Goal: Communication & Community: Answer question/provide support

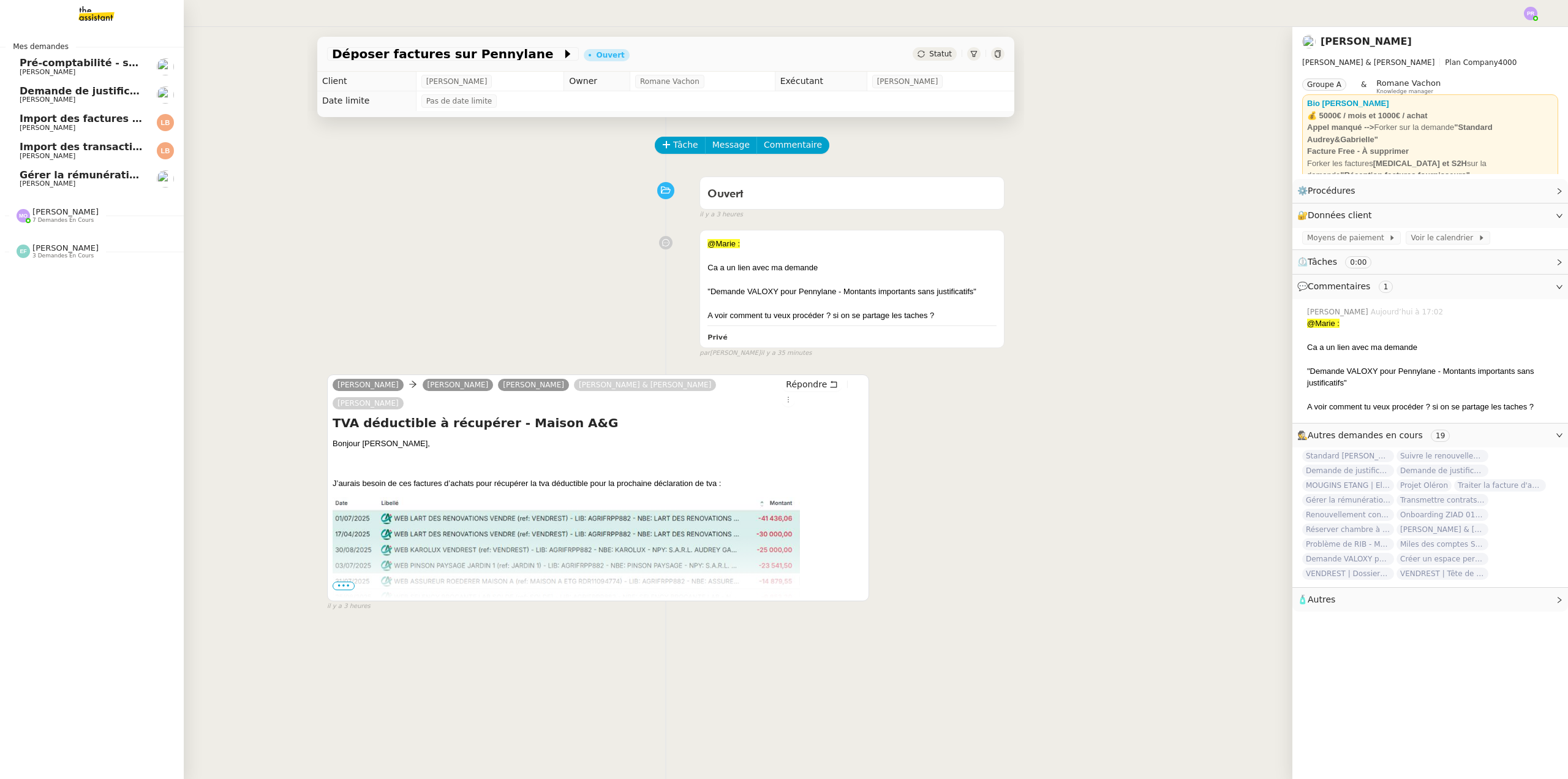
click at [78, 218] on span "7 demandes en cours" at bounding box center [64, 220] width 62 height 7
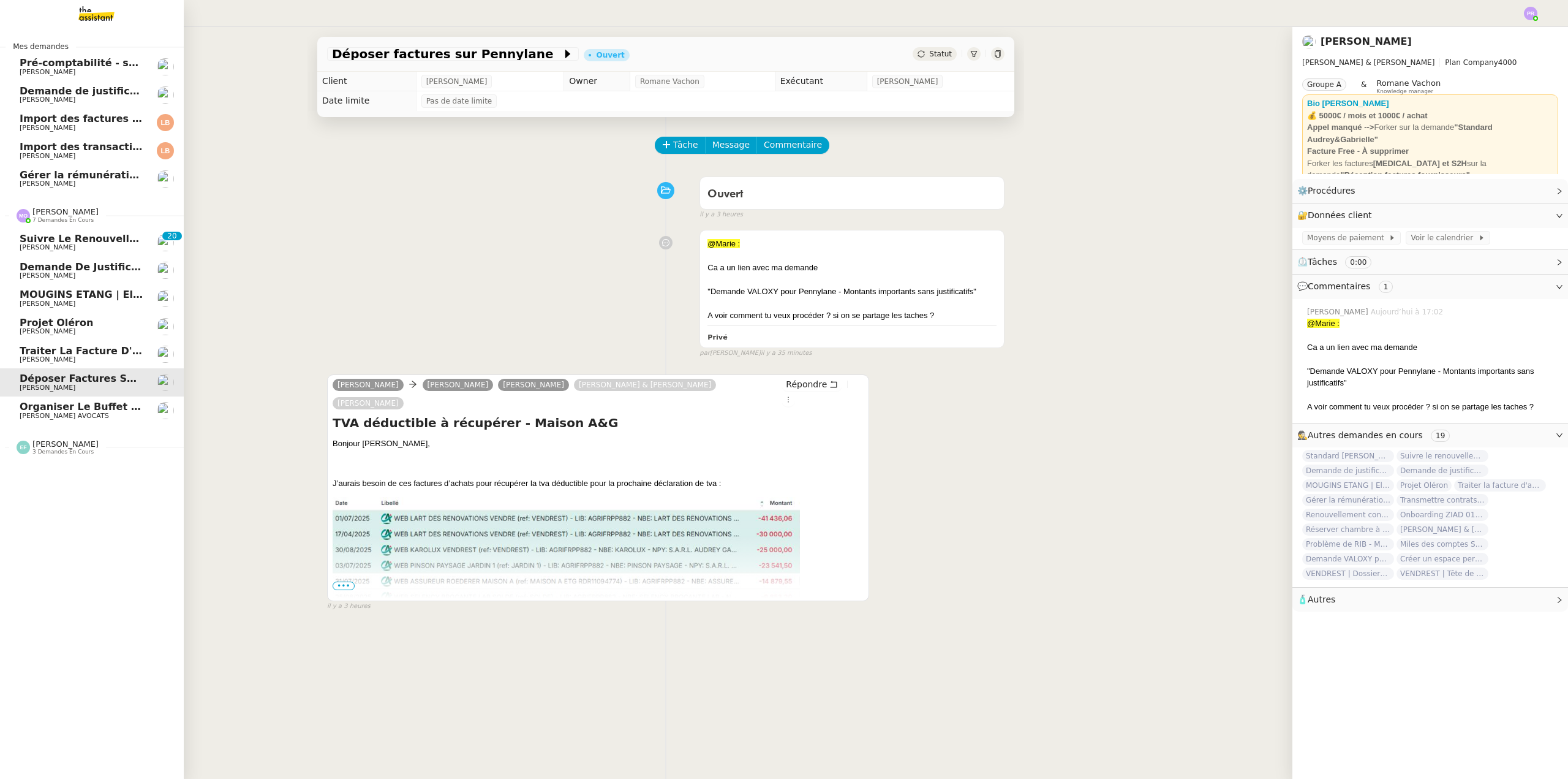
click at [98, 409] on span "Organiser le buffet pour le pot de départ" at bounding box center [137, 407] width 234 height 12
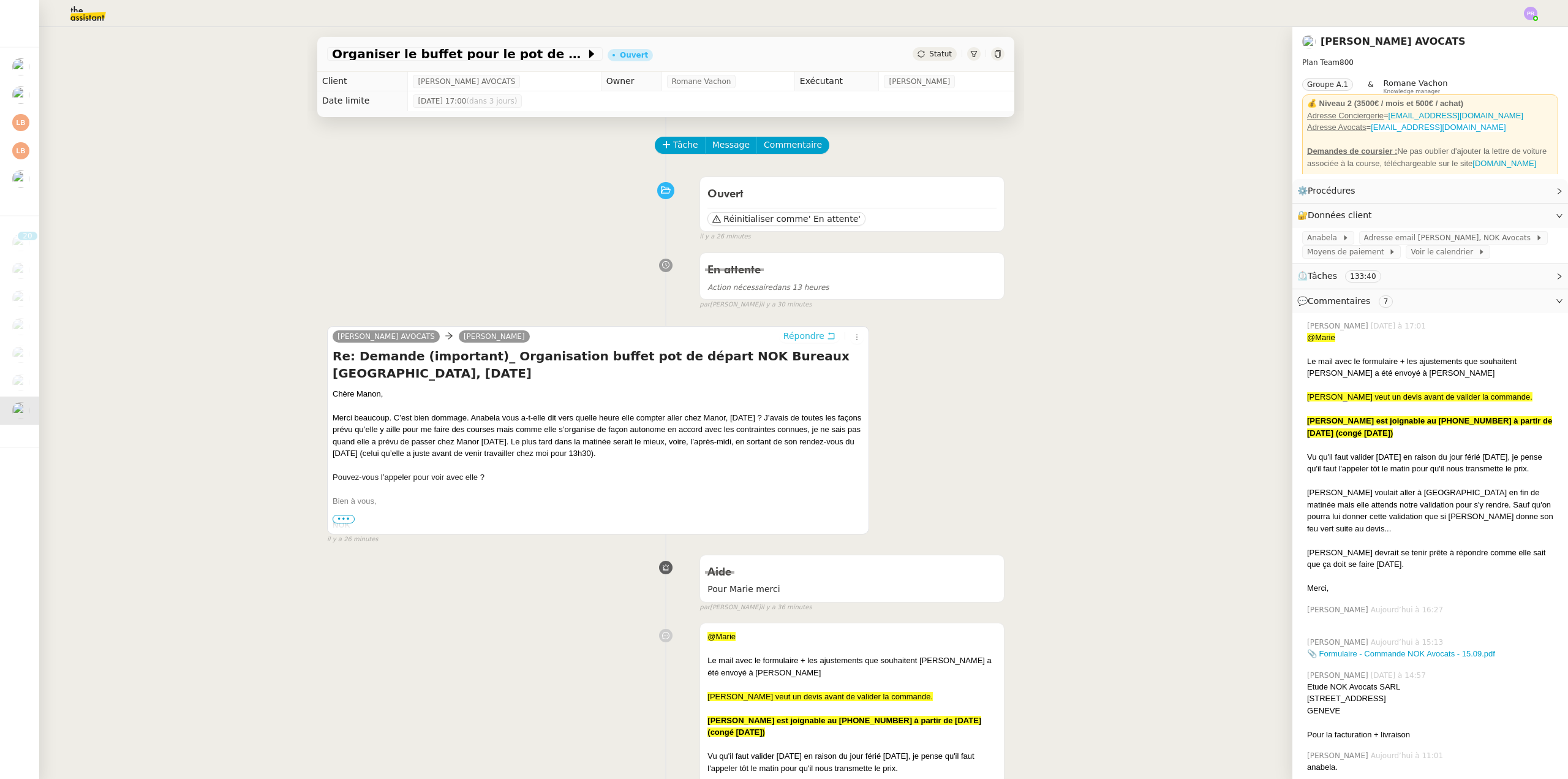
click at [806, 334] on span "Répondre" at bounding box center [804, 335] width 41 height 12
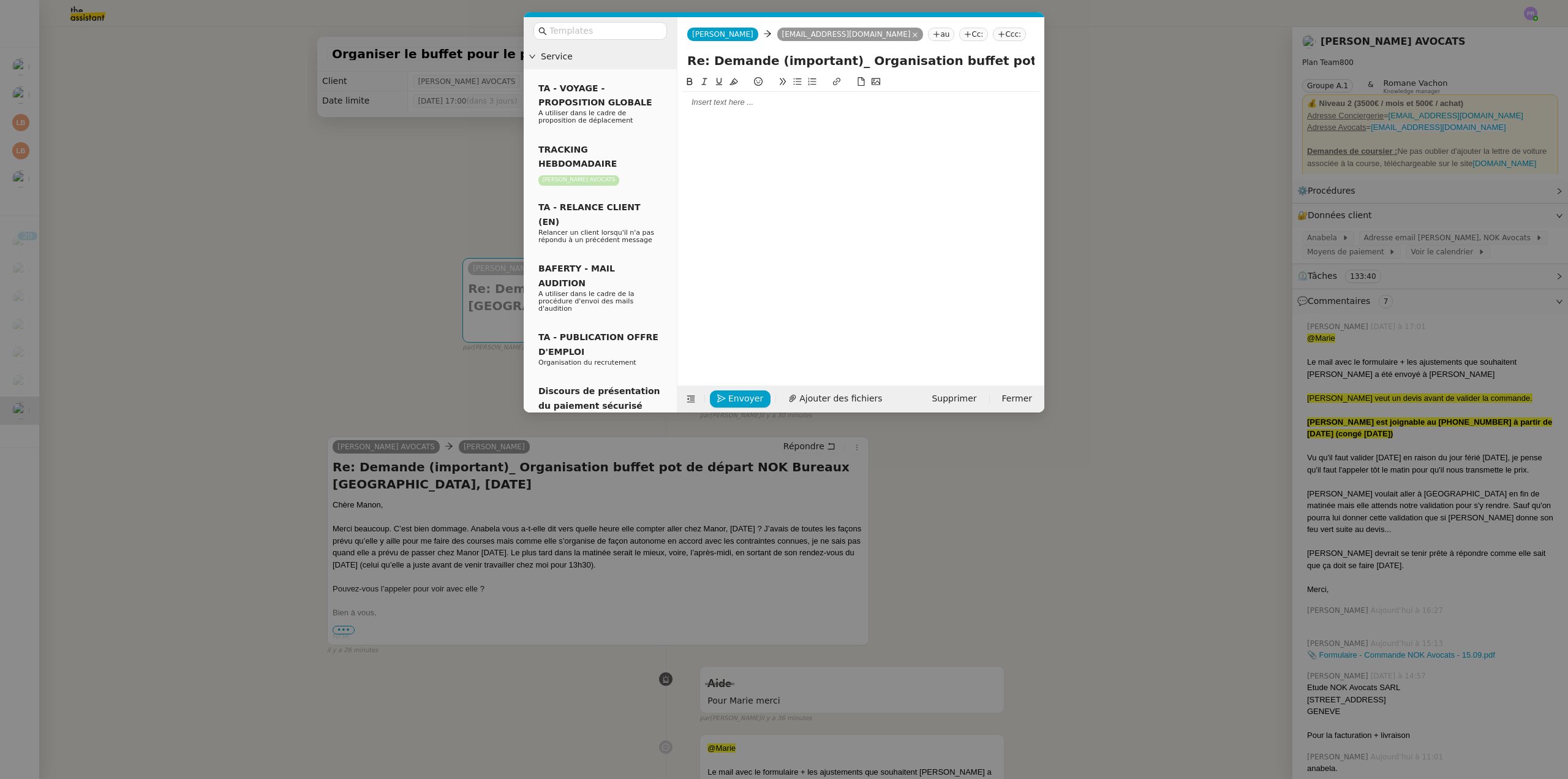
click at [703, 102] on div at bounding box center [861, 102] width 357 height 11
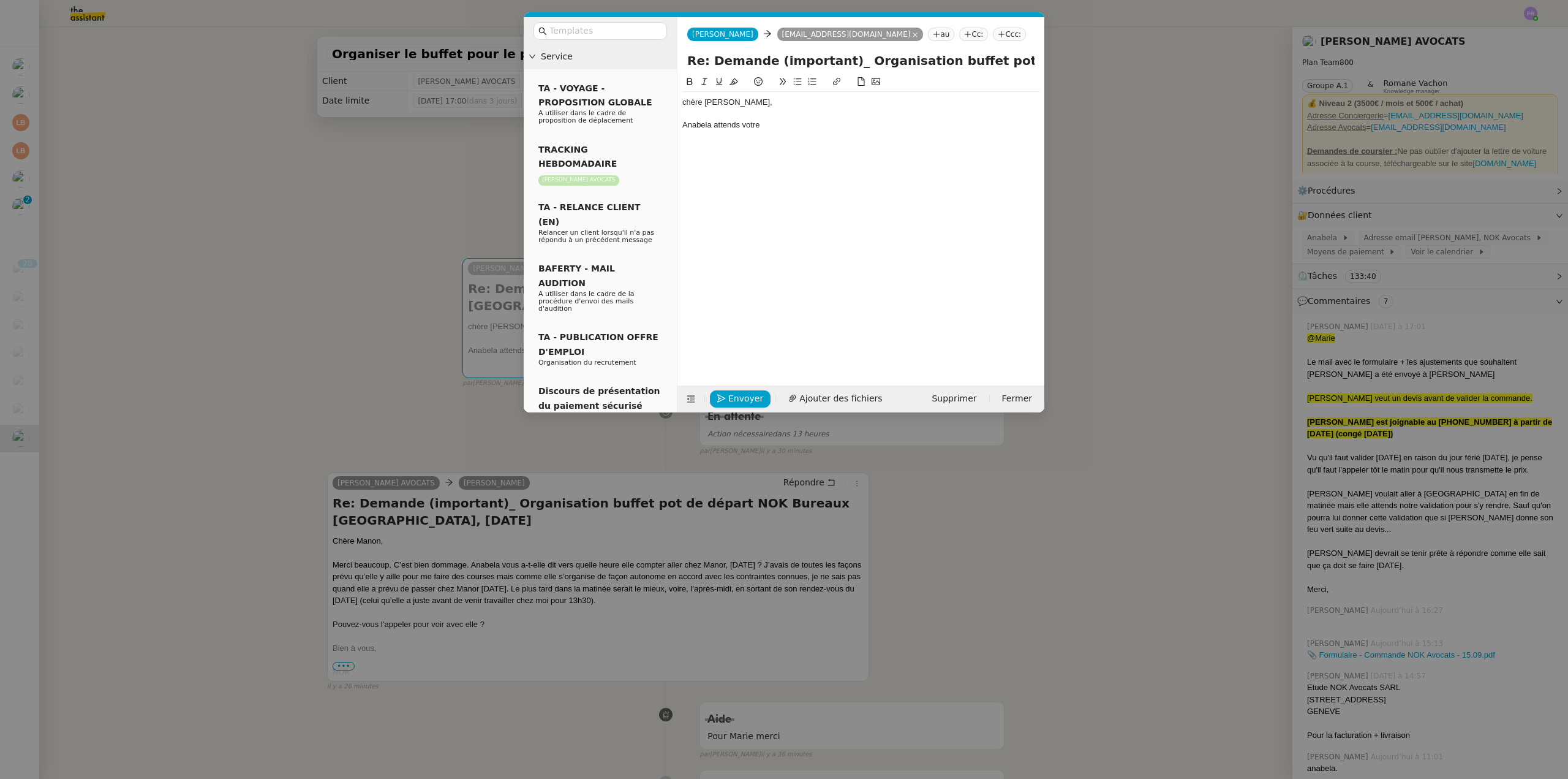
click at [685, 102] on div "chère [PERSON_NAME]," at bounding box center [861, 102] width 357 height 11
drag, startPoint x: 715, startPoint y: 125, endPoint x: 814, endPoint y: 130, distance: 99.1
click at [814, 130] on div "Anabela attends votre" at bounding box center [861, 124] width 357 height 11
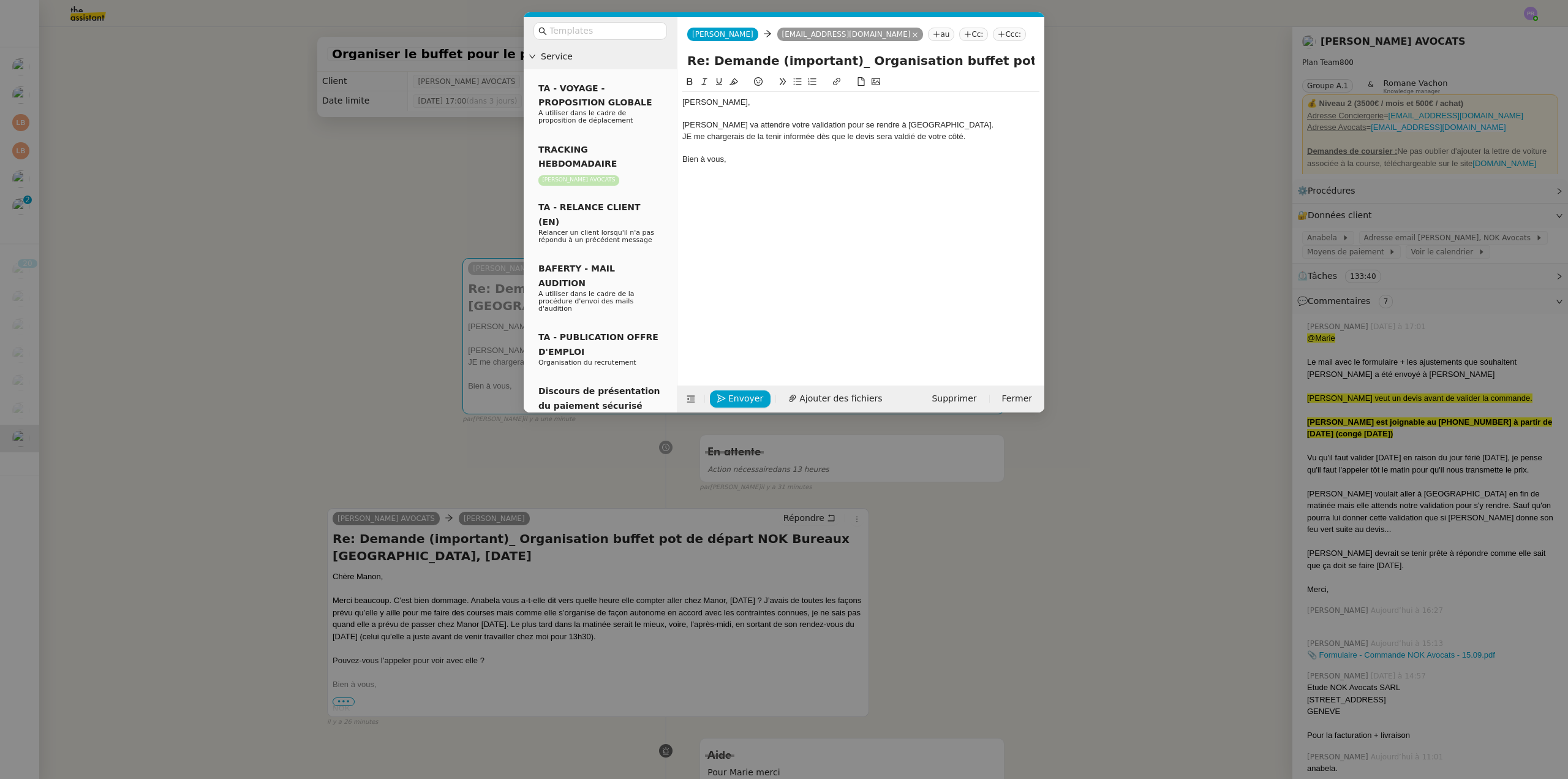
click at [694, 135] on div "JE me chargerais de la tenir informée dès que le devis sera valdié de votre côt…" at bounding box center [861, 136] width 357 height 11
click at [372, 173] on nz-modal-container "Service TA - VOYAGE - PROPOSITION GLOBALE A utiliser dans le cadre de propositi…" at bounding box center [784, 389] width 1568 height 779
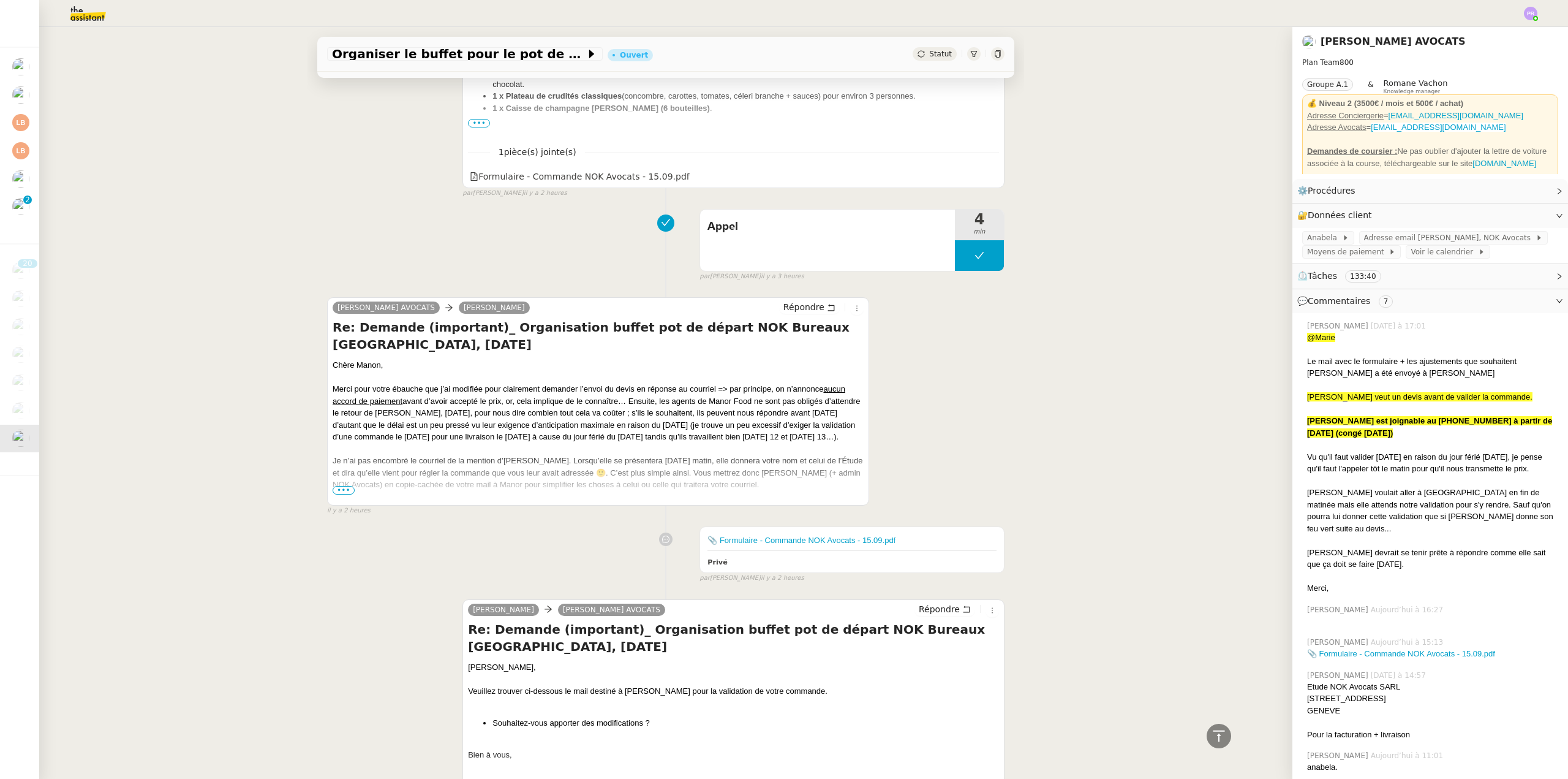
scroll to position [2083, 0]
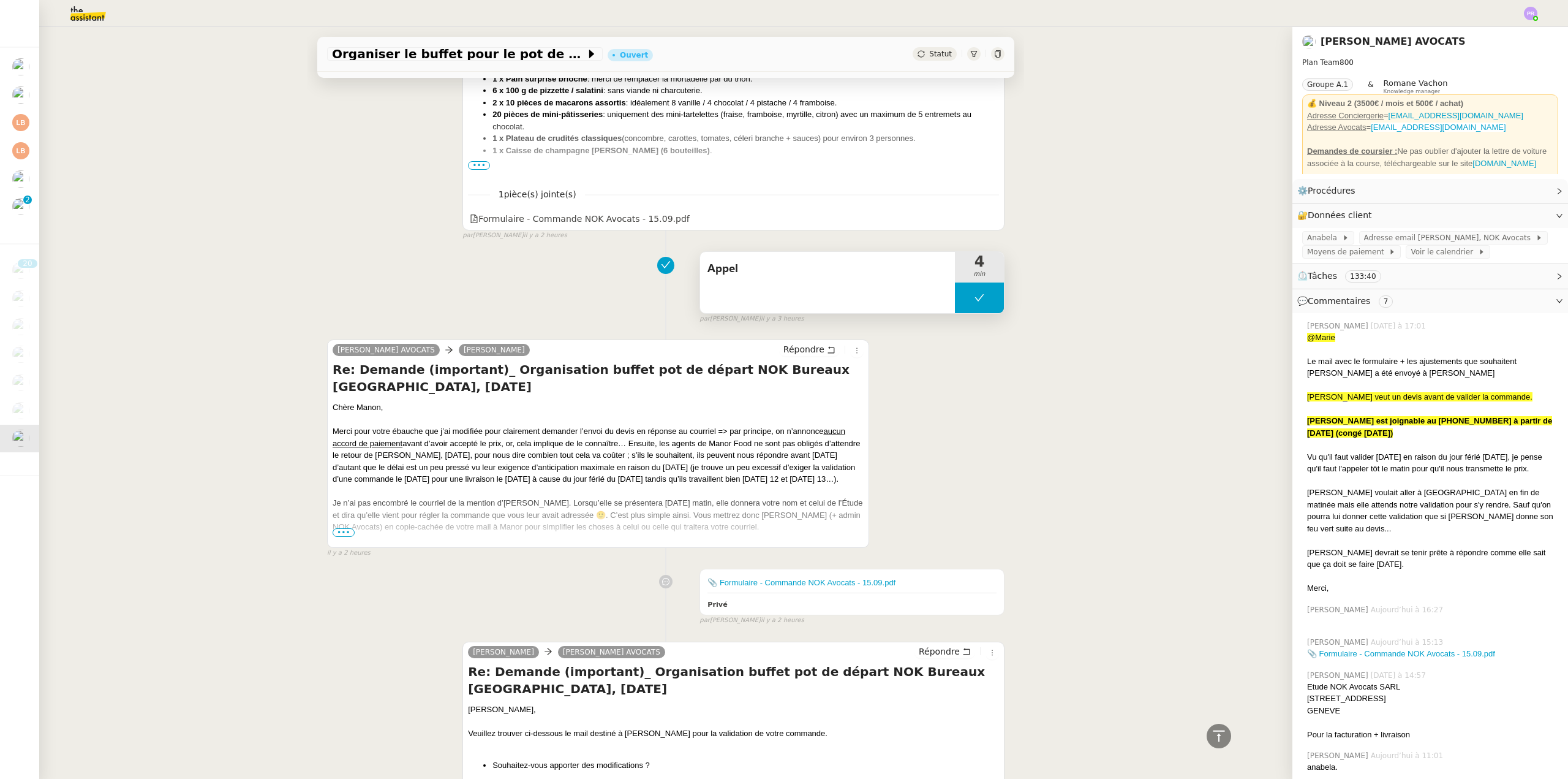
click at [955, 282] on button at bounding box center [979, 297] width 49 height 31
click at [965, 294] on icon at bounding box center [967, 297] width 5 height 7
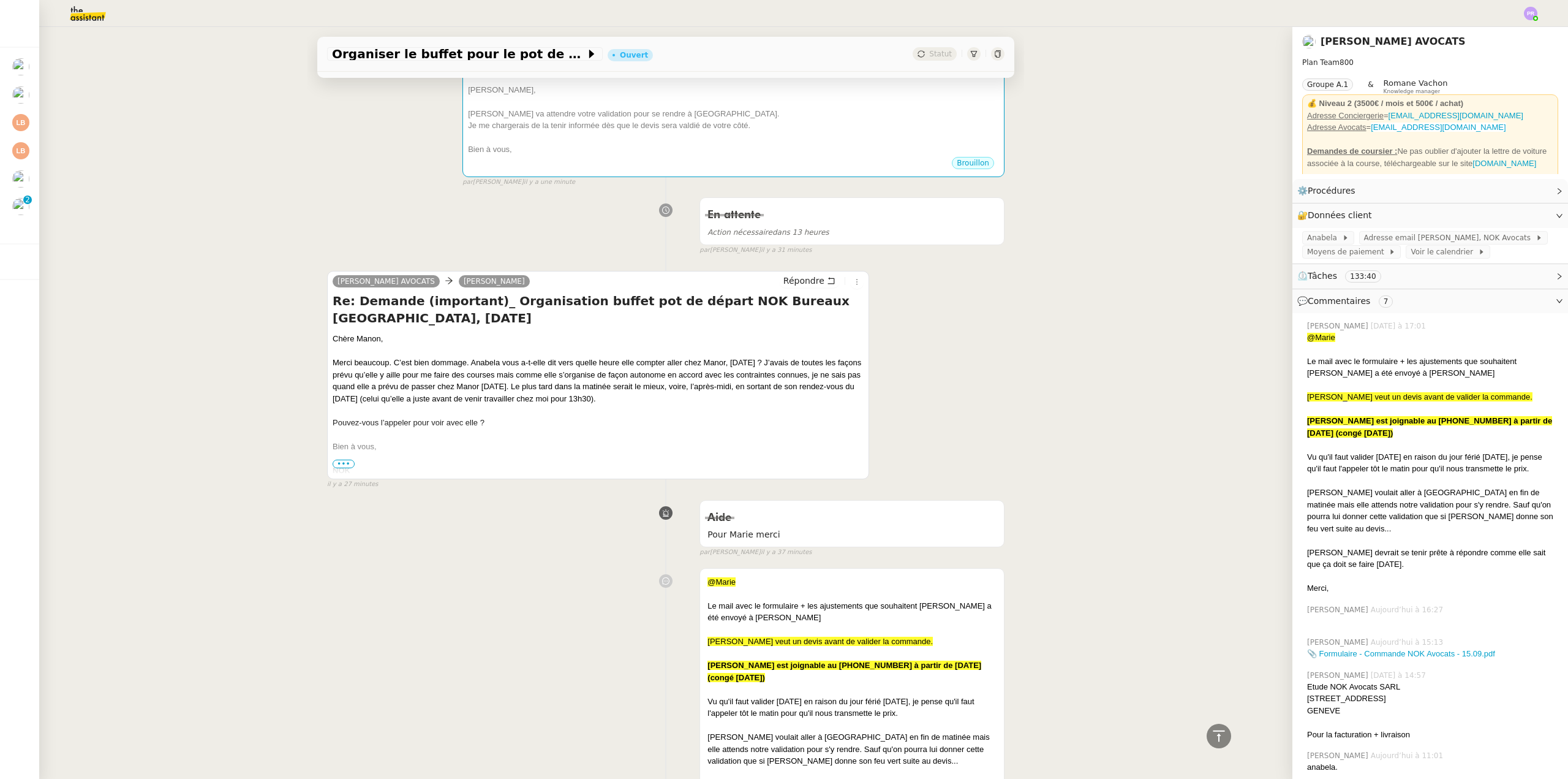
scroll to position [0, 0]
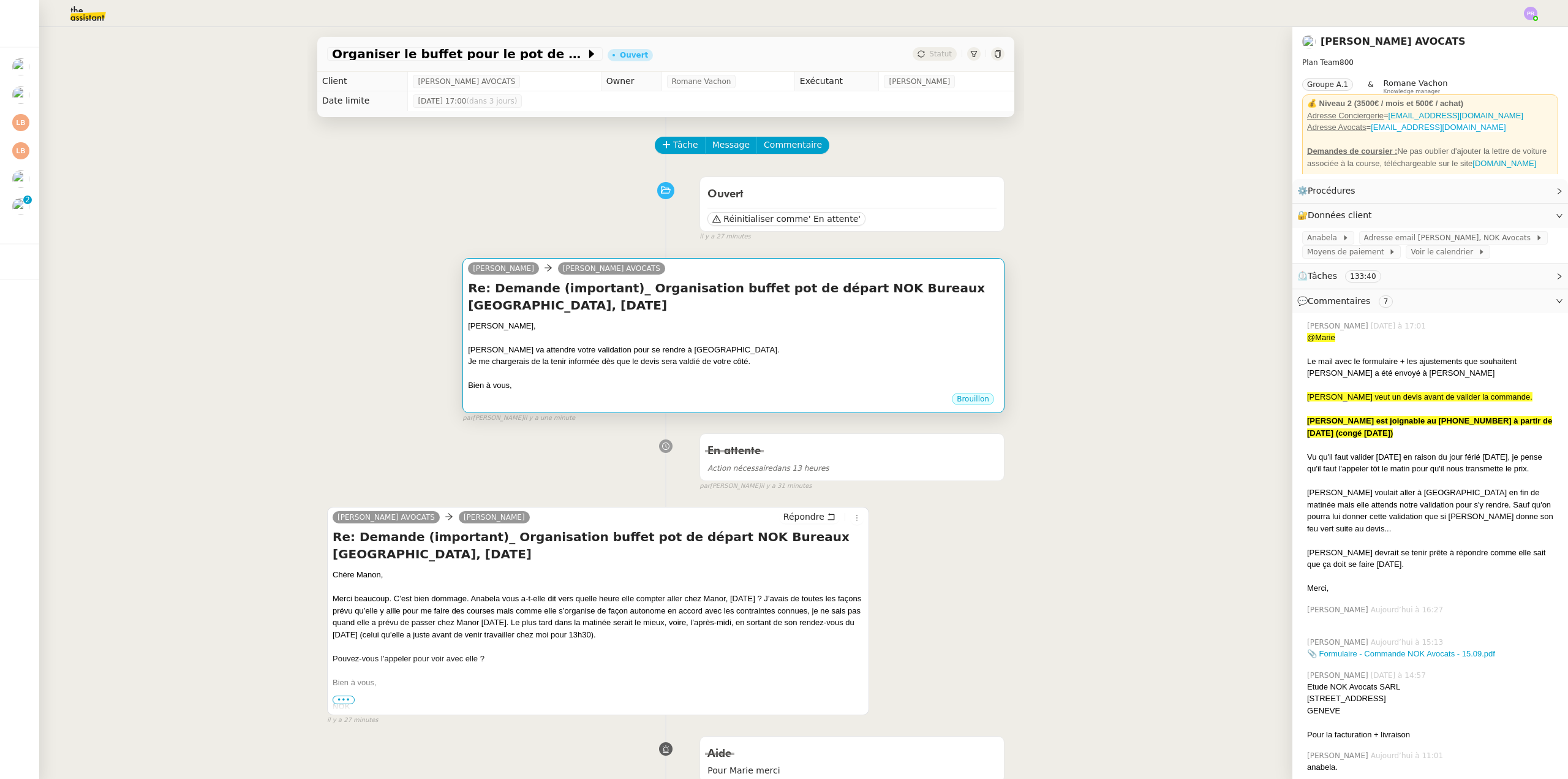
click at [711, 325] on div "[PERSON_NAME]," at bounding box center [734, 326] width 531 height 12
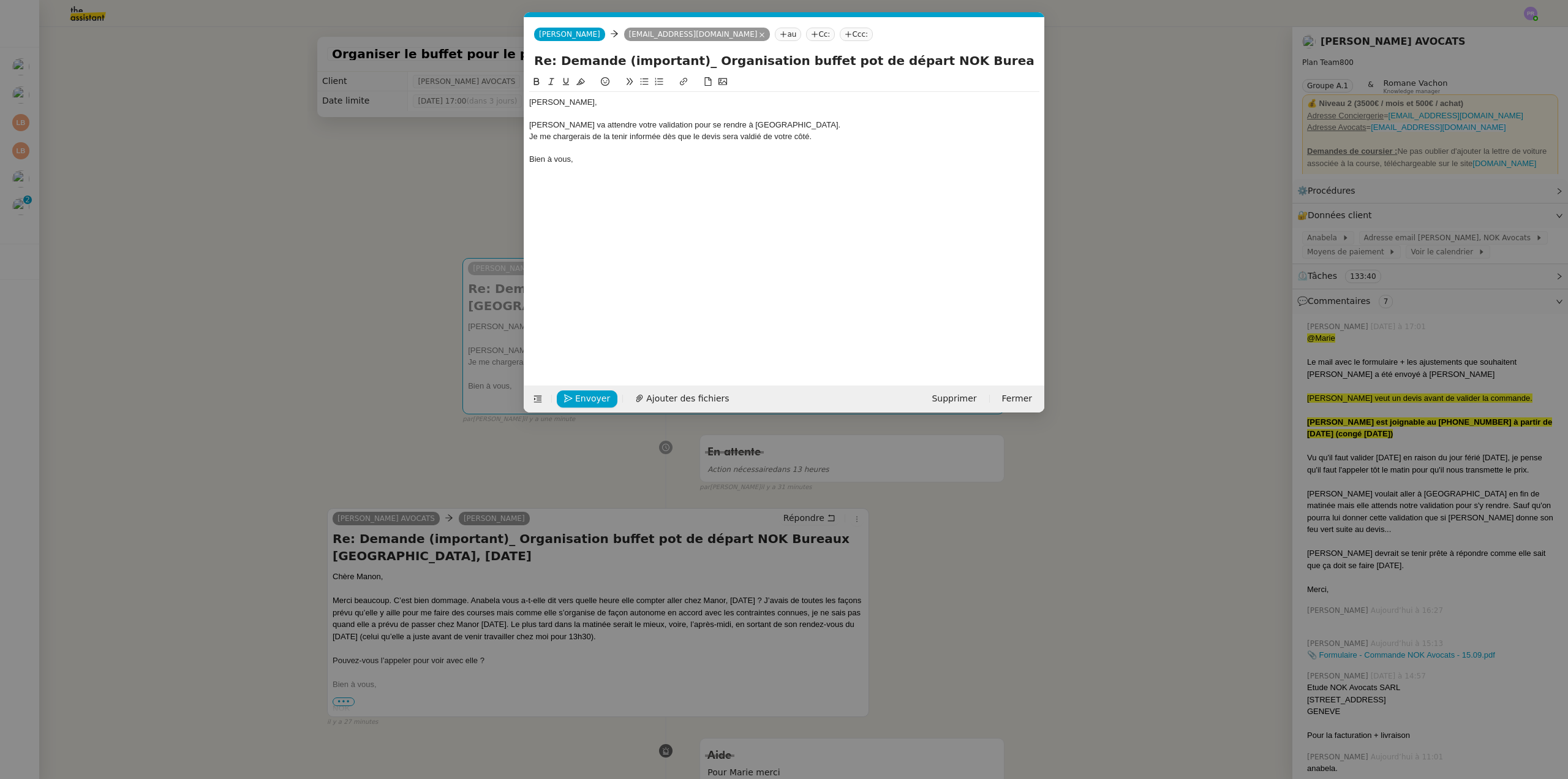
scroll to position [0, 26]
copy div "[PERSON_NAME] va attendre votre validation pour se rendre à [GEOGRAPHIC_DATA]. …"
drag, startPoint x: 815, startPoint y: 145, endPoint x: 506, endPoint y: 123, distance: 309.8
click at [506, 123] on nz-modal-container "Service TA - VOYAGE - PROPOSITION GLOBALE A utiliser dans le cadre de propositi…" at bounding box center [784, 389] width 1568 height 779
click at [661, 138] on div "Je me chargerais de la tenir informée dès que le devis sera valdié de votre côt…" at bounding box center [784, 136] width 510 height 11
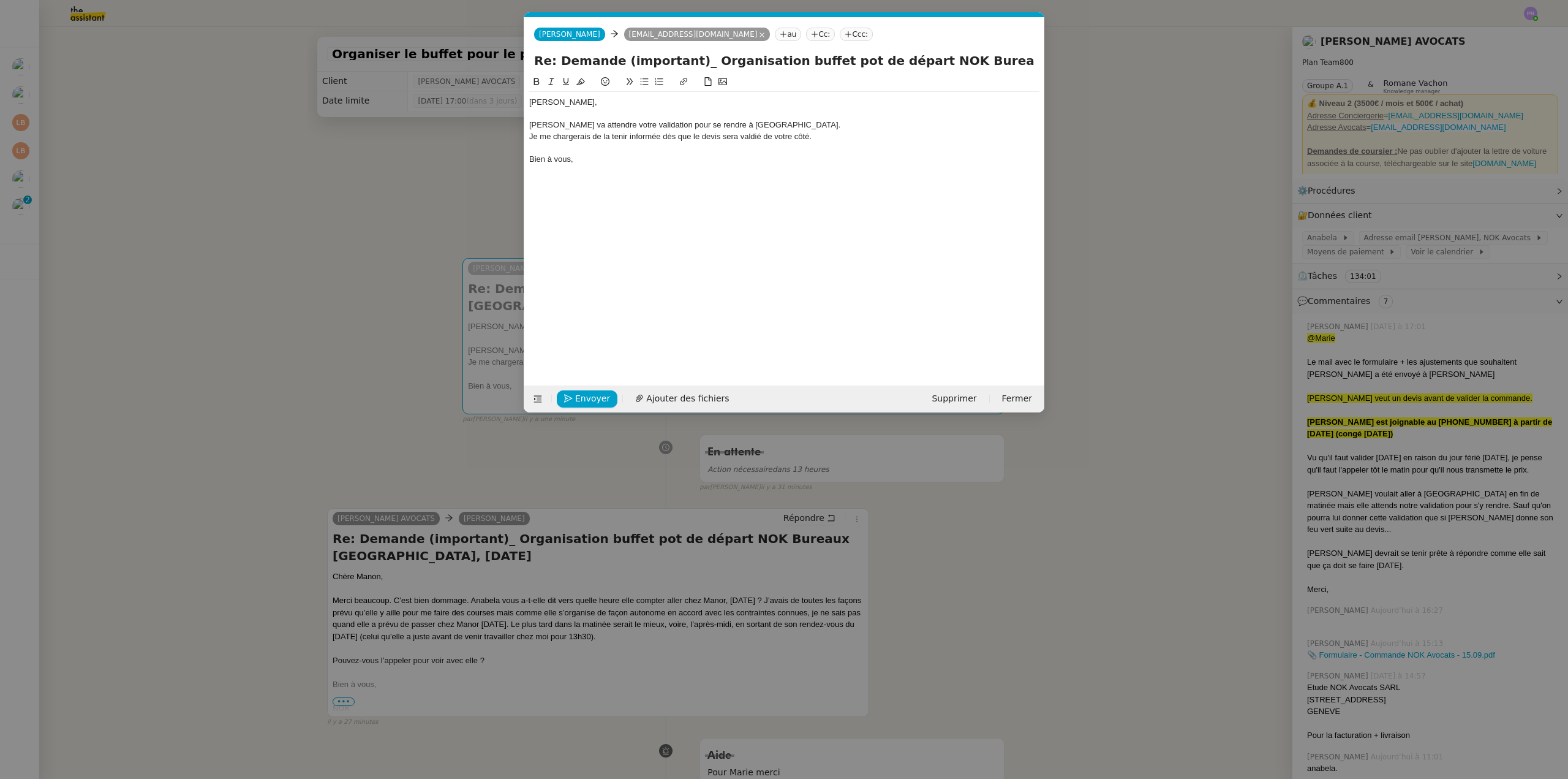
click at [598, 102] on div "[PERSON_NAME]," at bounding box center [784, 102] width 510 height 11
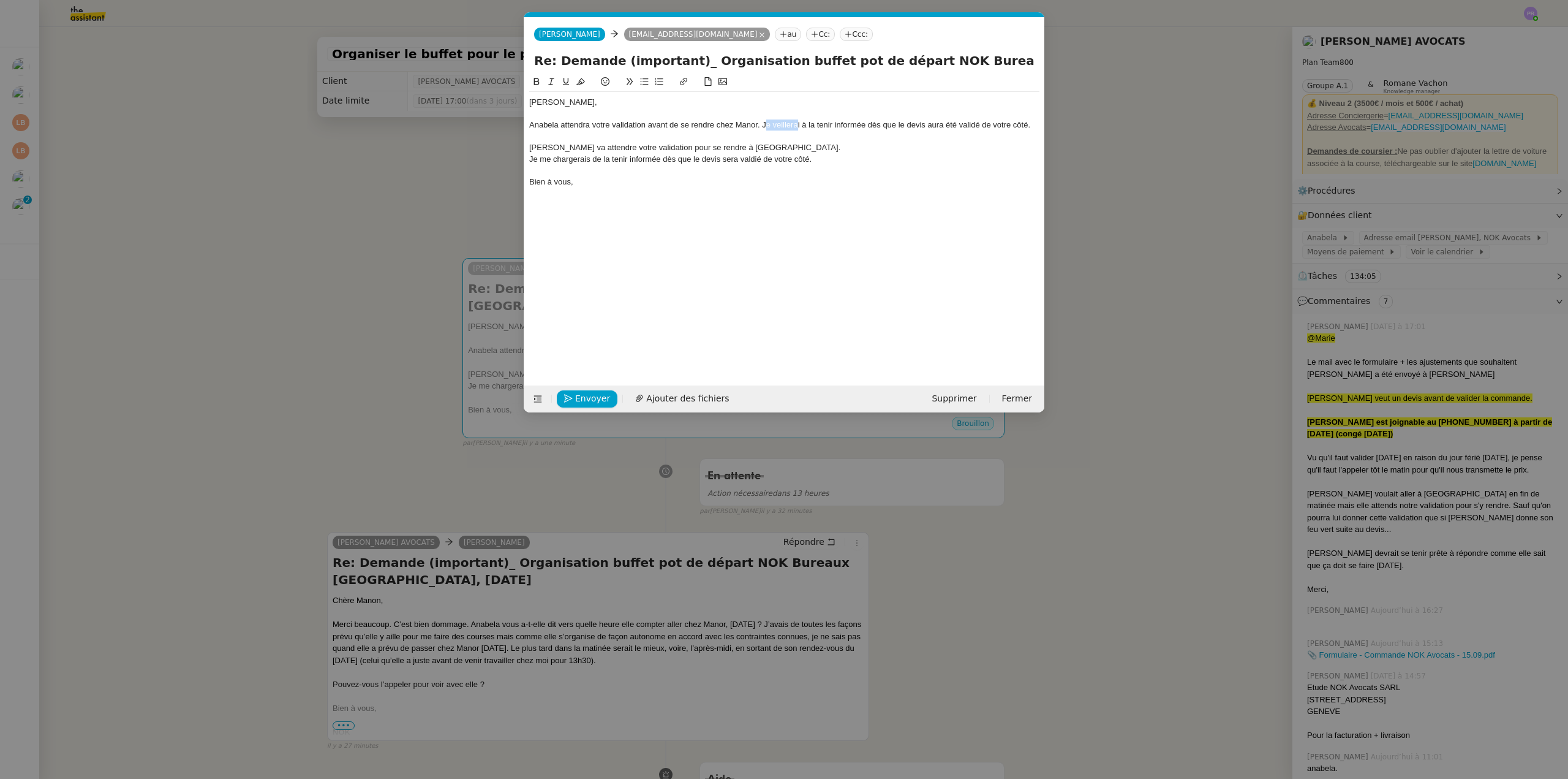
click at [770, 124] on div "Anabela attendra votre validation avant de se rendre chez Manor. Je veillerai à…" at bounding box center [784, 124] width 510 height 11
drag, startPoint x: 800, startPoint y: 124, endPoint x: 773, endPoint y: 123, distance: 27.0
click at [773, 123] on div "Anabela attendra votre validation avant de se rendre chez Manor. Je veillerai à…" at bounding box center [784, 124] width 510 height 11
click at [587, 149] on div at bounding box center [784, 147] width 510 height 11
drag, startPoint x: 772, startPoint y: 174, endPoint x: 525, endPoint y: 157, distance: 247.6
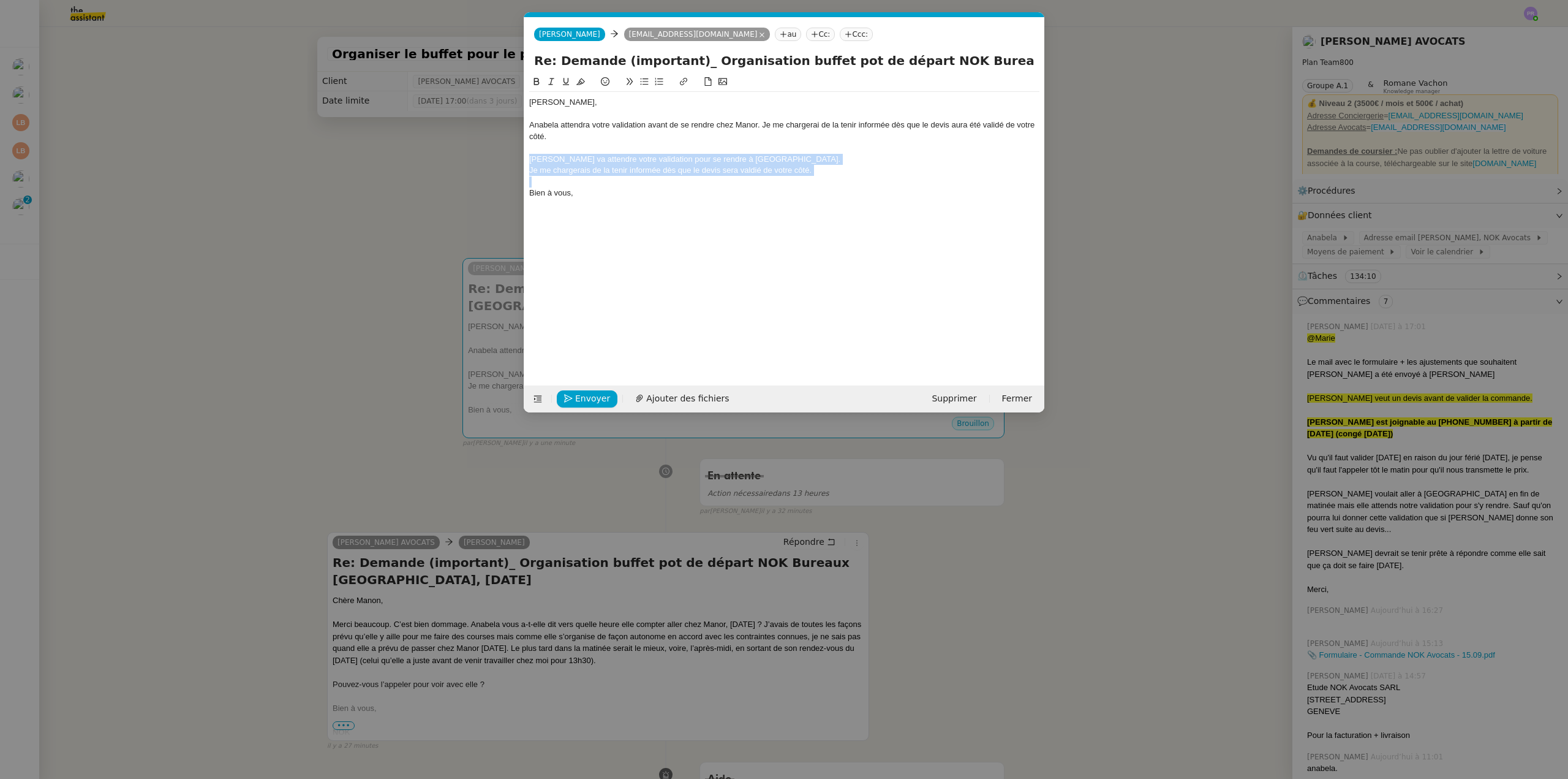
click at [525, 157] on nz-spin "Chère [PERSON_NAME], [PERSON_NAME] attendra votre validation avant de se rendre…" at bounding box center [785, 223] width 520 height 297
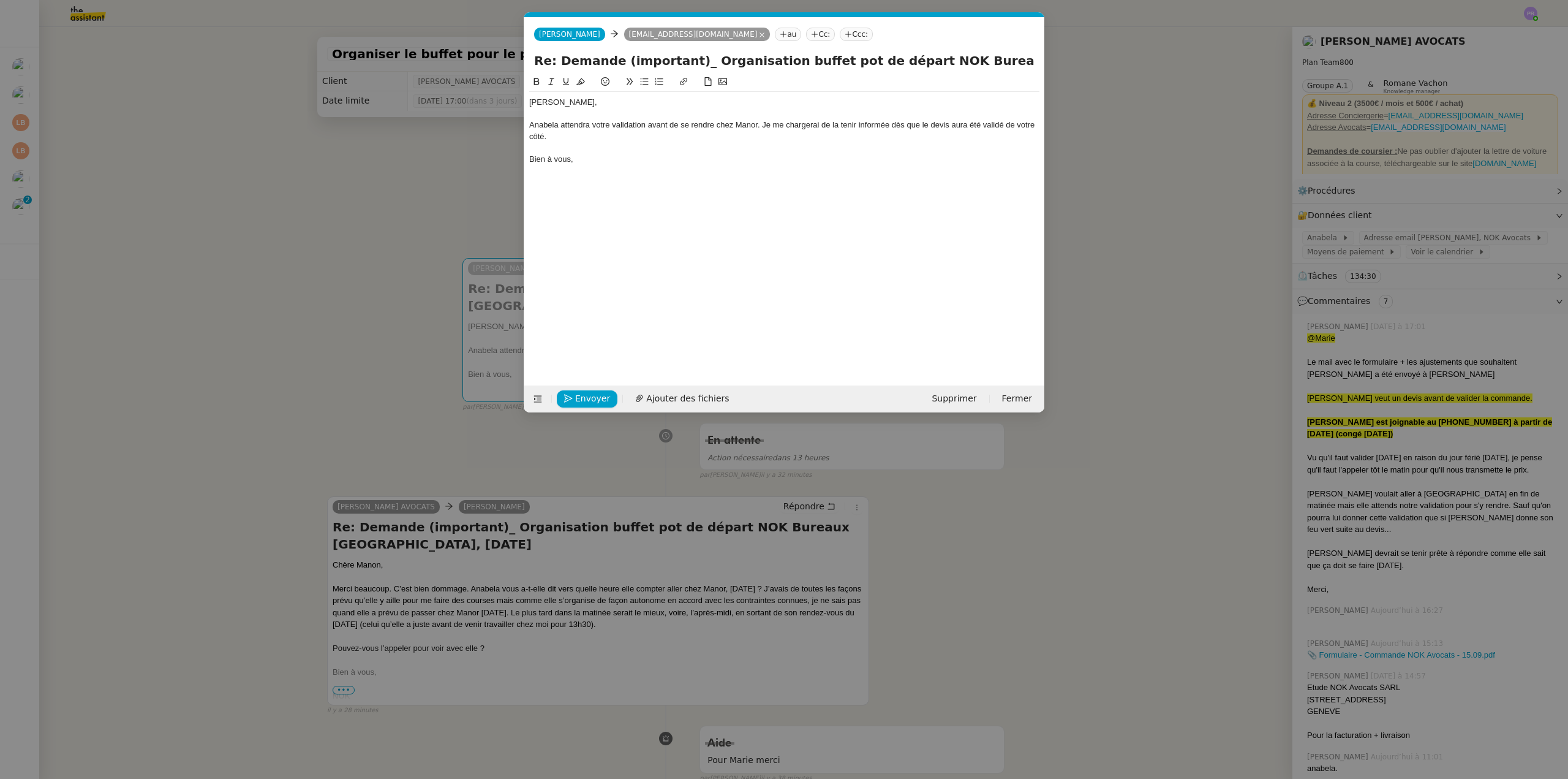
click at [561, 125] on div "Anabela attendra votre validation avant de se rendre chez Manor. Je me chargera…" at bounding box center [784, 130] width 510 height 23
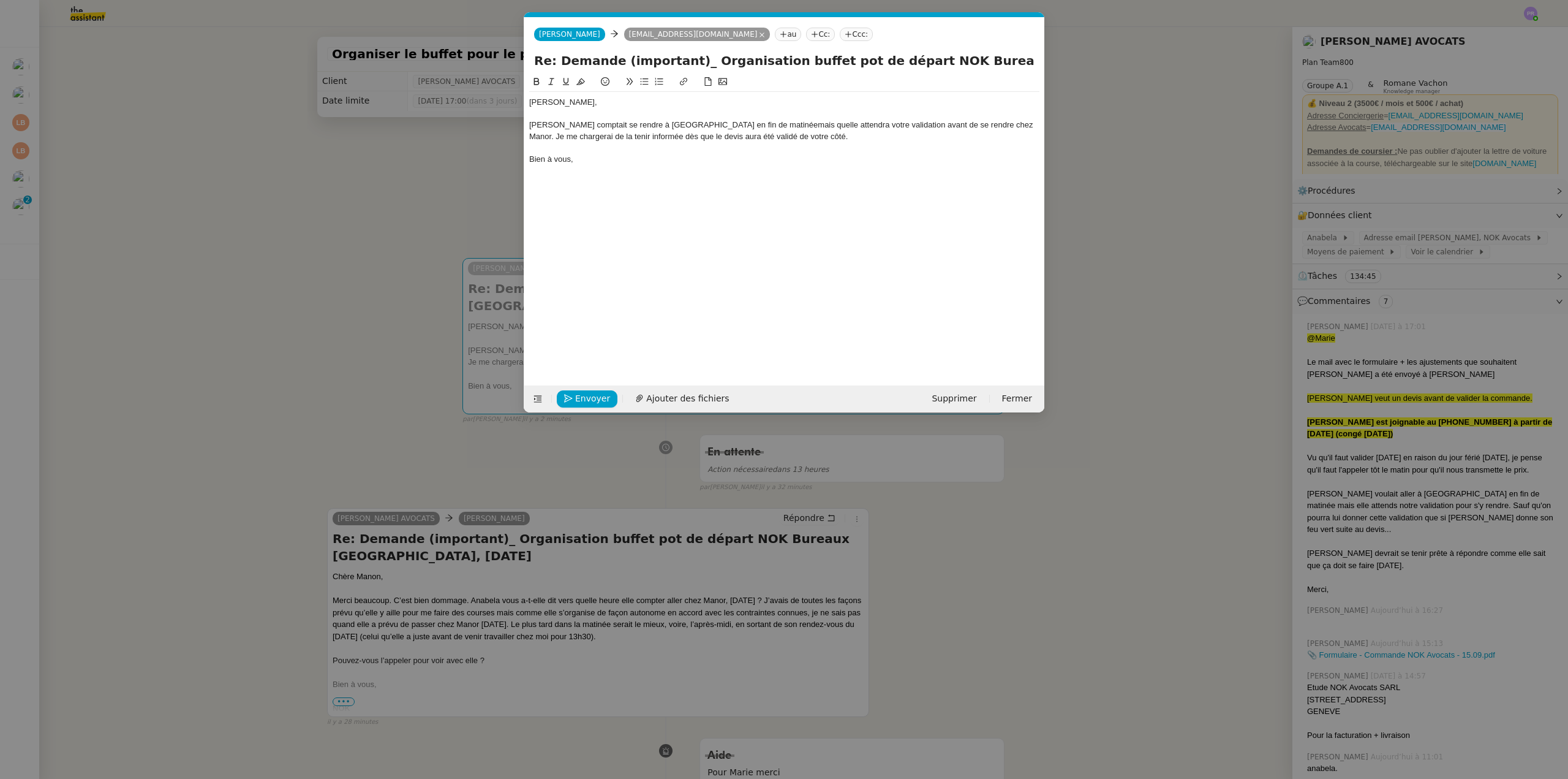
click at [797, 124] on div "[PERSON_NAME] comptait se rendre à [GEOGRAPHIC_DATA] en fin de matinéemais quel…" at bounding box center [784, 130] width 510 height 23
drag, startPoint x: 673, startPoint y: 138, endPoint x: 509, endPoint y: 137, distance: 164.0
click at [509, 137] on nz-modal-container "Service TA - VOYAGE - PROPOSITION GLOBALE A utiliser dans le cadre de propositi…" at bounding box center [784, 389] width 1568 height 779
drag, startPoint x: 721, startPoint y: 137, endPoint x: 826, endPoint y: 142, distance: 105.1
click at [826, 142] on div "Chère [PERSON_NAME], [PERSON_NAME] comptait se rendre à [GEOGRAPHIC_DATA] en fi…" at bounding box center [784, 130] width 510 height 78
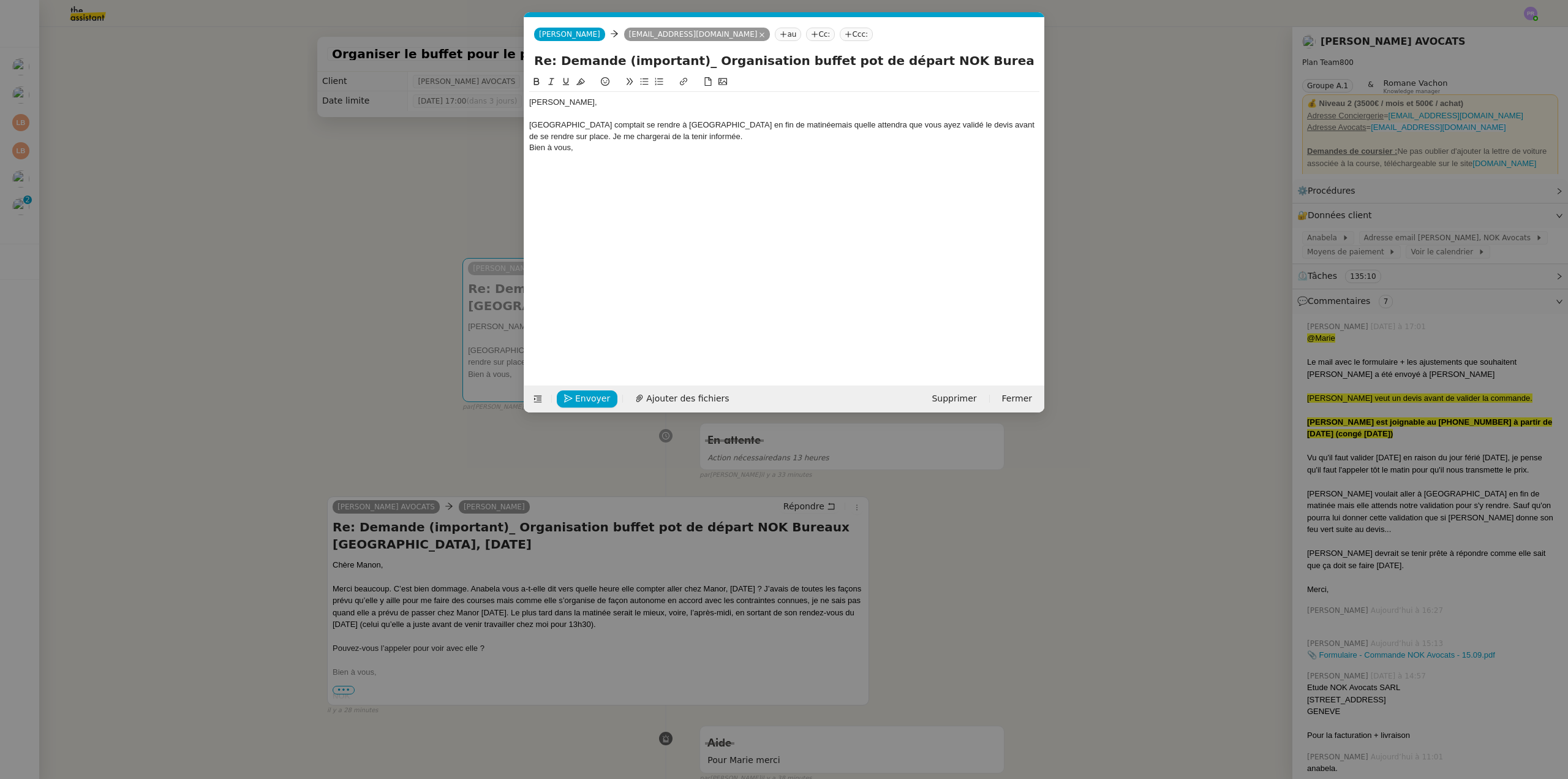
click at [658, 122] on div "[GEOGRAPHIC_DATA] comptait se rendre à [GEOGRAPHIC_DATA] en fin de matinéemais …" at bounding box center [784, 130] width 510 height 23
click at [722, 124] on div "[GEOGRAPHIC_DATA] comptait se rendre à Manor en fin de matinéemais quelle atten…" at bounding box center [784, 130] width 510 height 23
click at [753, 124] on div "[GEOGRAPHIC_DATA] comptait se rendre à Manor en fin de matinée, mais quelle att…" at bounding box center [784, 130] width 510 height 23
click at [655, 136] on div "[GEOGRAPHIC_DATA] comptait se rendre à Manor en fin de matinée, mais elle atten…" at bounding box center [784, 130] width 510 height 23
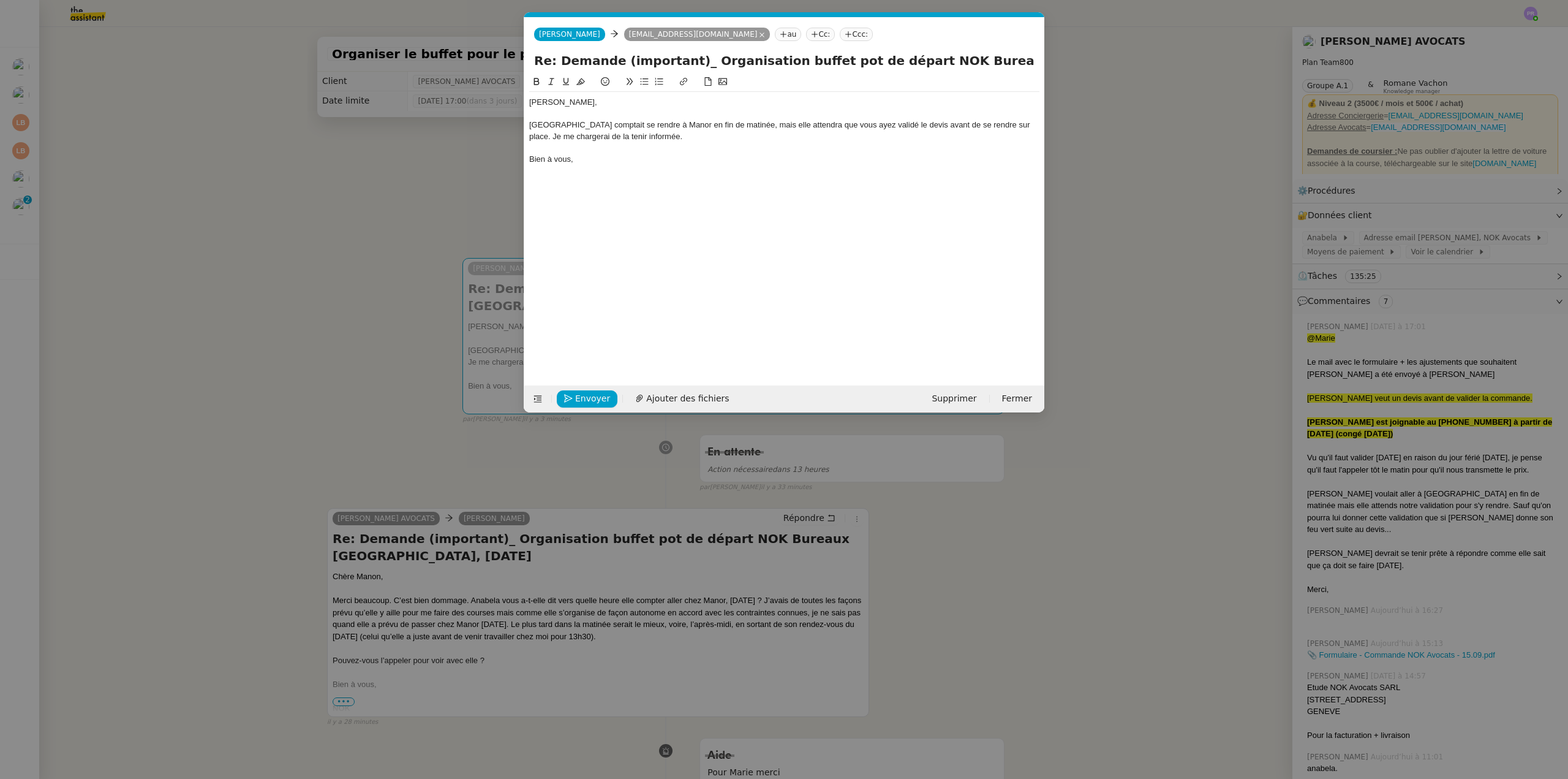
click at [846, 123] on div "[GEOGRAPHIC_DATA] comptait se rendre à Manor en fin de matinée, mais elle atten…" at bounding box center [784, 130] width 510 height 23
click at [574, 136] on div "[GEOGRAPHIC_DATA] comptait se rendre à Manor en fin de matinée, mais elle atten…" at bounding box center [784, 130] width 510 height 23
click at [684, 140] on div "[GEOGRAPHIC_DATA] comptait se rendre à Manor en fin de matinée, mais elle atten…" at bounding box center [784, 130] width 510 height 23
click at [593, 392] on span "Envoyer" at bounding box center [592, 399] width 35 height 14
click at [593, 392] on span "Confirmer l'envoi" at bounding box center [612, 399] width 73 height 14
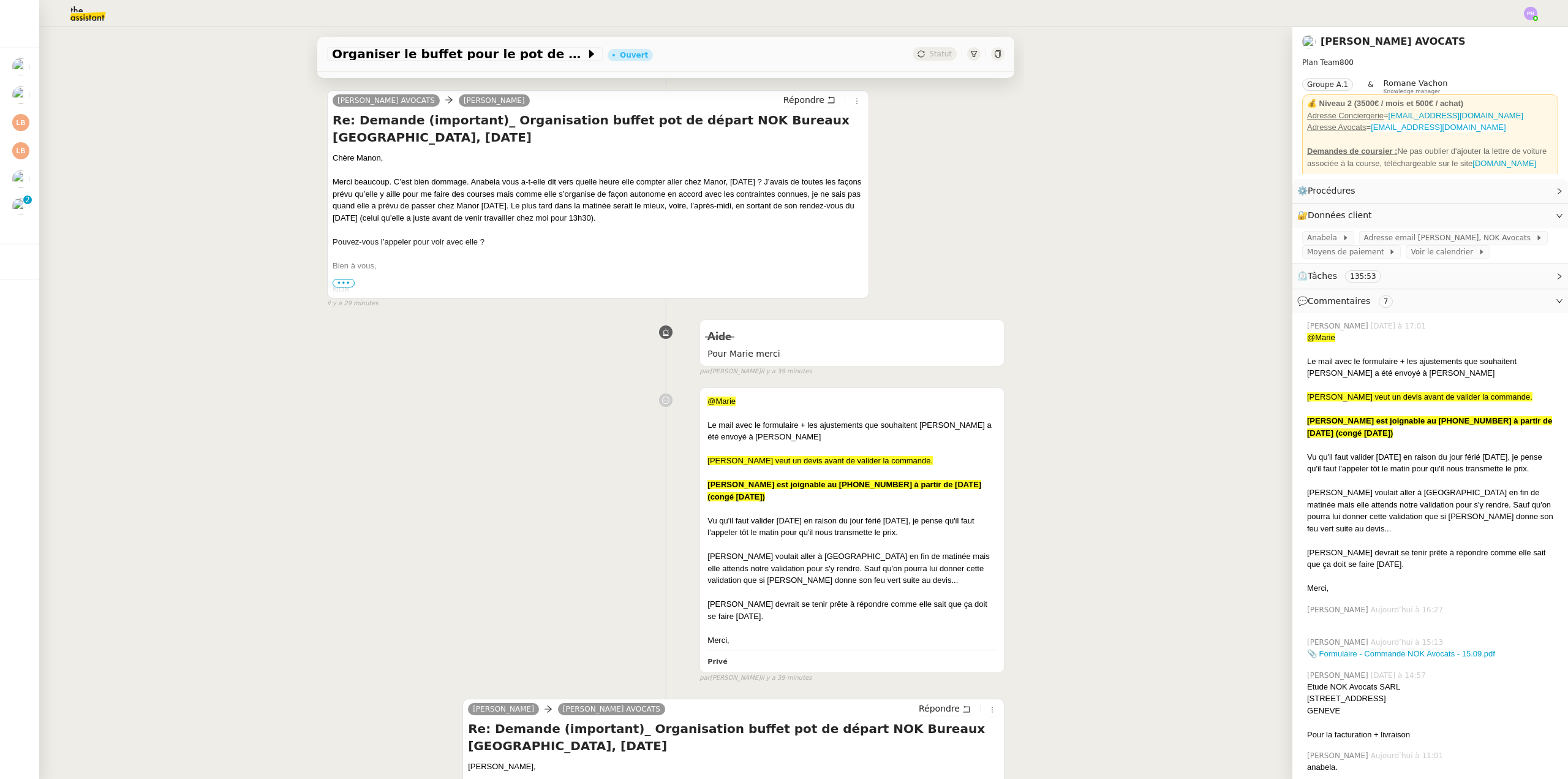
scroll to position [429, 0]
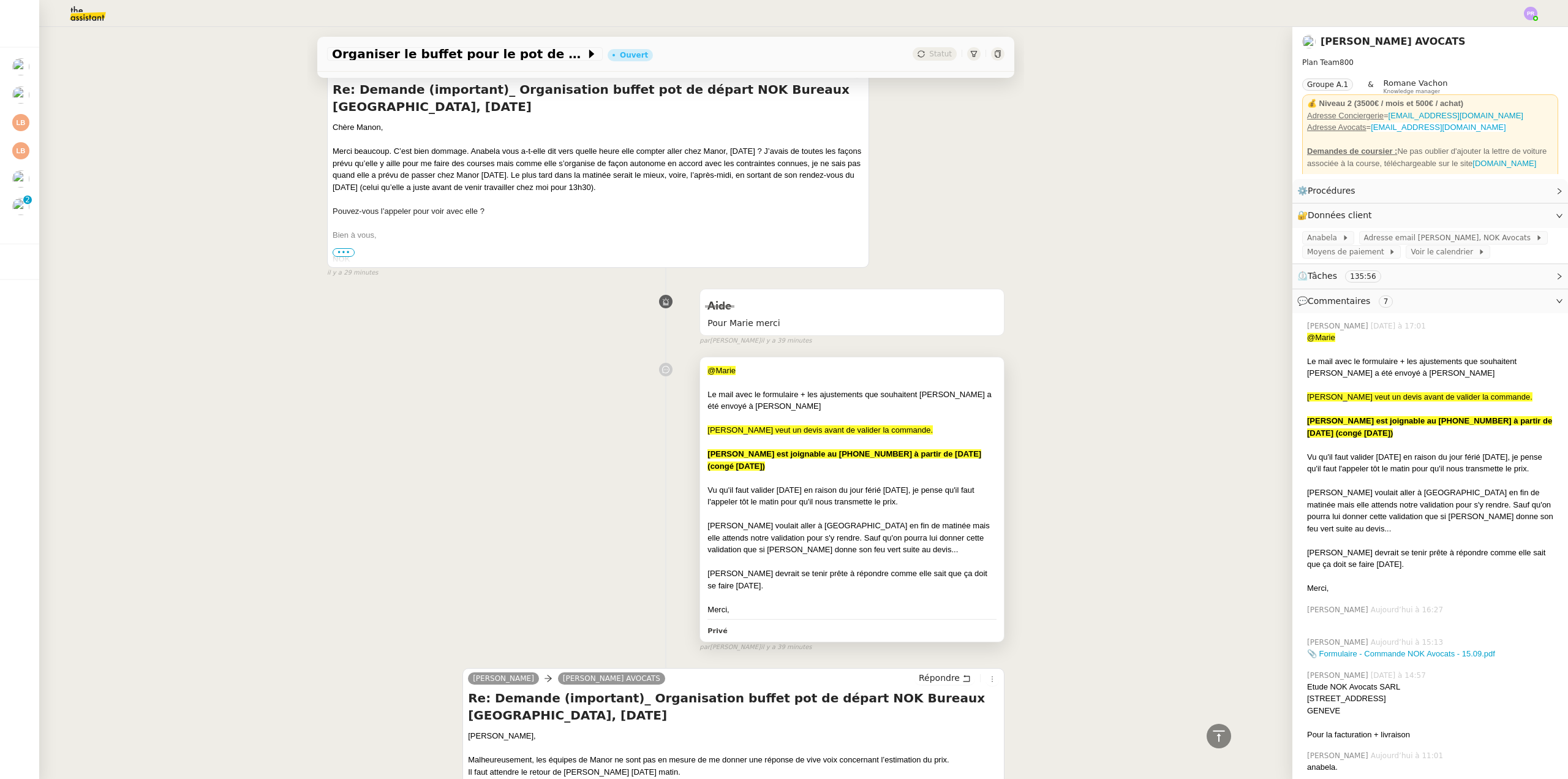
click at [889, 366] on div "@Marie" at bounding box center [851, 371] width 289 height 12
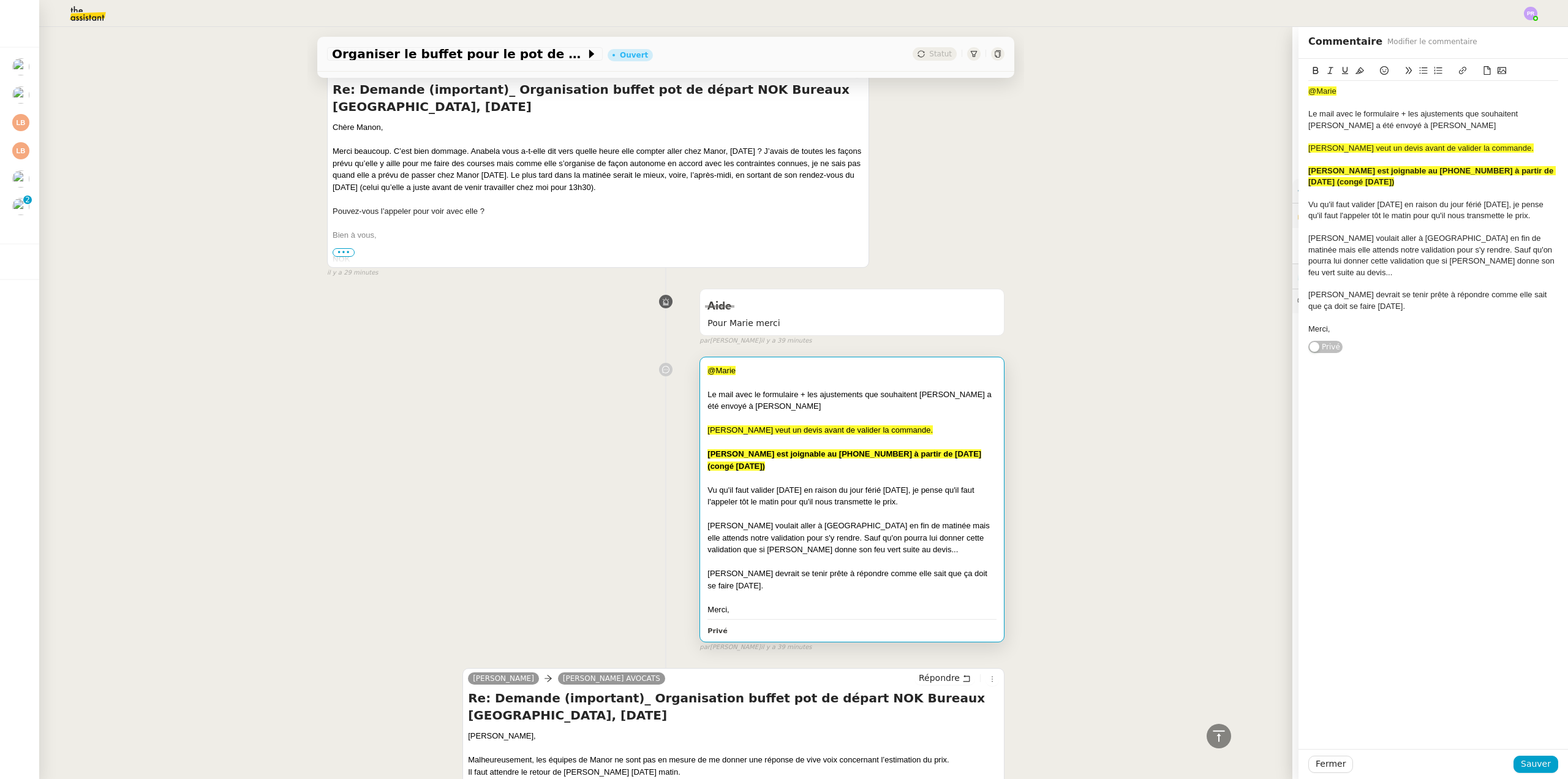
click at [1364, 312] on div at bounding box center [1434, 317] width 250 height 11
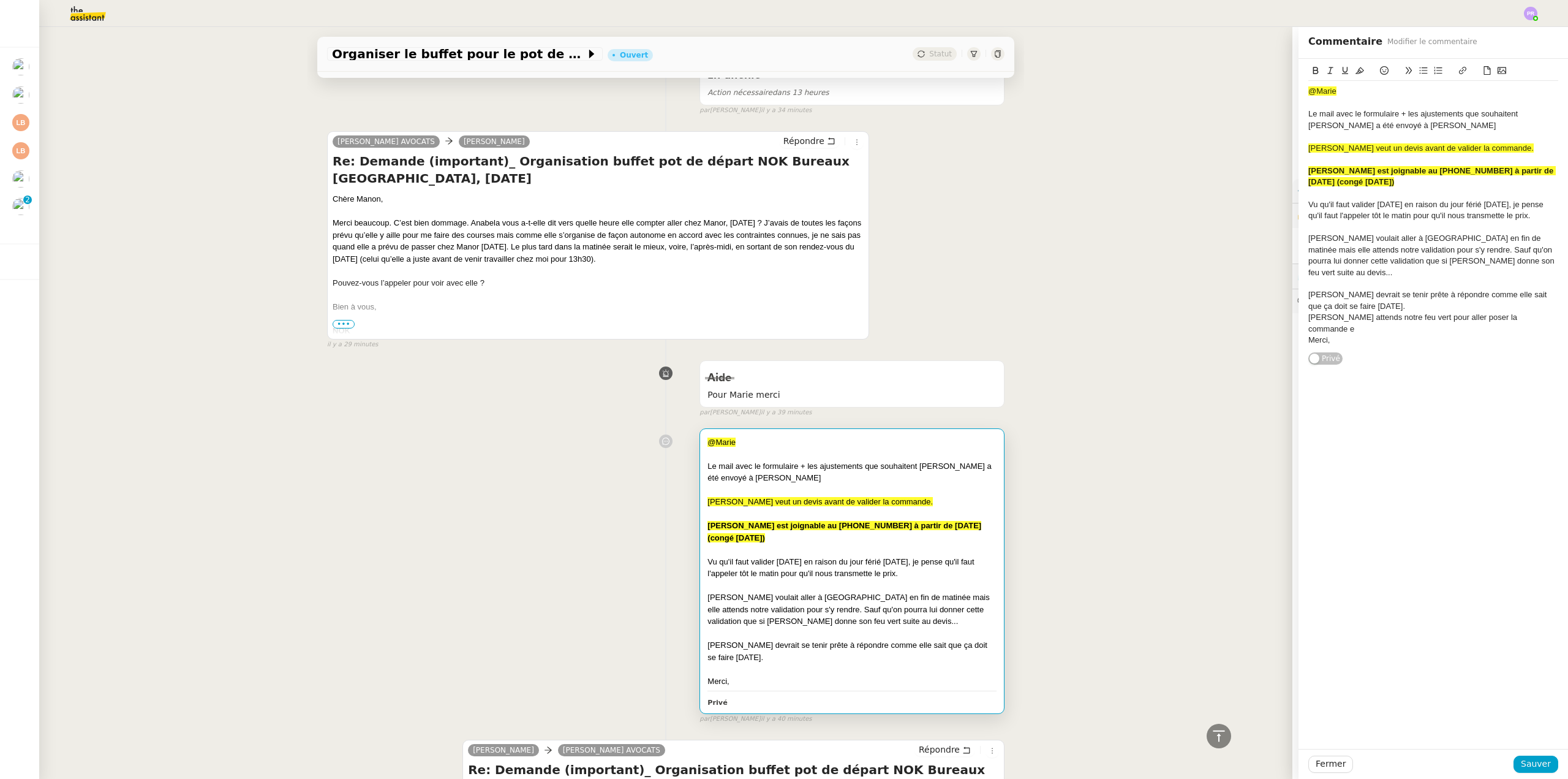
scroll to position [501, 0]
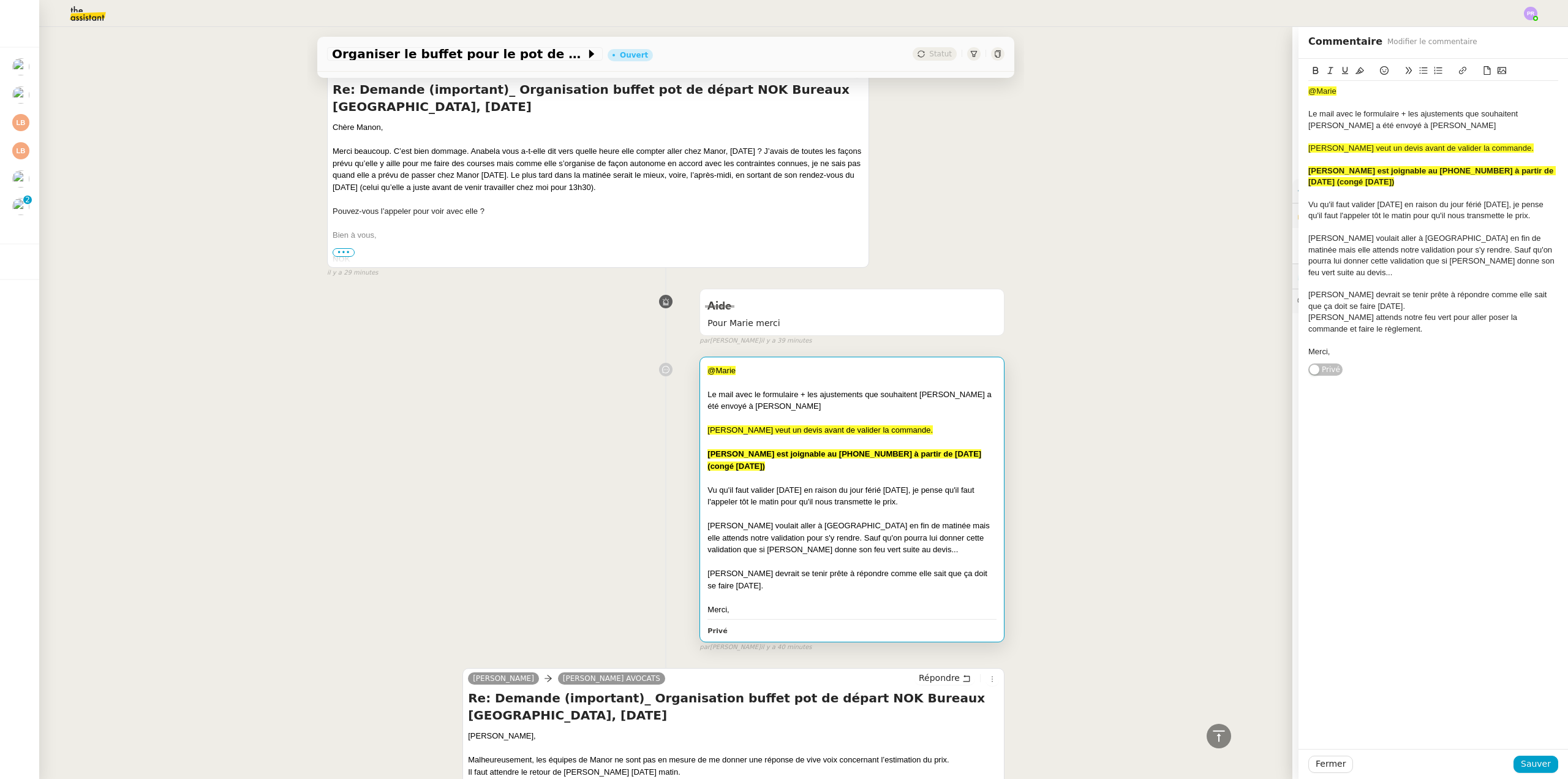
click at [1309, 312] on div "[PERSON_NAME] attends notre feu vert pour aller poser la commande et faire le r…" at bounding box center [1434, 323] width 250 height 23
click at [1358, 292] on div "[PERSON_NAME] devrait se tenir prête à répondre comme elle sait que ça doit se …" at bounding box center [1434, 300] width 250 height 23
drag, startPoint x: 1340, startPoint y: 328, endPoint x: 1282, endPoint y: 316, distance: 59.2
click at [1282, 318] on app-ticket "Organiser le buffet pour le pot de départ Ouvert Statut Client [PERSON_NAME] NO…" at bounding box center [804, 403] width 1529 height 752
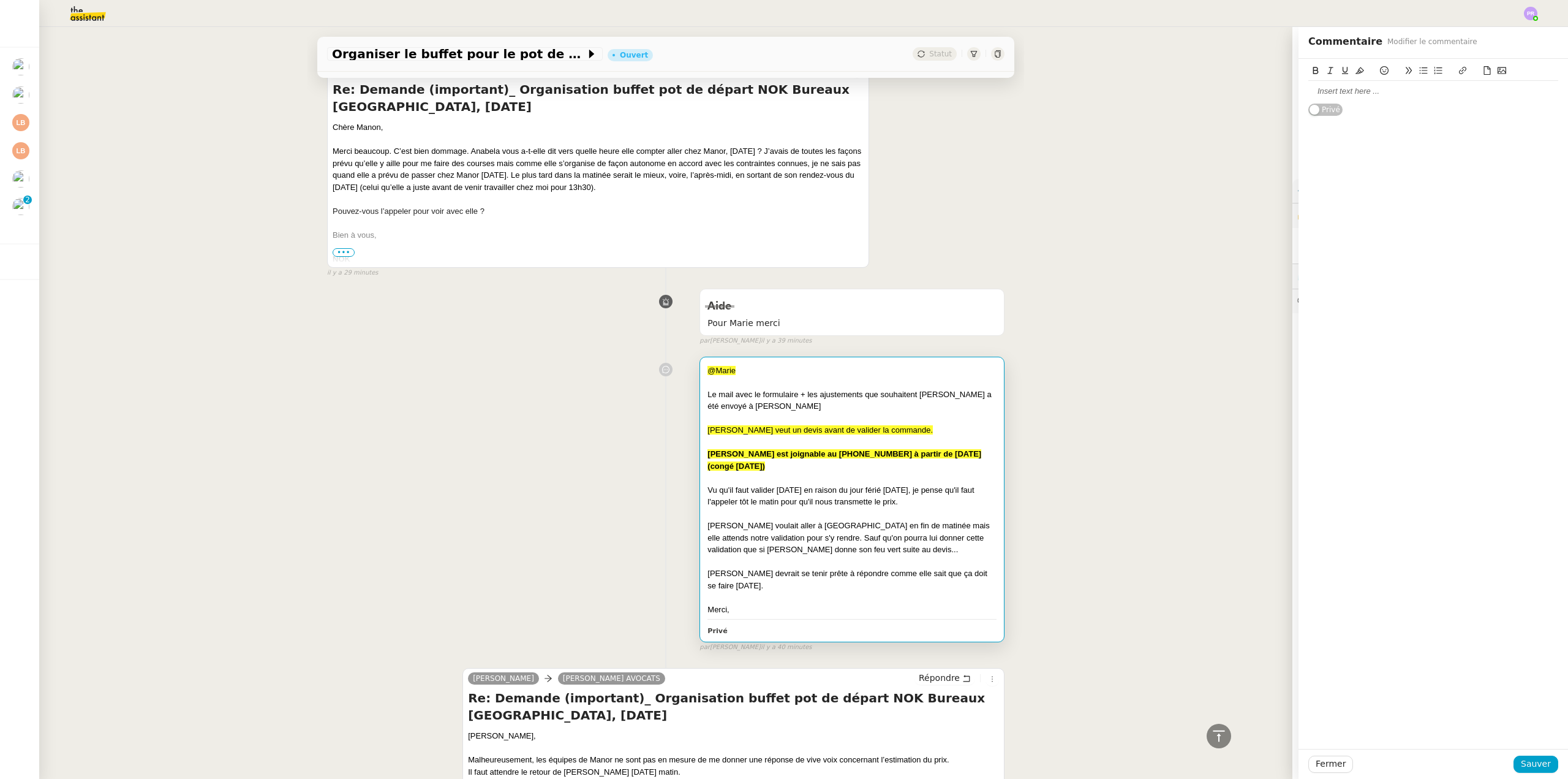
drag, startPoint x: 1339, startPoint y: 333, endPoint x: 1280, endPoint y: 81, distance: 258.8
click at [1521, 761] on span "Sauver" at bounding box center [1536, 764] width 30 height 14
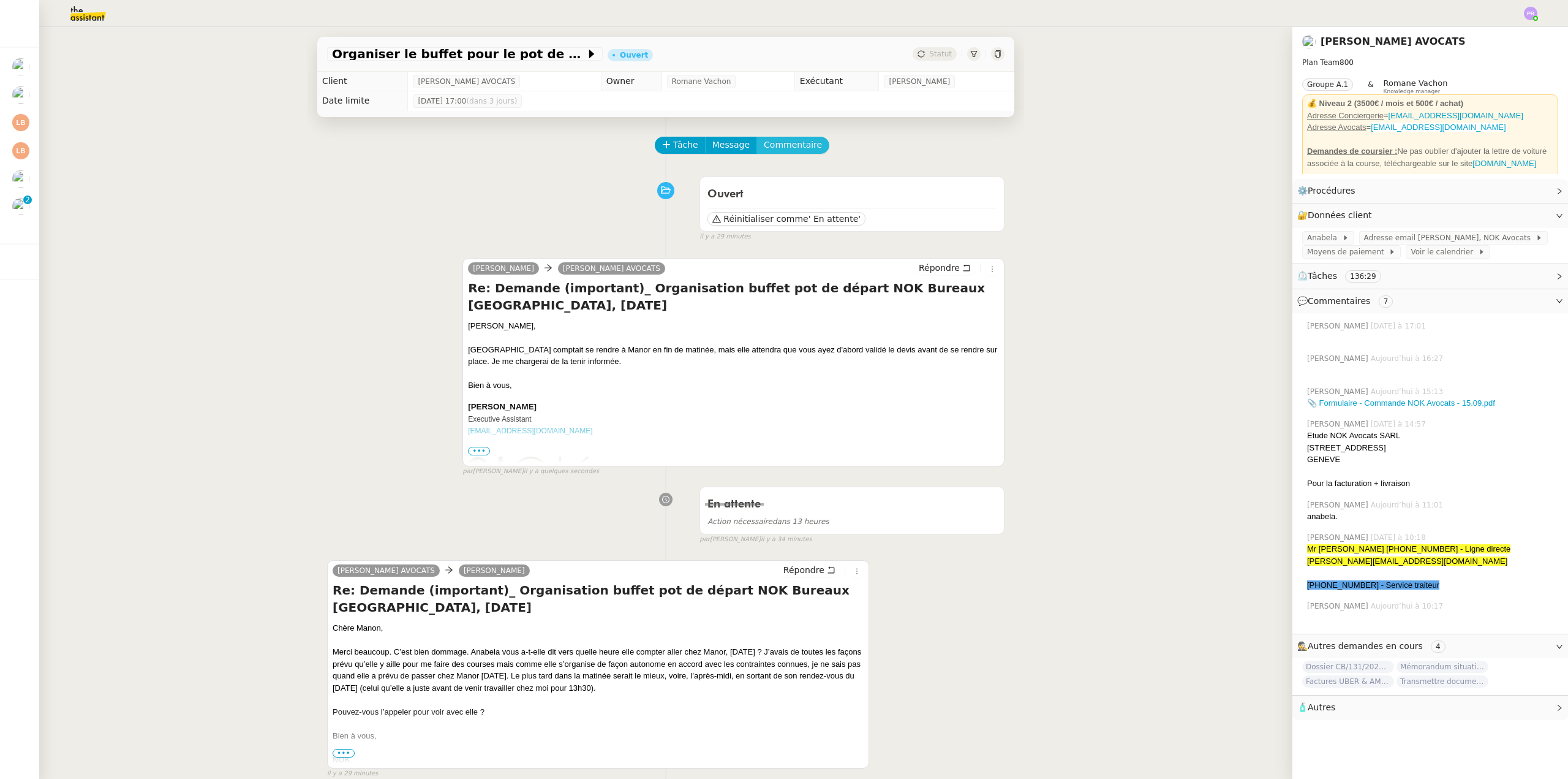
click at [796, 142] on span "Commentaire" at bounding box center [793, 145] width 58 height 14
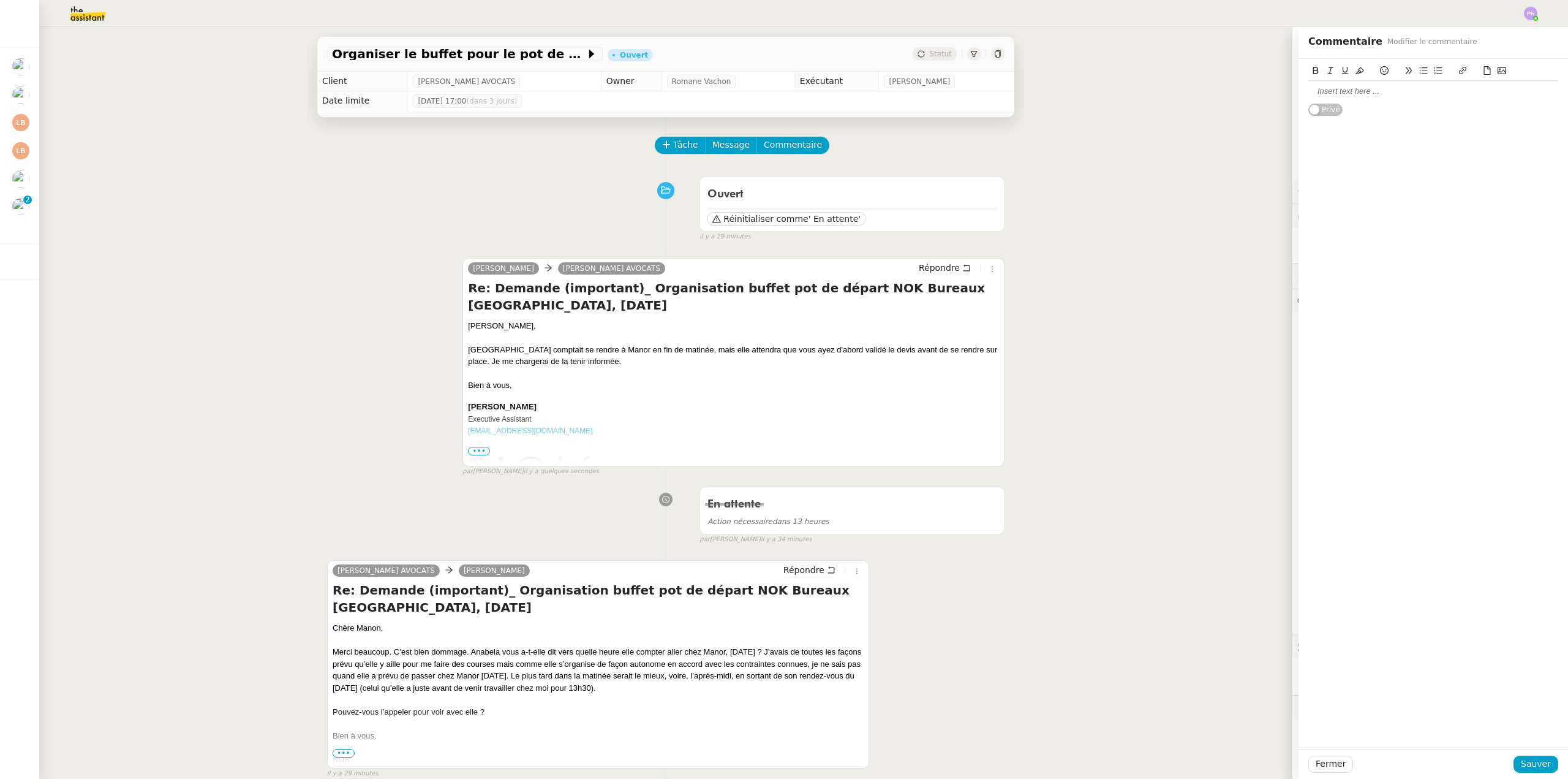
click at [1330, 90] on div at bounding box center [1434, 91] width 250 height 11
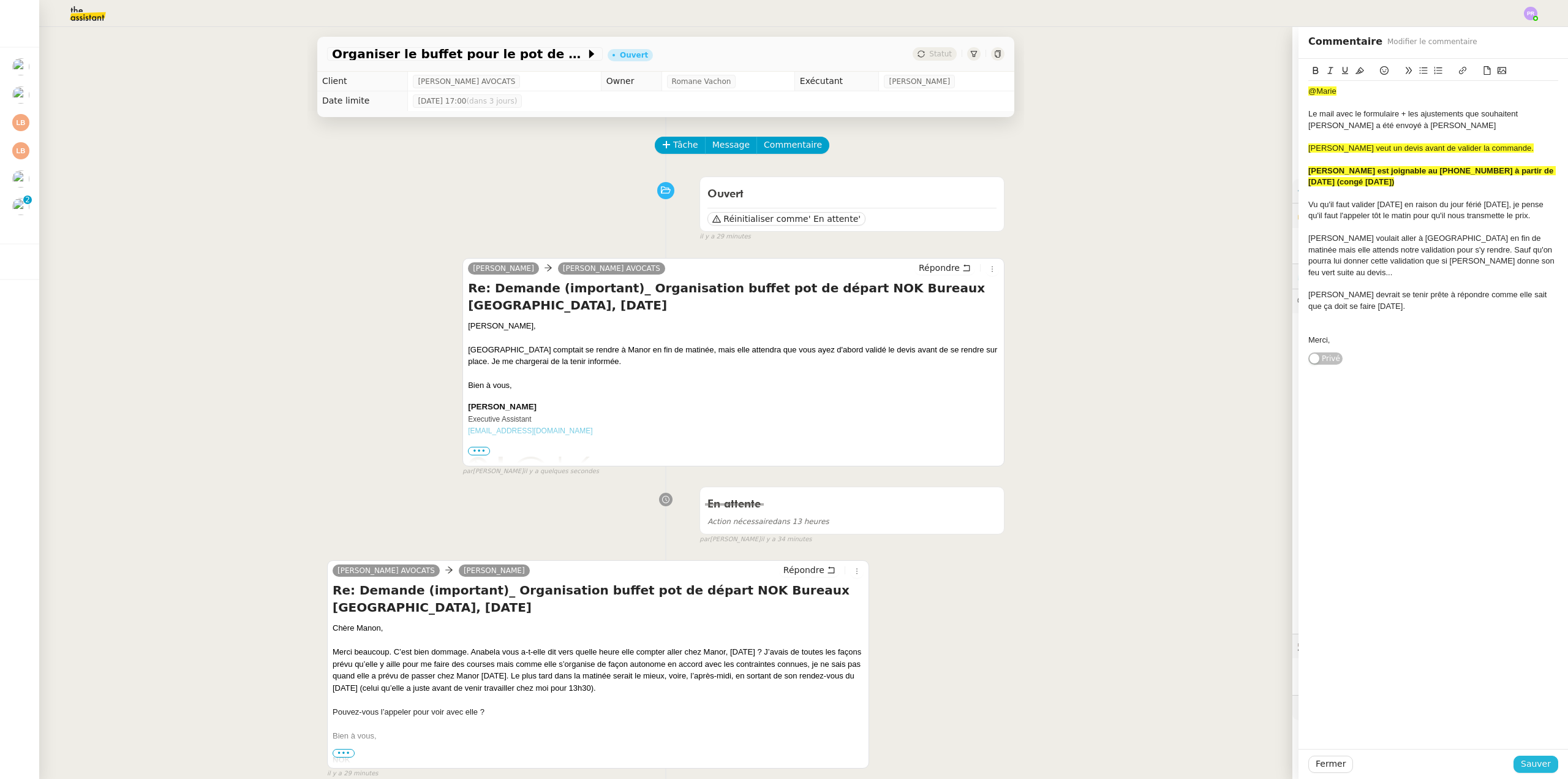
click at [1527, 760] on span "Sauver" at bounding box center [1536, 764] width 30 height 14
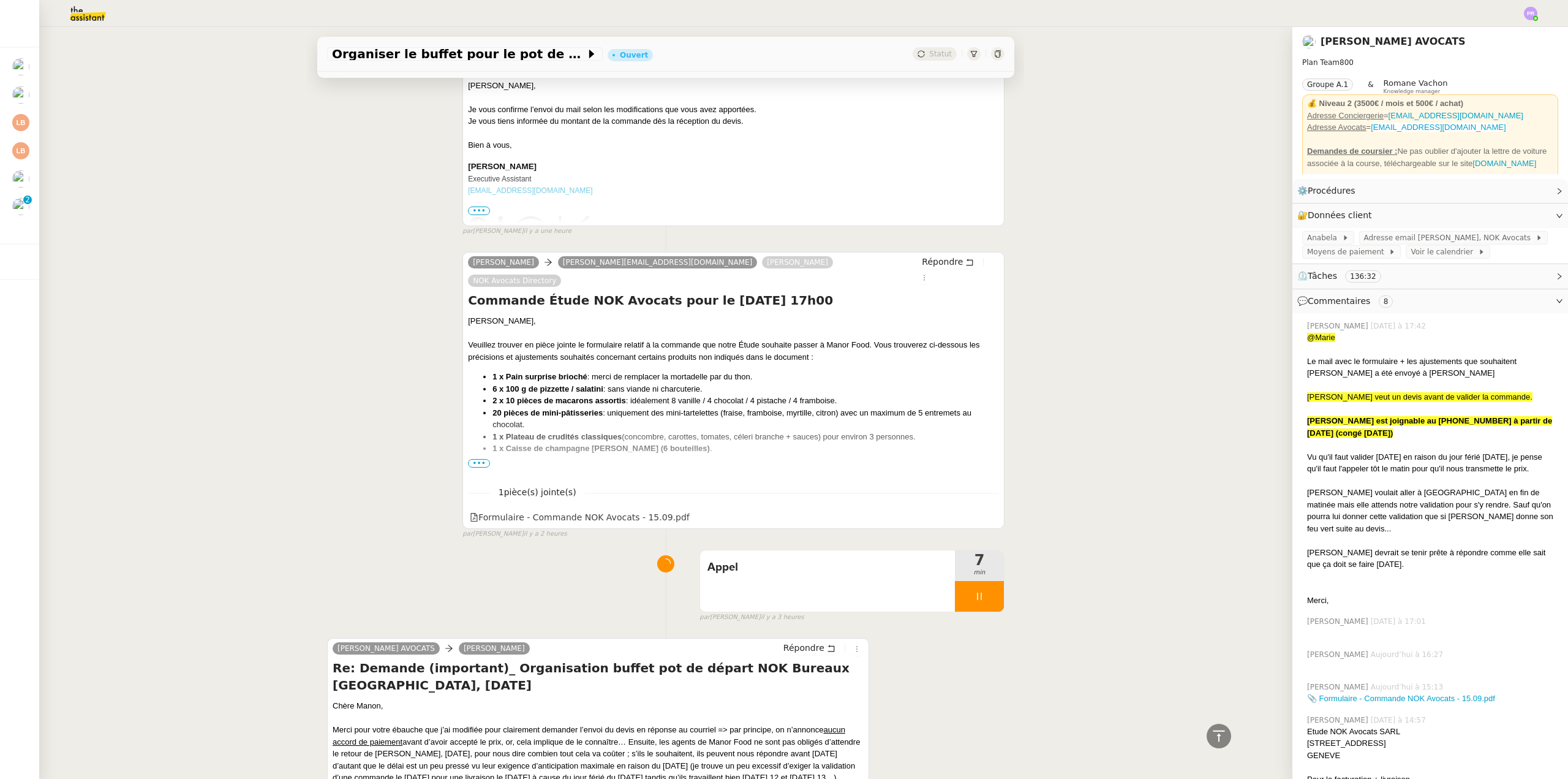
scroll to position [2083, 0]
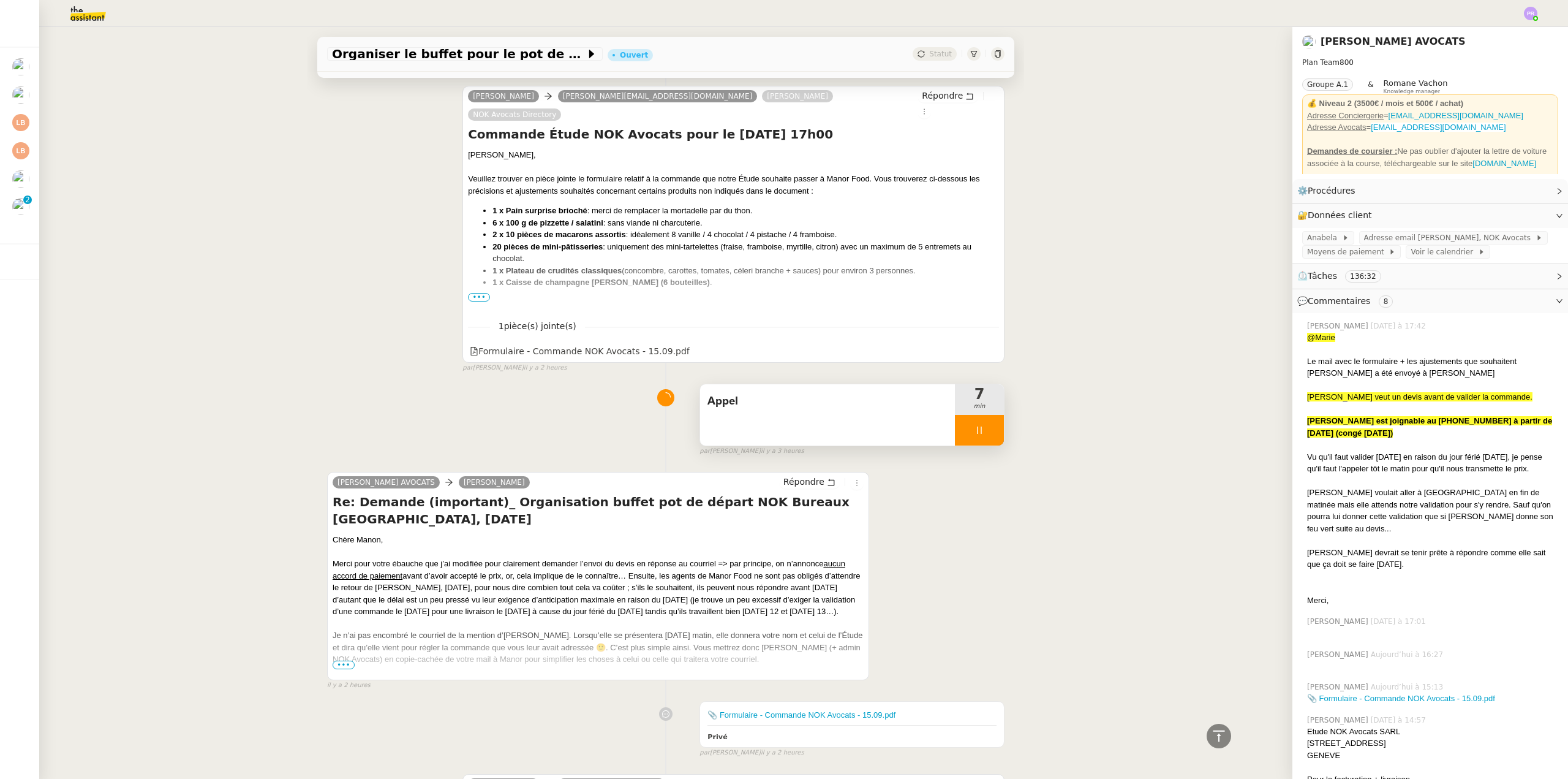
click at [983, 415] on div at bounding box center [979, 430] width 49 height 31
click at [987, 425] on icon at bounding box center [992, 430] width 10 height 10
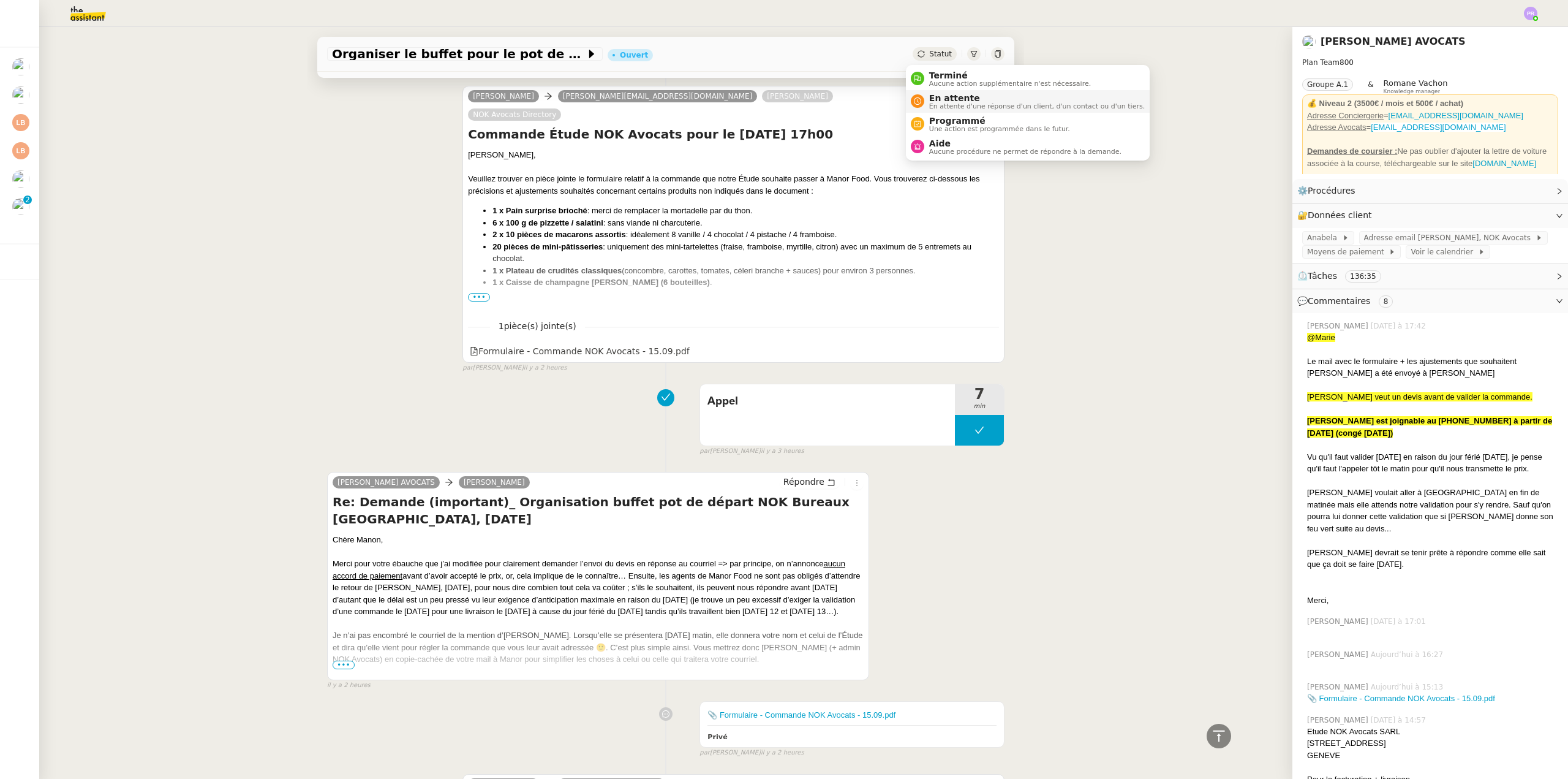
click at [963, 95] on span "En attente" at bounding box center [1037, 98] width 215 height 10
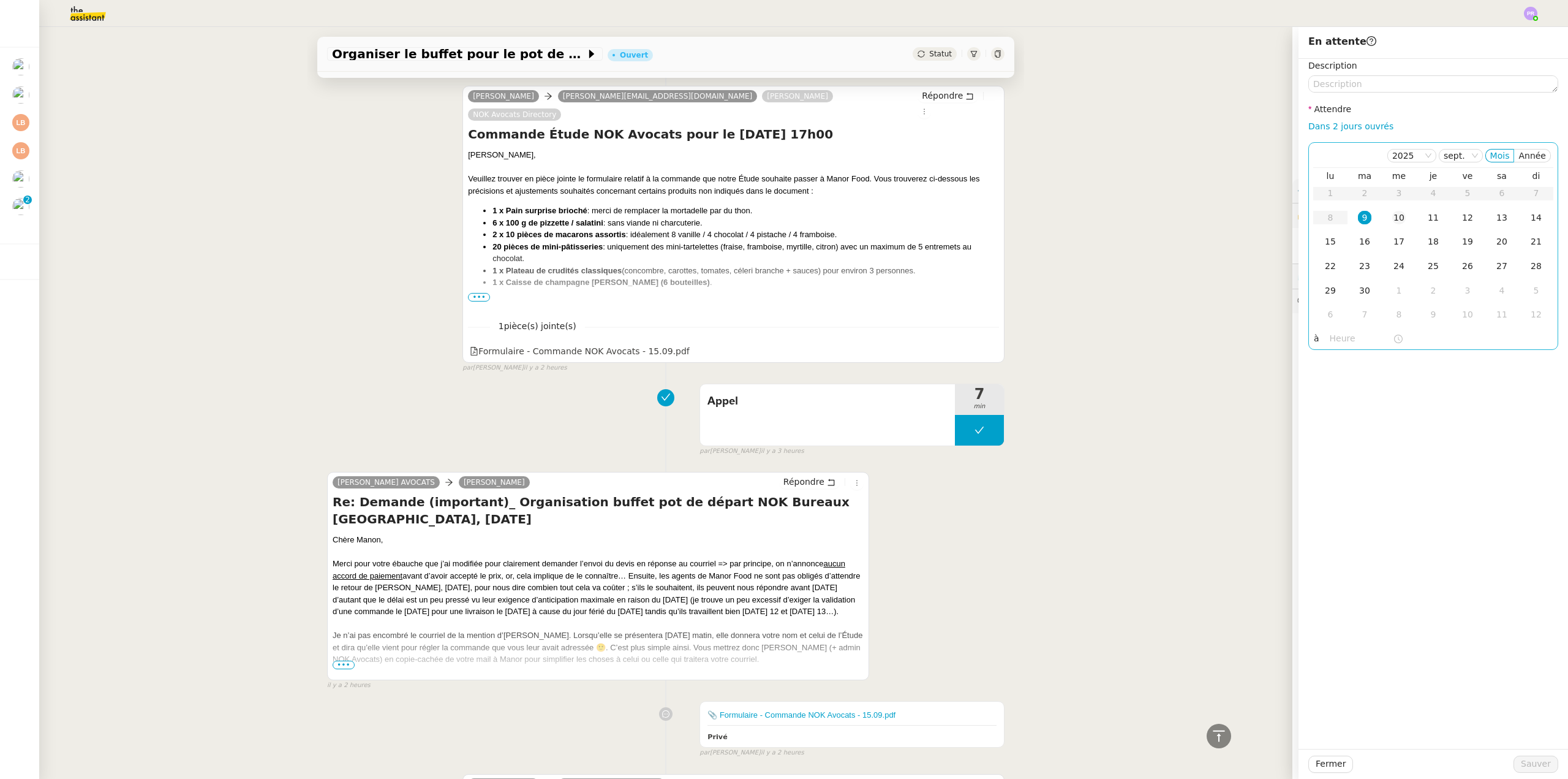
click at [1392, 219] on div "10" at bounding box center [1399, 218] width 14 height 14
click at [1531, 766] on span "Sauver" at bounding box center [1536, 764] width 30 height 14
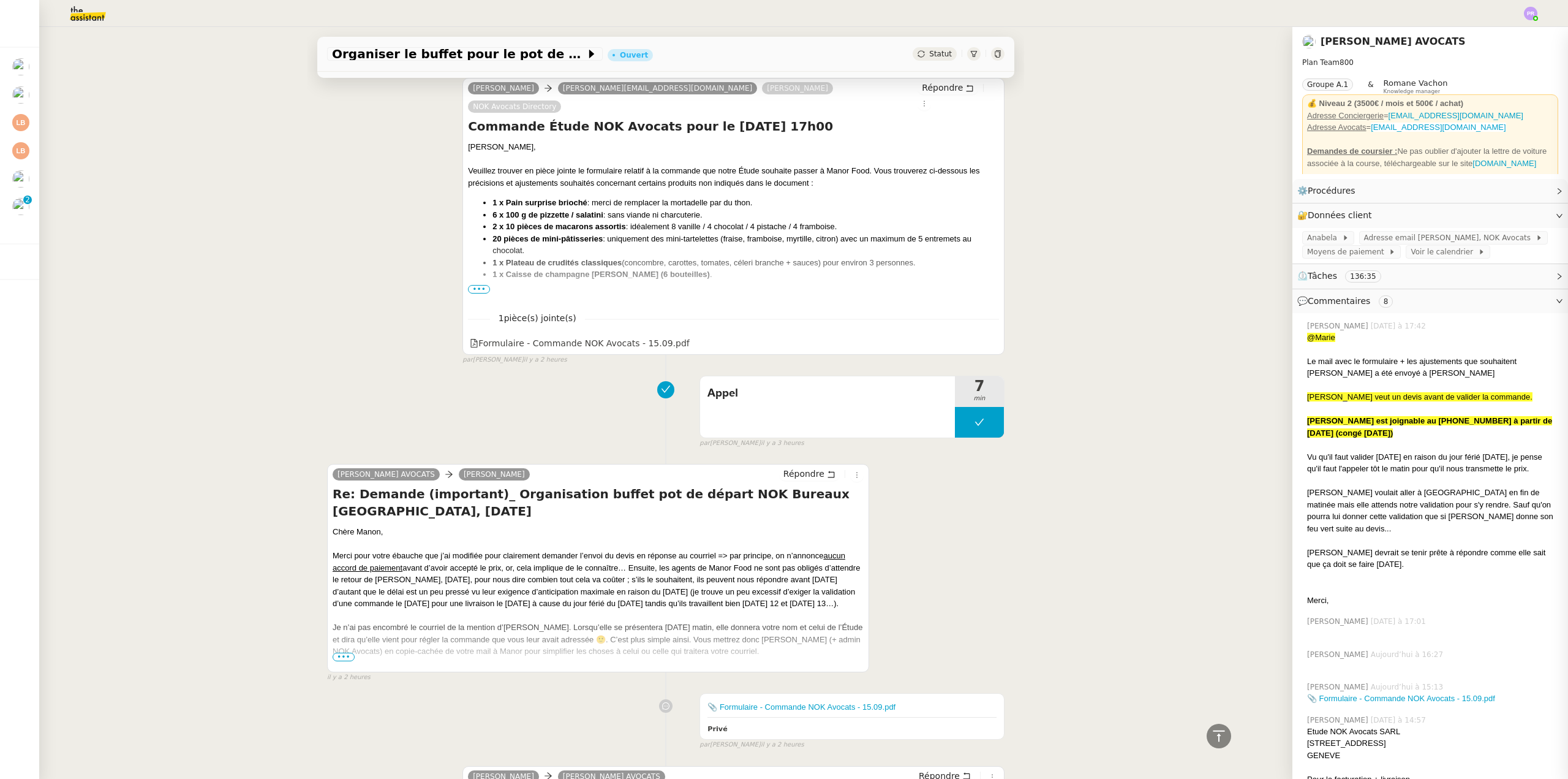
scroll to position [2076, 0]
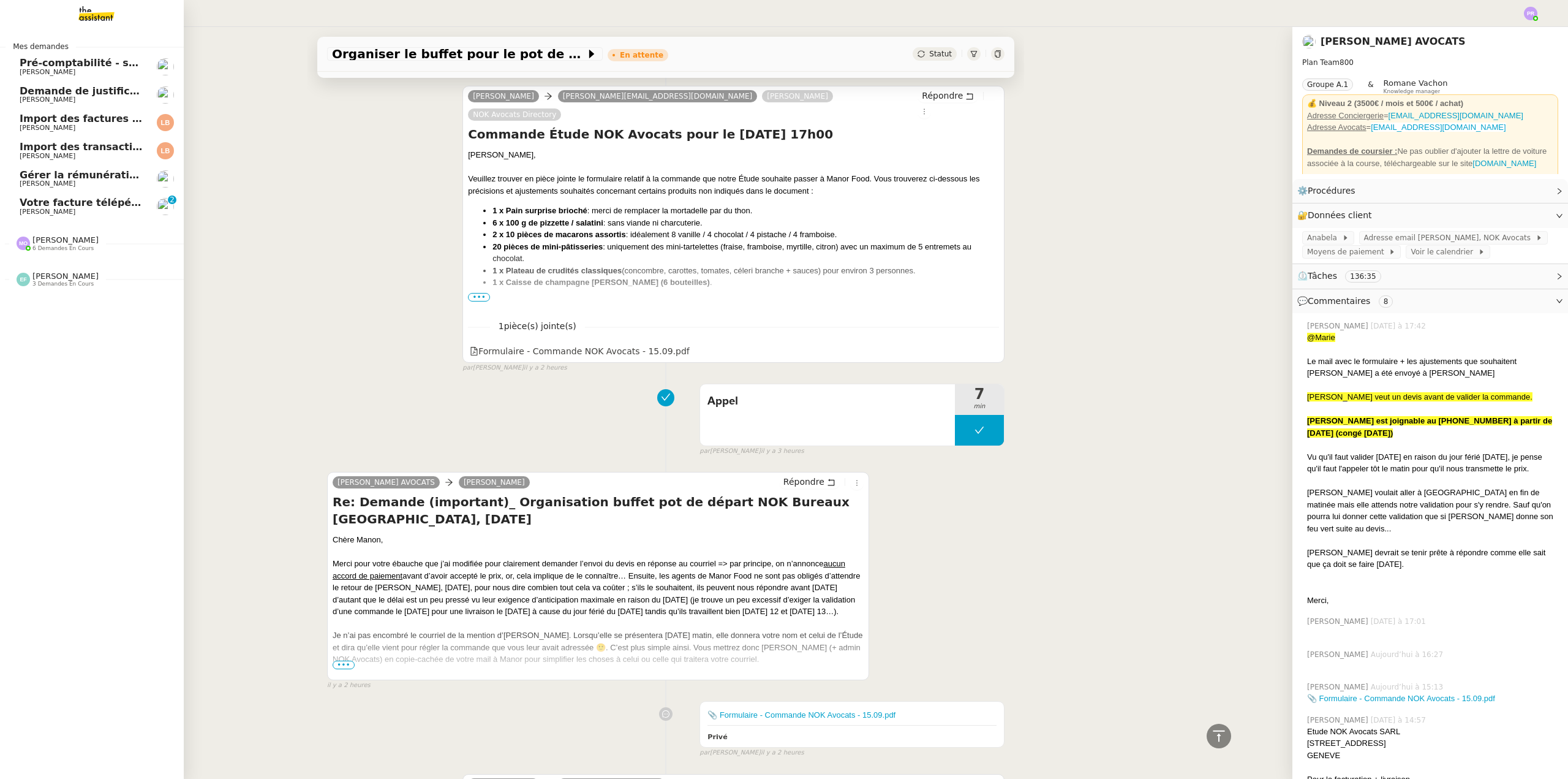
click at [79, 203] on span "Votre facture télépéage Ulys est disponible" at bounding box center [140, 202] width 240 height 12
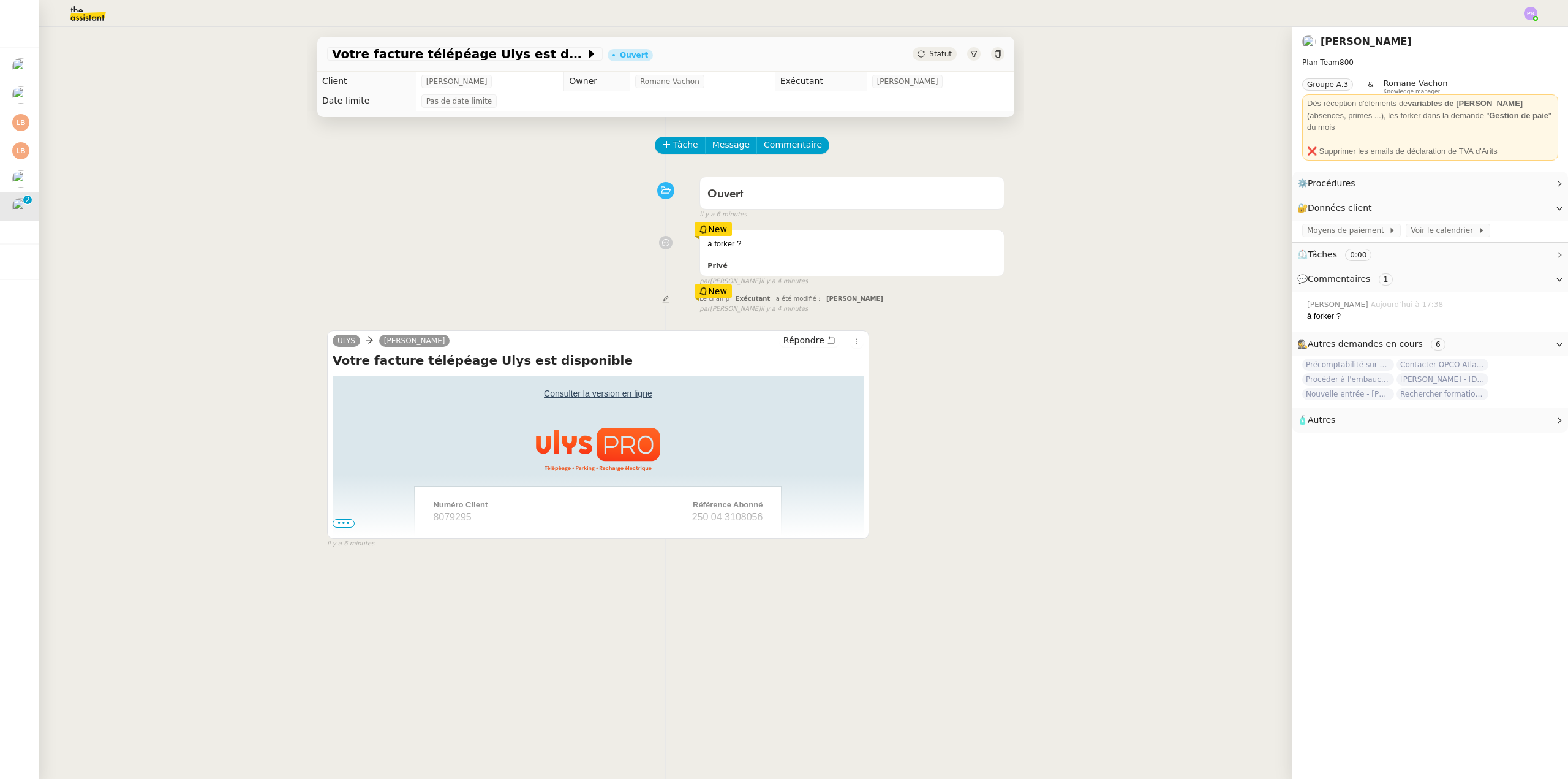
click at [343, 525] on span "•••" at bounding box center [344, 523] width 22 height 9
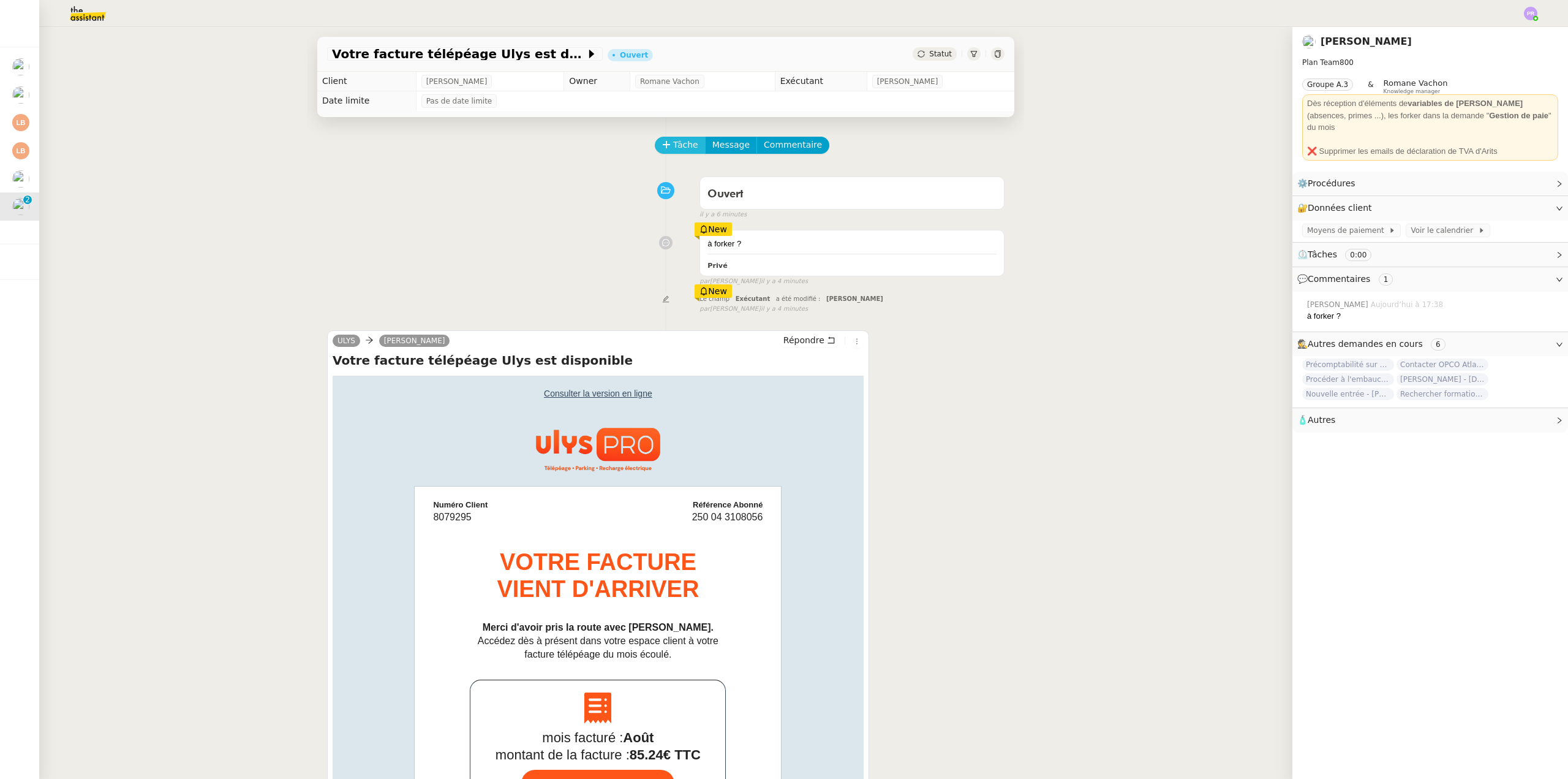
click at [674, 148] on span "Tâche" at bounding box center [686, 145] width 25 height 14
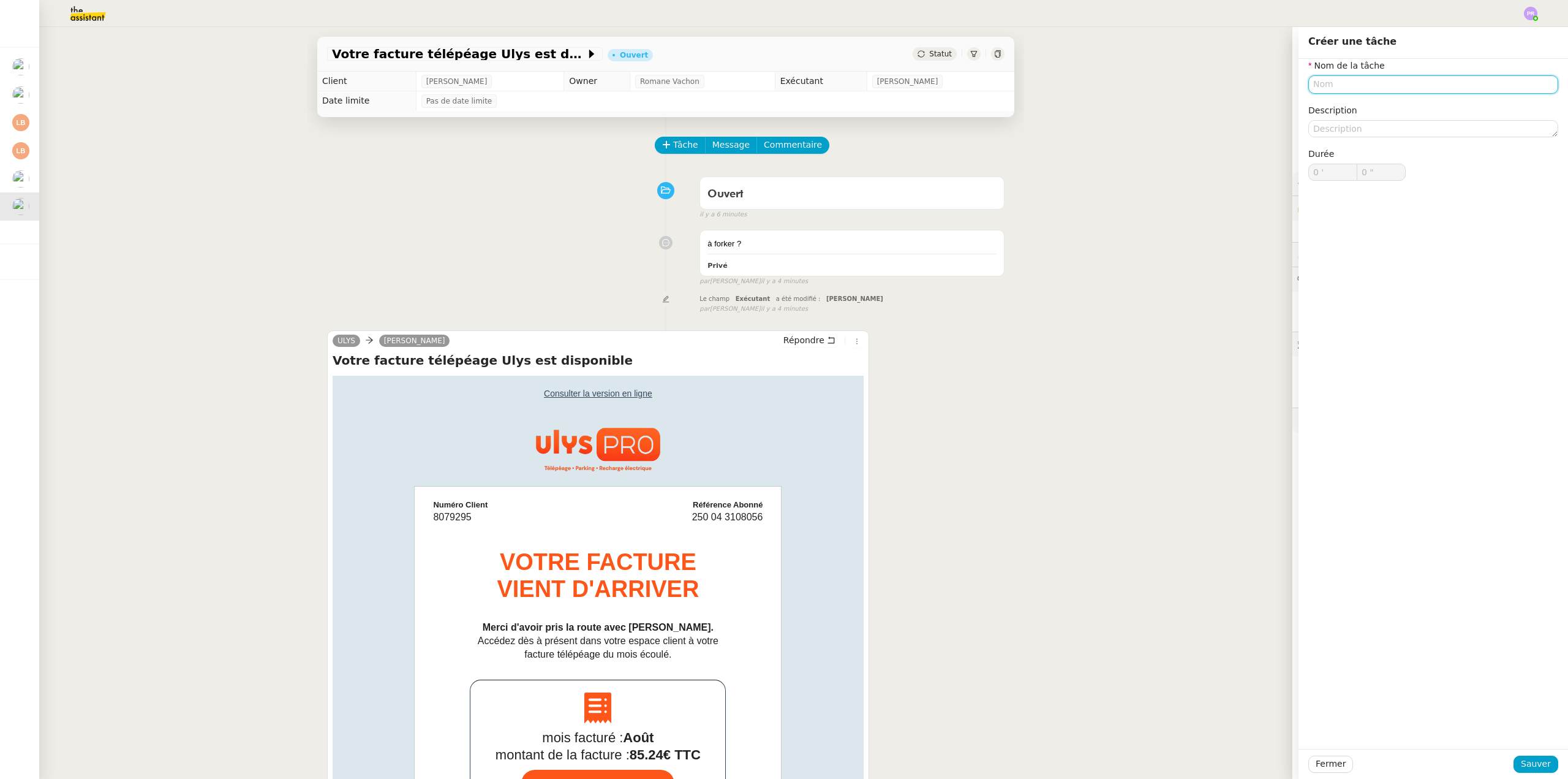
click at [1316, 83] on input "text" at bounding box center [1434, 84] width 250 height 18
click at [1344, 105] on div "Suivi de factures" at bounding box center [1424, 107] width 240 height 11
type input "Suivi de factures"
click at [1529, 763] on span "Sauver" at bounding box center [1536, 764] width 30 height 14
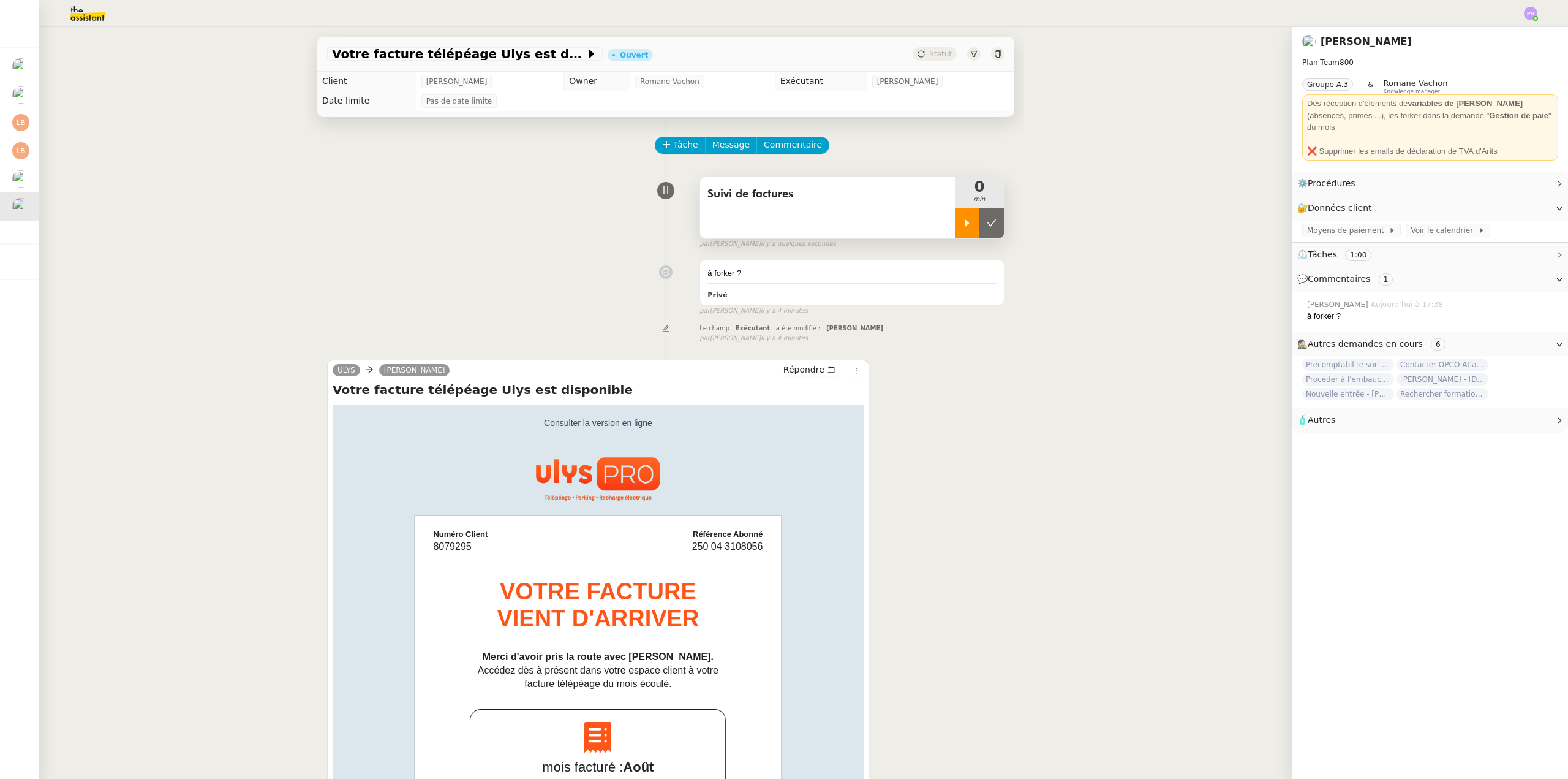
click at [962, 228] on icon at bounding box center [967, 223] width 10 height 10
click at [979, 222] on div at bounding box center [979, 223] width 49 height 31
click at [987, 223] on icon at bounding box center [992, 223] width 10 height 10
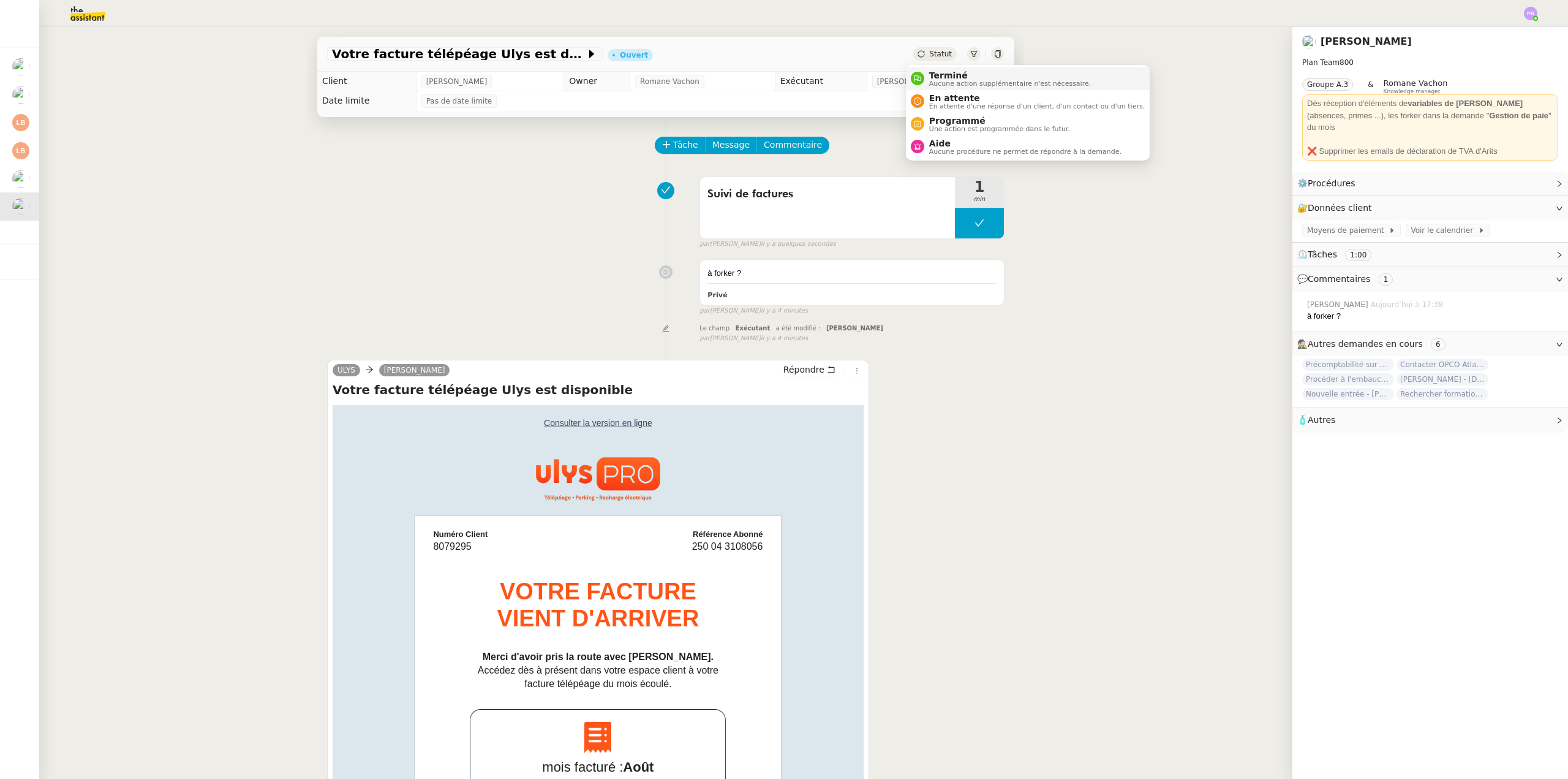
click at [955, 71] on span "Terminé" at bounding box center [1010, 75] width 162 height 10
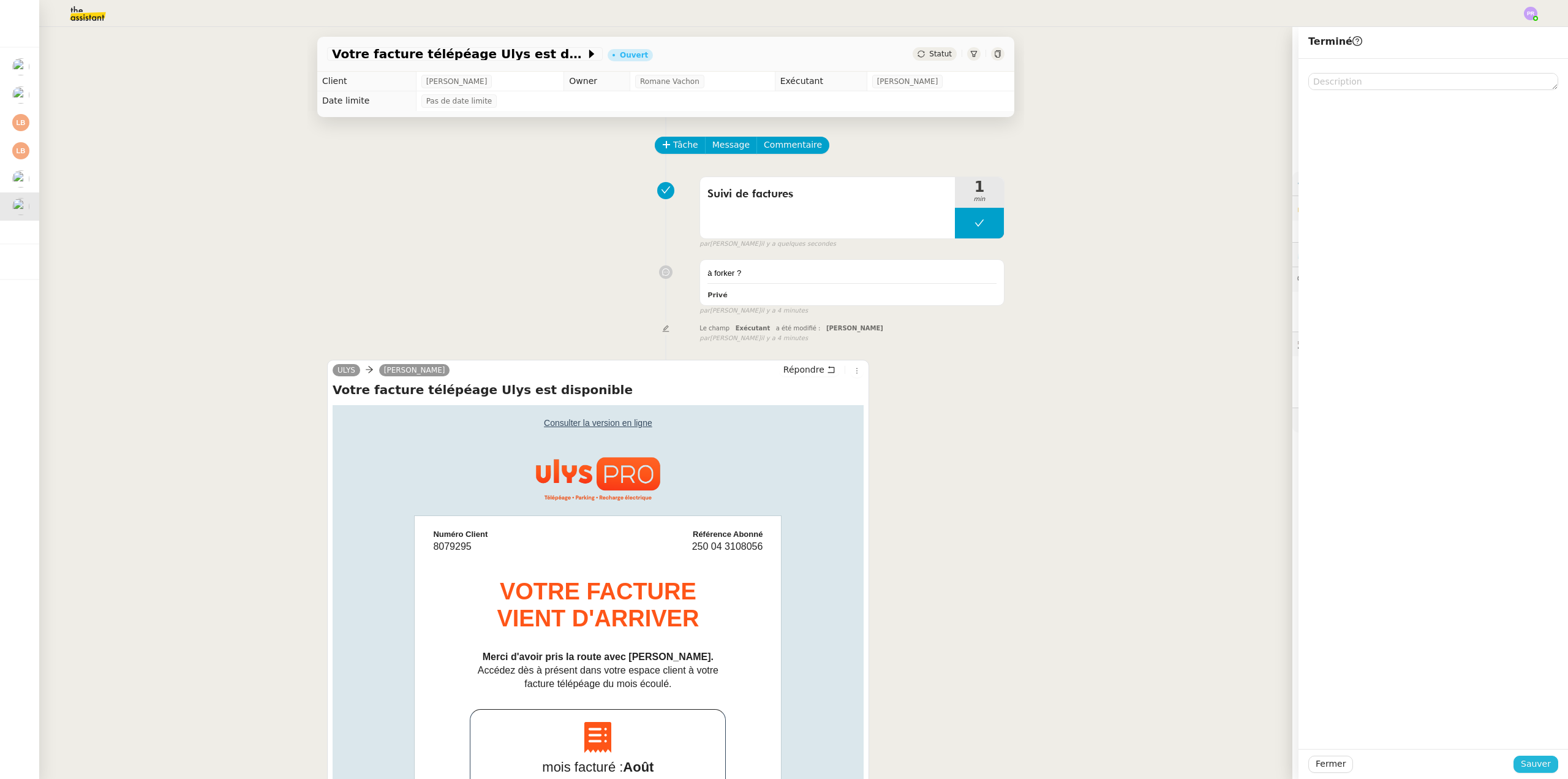
click at [1531, 764] on span "Sauver" at bounding box center [1536, 764] width 30 height 14
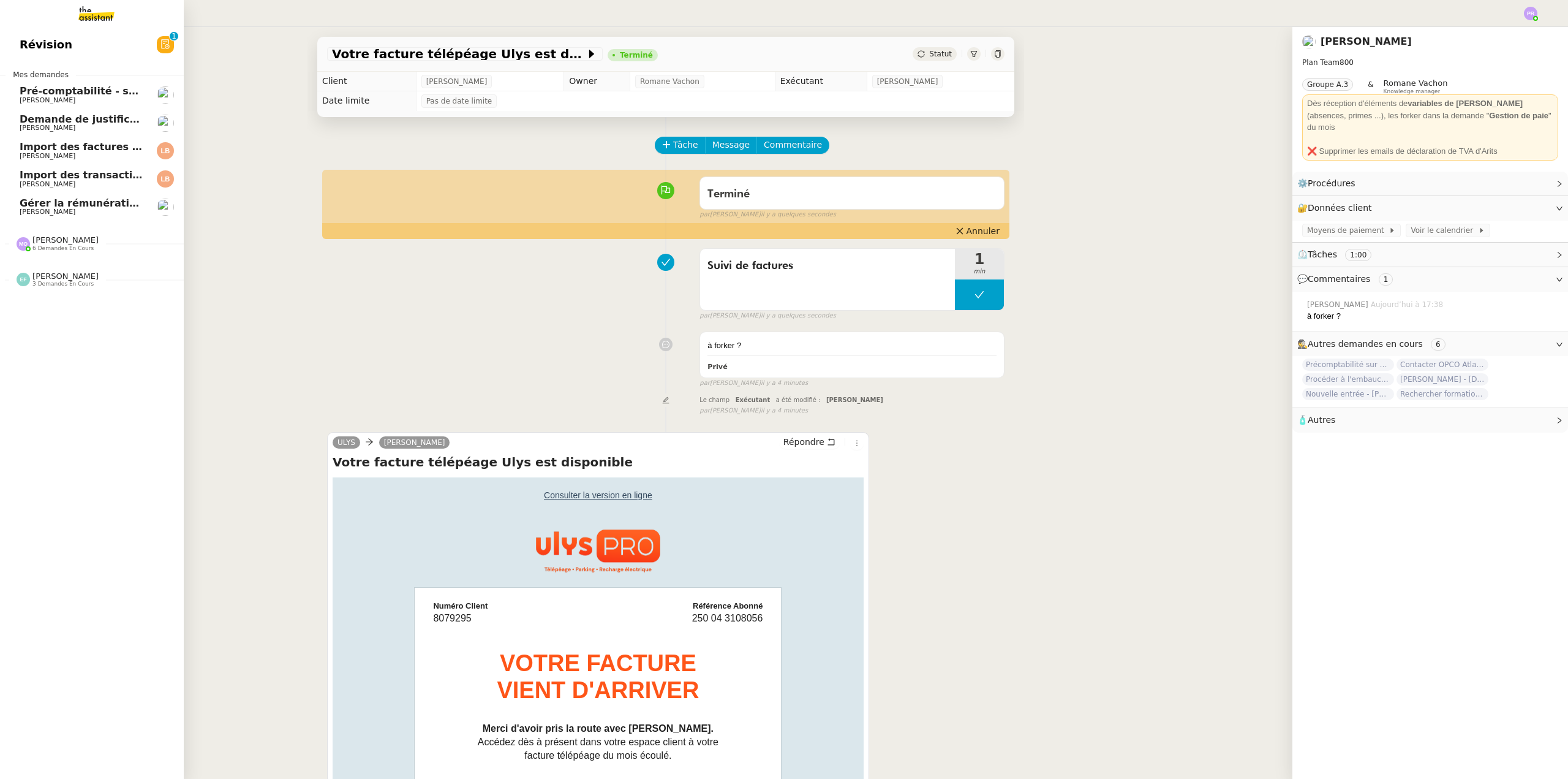
click at [104, 147] on span "Import des factures et justificatifs - [DATE]" at bounding box center [138, 147] width 238 height 12
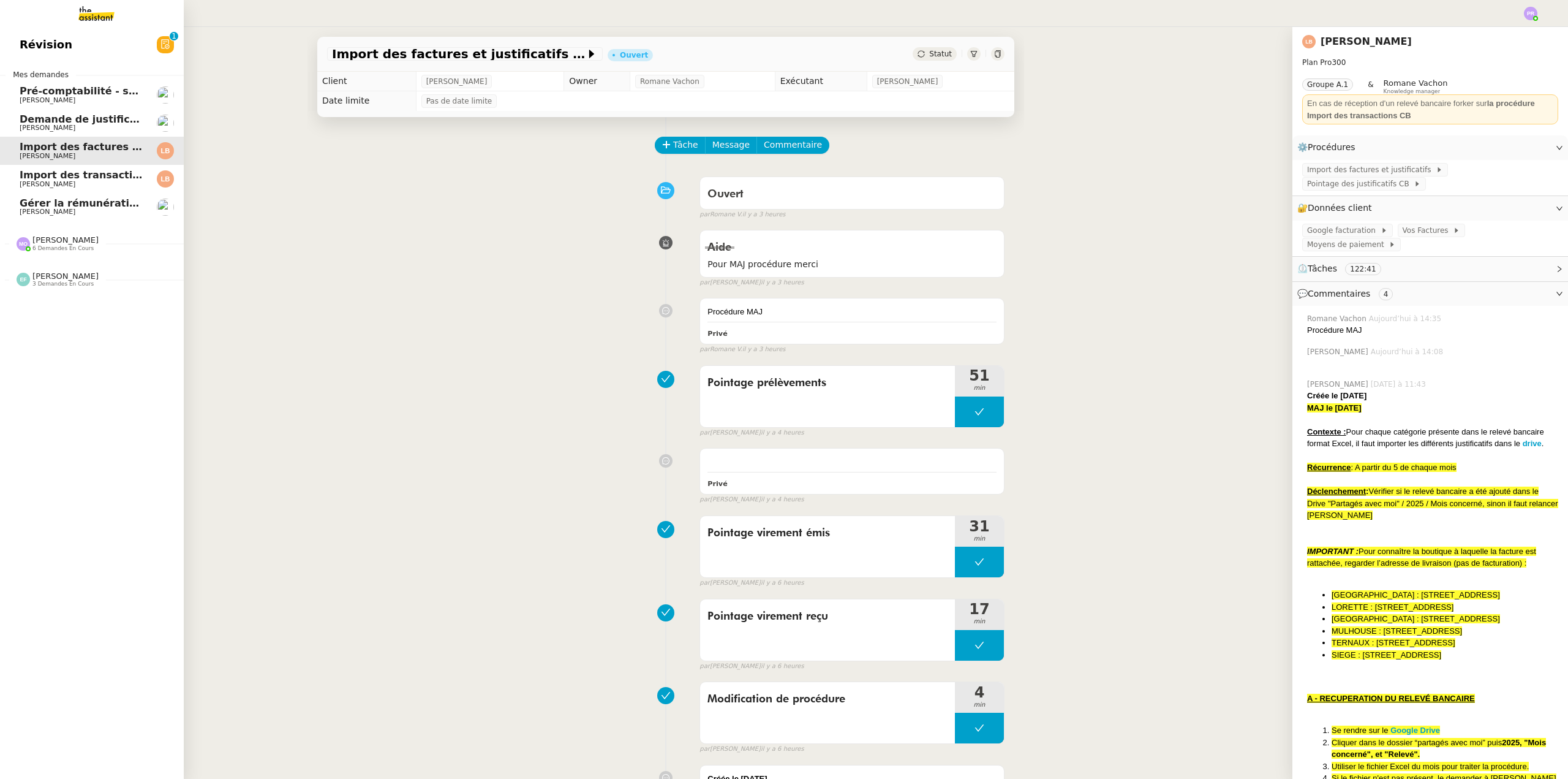
click at [105, 164] on link "Import des factures et justificatifs - [DATE] [PERSON_NAME]" at bounding box center [92, 151] width 184 height 28
click at [121, 181] on span "[PERSON_NAME]" at bounding box center [81, 184] width 124 height 7
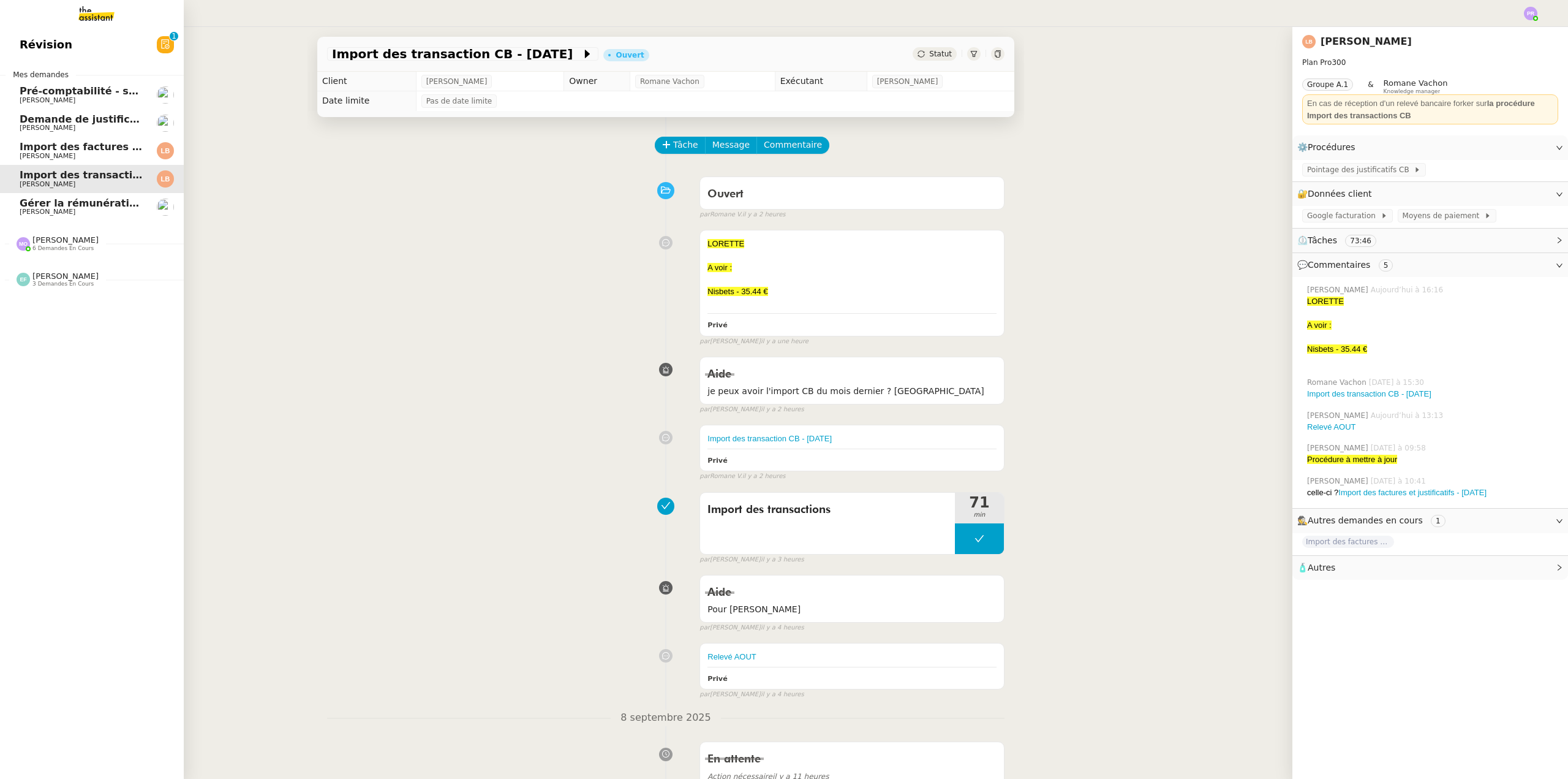
click at [128, 155] on span "[PERSON_NAME]" at bounding box center [81, 156] width 124 height 7
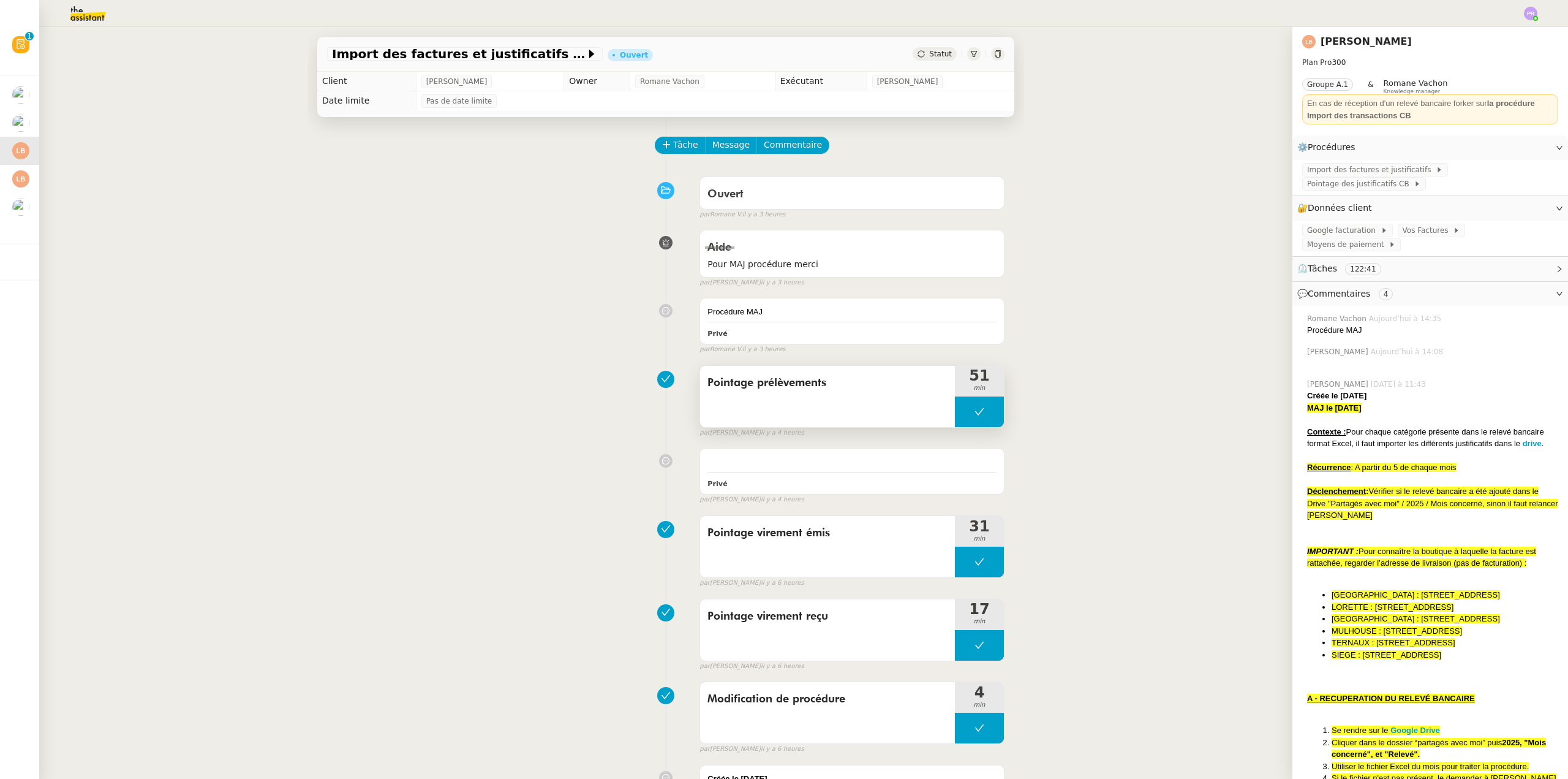
click at [955, 417] on button at bounding box center [979, 411] width 49 height 31
click at [962, 417] on icon at bounding box center [967, 411] width 10 height 10
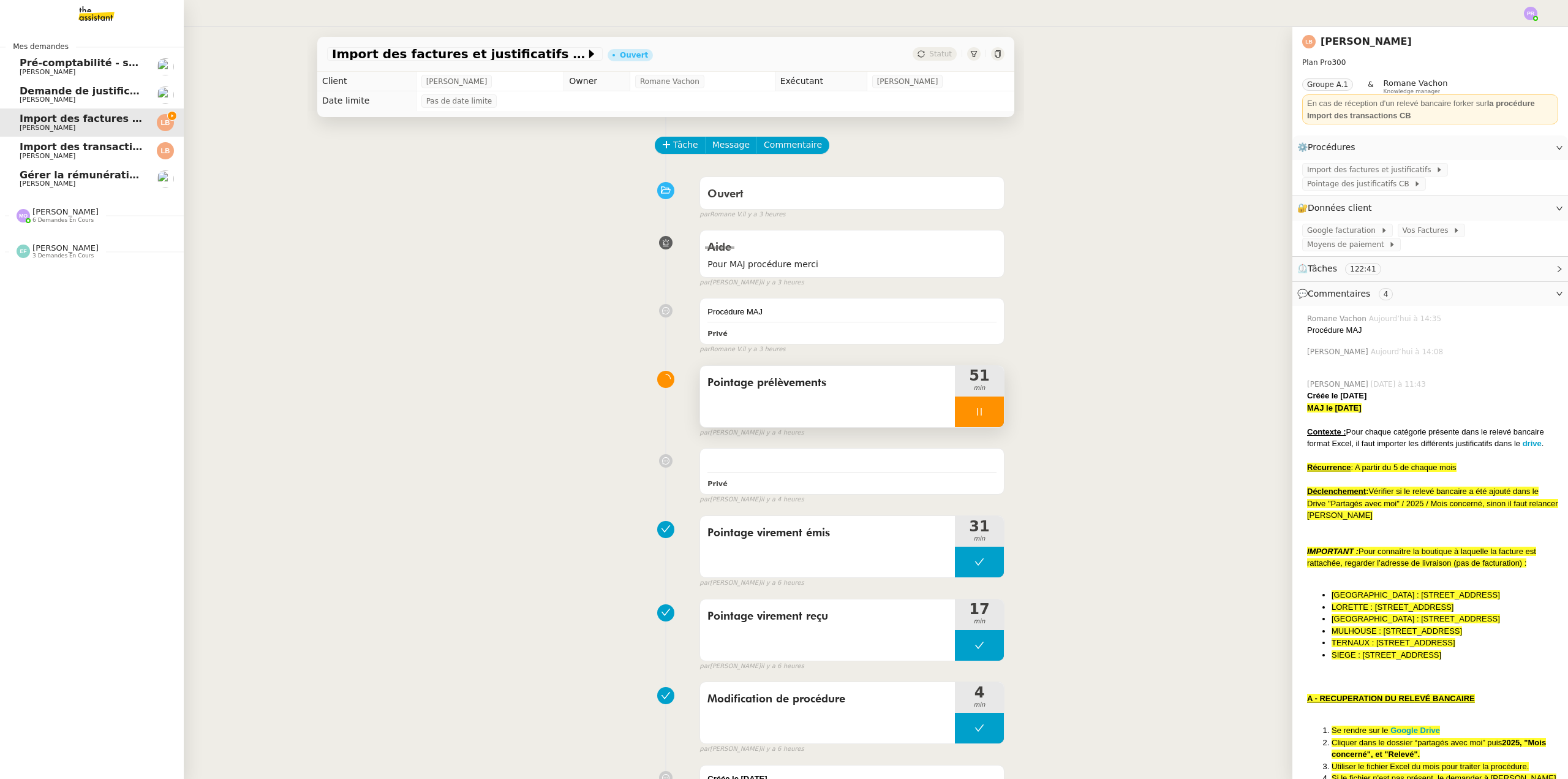
click at [48, 145] on span "Import des transaction CB - [DATE]" at bounding box center [116, 147] width 193 height 12
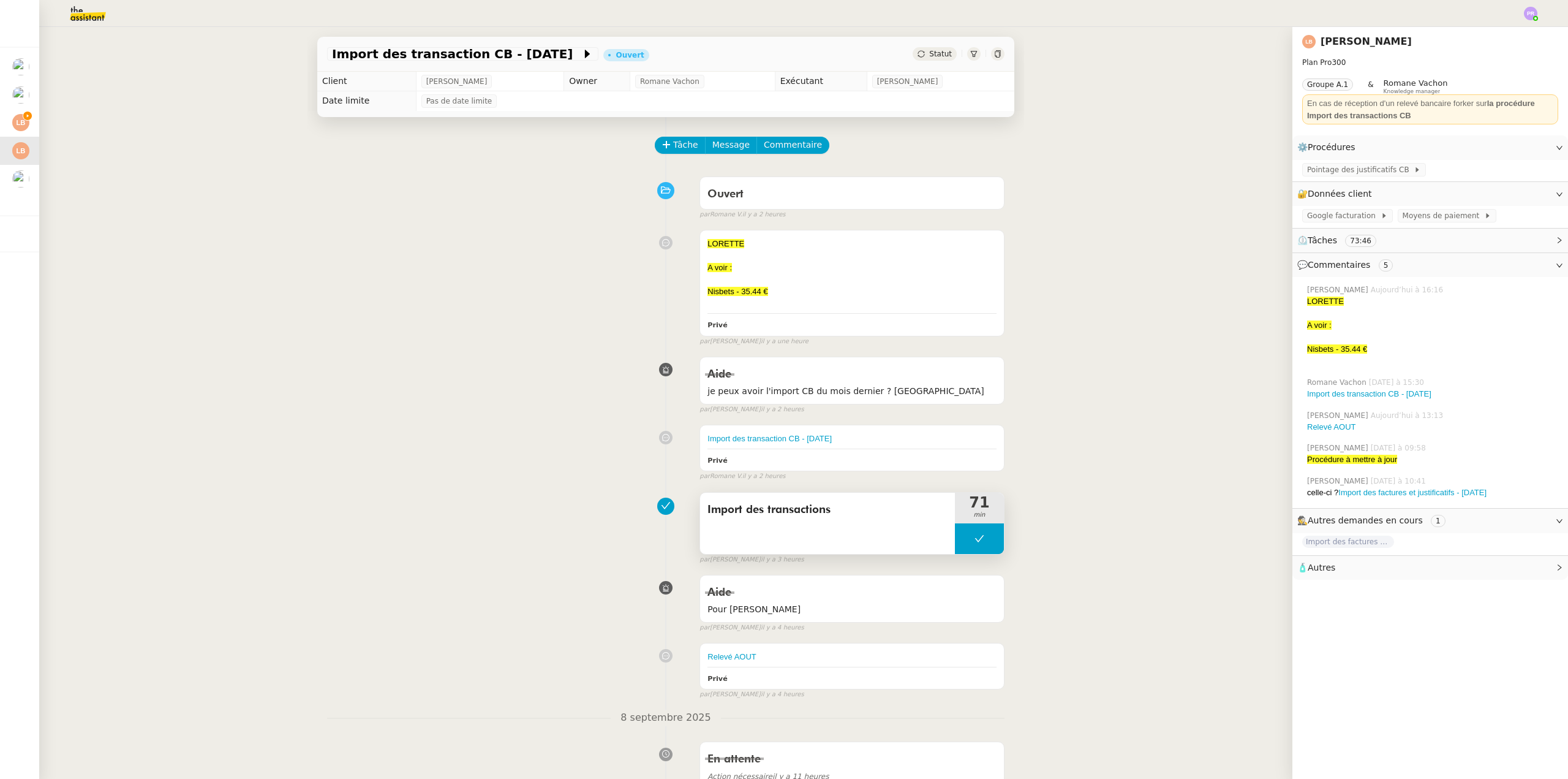
click at [956, 544] on button at bounding box center [979, 539] width 49 height 31
click at [962, 544] on icon at bounding box center [967, 539] width 10 height 10
click at [857, 510] on span "Import des transactions" at bounding box center [827, 510] width 240 height 18
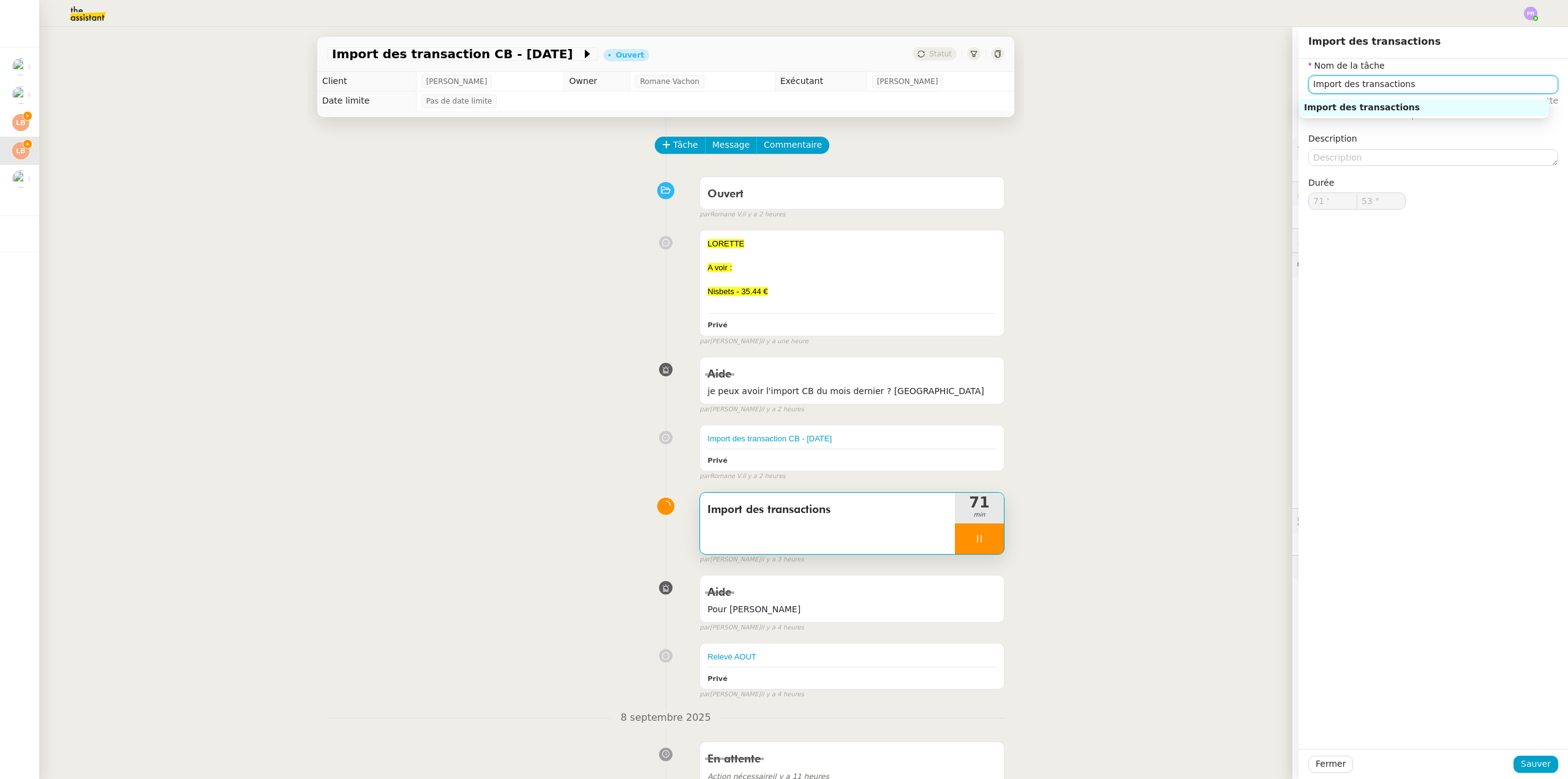
click at [1411, 84] on input "Import des transactions" at bounding box center [1434, 84] width 250 height 18
type input "Import des transactions"
type input "54 ""
type input "Import des transactions et poi"
type input "55 ""
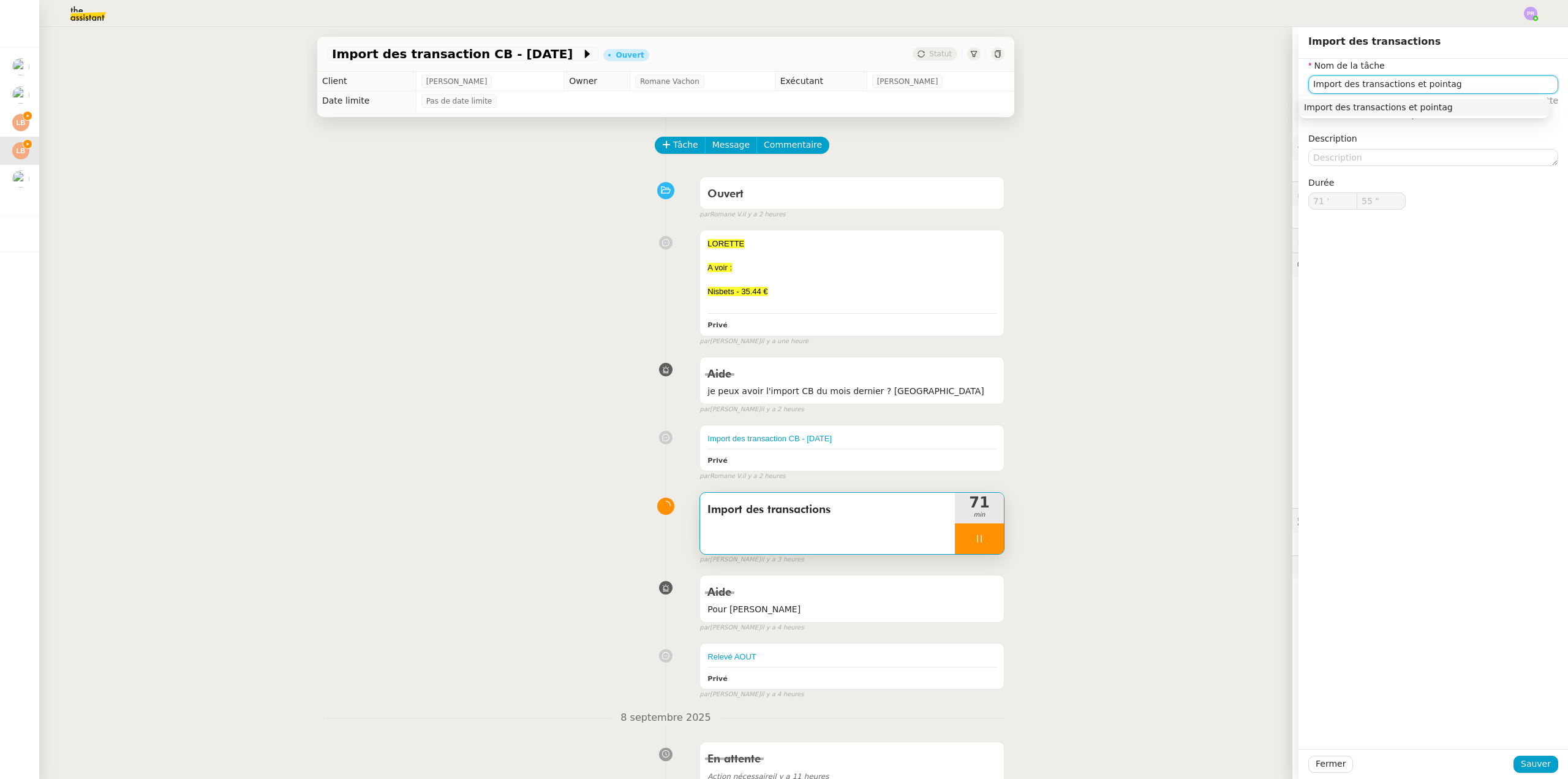
type input "Import des transactions et pointage"
click at [1421, 109] on div "Import des transactions et pointage" at bounding box center [1424, 107] width 240 height 11
type input "57 ""
type input "Import des transactions et pointage"
click at [1529, 761] on span "Sauver" at bounding box center [1536, 764] width 30 height 14
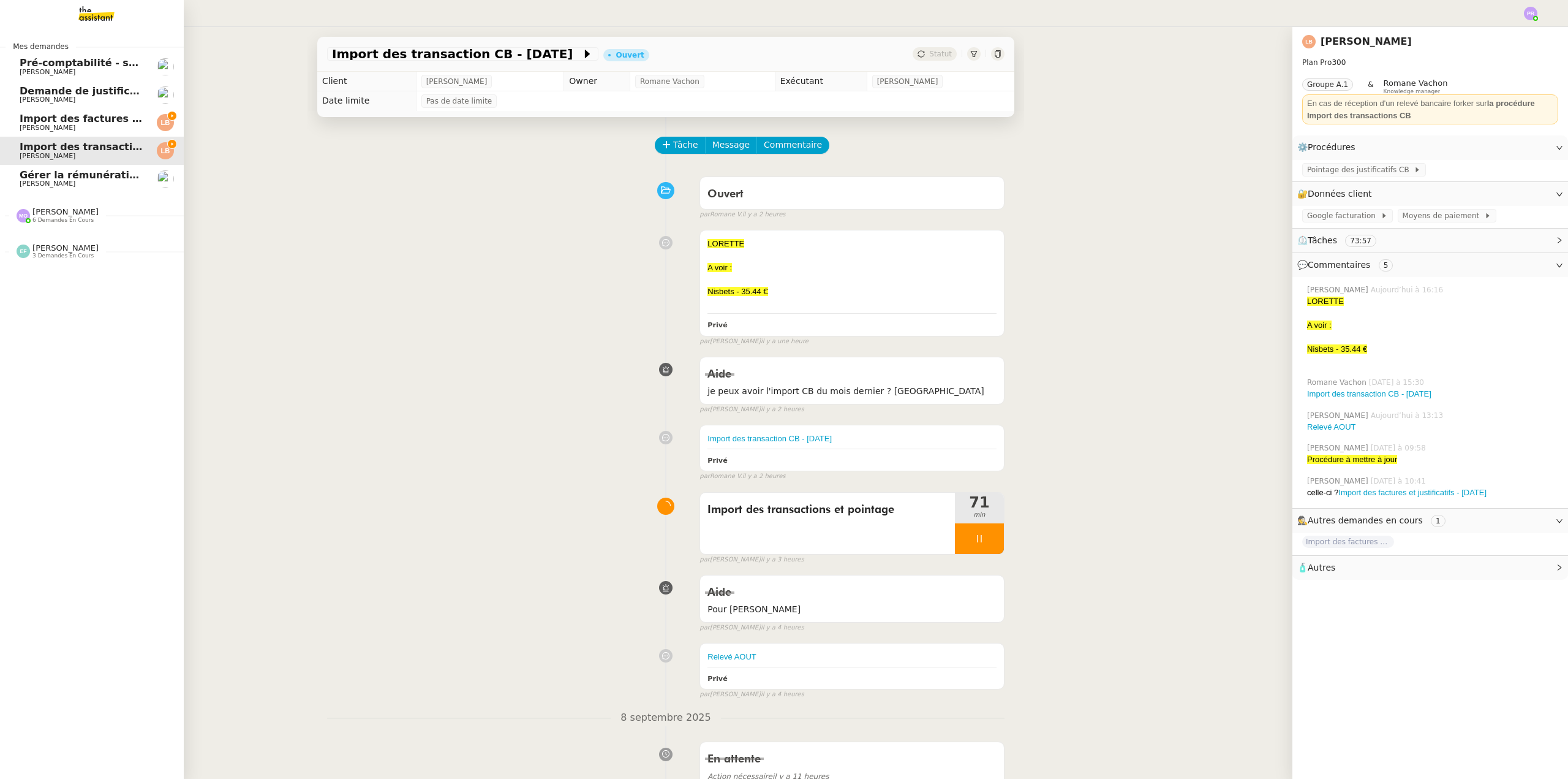
click at [84, 124] on span "[PERSON_NAME]" at bounding box center [81, 128] width 124 height 7
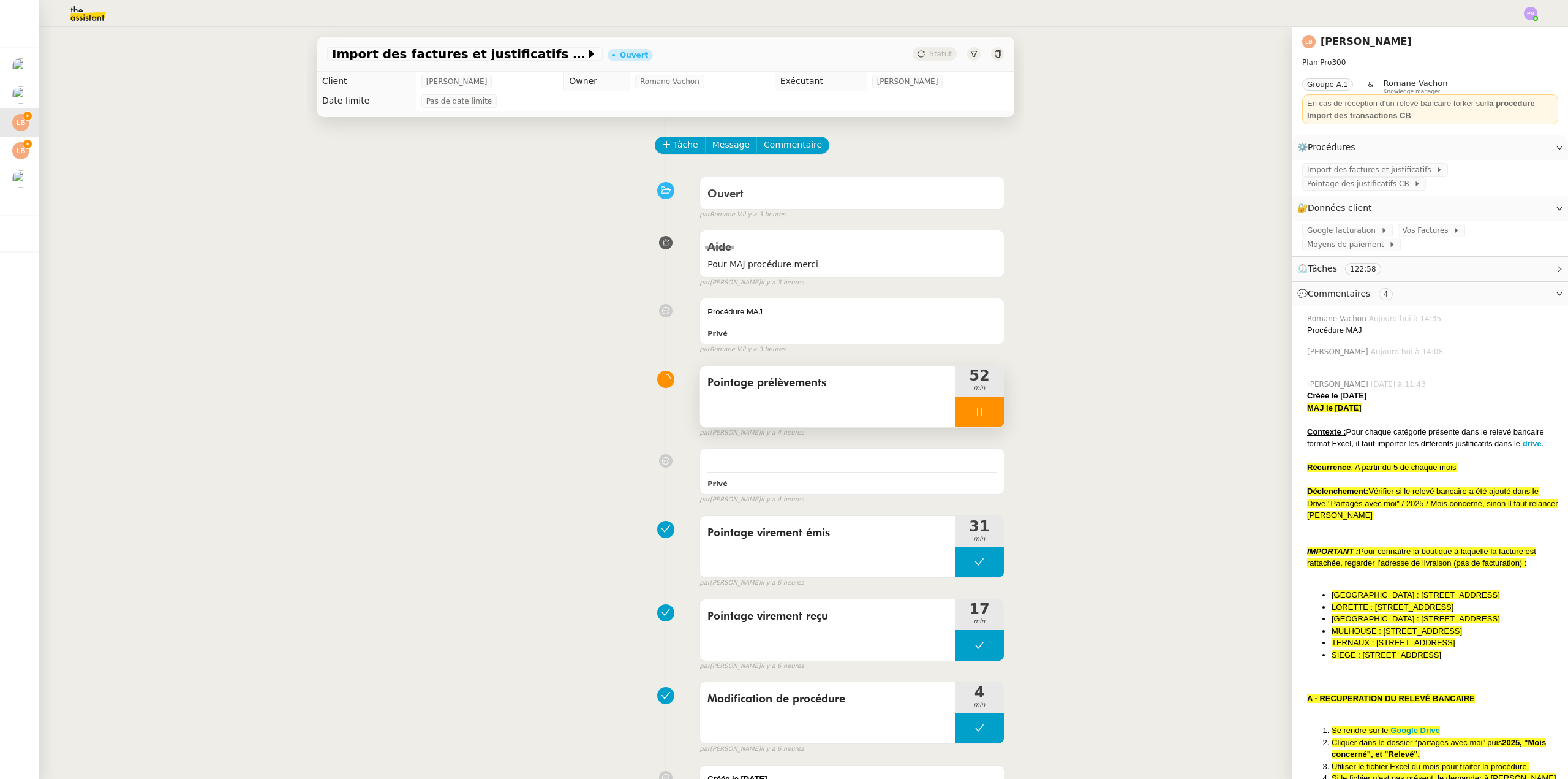
click at [986, 417] on div at bounding box center [979, 411] width 49 height 31
click at [986, 417] on button at bounding box center [992, 411] width 24 height 31
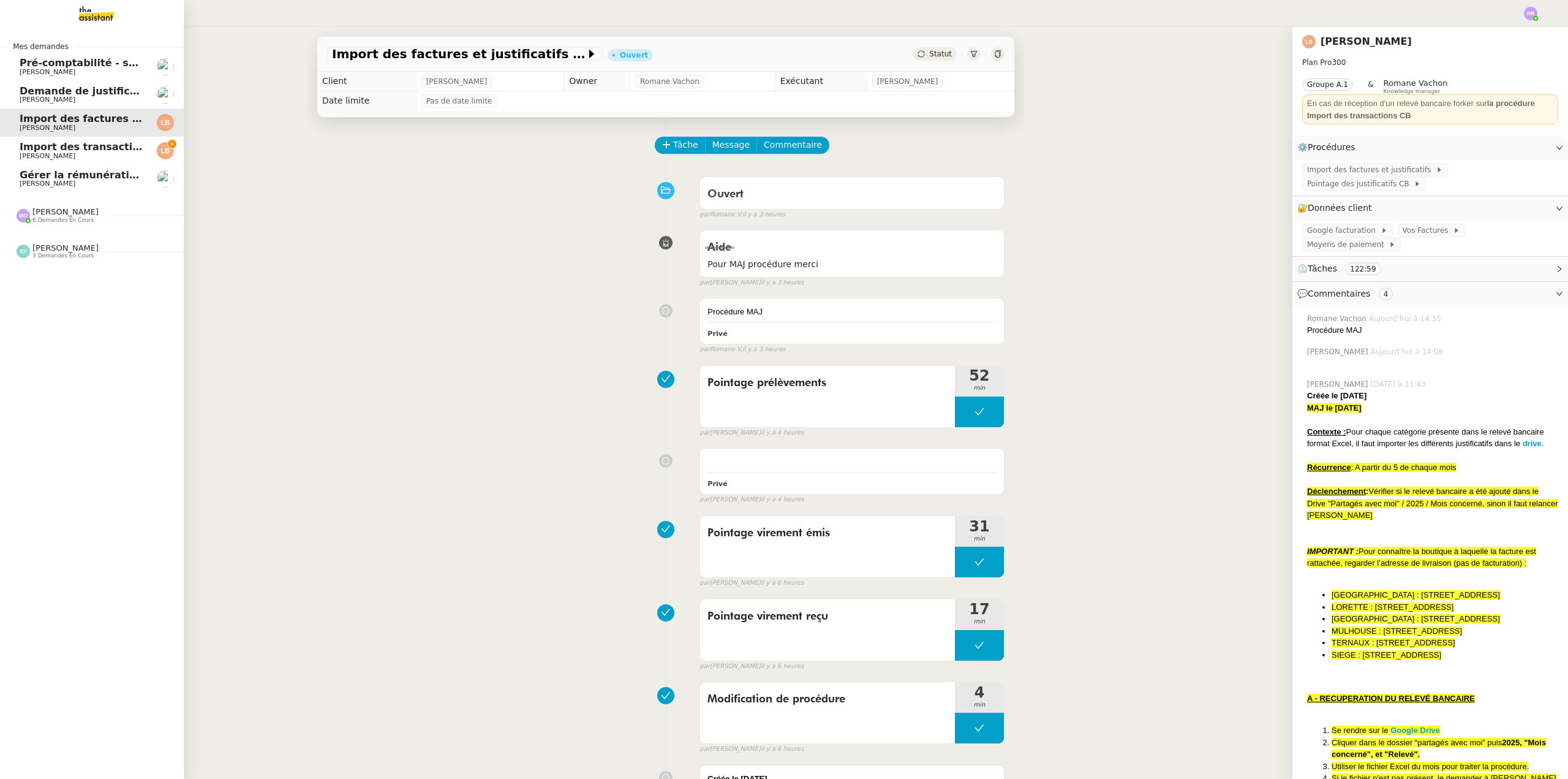
click at [74, 151] on span "Import des transaction CB - [DATE]" at bounding box center [116, 147] width 193 height 12
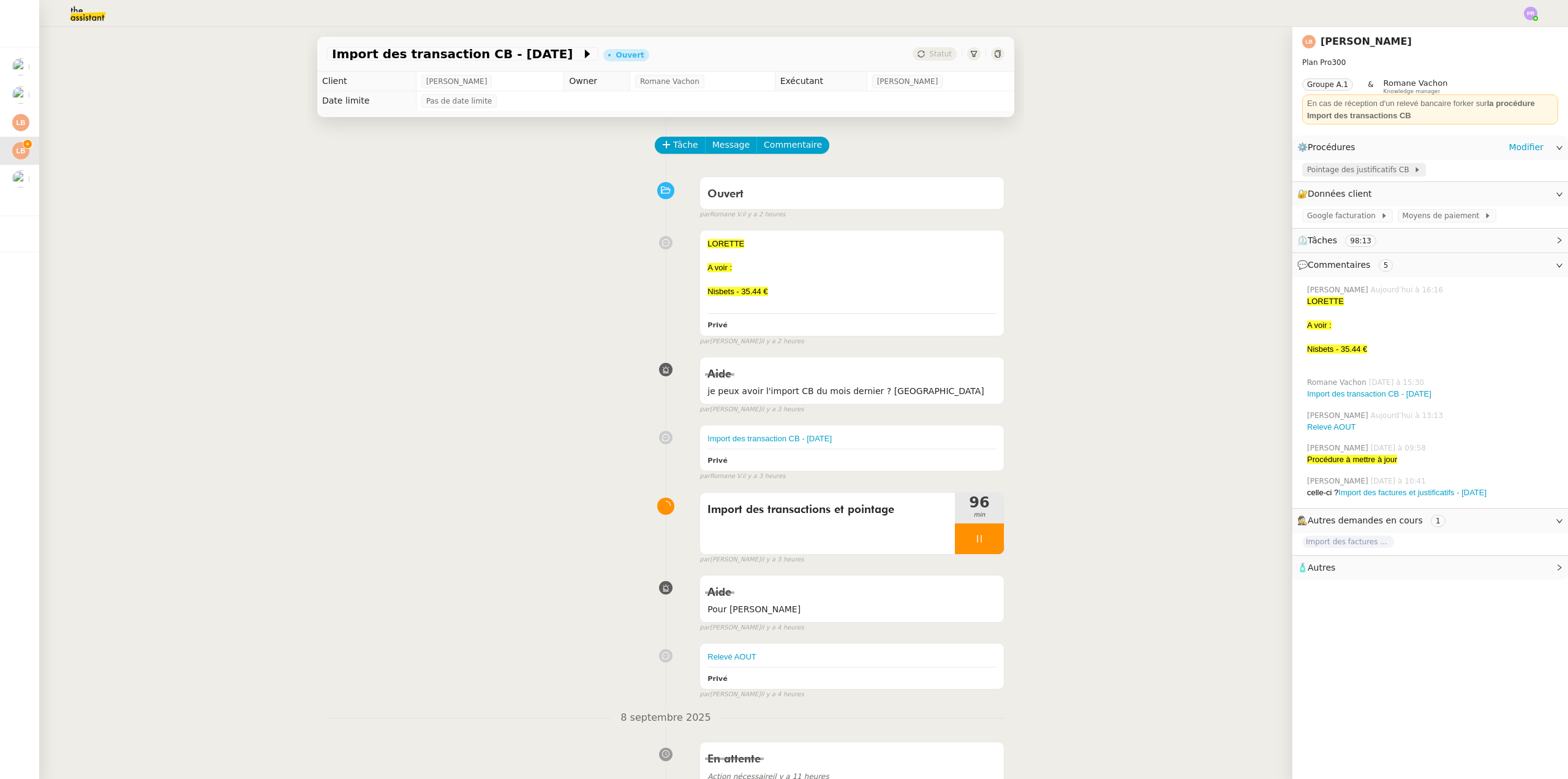
click at [1330, 170] on span "Pointage des justificatifs CB" at bounding box center [1360, 170] width 107 height 12
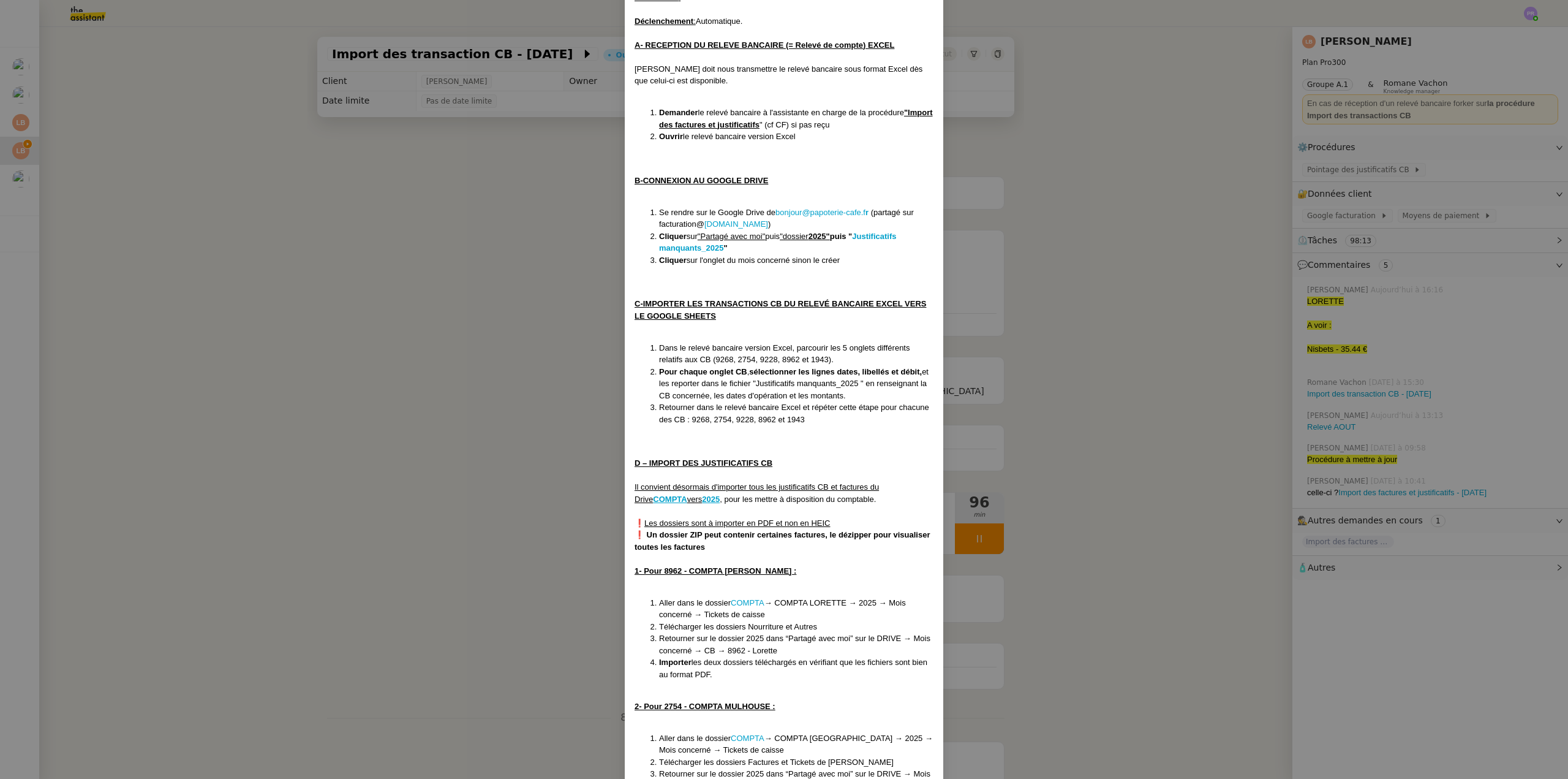
scroll to position [184, 0]
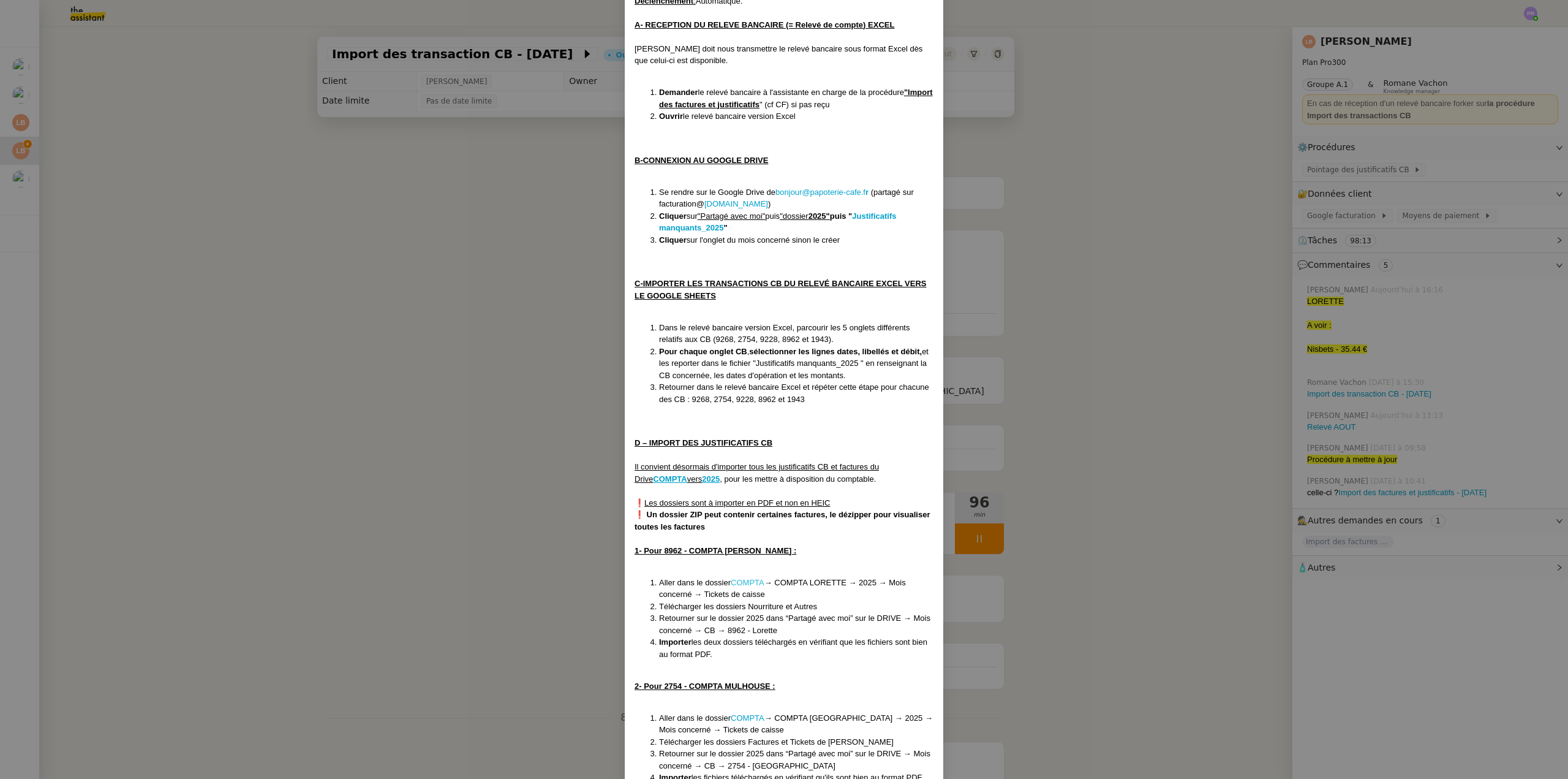
click at [755, 579] on link "COMPTA" at bounding box center [747, 582] width 33 height 9
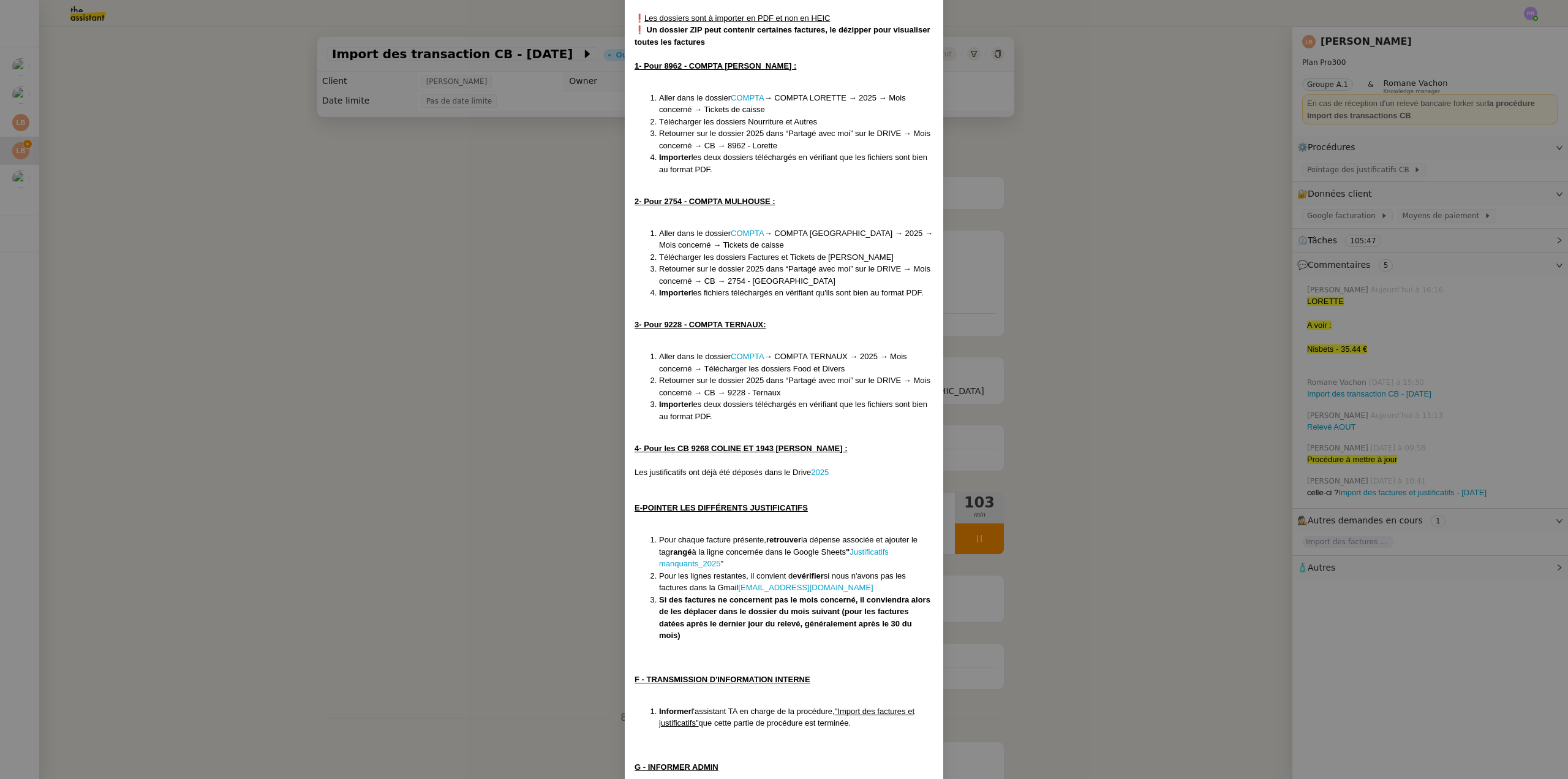
scroll to position [674, 0]
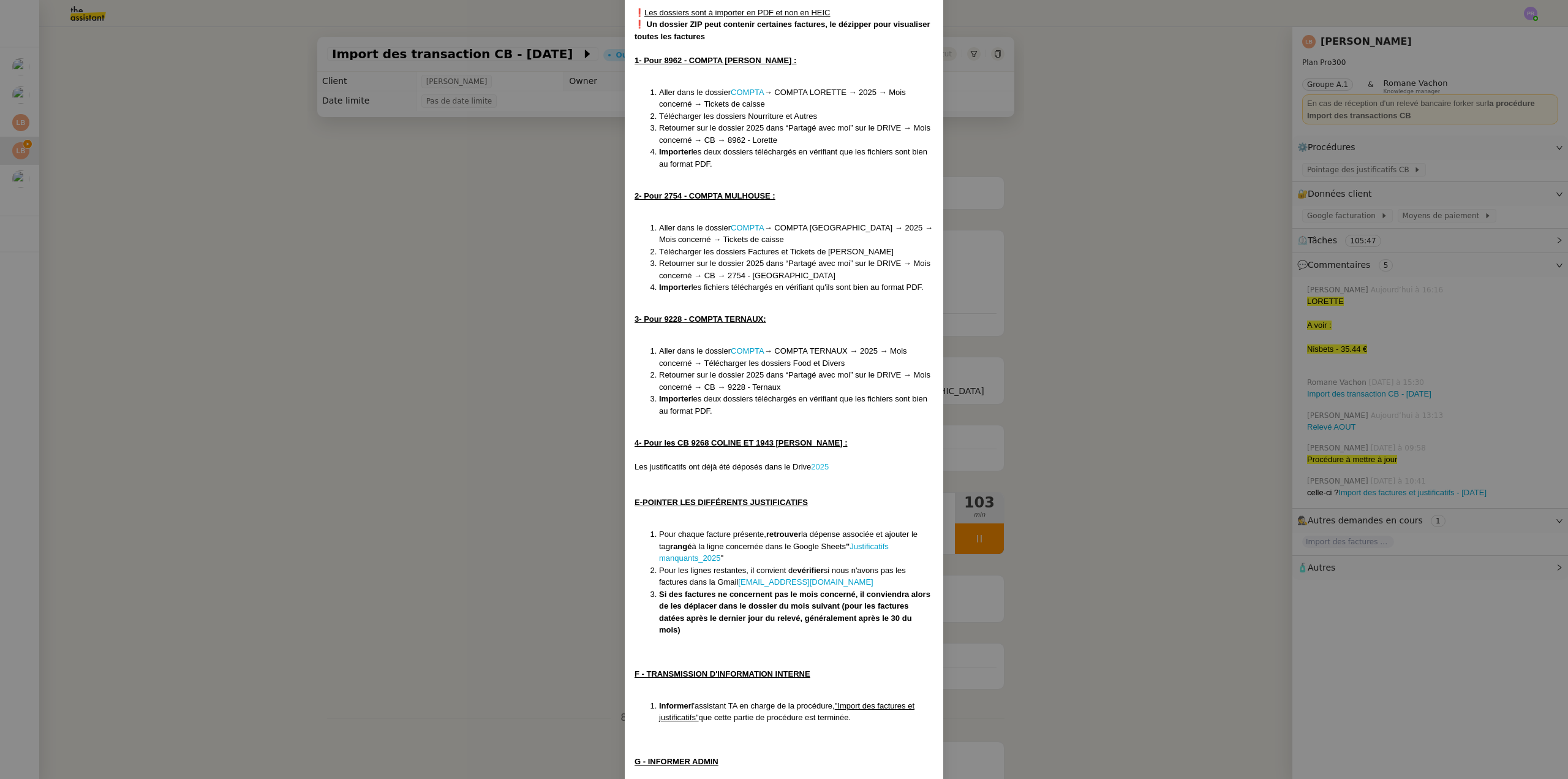
click at [816, 466] on link "2025" at bounding box center [819, 466] width 18 height 9
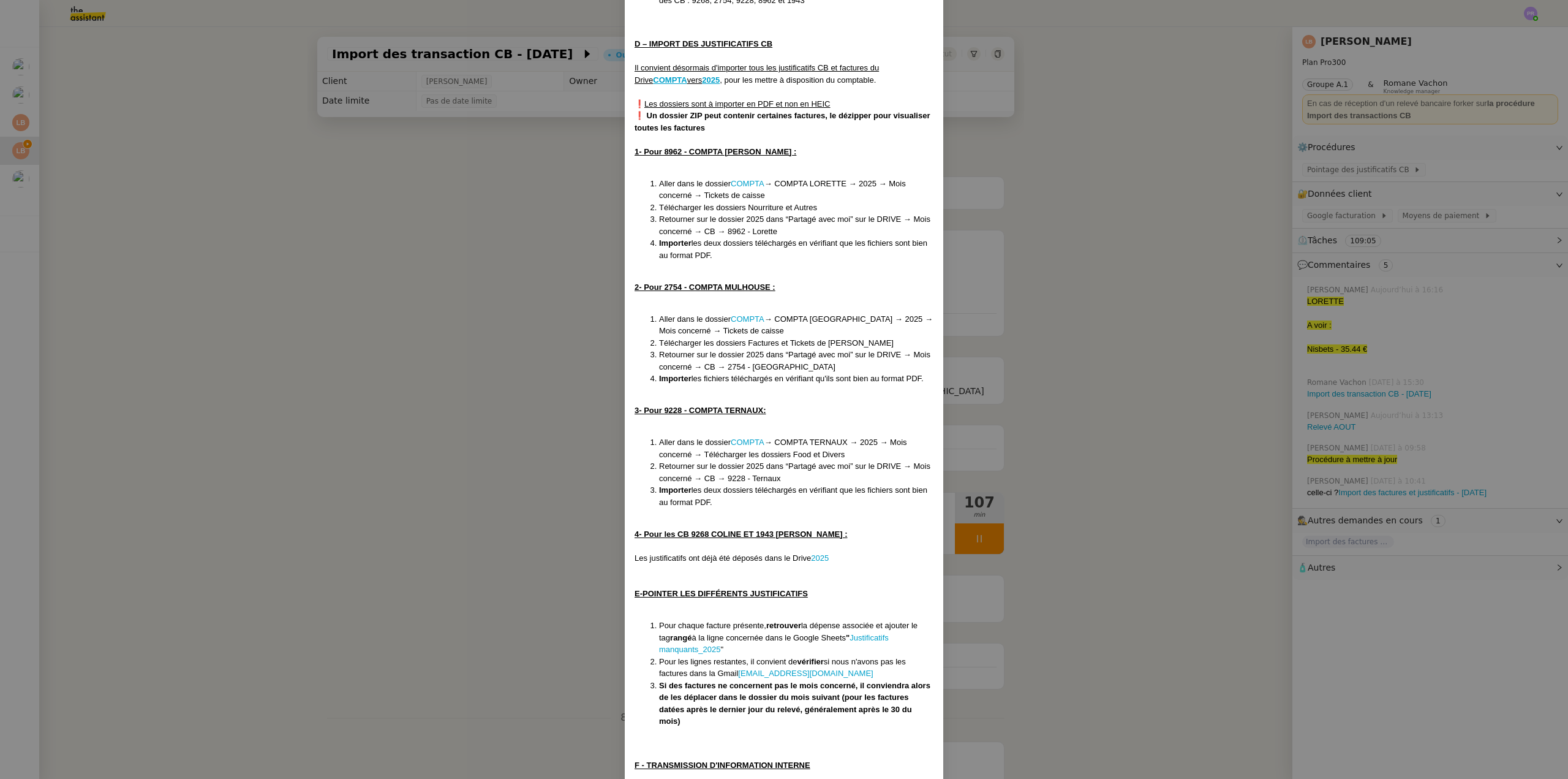
scroll to position [552, 0]
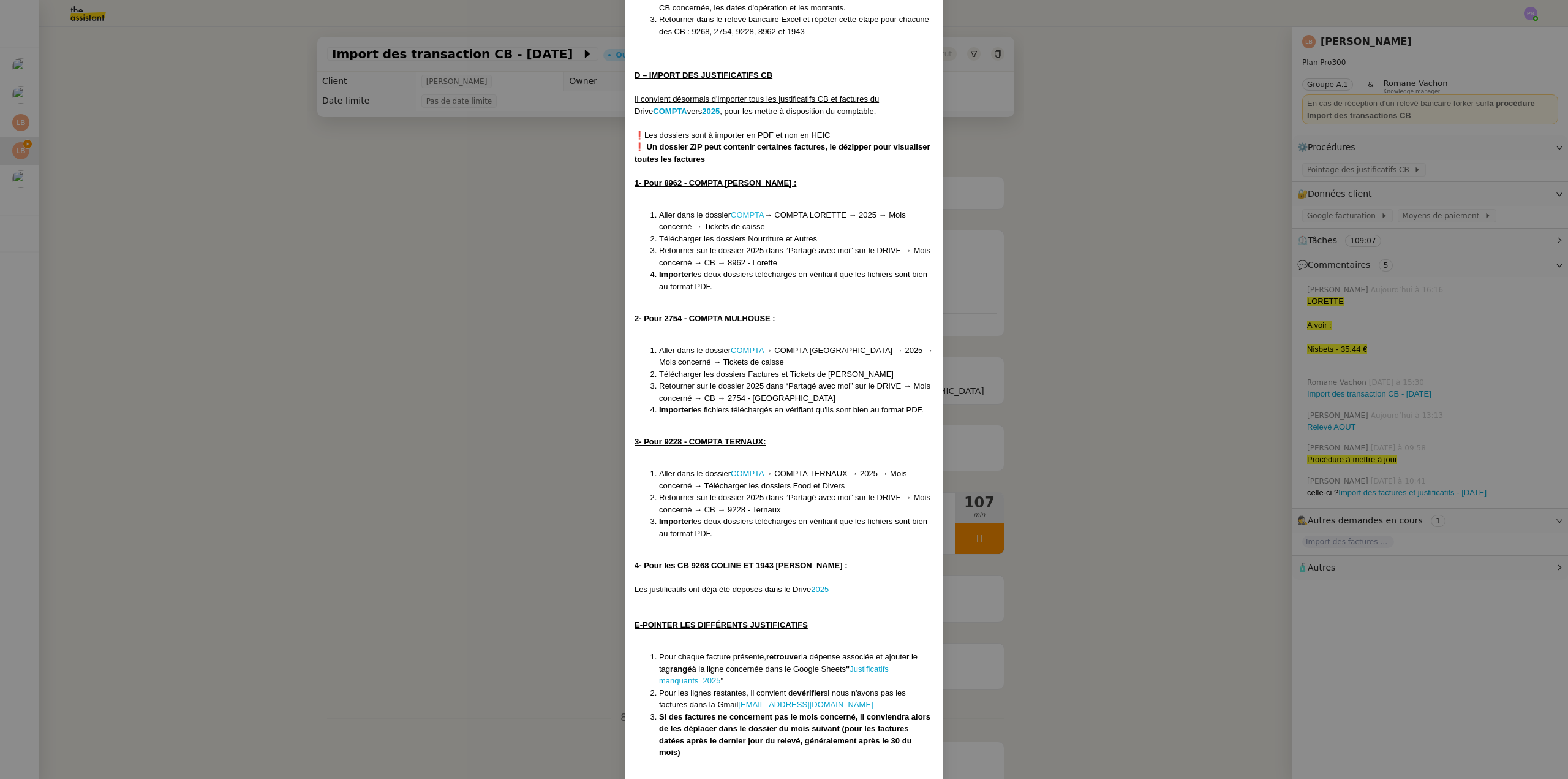
click at [744, 216] on link "COMPTA" at bounding box center [747, 215] width 33 height 9
click at [276, 218] on nz-modal-container "Créée le [DATE] MAJ le [DATE] Contexte : La cliente souhaite qu’on importe les …" at bounding box center [784, 389] width 1568 height 779
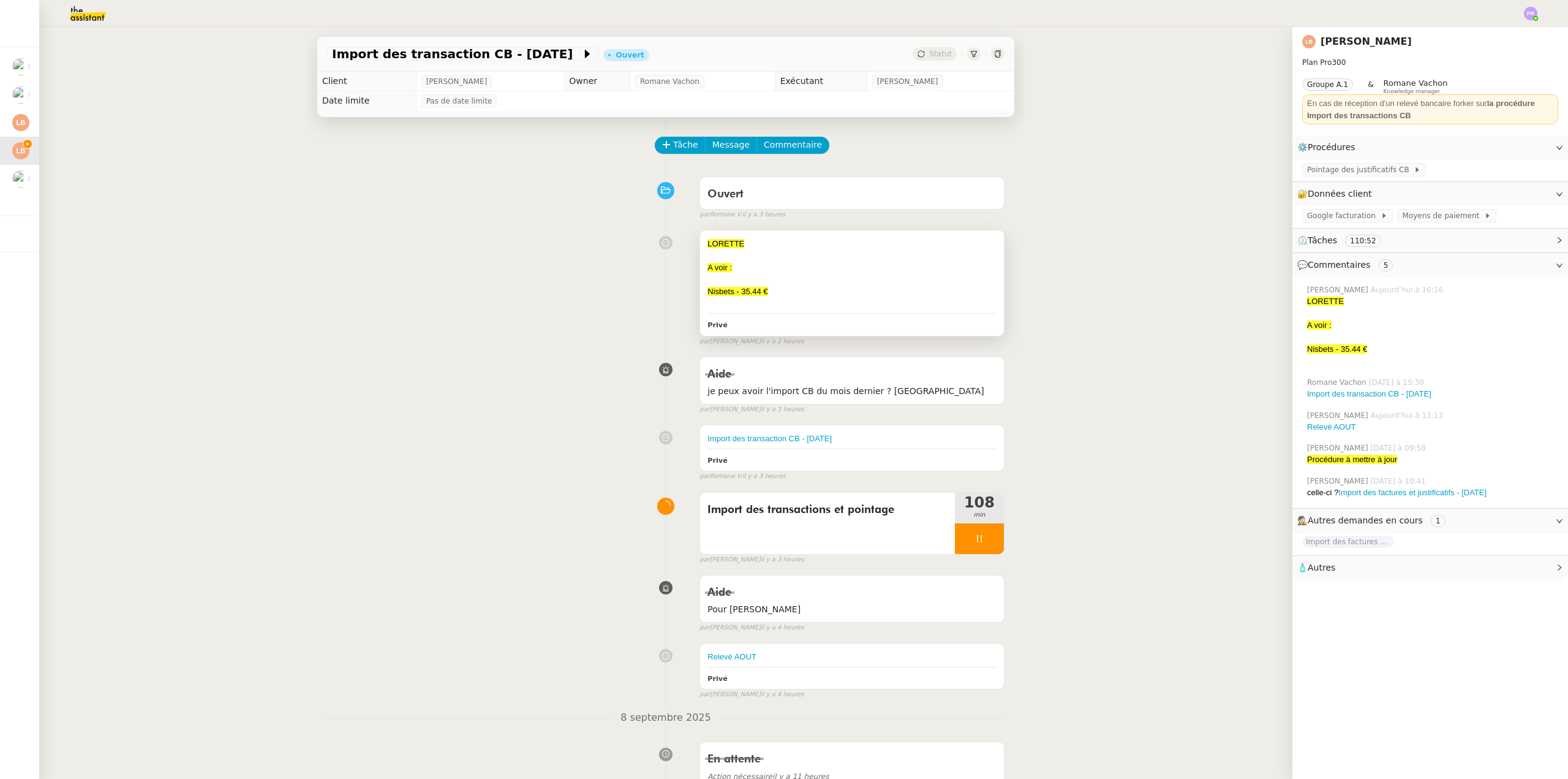
click at [815, 264] on div "A voir :" at bounding box center [851, 267] width 289 height 12
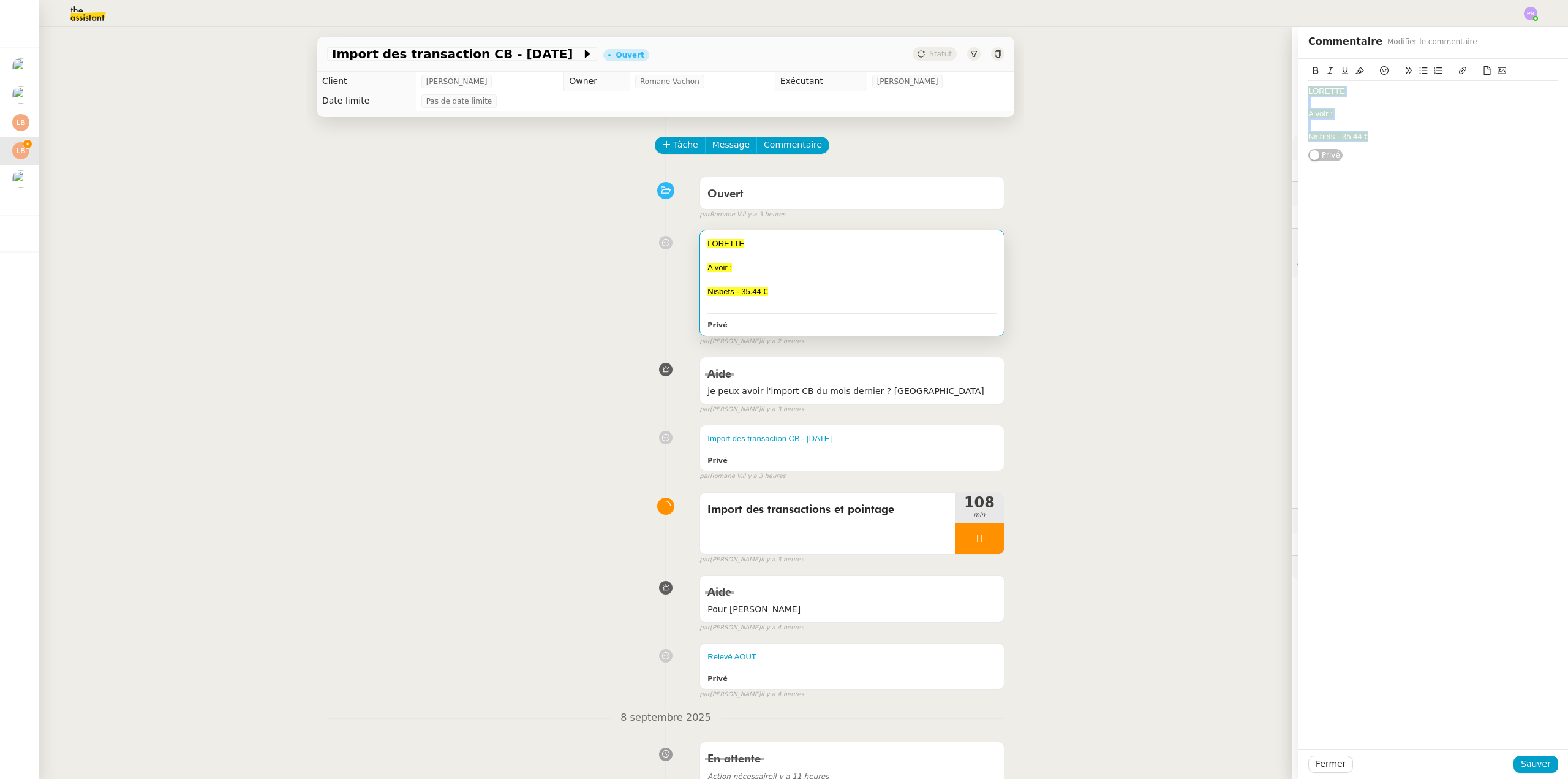
drag, startPoint x: 1377, startPoint y: 139, endPoint x: 1283, endPoint y: 91, distance: 105.5
click at [1283, 91] on app-ticket "Import des transaction CB - [DATE] Ouvert Statut Client [PERSON_NAME] Owner [PE…" at bounding box center [804, 403] width 1529 height 752
click at [1392, 92] on div "MULHOUSE" at bounding box center [1434, 91] width 250 height 11
click at [1380, 71] on icon at bounding box center [1384, 70] width 9 height 9
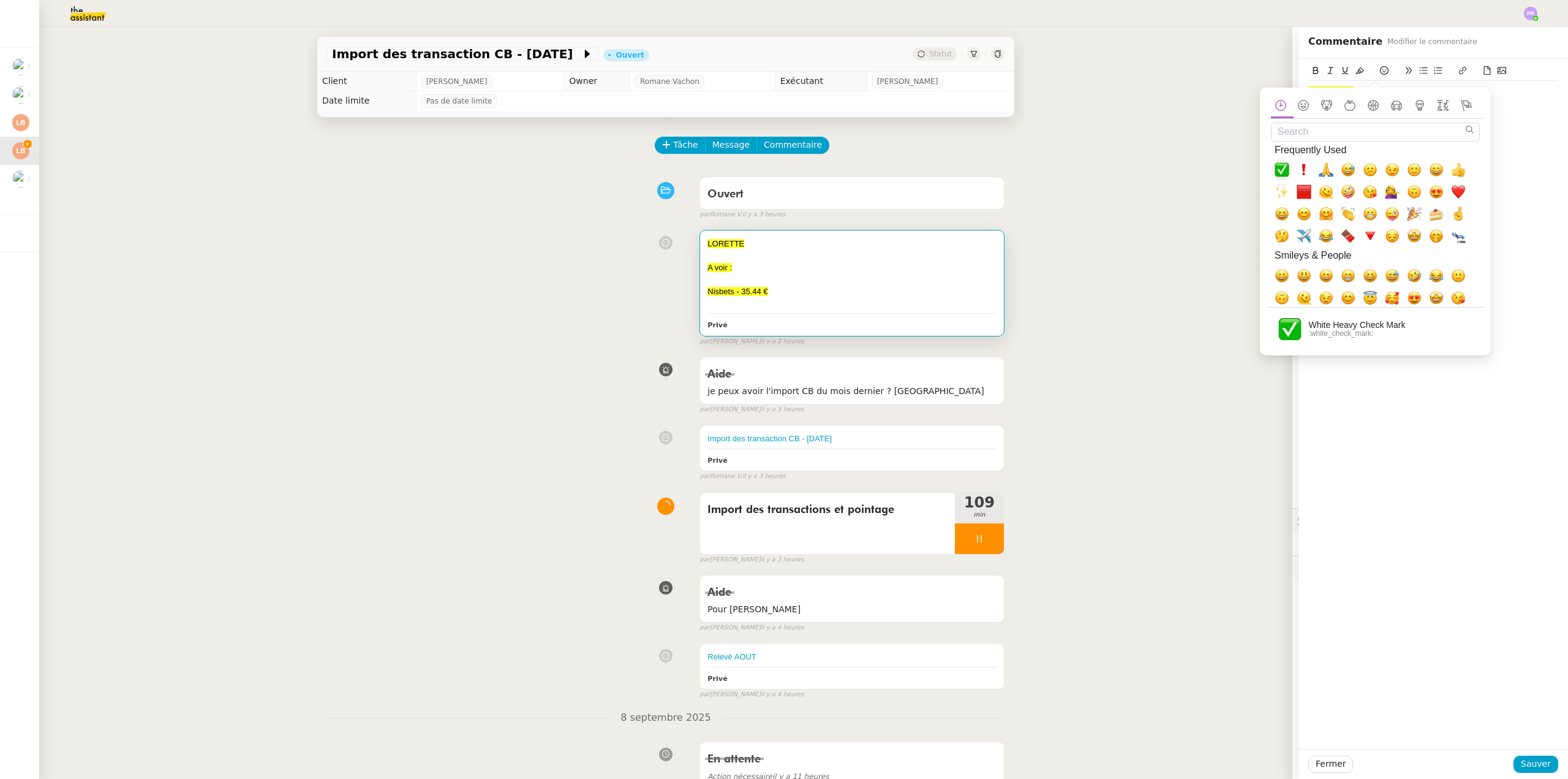
click at [1282, 168] on span "✅, white_check_mark" at bounding box center [1282, 170] width 14 height 14
click at [1515, 115] on div "MULHOUSE ✅ [PERSON_NAME]" at bounding box center [1434, 94] width 250 height 69
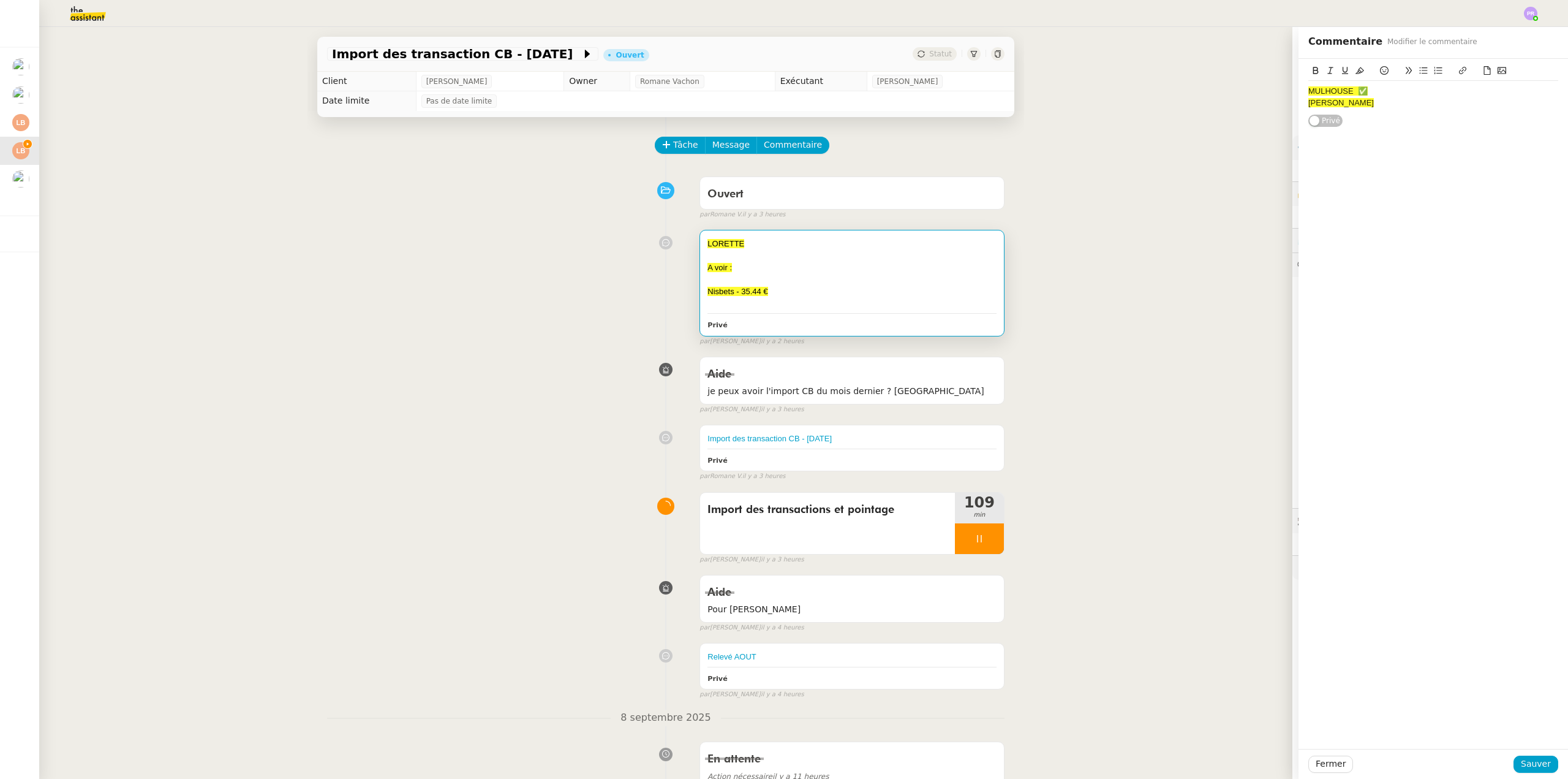
click at [1349, 108] on div "[PERSON_NAME]" at bounding box center [1434, 103] width 250 height 11
click at [1380, 69] on icon at bounding box center [1384, 70] width 9 height 9
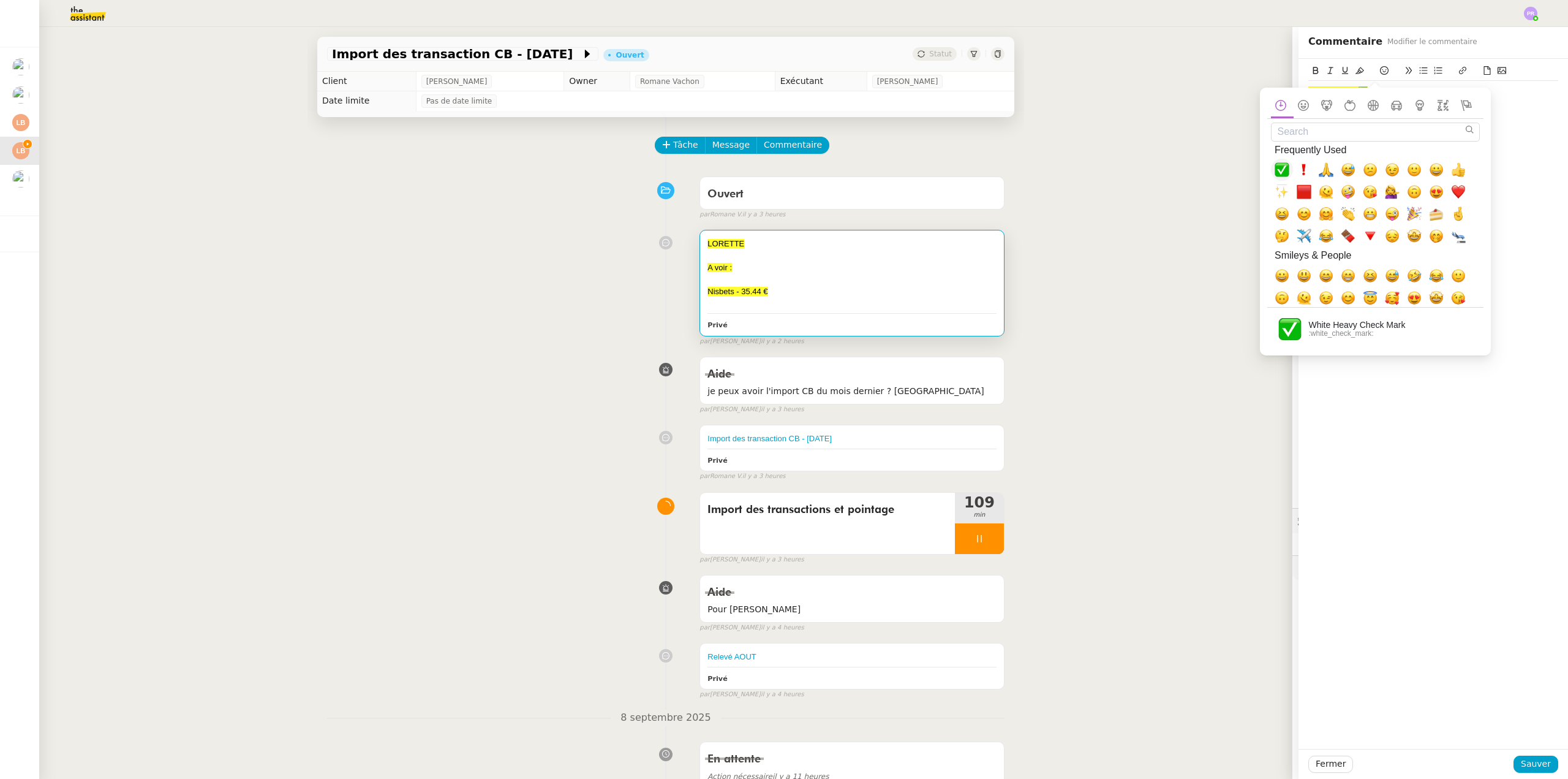
click at [1285, 169] on span "✅, white_check_mark" at bounding box center [1282, 170] width 14 height 14
click at [1508, 115] on div "MULHOUSE ✅ [PERSON_NAME] ✅ Privé" at bounding box center [1434, 94] width 250 height 69
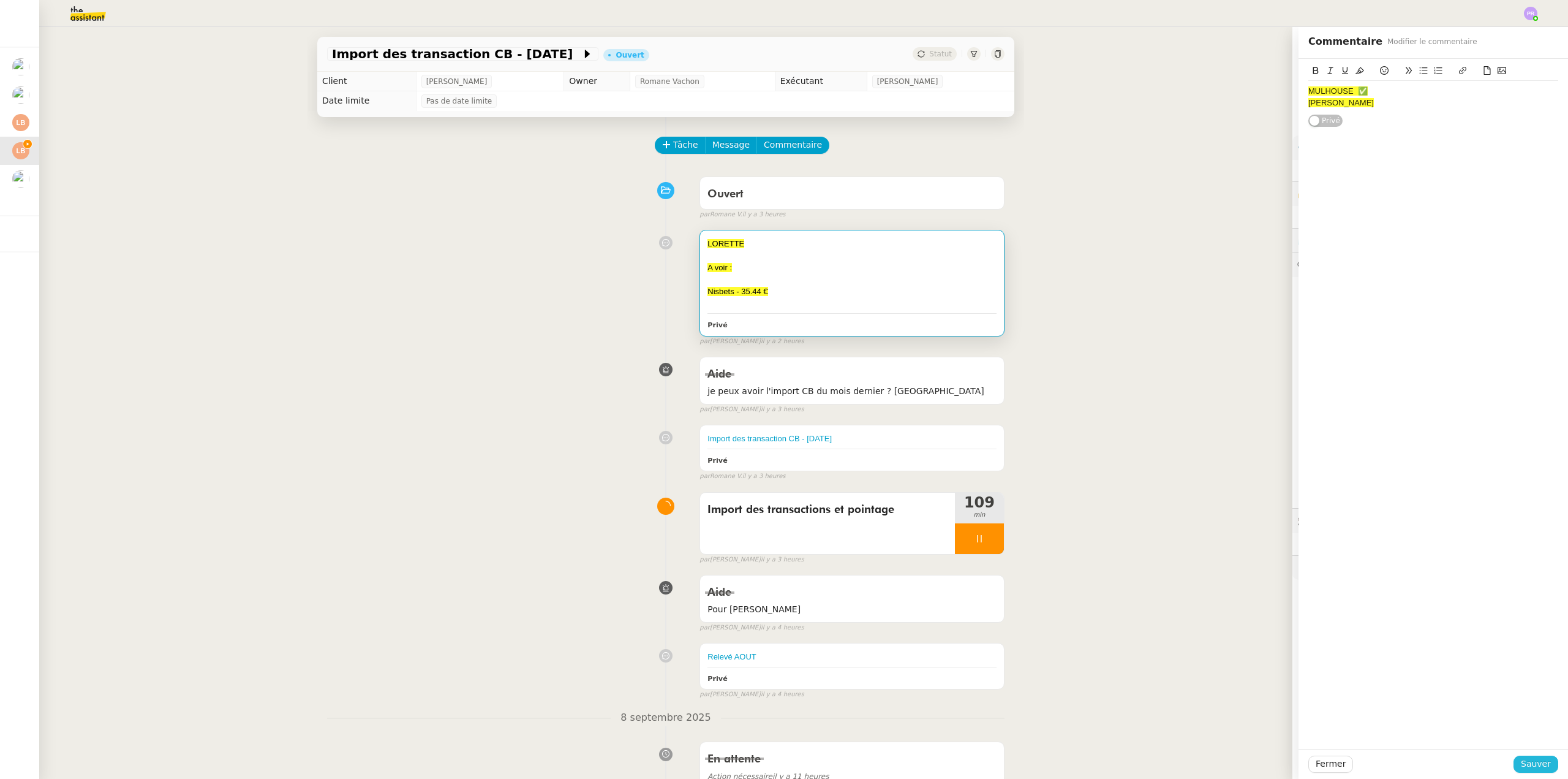
click at [1530, 758] on span "Sauver" at bounding box center [1536, 764] width 30 height 14
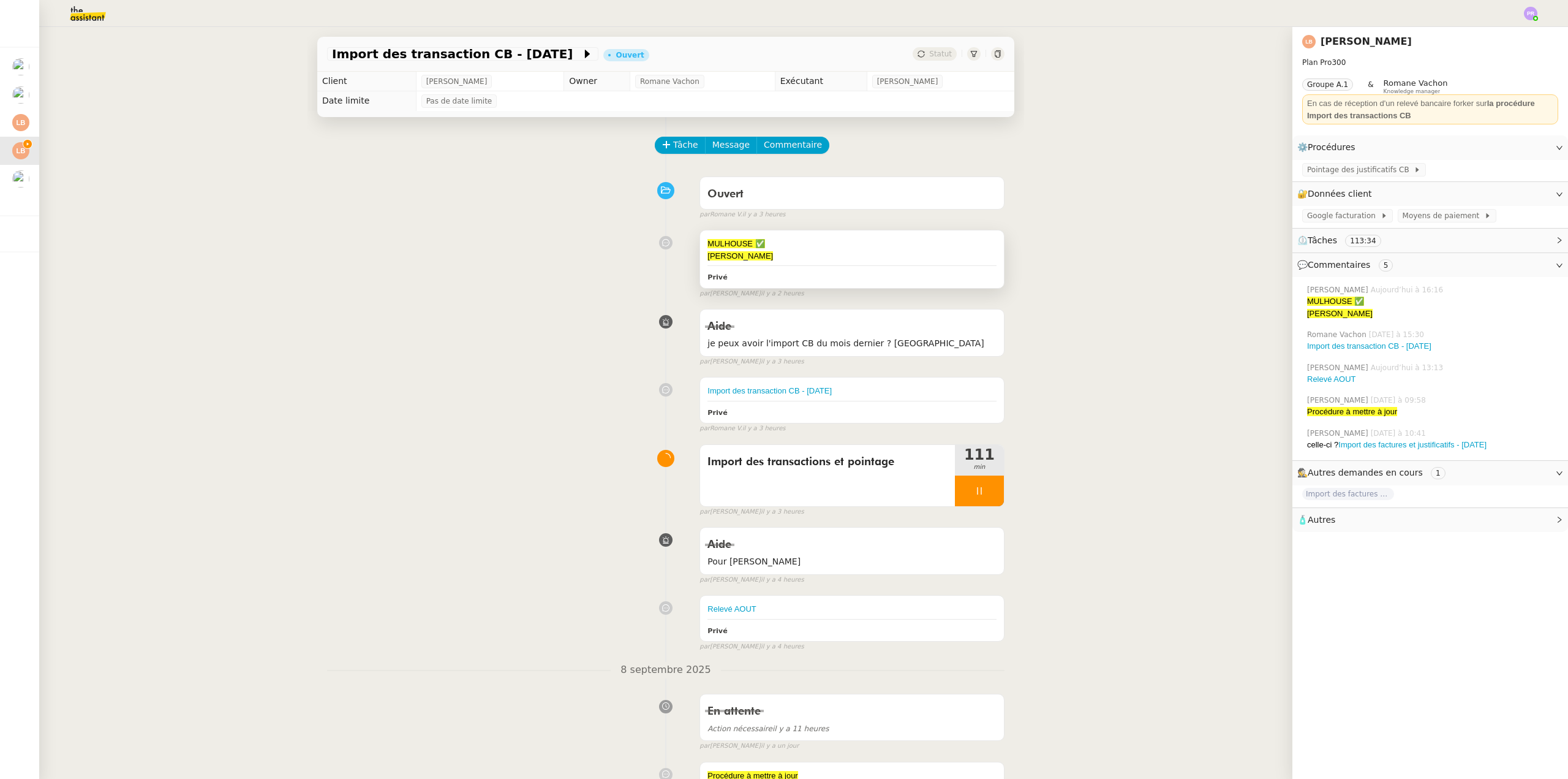
click at [763, 269] on div "MULHOUSE ✅ [PERSON_NAME] ✅ Privé" at bounding box center [852, 259] width 304 height 57
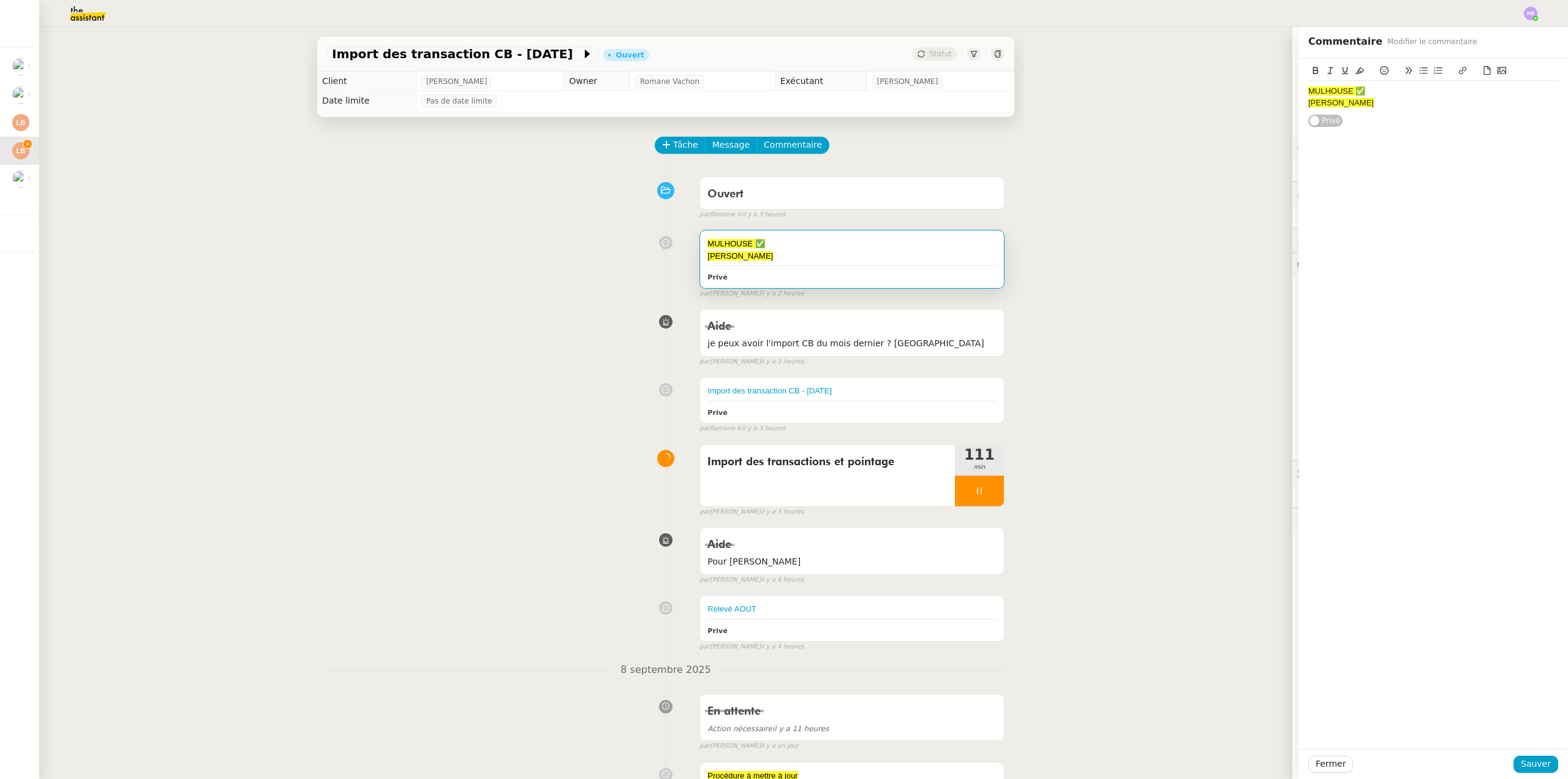
click at [1348, 105] on div "[PERSON_NAME]" at bounding box center [1434, 103] width 250 height 11
click at [1380, 67] on icon at bounding box center [1384, 70] width 9 height 9
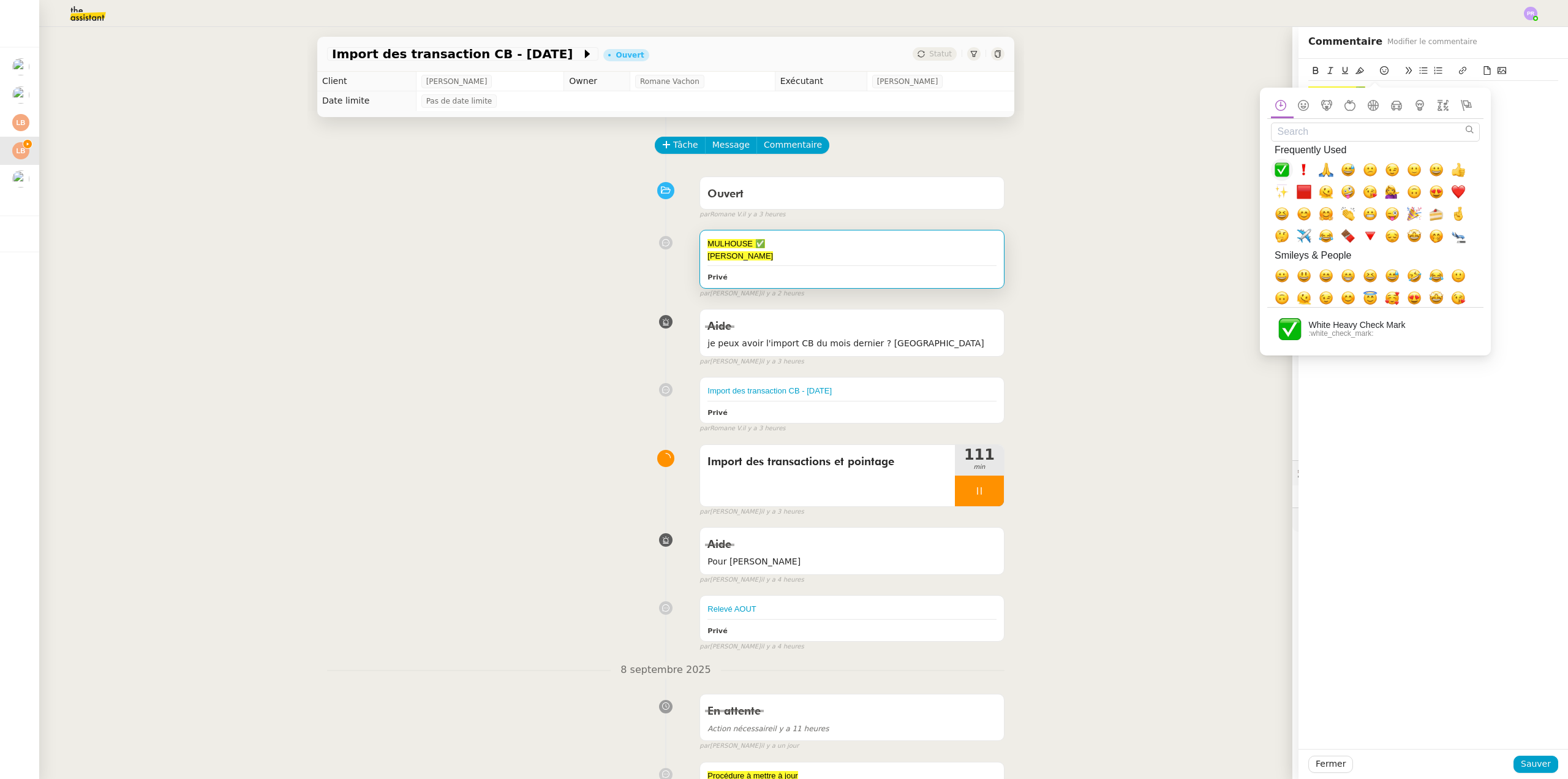
click at [1284, 172] on span "✅, white_check_mark" at bounding box center [1282, 170] width 14 height 14
click at [1527, 763] on span "Sauver" at bounding box center [1536, 764] width 30 height 14
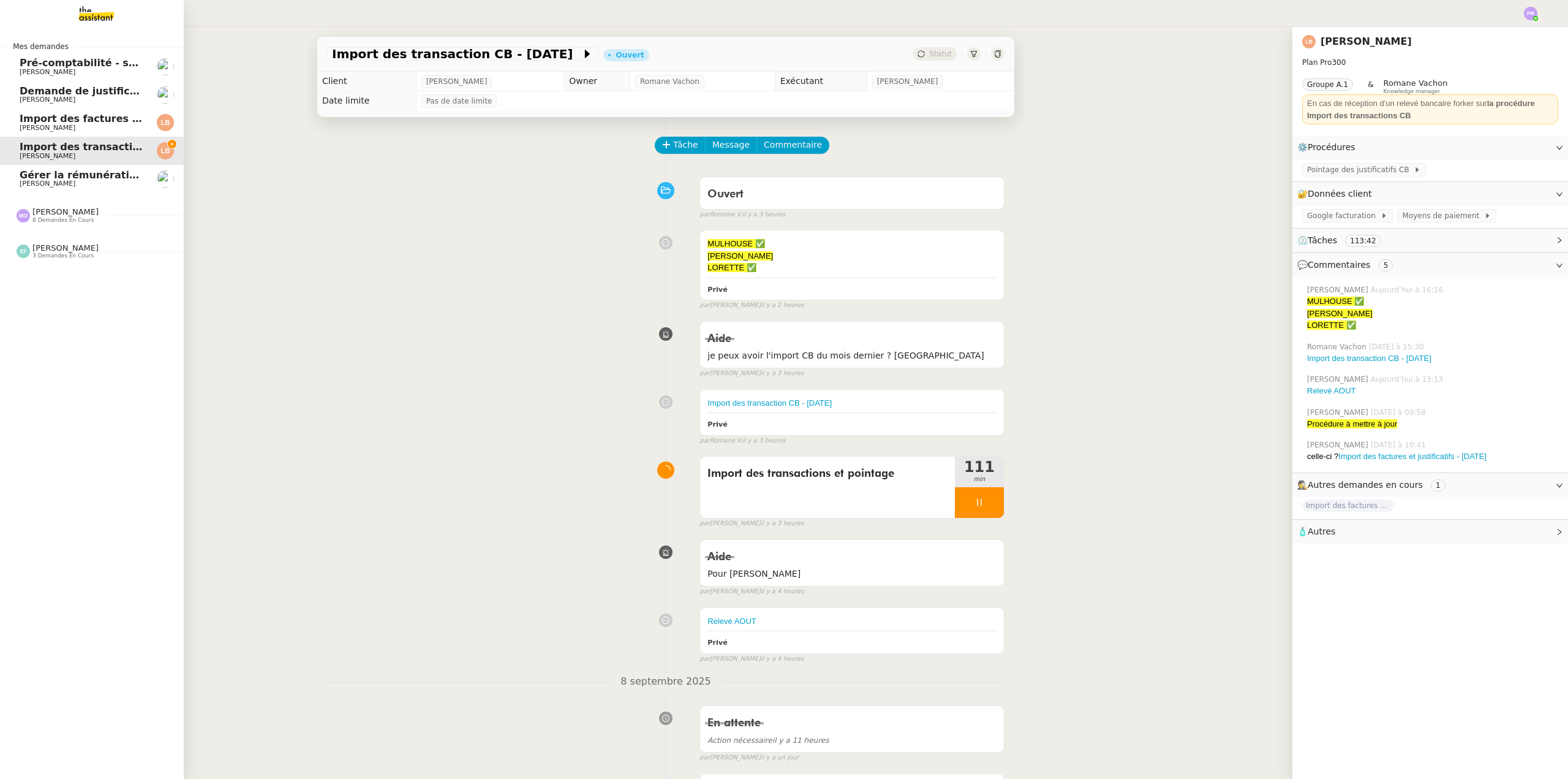
click at [77, 130] on span "[PERSON_NAME]" at bounding box center [81, 128] width 124 height 7
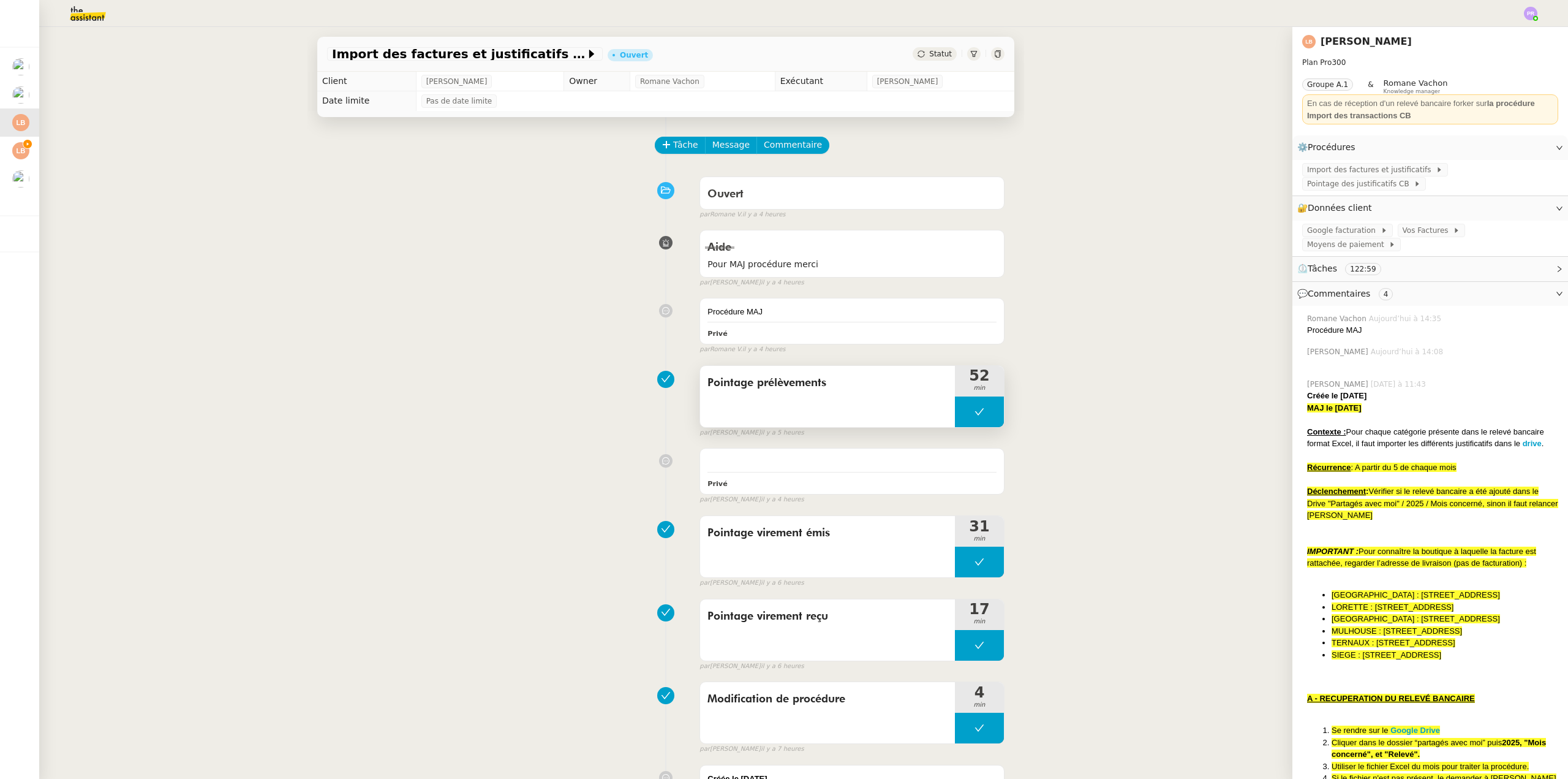
click at [960, 415] on button at bounding box center [979, 411] width 49 height 31
click at [962, 415] on icon at bounding box center [967, 411] width 10 height 10
click at [976, 415] on div at bounding box center [979, 411] width 49 height 31
click at [987, 415] on icon at bounding box center [992, 411] width 10 height 10
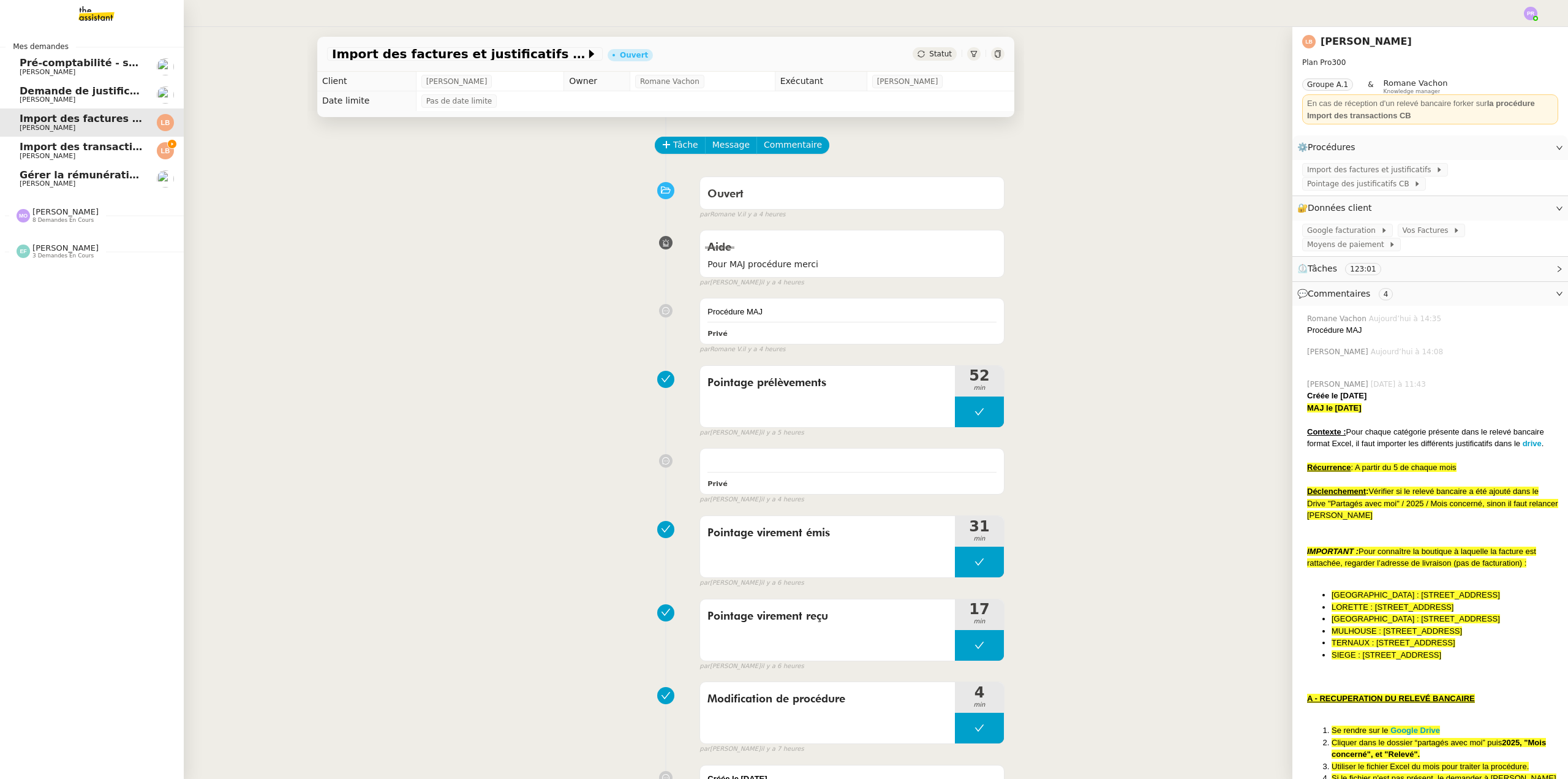
click at [86, 153] on span "[PERSON_NAME]" at bounding box center [81, 156] width 124 height 7
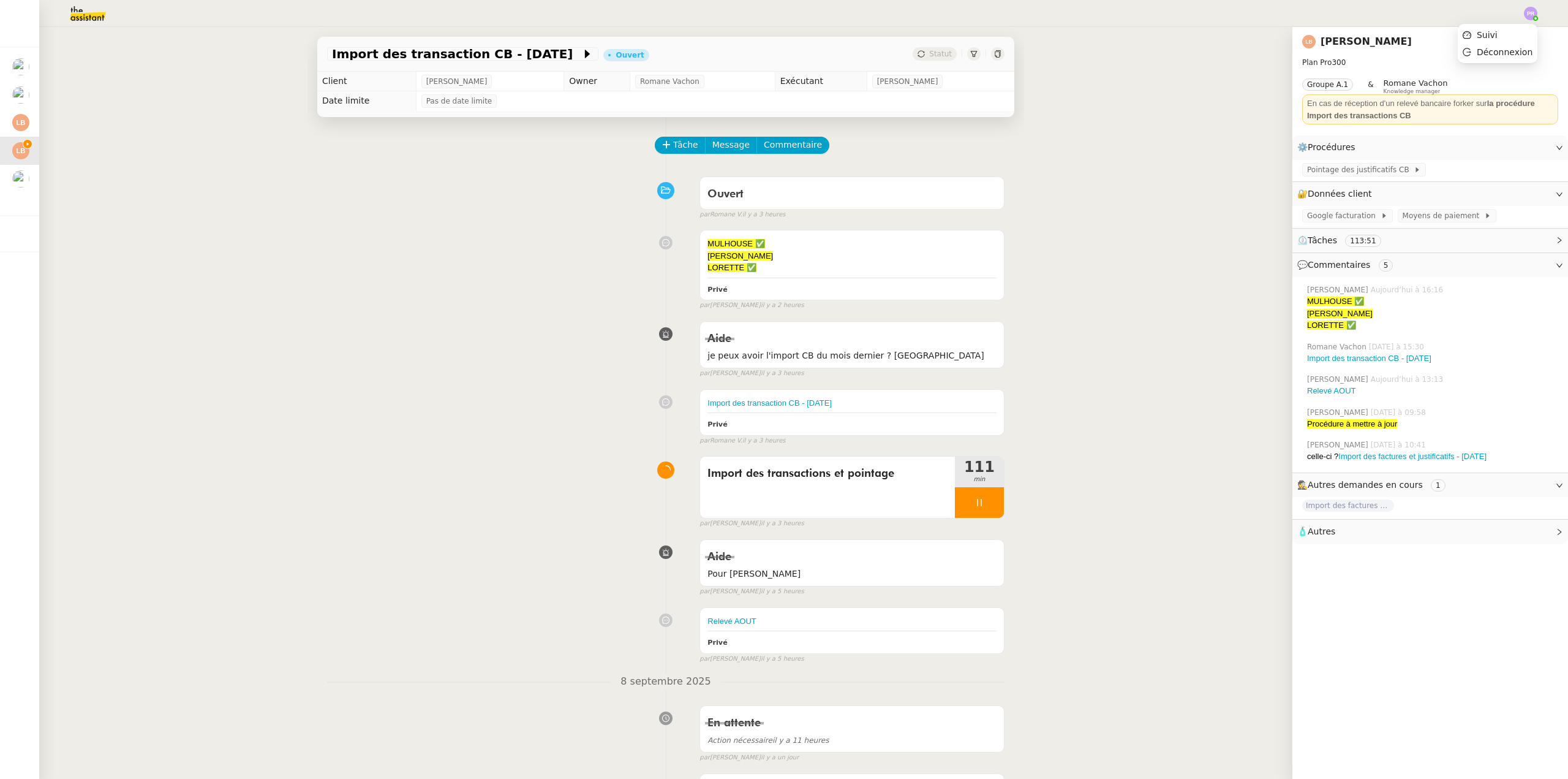
click at [1532, 14] on img at bounding box center [1531, 13] width 14 height 14
click at [1506, 31] on li "Suivi" at bounding box center [1498, 35] width 80 height 17
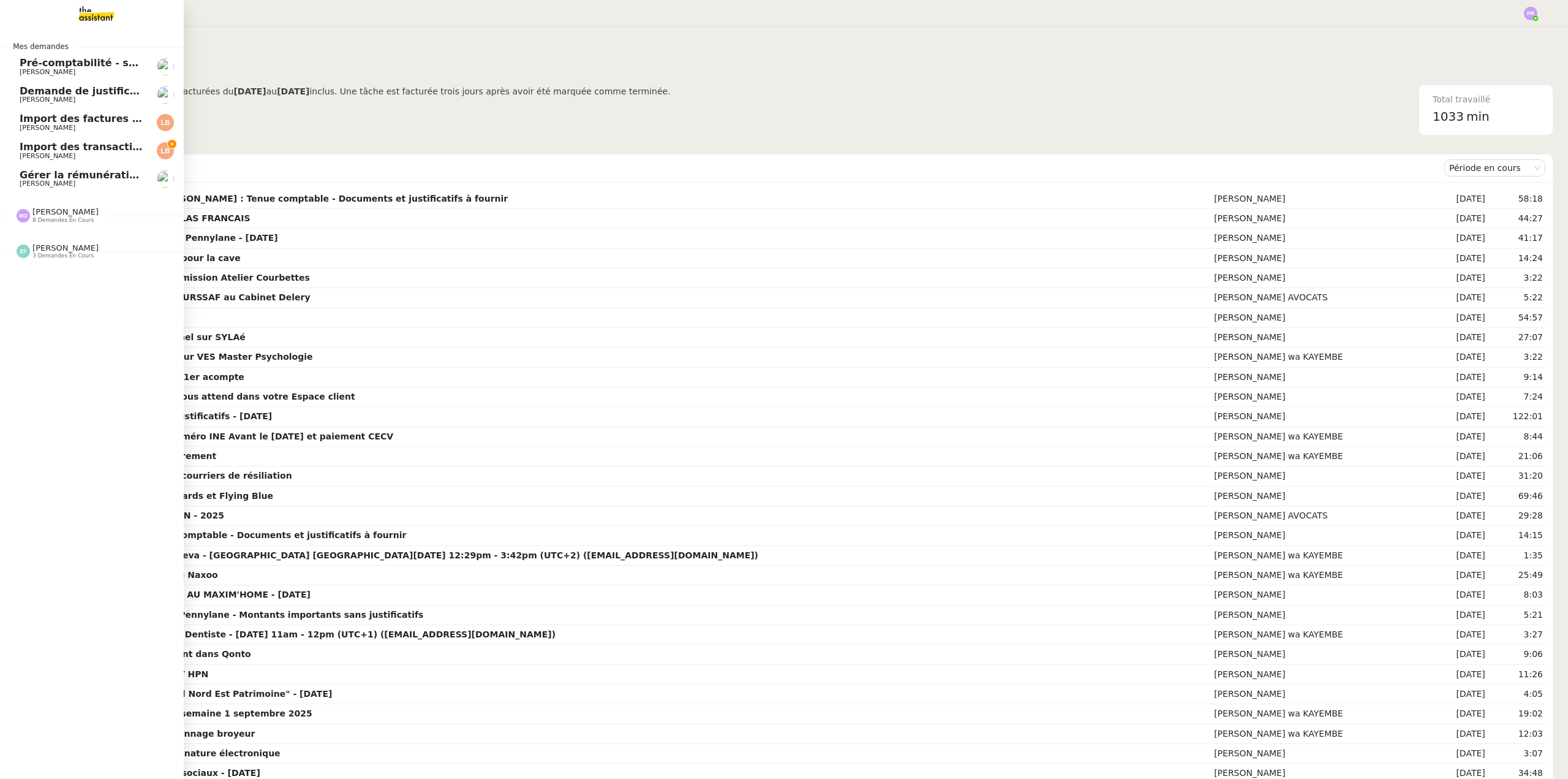
click at [45, 142] on span "Import des transaction CB - [DATE]" at bounding box center [116, 147] width 193 height 12
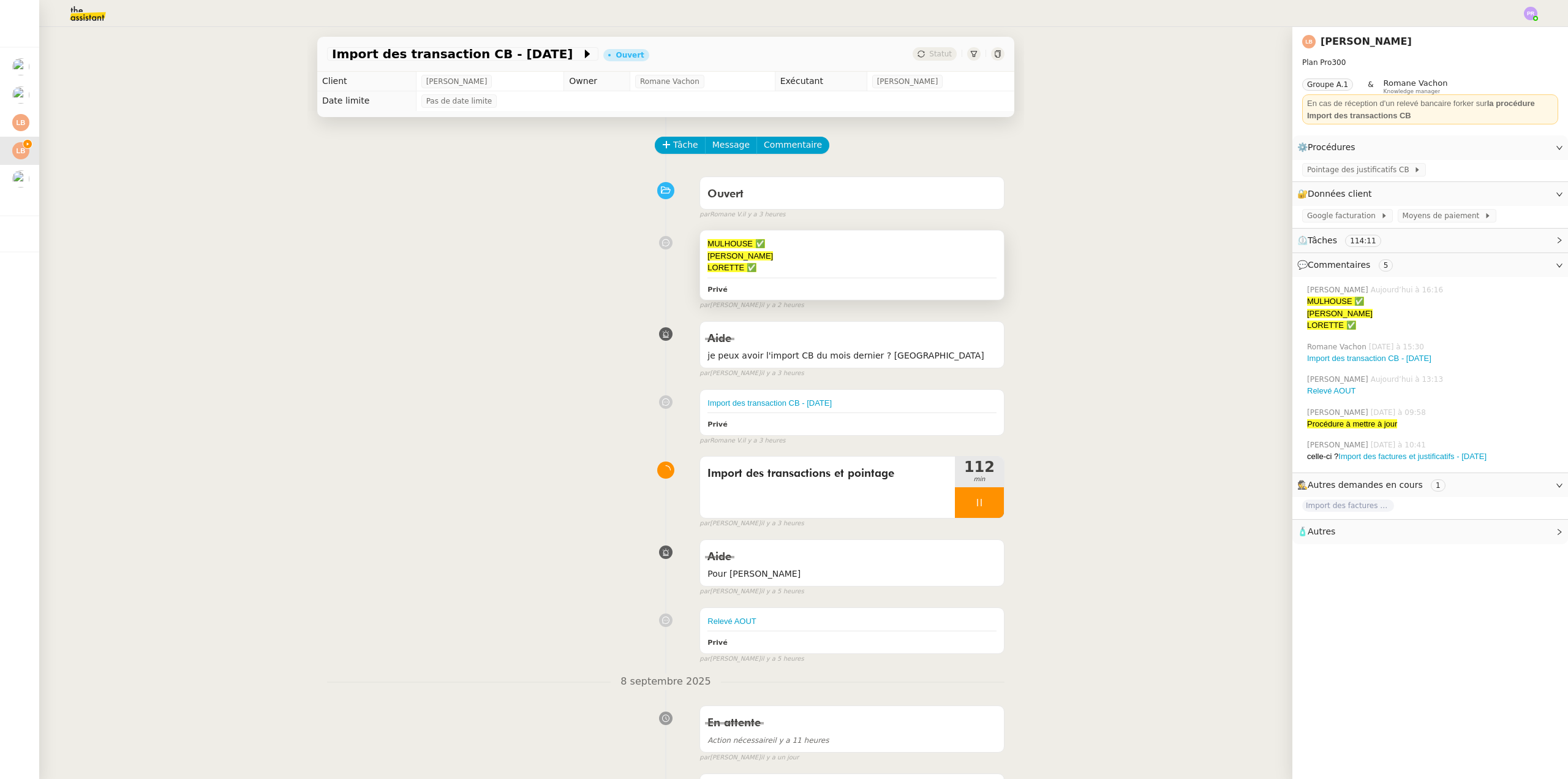
click at [781, 262] on div "[PERSON_NAME]" at bounding box center [851, 256] width 289 height 12
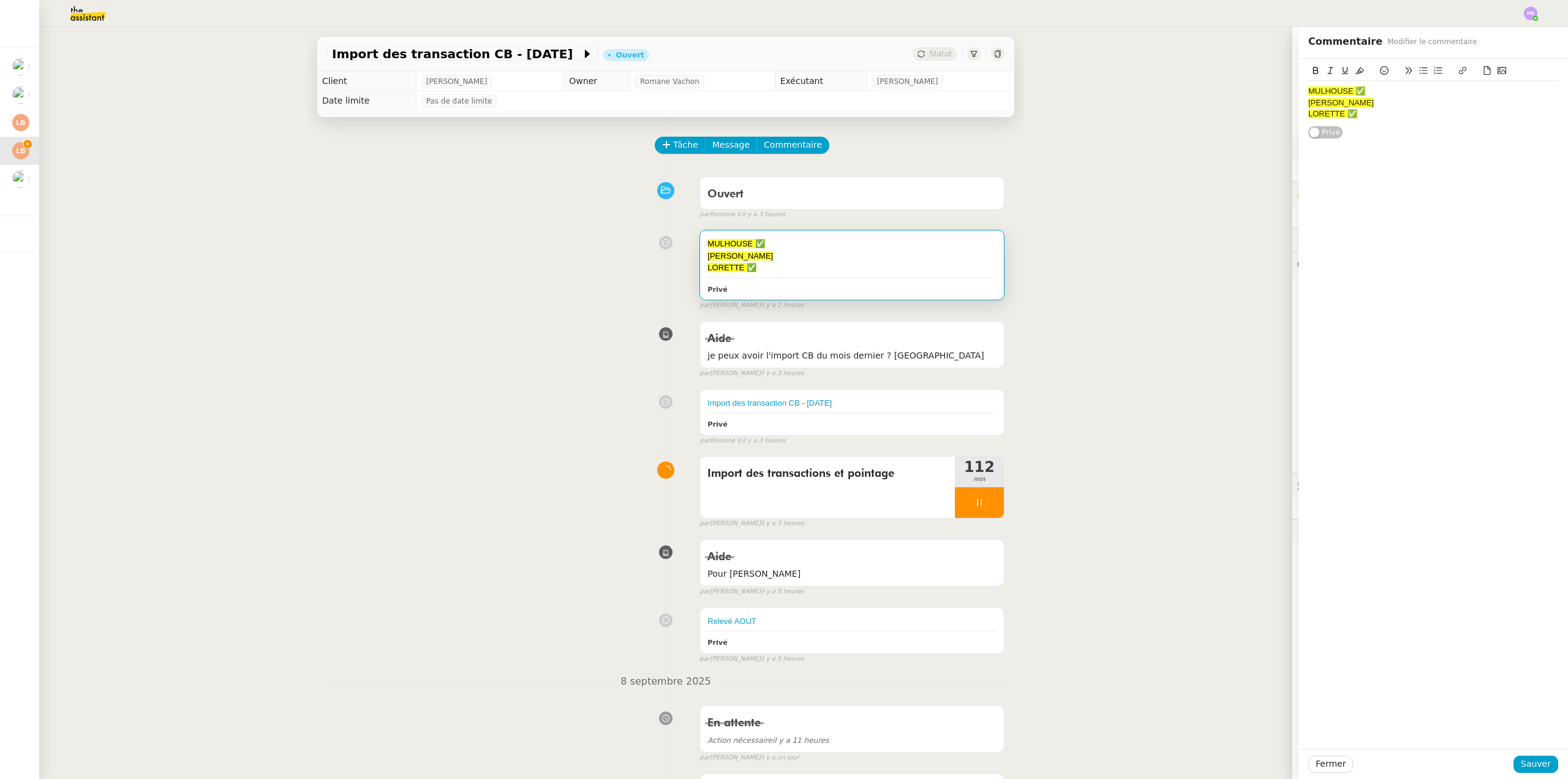
click at [1366, 120] on div "MULHOUSE ✅ [PERSON_NAME] ✅ LORETTE ✅" at bounding box center [1434, 102] width 250 height 43
click at [1380, 71] on icon at bounding box center [1384, 70] width 9 height 9
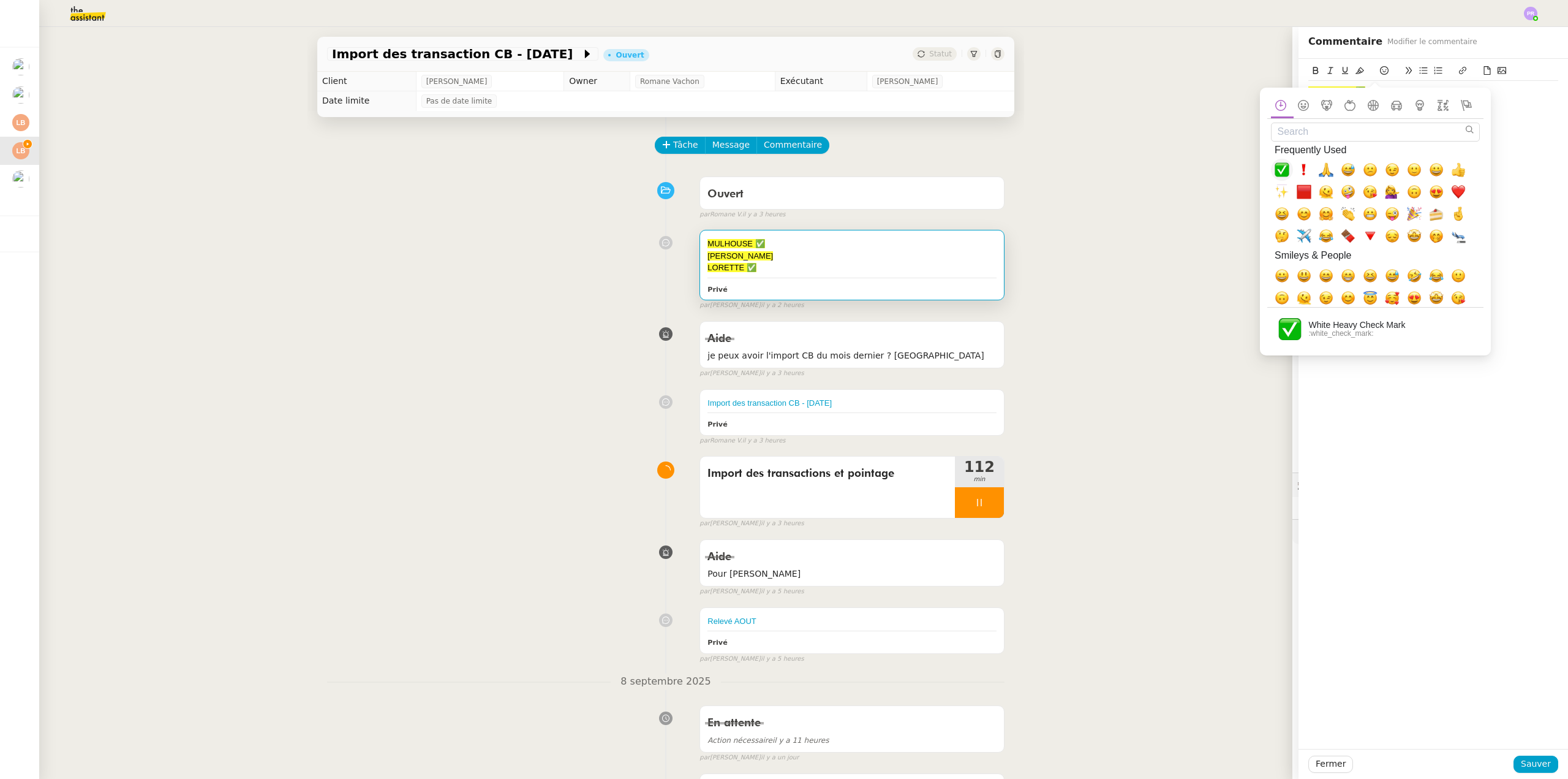
click at [1287, 170] on span "✅, white_check_mark" at bounding box center [1282, 170] width 14 height 14
click at [1529, 763] on span "Sauver" at bounding box center [1536, 764] width 30 height 14
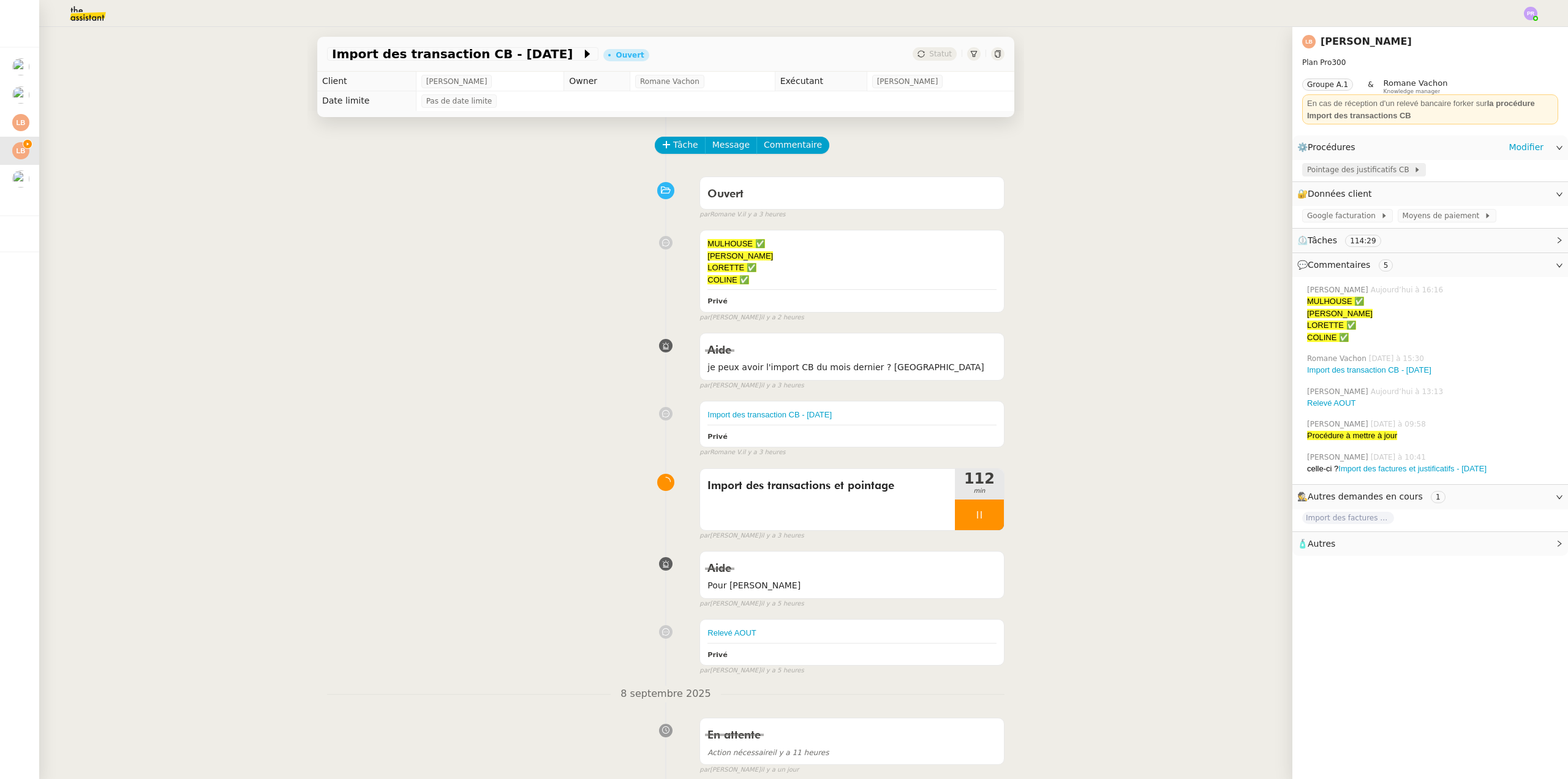
click at [1344, 168] on span "Pointage des justificatifs CB" at bounding box center [1360, 170] width 107 height 12
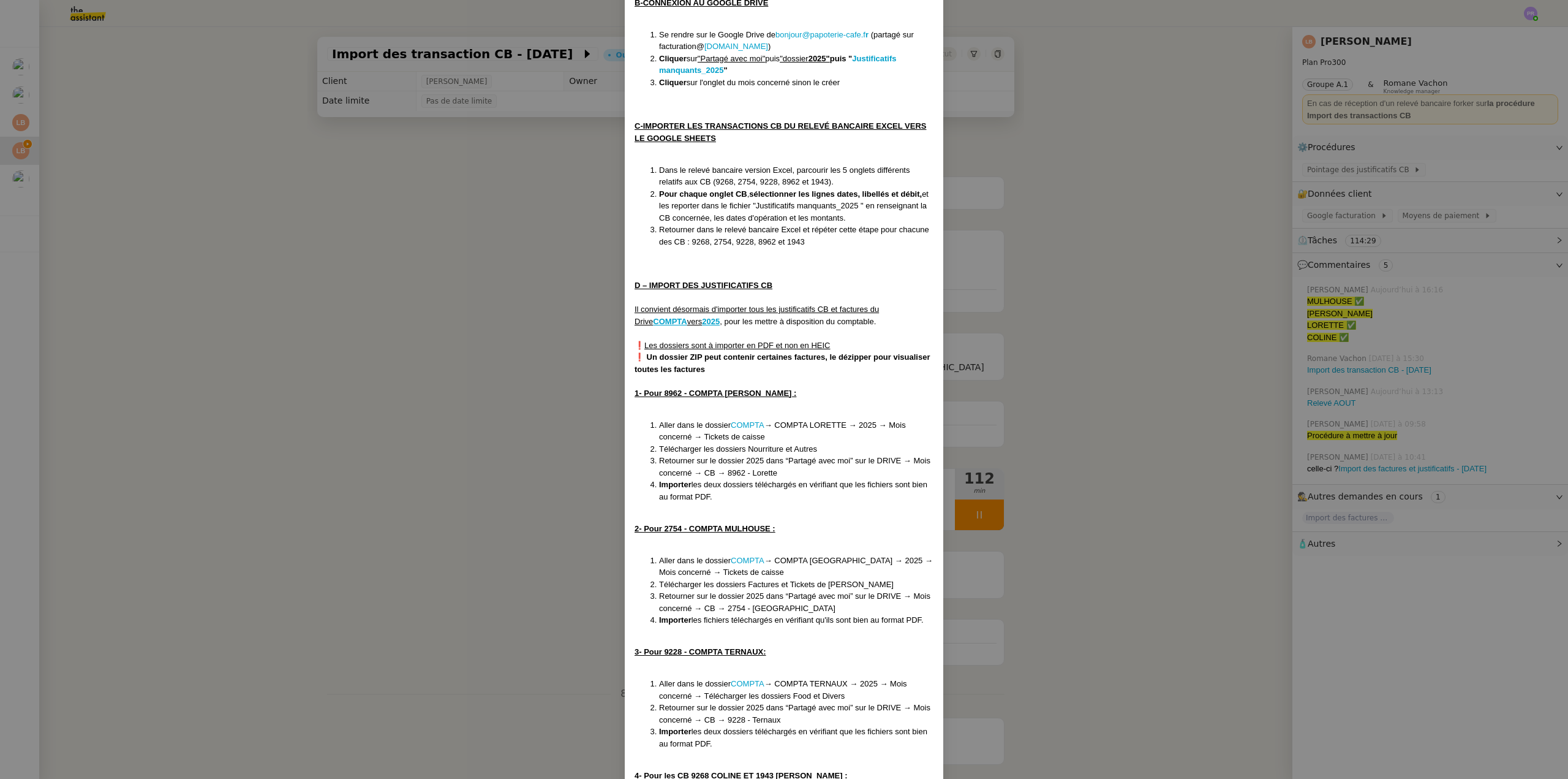
scroll to position [368, 0]
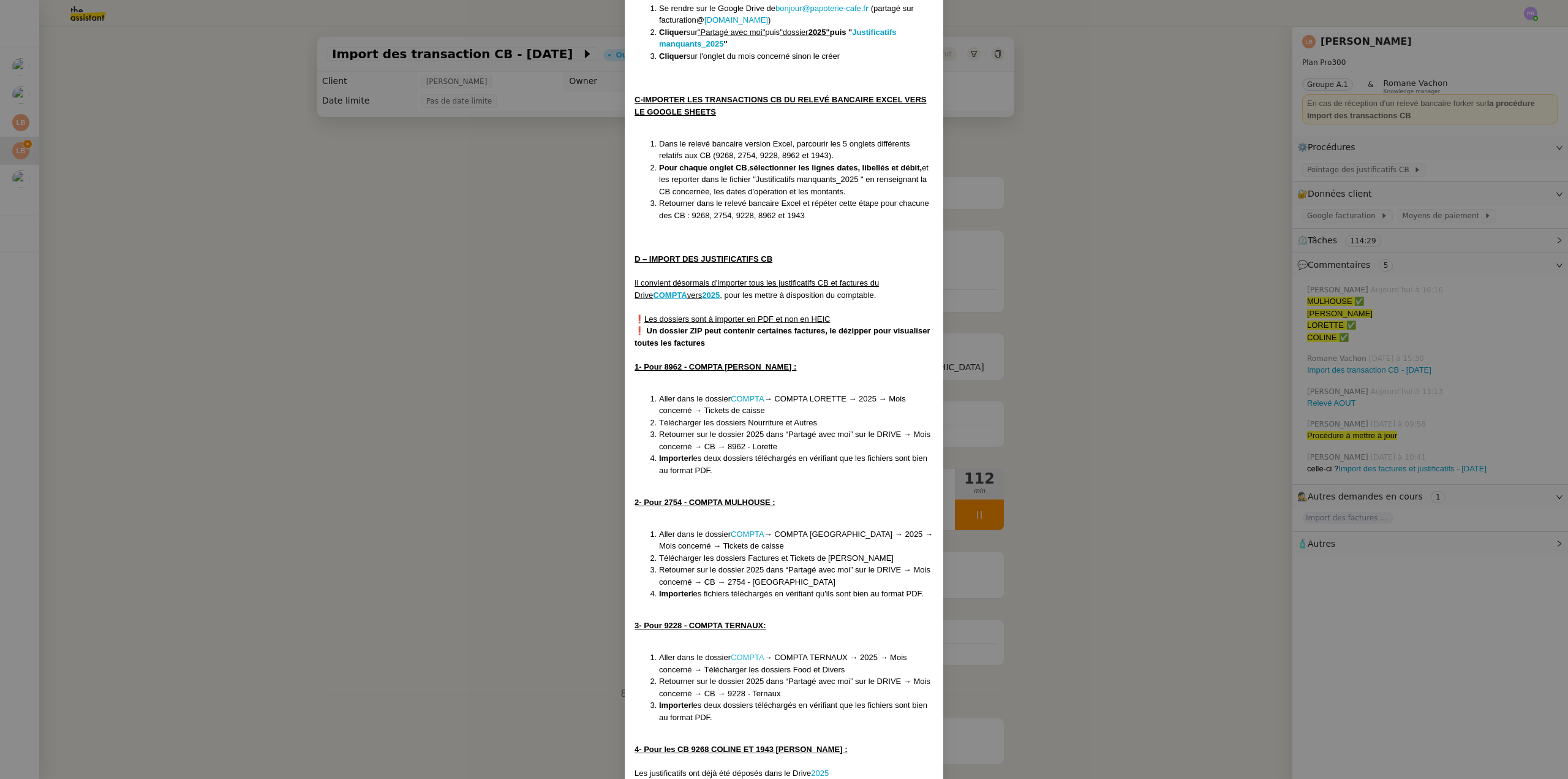
click at [742, 656] on link "COMPTA" at bounding box center [747, 657] width 33 height 9
click at [259, 225] on nz-modal-container "Créée le [DATE] MAJ le [DATE] Contexte : La cliente souhaite qu’on importe les …" at bounding box center [784, 389] width 1568 height 779
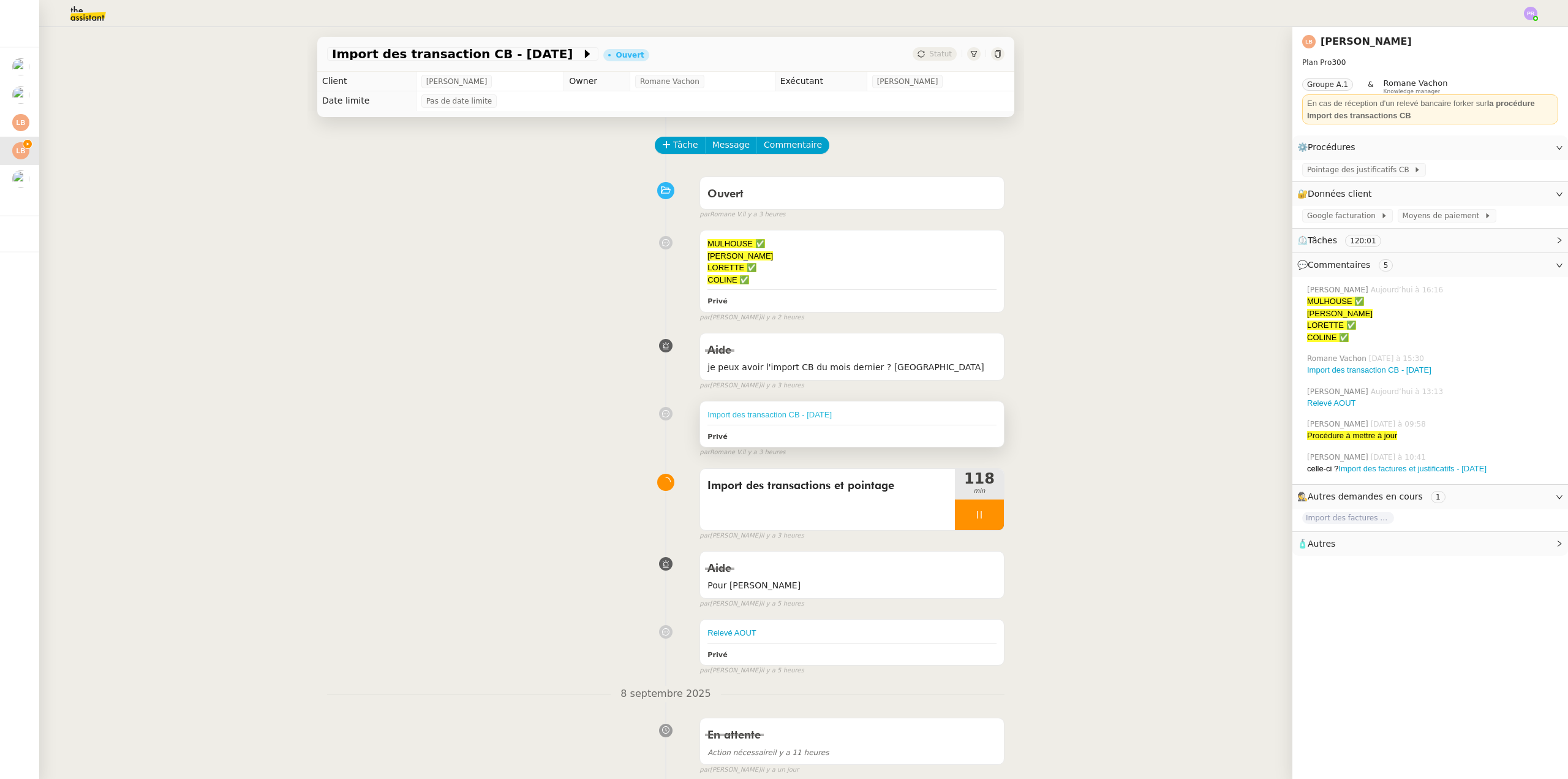
click at [768, 412] on link "Import des transaction CB - [DATE]" at bounding box center [770, 415] width 124 height 9
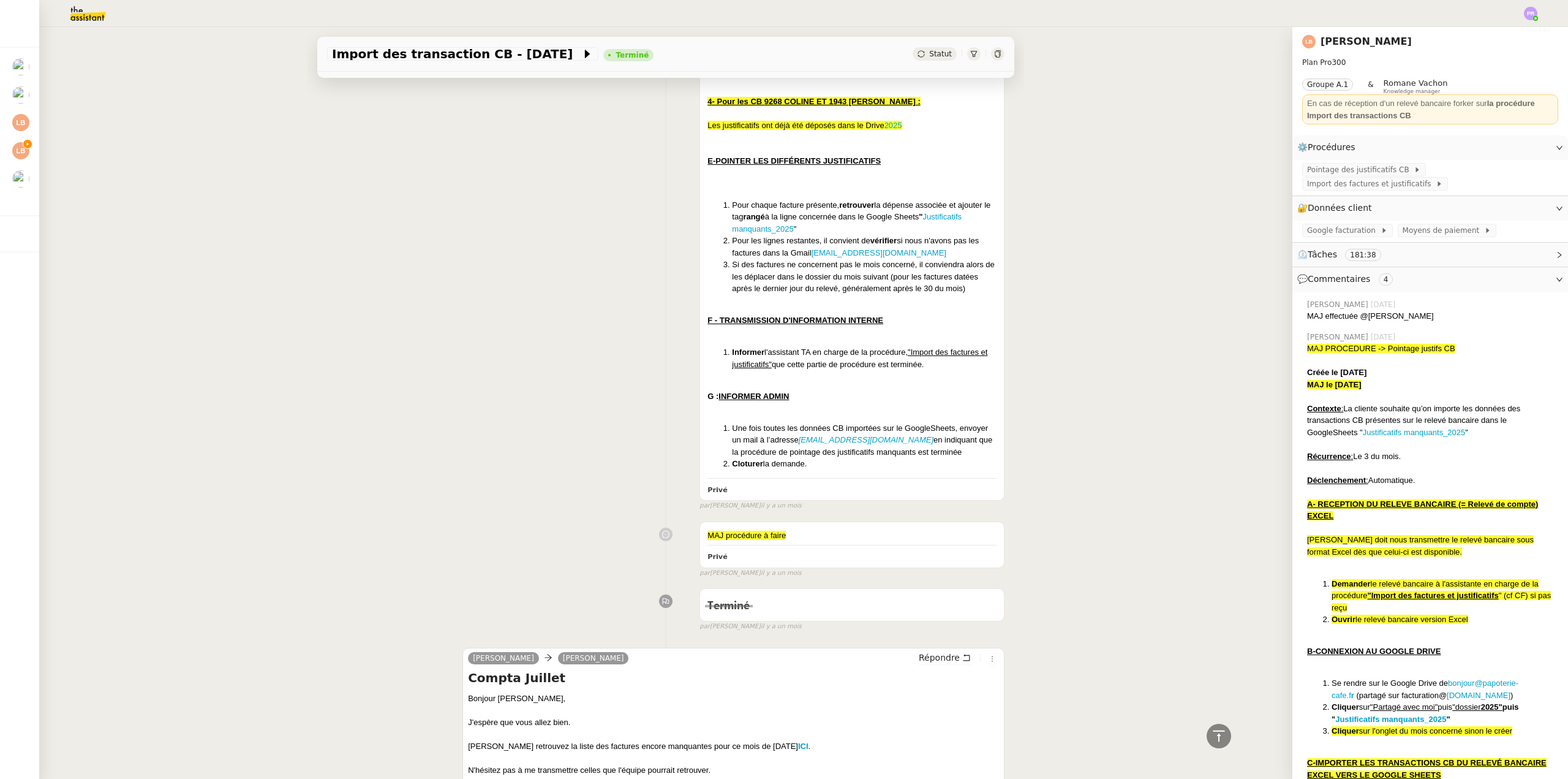
scroll to position [1777, 0]
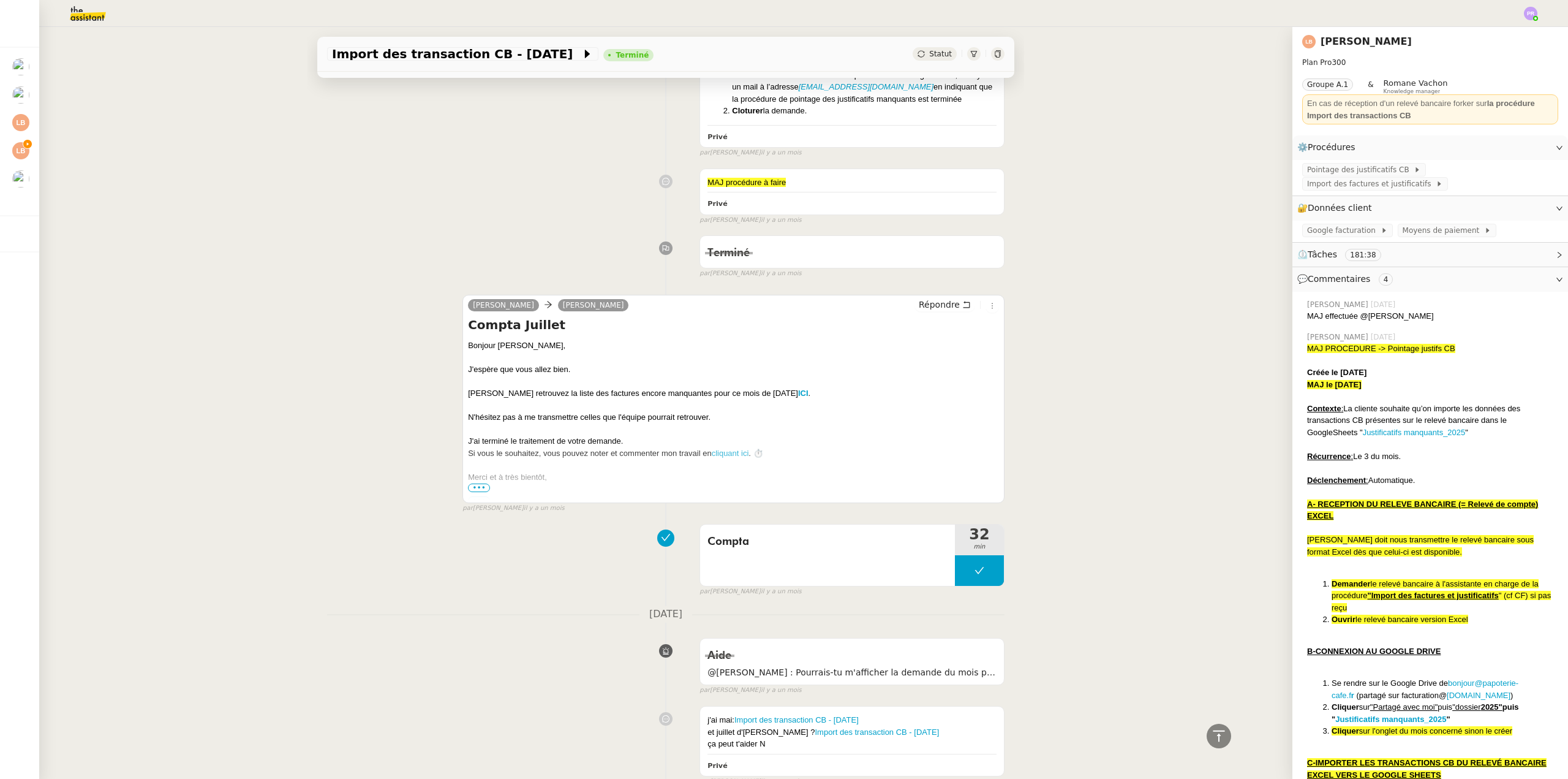
click at [473, 492] on span "•••" at bounding box center [479, 487] width 22 height 9
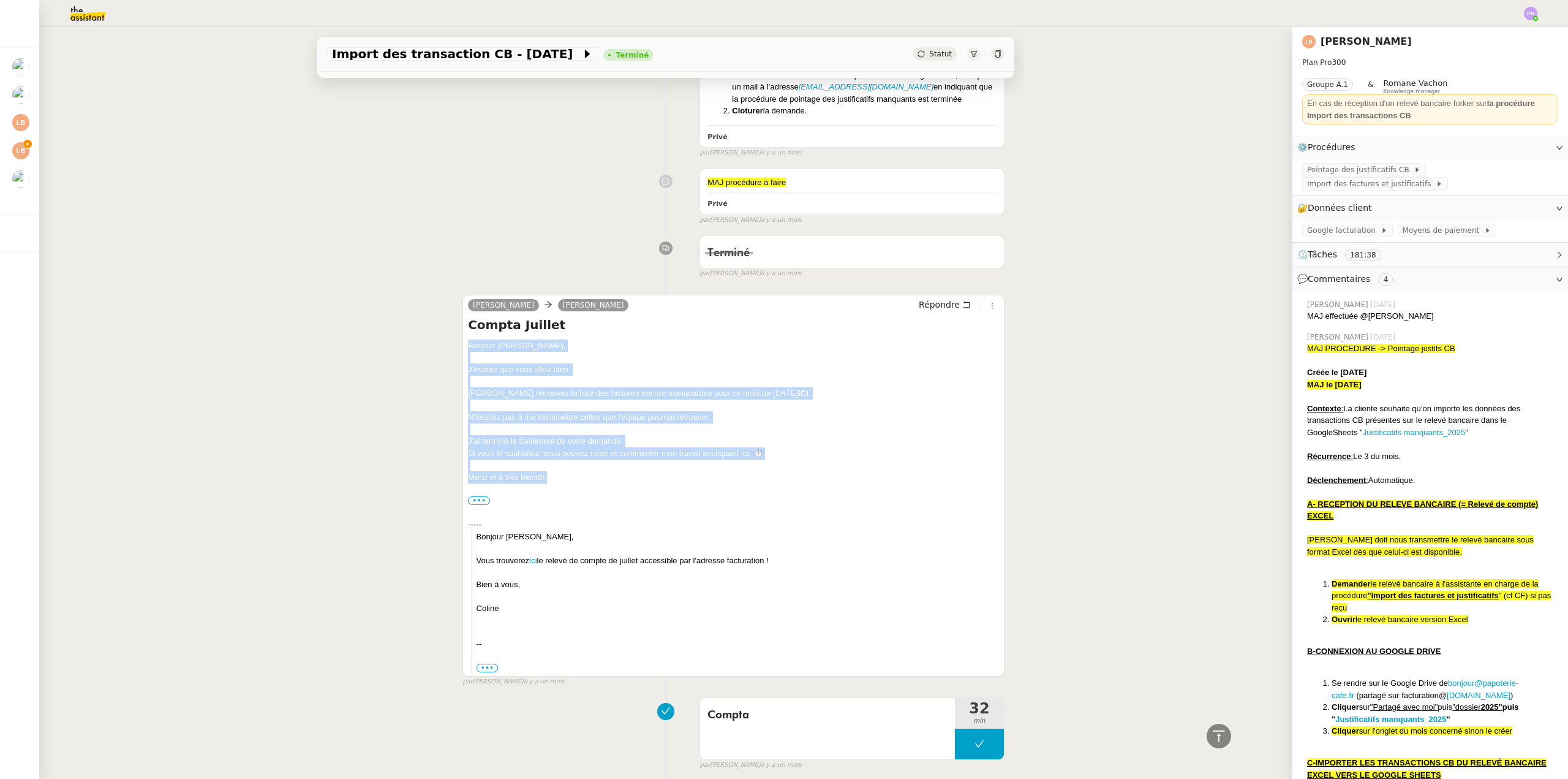
copy div "Bonjour Laura, J'espère que vous allez bien. Vous retrouvez la liste des factur…"
drag, startPoint x: 549, startPoint y: 487, endPoint x: 459, endPoint y: 356, distance: 158.9
click at [462, 356] on div "Fred Leturc Laura Betthaeuser Répondre Compta Juillet Bonjour Laura, J'espère q…" at bounding box center [734, 485] width 542 height 382
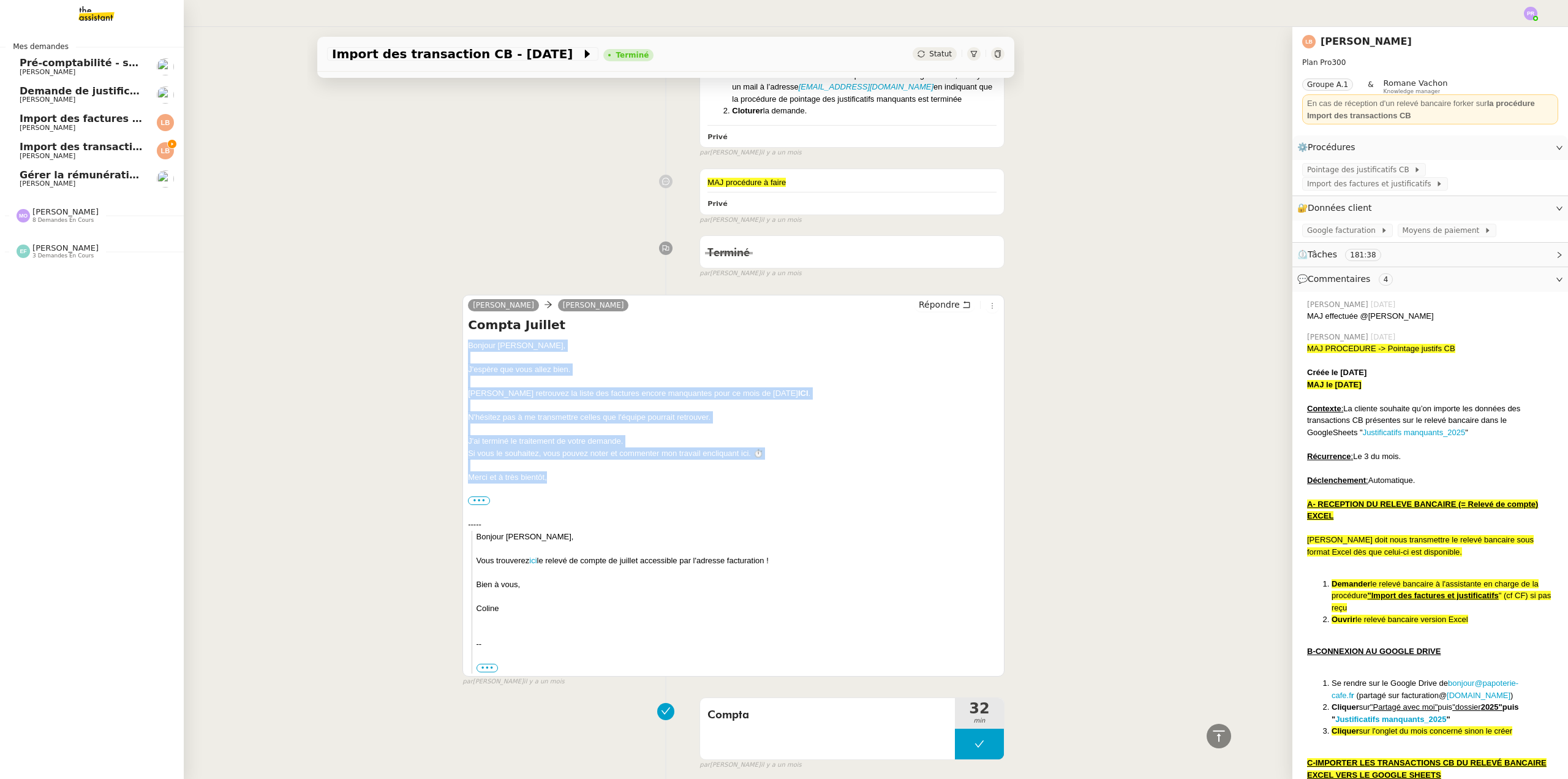
click at [56, 147] on span "Import des transaction CB - [DATE]" at bounding box center [116, 147] width 193 height 12
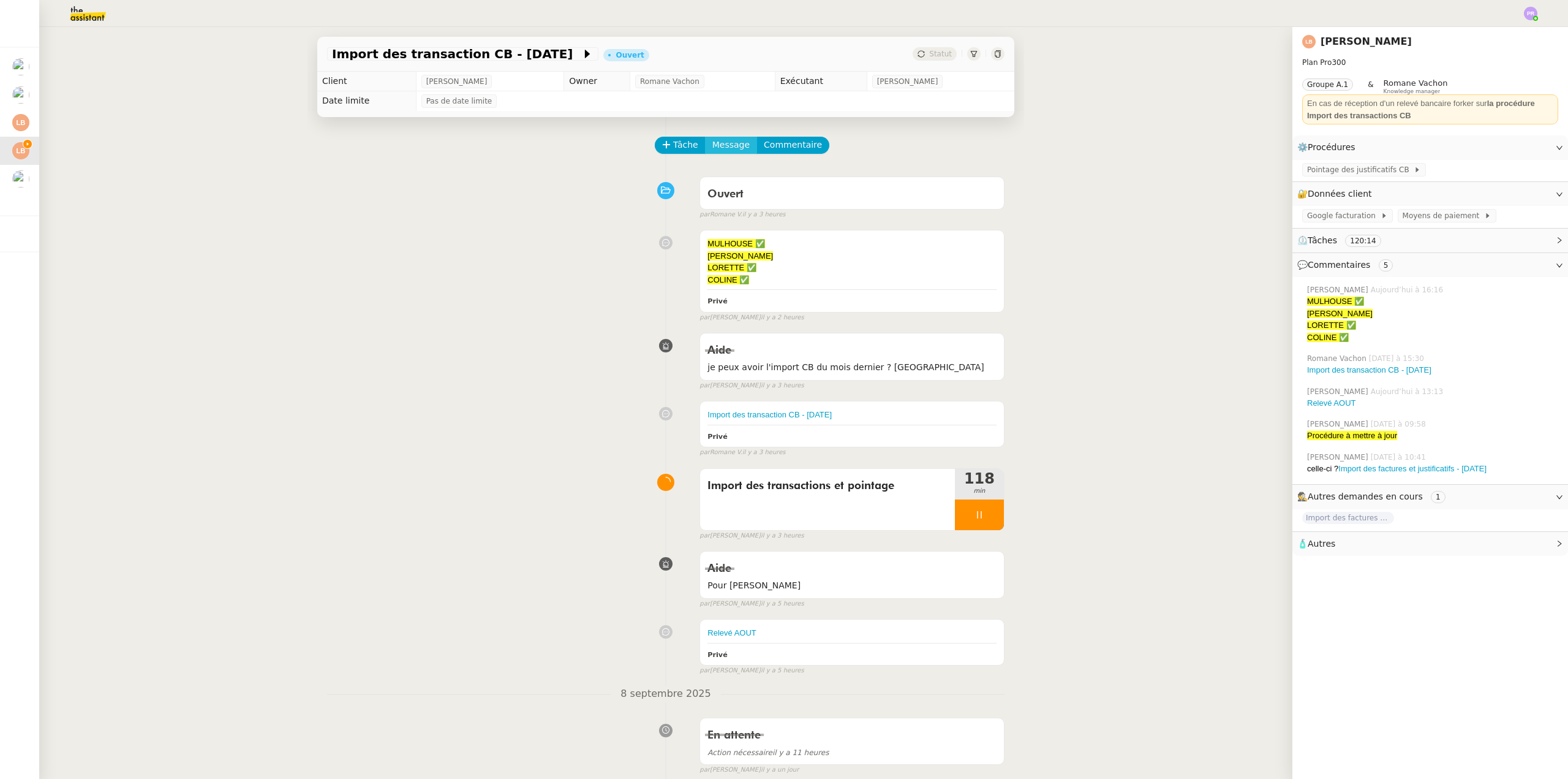
click at [713, 147] on span "Message" at bounding box center [731, 145] width 37 height 14
click at [739, 176] on span "Nouvelle conversation" at bounding box center [774, 180] width 108 height 10
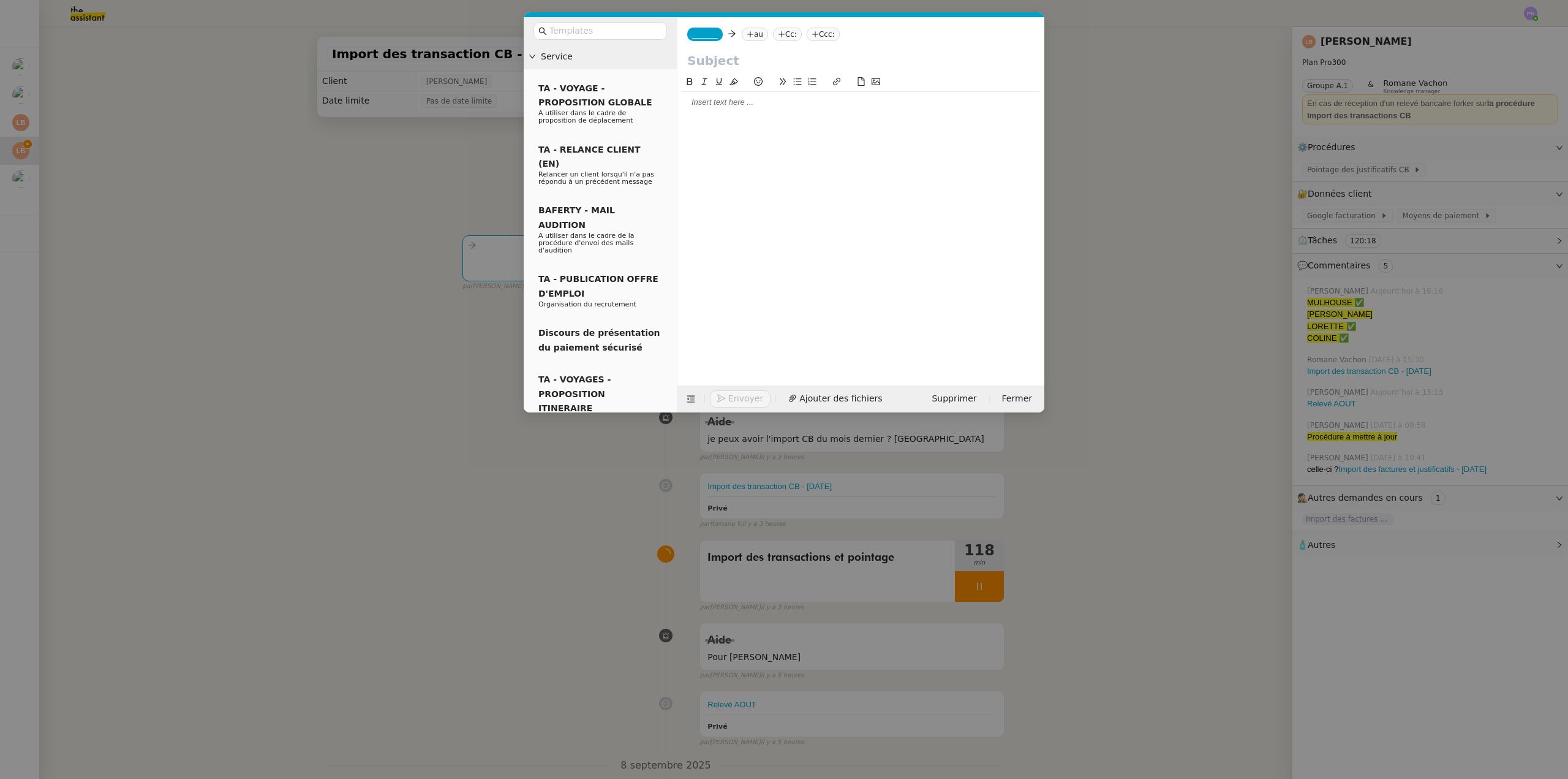
click at [751, 104] on div at bounding box center [861, 102] width 357 height 11
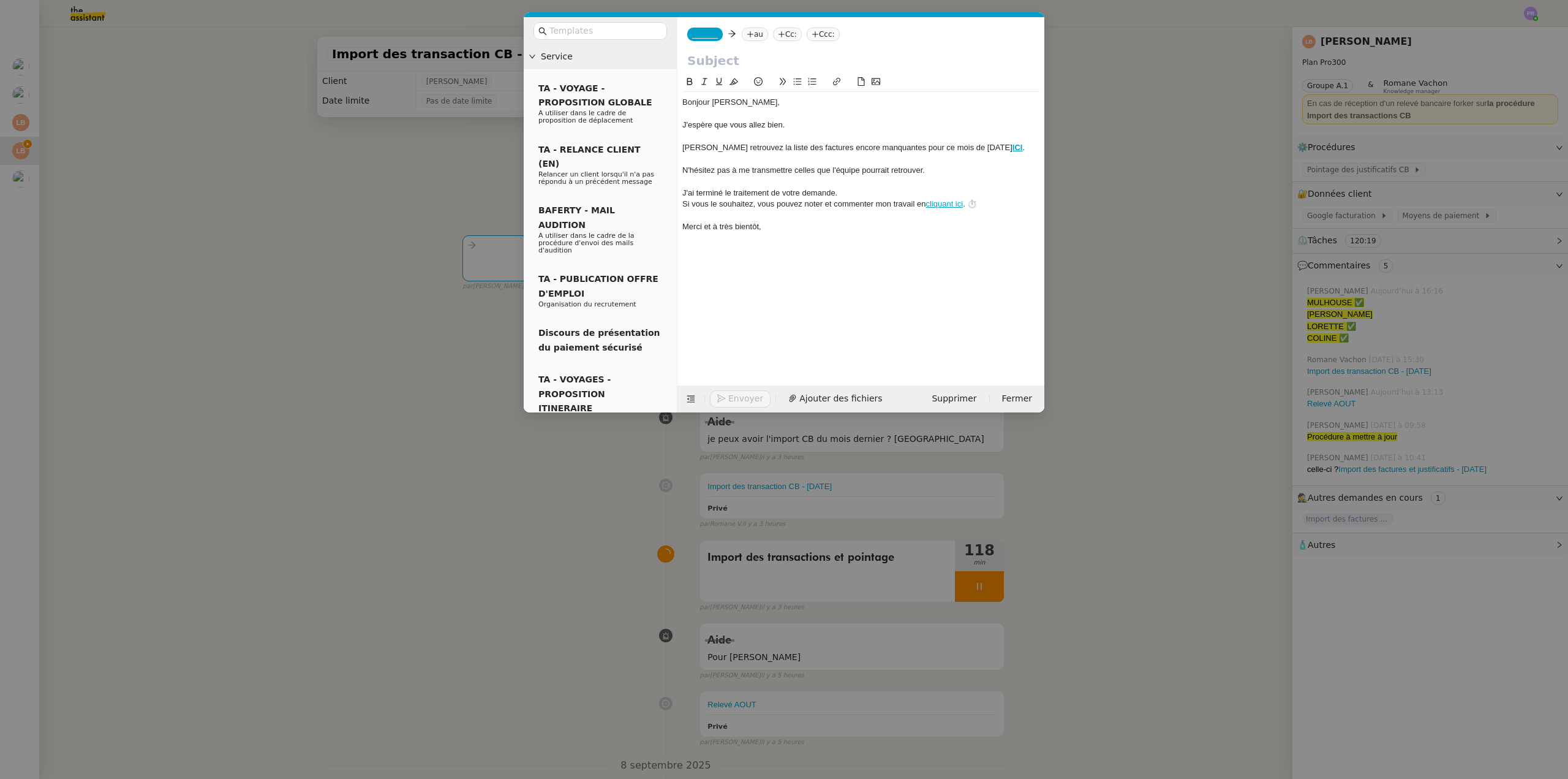
click at [429, 56] on nz-modal-container "Service TA - VOYAGE - PROPOSITION GLOBALE A utiliser dans le cadre de propositi…" at bounding box center [784, 389] width 1568 height 779
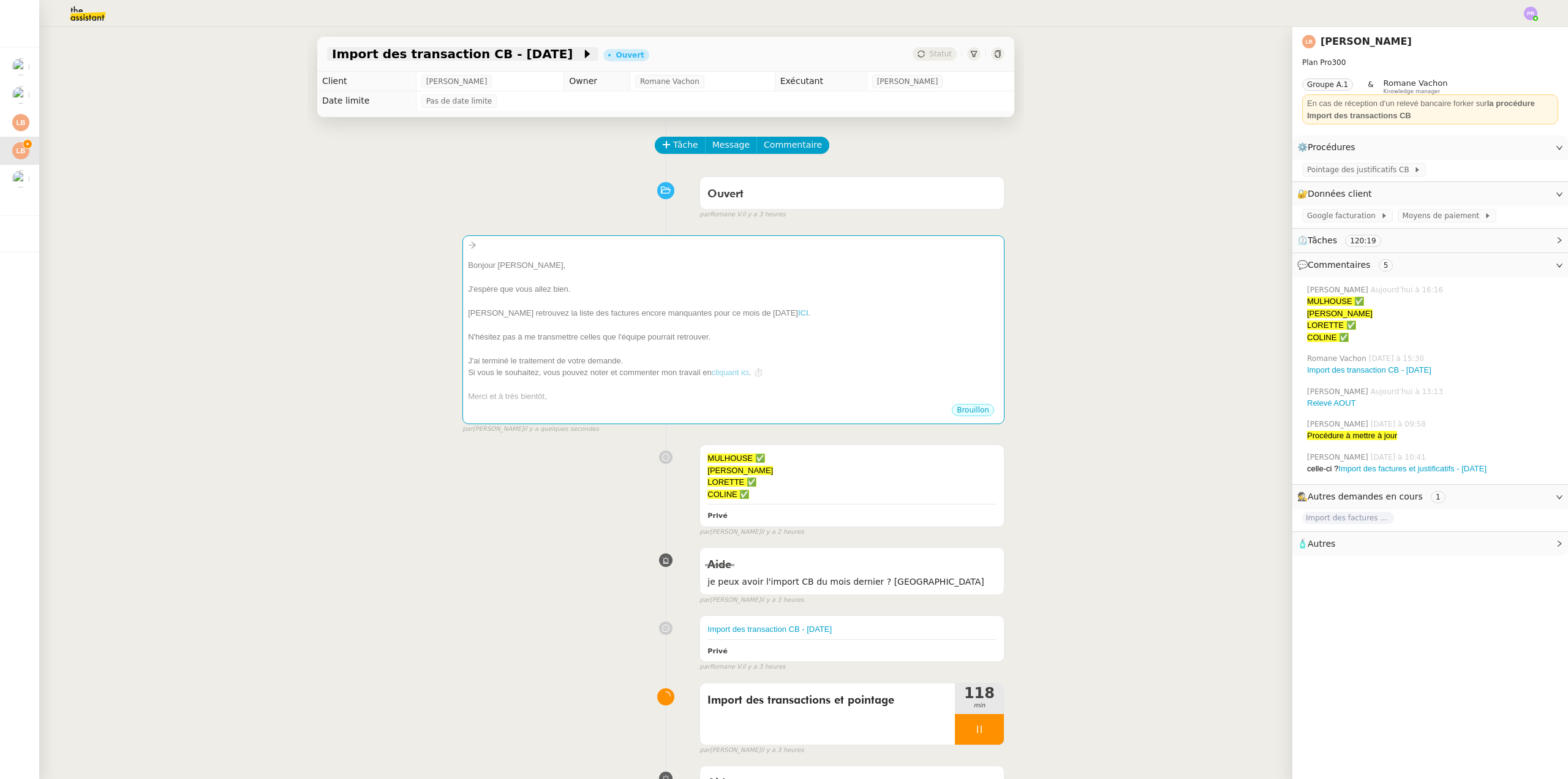
click at [424, 56] on span "Import des transaction CB - [DATE]" at bounding box center [457, 54] width 250 height 12
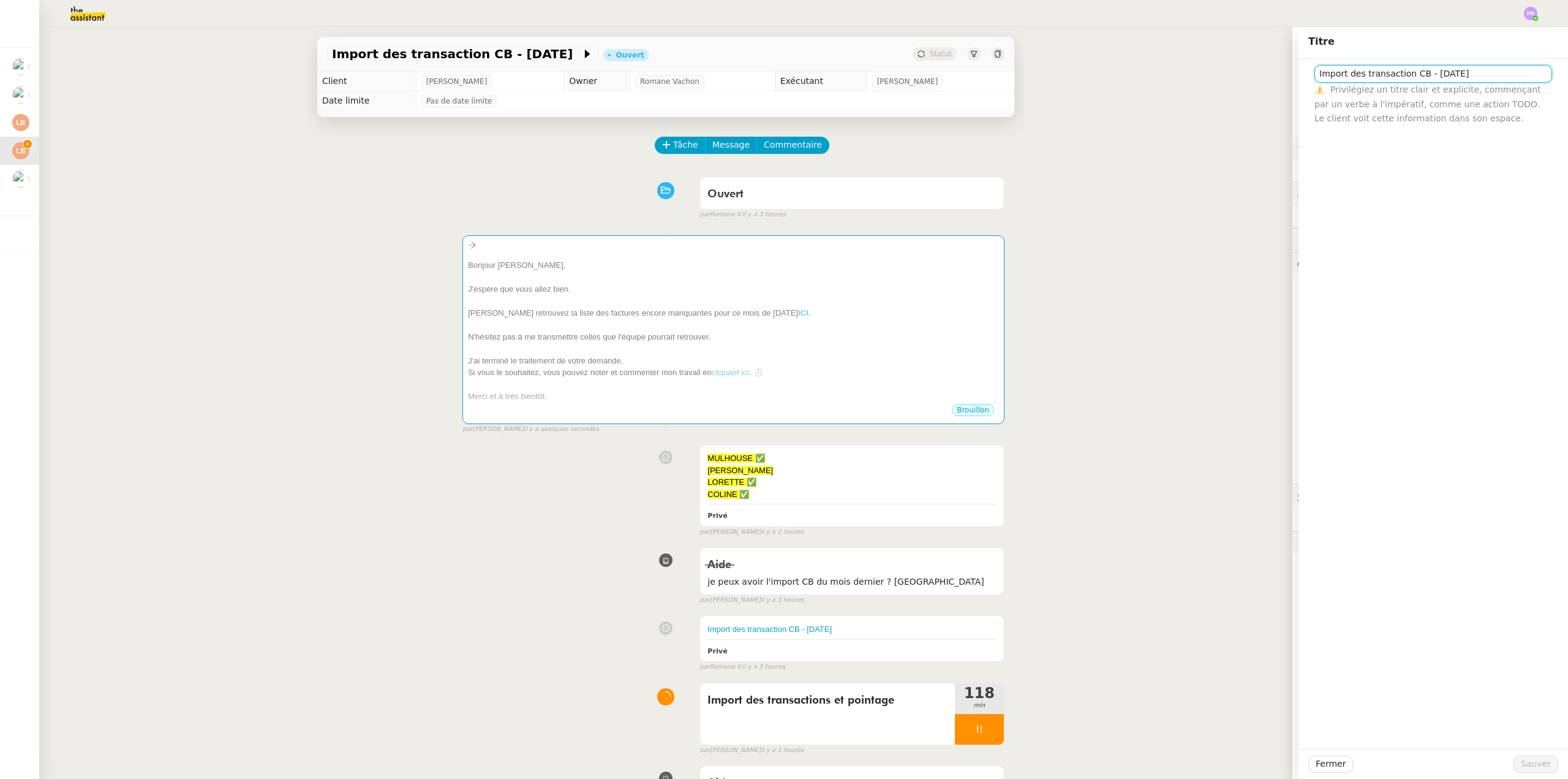
drag, startPoint x: 1436, startPoint y: 75, endPoint x: 1255, endPoint y: 81, distance: 181.1
click at [1255, 81] on app-ticket "Import des transaction CB - aout 2025 Ouvert Statut Client Laura Betthaeuser Ow…" at bounding box center [804, 403] width 1529 height 752
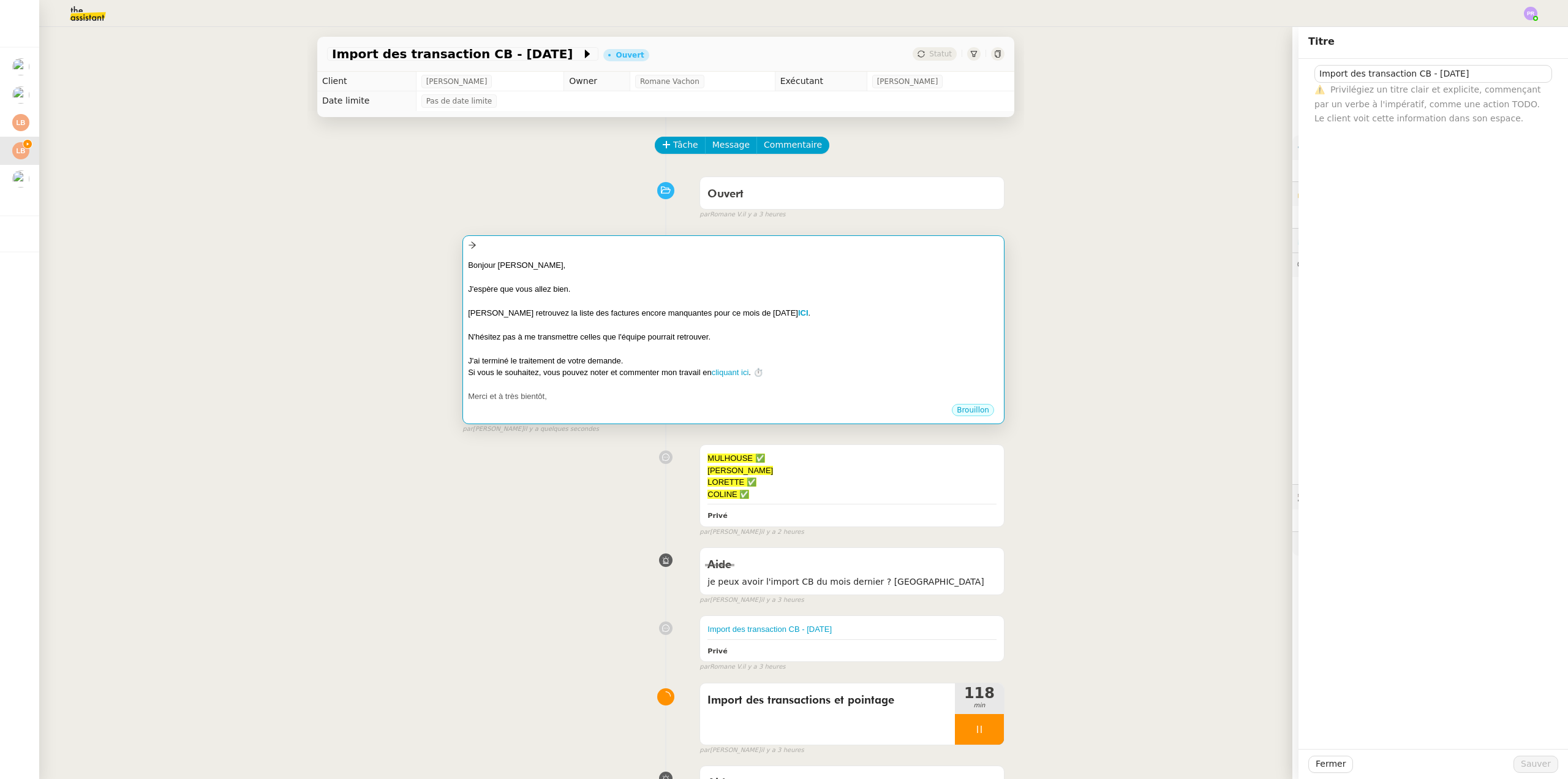
click at [678, 278] on div at bounding box center [734, 276] width 531 height 12
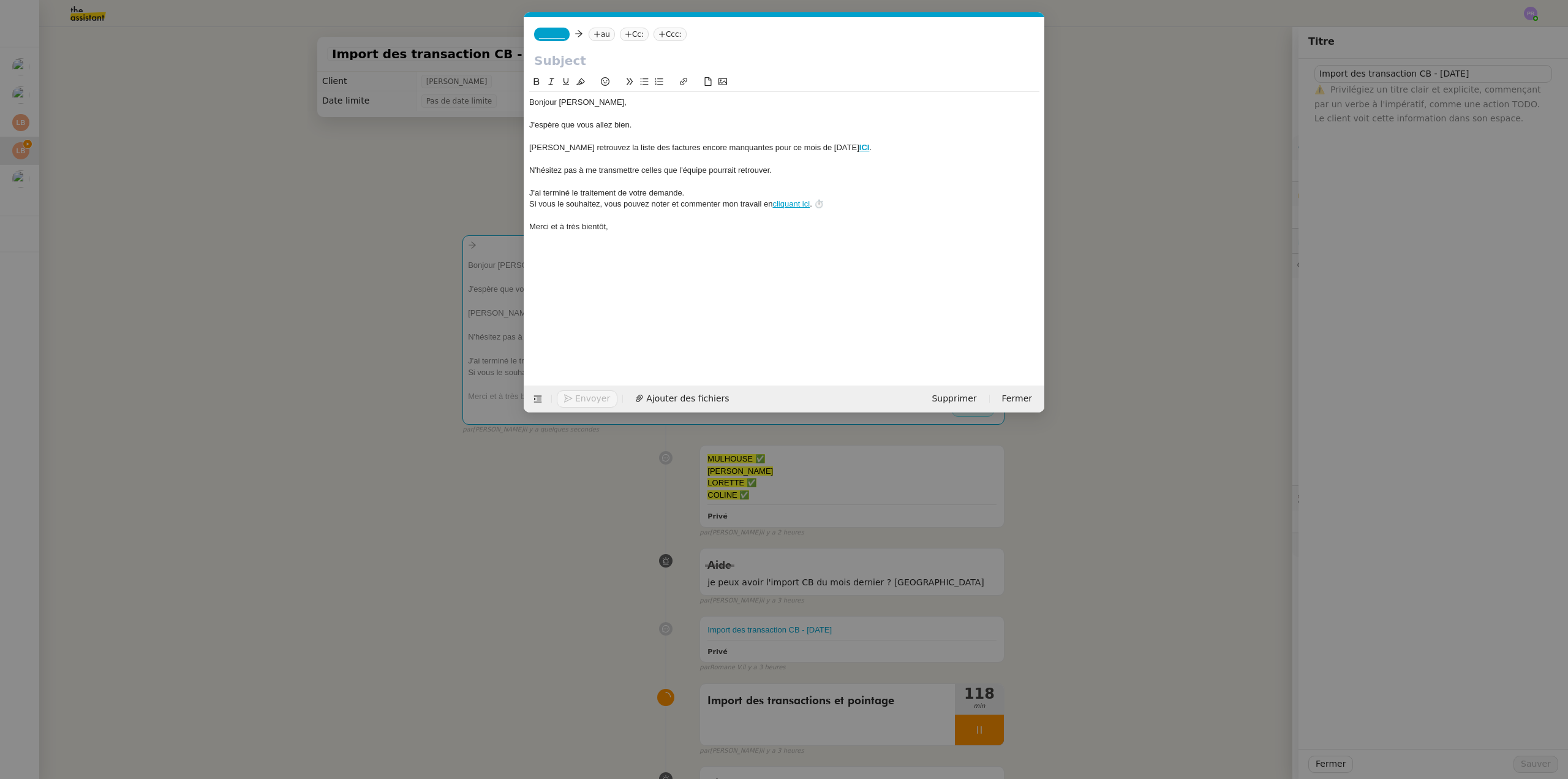
scroll to position [0, 26]
click at [555, 66] on input "text" at bounding box center [785, 61] width 500 height 18
paste input "Import des transaction CB - [DATE]"
type input "Import des transaction CB - [DATE]"
click at [553, 30] on span "_______" at bounding box center [551, 34] width 26 height 9
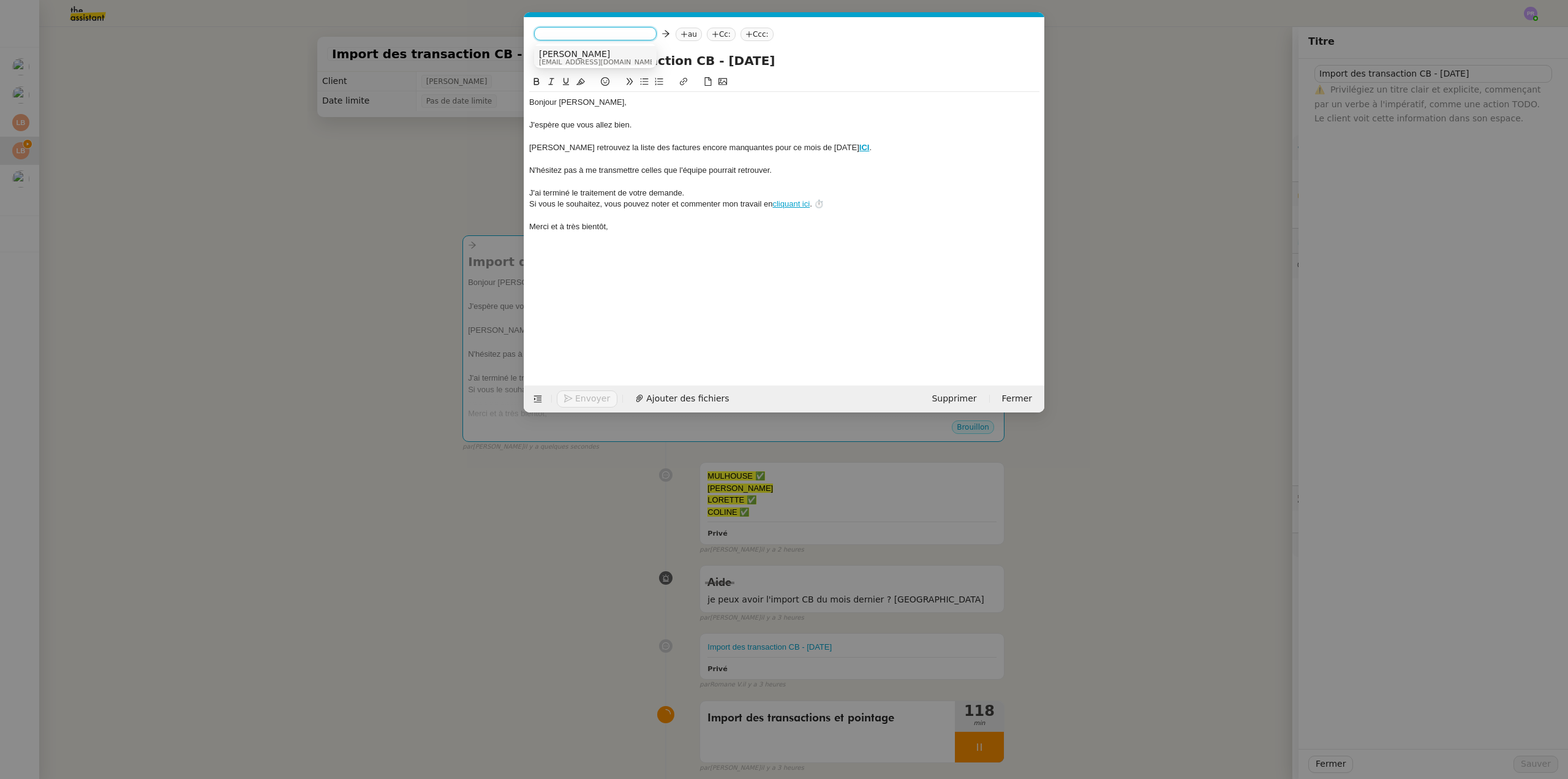
click at [582, 53] on span "[PERSON_NAME]" at bounding box center [598, 54] width 118 height 10
click at [624, 33] on nz-tag "au" at bounding box center [637, 34] width 26 height 14
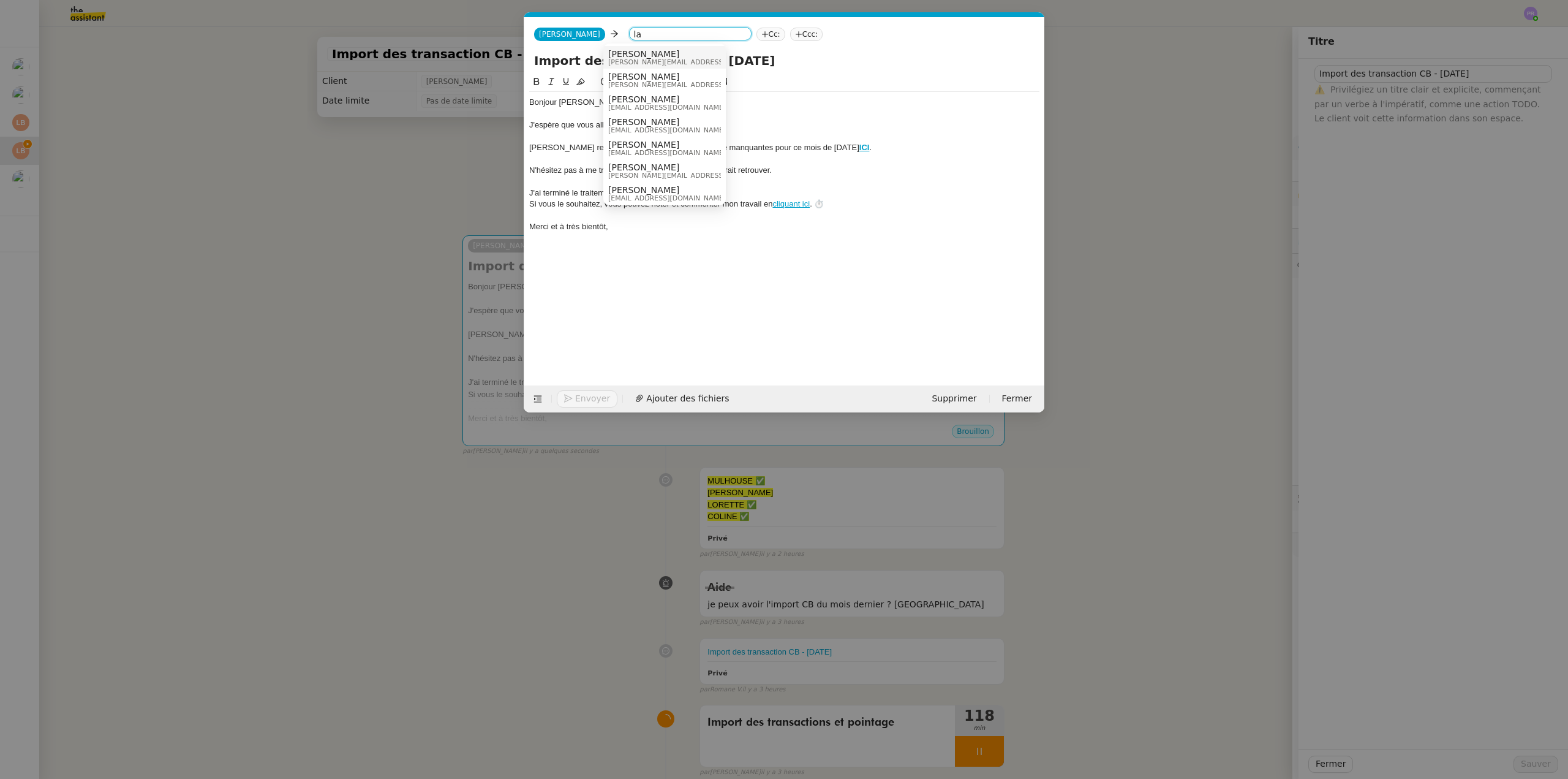
type input "l"
type input "laura bett"
click at [653, 56] on span "[PERSON_NAME]" at bounding box center [667, 54] width 118 height 10
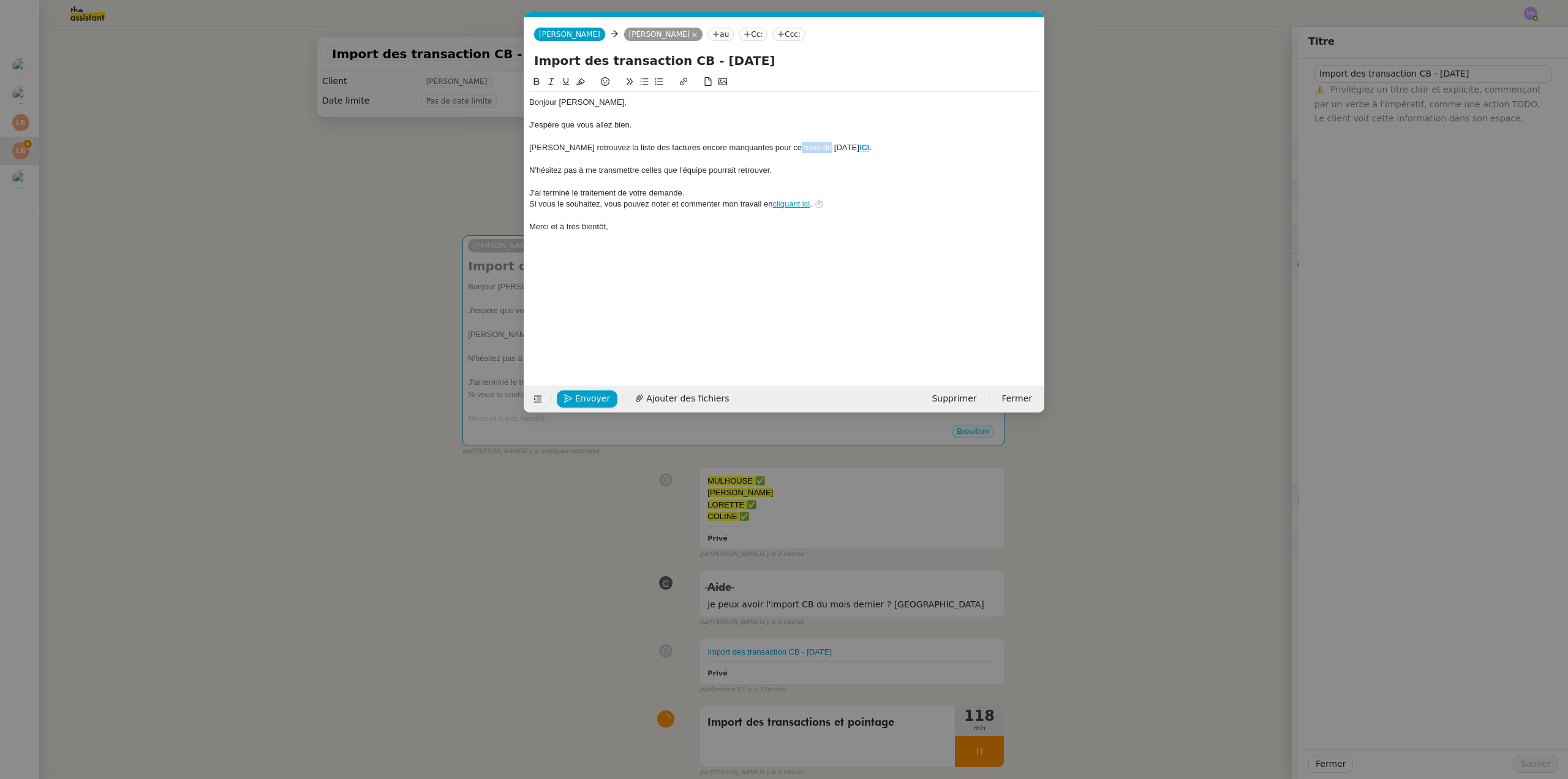
drag, startPoint x: 809, startPoint y: 147, endPoint x: 788, endPoint y: 147, distance: 21.0
click at [788, 147] on div "Vous retrouvez la liste des factures encore manquantes pour ce mois de Juillet …" at bounding box center [784, 147] width 510 height 11
click at [859, 149] on strong "ICI" at bounding box center [865, 147] width 10 height 9
click at [905, 170] on link at bounding box center [887, 170] width 34 height 9
drag, startPoint x: 838, startPoint y: 147, endPoint x: 825, endPoint y: 145, distance: 13.2
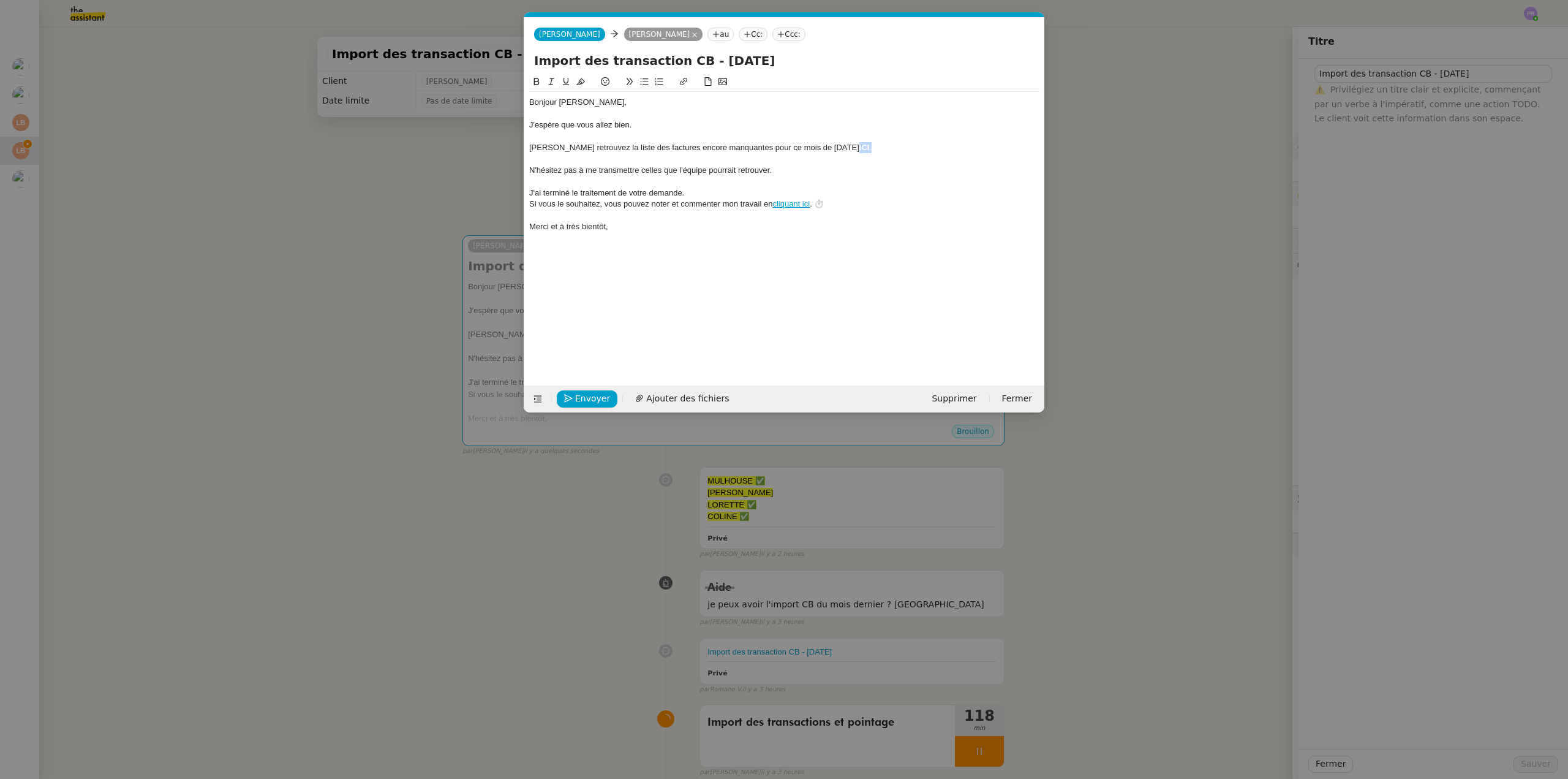
click at [825, 145] on div "Vous retrouvez la liste des factures encore manquantes pour ce mois de Août 202…" at bounding box center [784, 147] width 510 height 11
click at [689, 81] on button at bounding box center [684, 82] width 14 height 14
paste input "https://docs.google.com/spreadsheets/d/1W8SK-YEQBs2_lw712HAjciDOSCICZy9MMicCfPa…"
type input "https://docs.google.com/spreadsheets/d/1W8SK-YEQBs2_lw712HAjciDOSCICZy9MMicCfPa…"
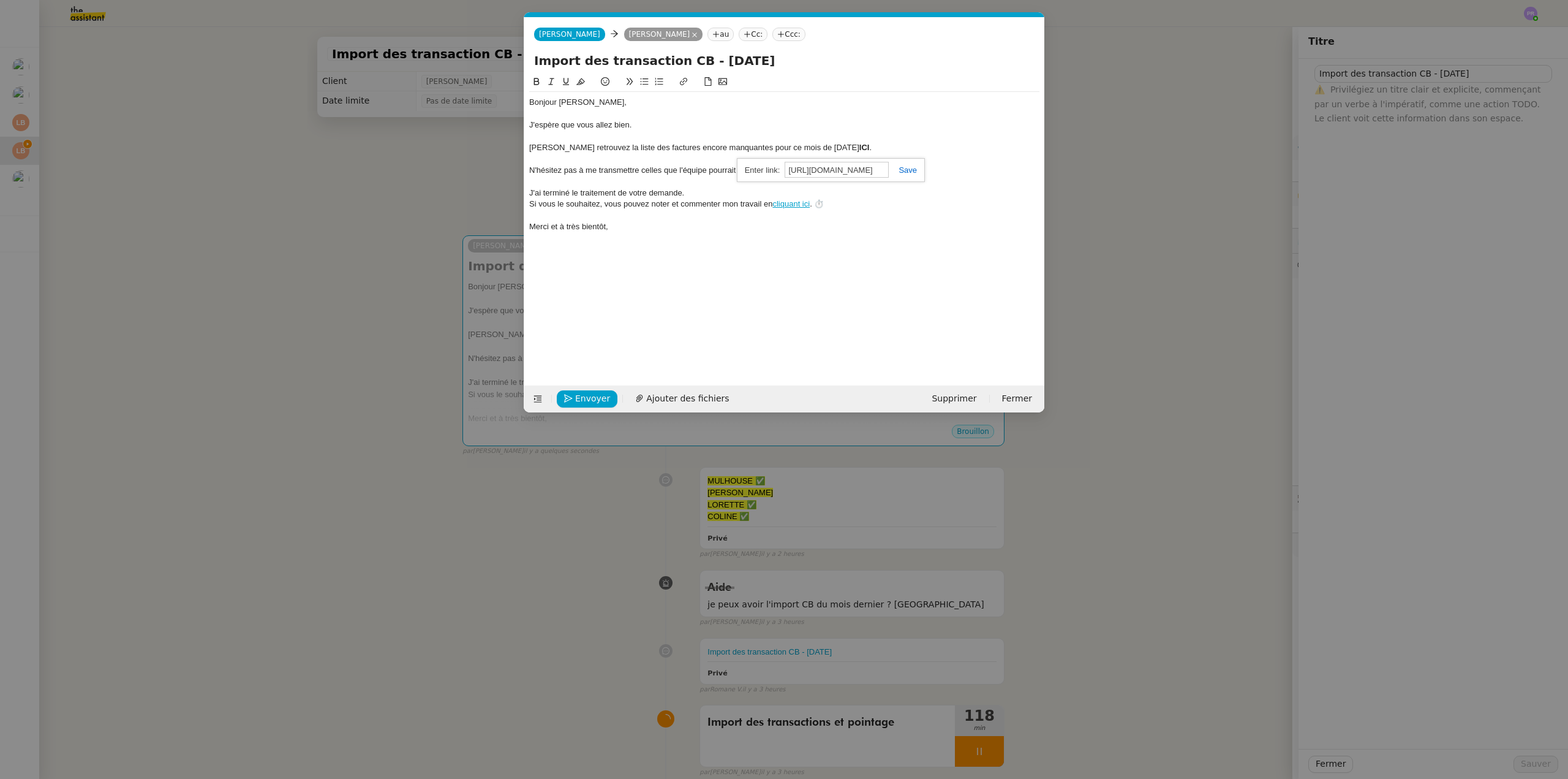
scroll to position [0, 0]
click at [906, 168] on link at bounding box center [903, 170] width 28 height 9
click at [886, 119] on div "J'espère que vous allez bien." at bounding box center [784, 124] width 510 height 11
click at [704, 60] on input "Import des transaction CB - [DATE]" at bounding box center [785, 61] width 500 height 18
click at [718, 59] on input "Import des transaction CB - [DATE]" at bounding box center [785, 61] width 500 height 18
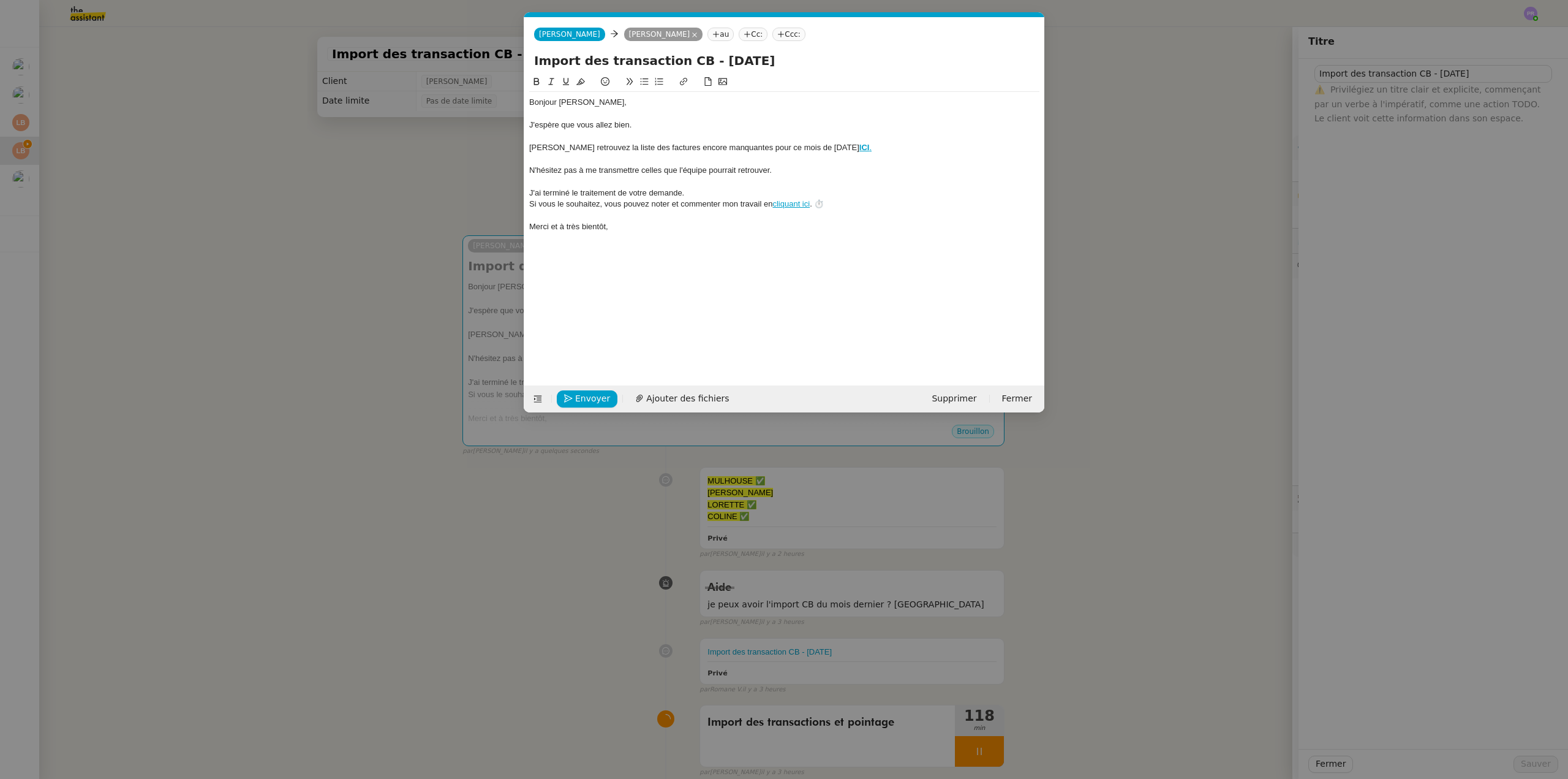
type input "Import des transaction CB - [DATE]"
click at [764, 118] on div at bounding box center [784, 114] width 510 height 11
drag, startPoint x: 816, startPoint y: 206, endPoint x: 534, endPoint y: 119, distance: 295.1
click at [518, 197] on nz-modal-container "Service TA - VOYAGE - PROPOSITION GLOBALE A utiliser dans le cadre de propositi…" at bounding box center [784, 389] width 1568 height 779
click at [551, 83] on icon at bounding box center [551, 82] width 5 height 7
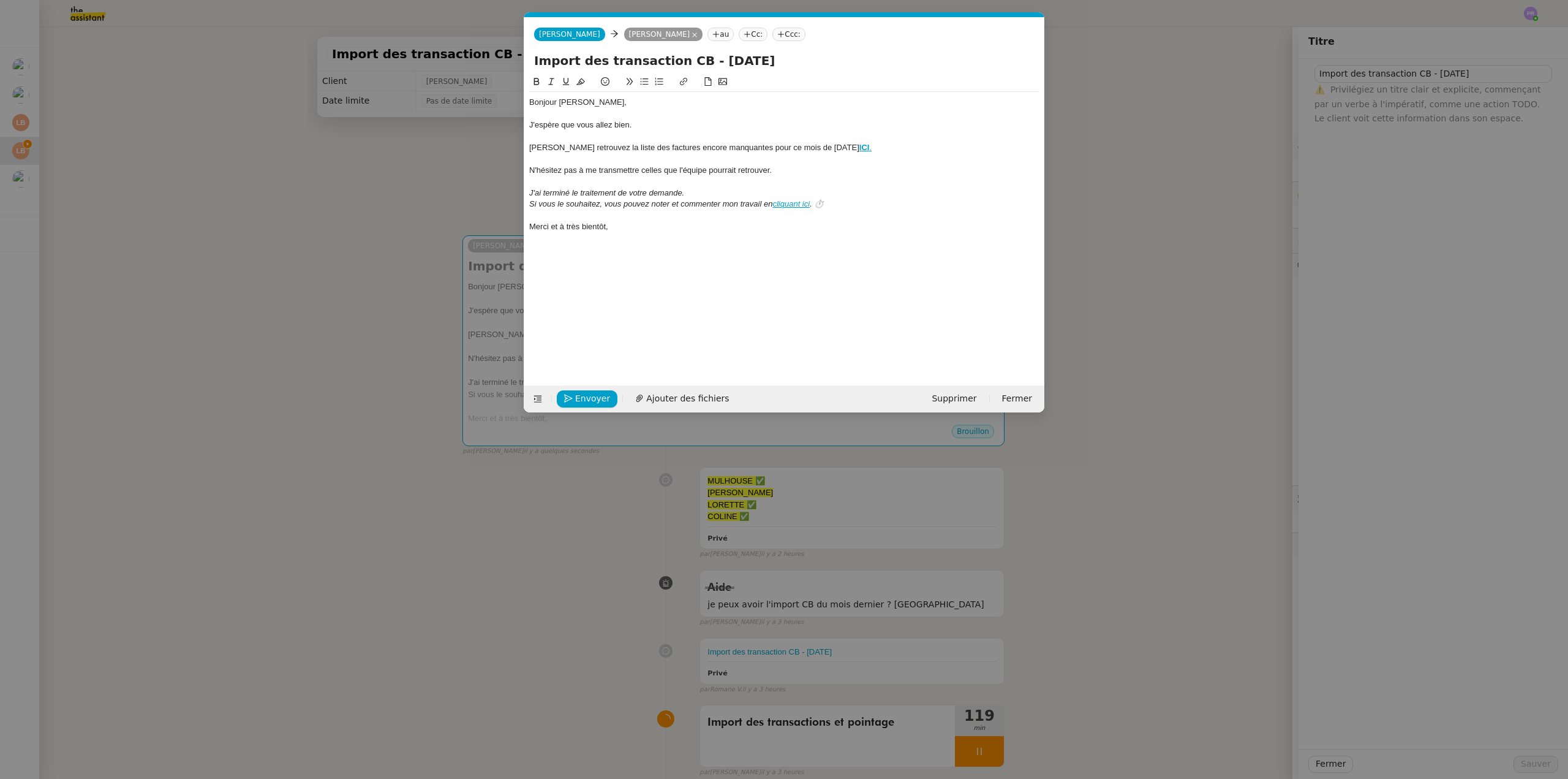
click at [648, 233] on div "Bonjour Laura, J'espère que vous allez bien. Vous retrouvez la liste des factur…" at bounding box center [784, 164] width 510 height 145
click at [377, 246] on nz-modal-container "Service TA - VOYAGE - PROPOSITION GLOBALE A utiliser dans le cadre de propositi…" at bounding box center [784, 389] width 1568 height 779
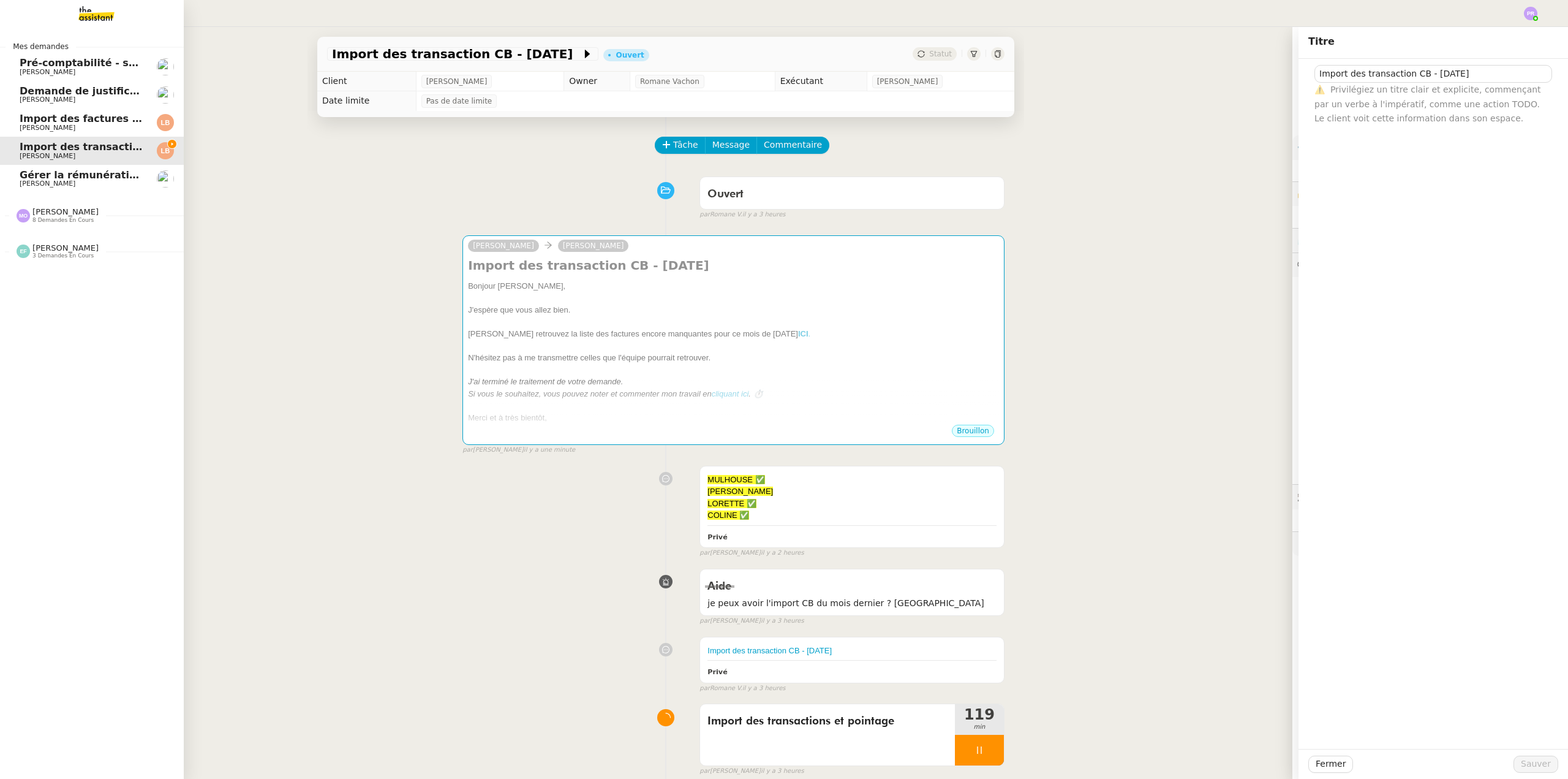
click at [90, 179] on span "Gérer la rémunération de fin de stage" at bounding box center [124, 175] width 210 height 12
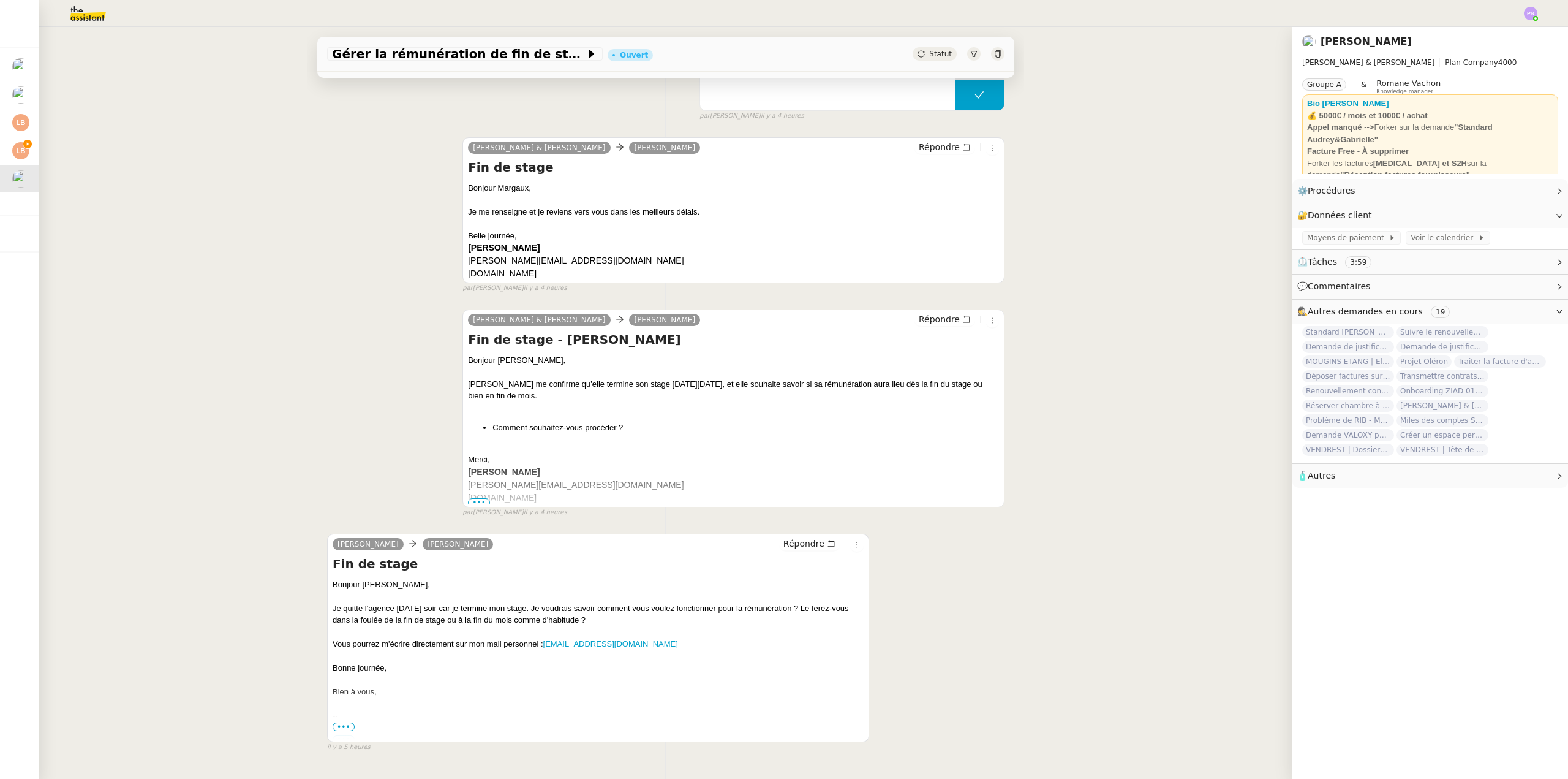
scroll to position [490, 0]
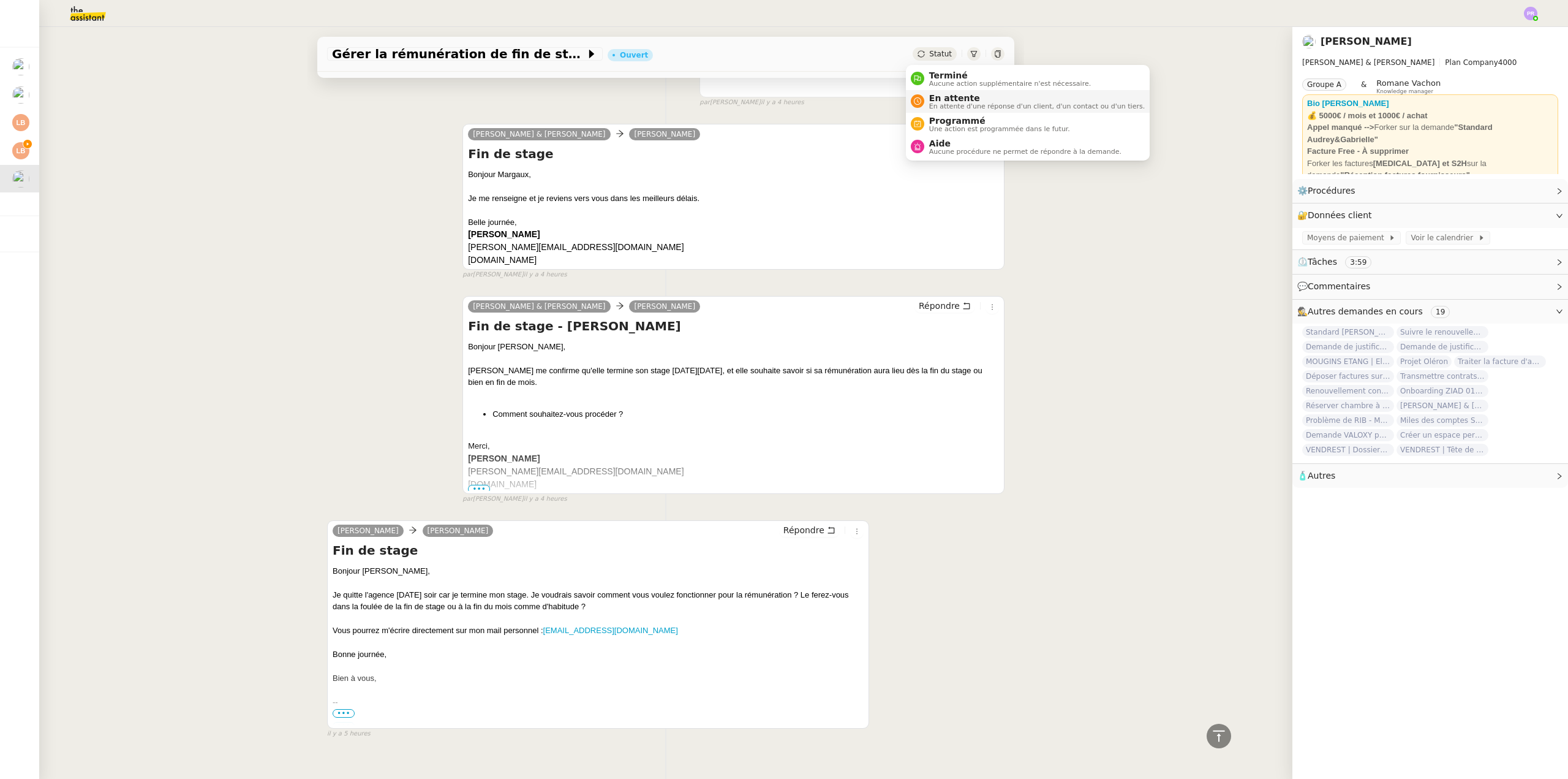
click at [952, 98] on span "En attente" at bounding box center [1037, 98] width 215 height 10
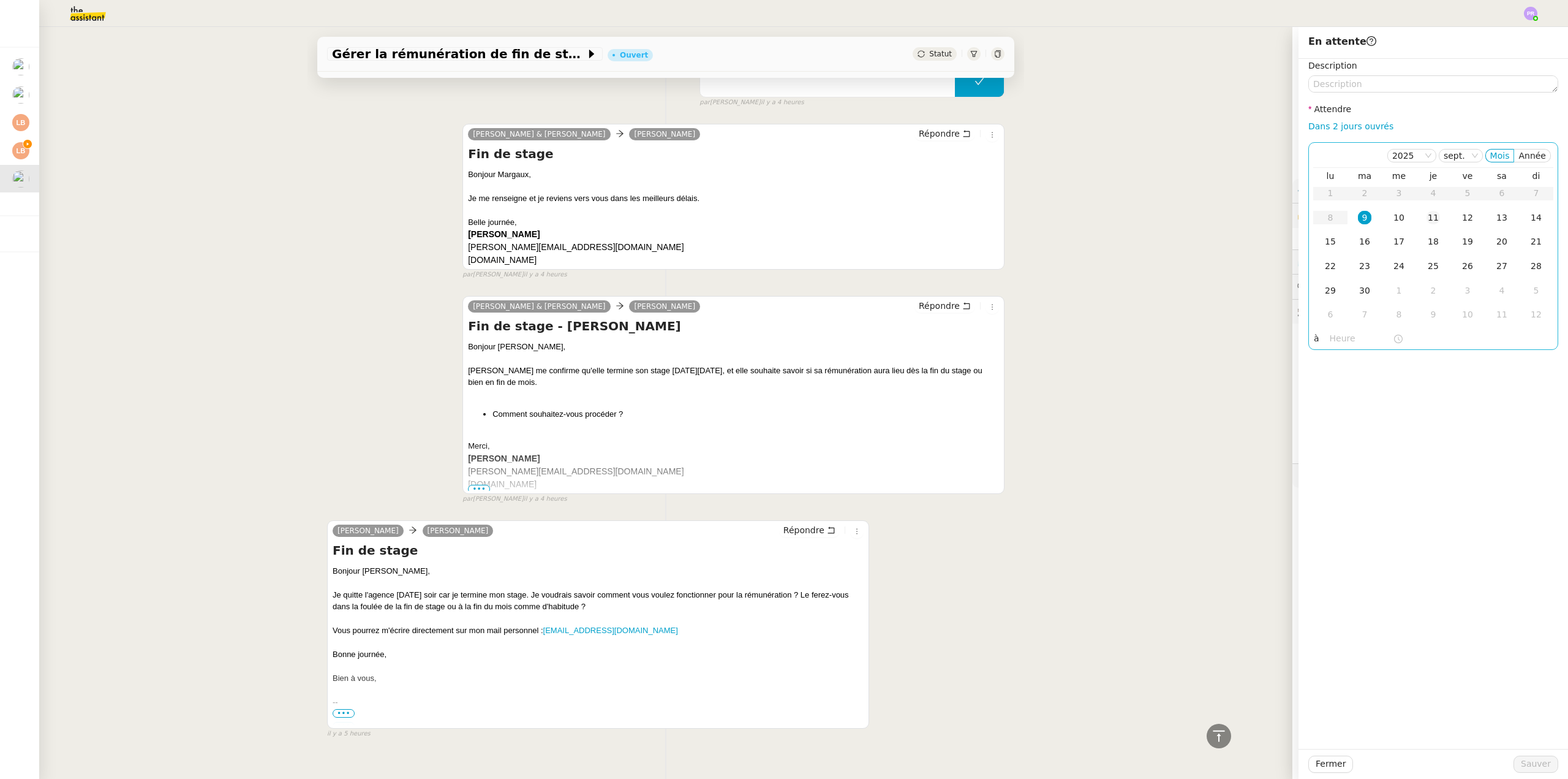
click at [1425, 210] on td "11" at bounding box center [1433, 218] width 34 height 24
click at [1521, 764] on span "Sauver" at bounding box center [1536, 764] width 30 height 14
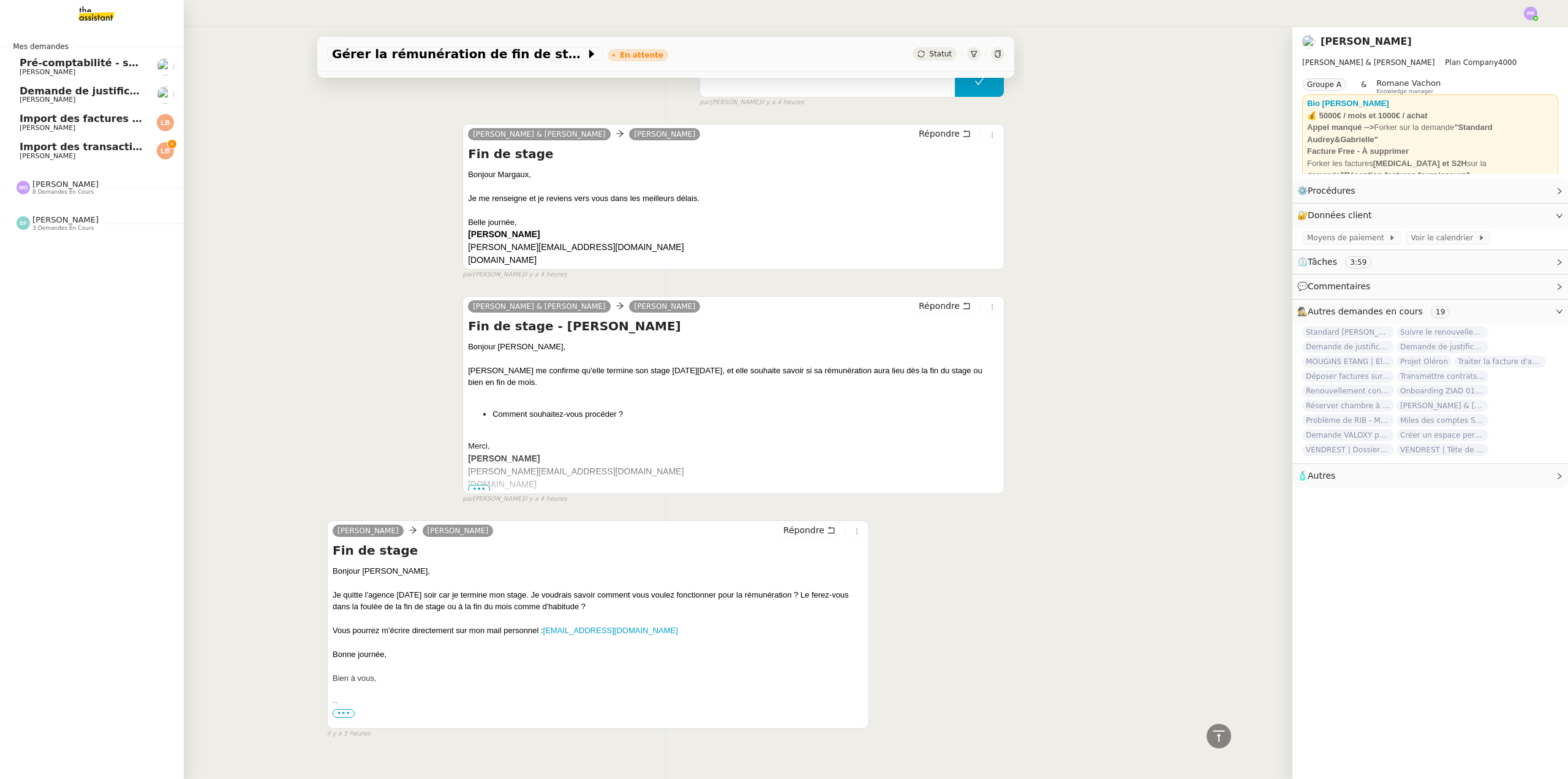
click at [94, 117] on span "Import des factures et justificatifs - [DATE]" at bounding box center [138, 119] width 238 height 12
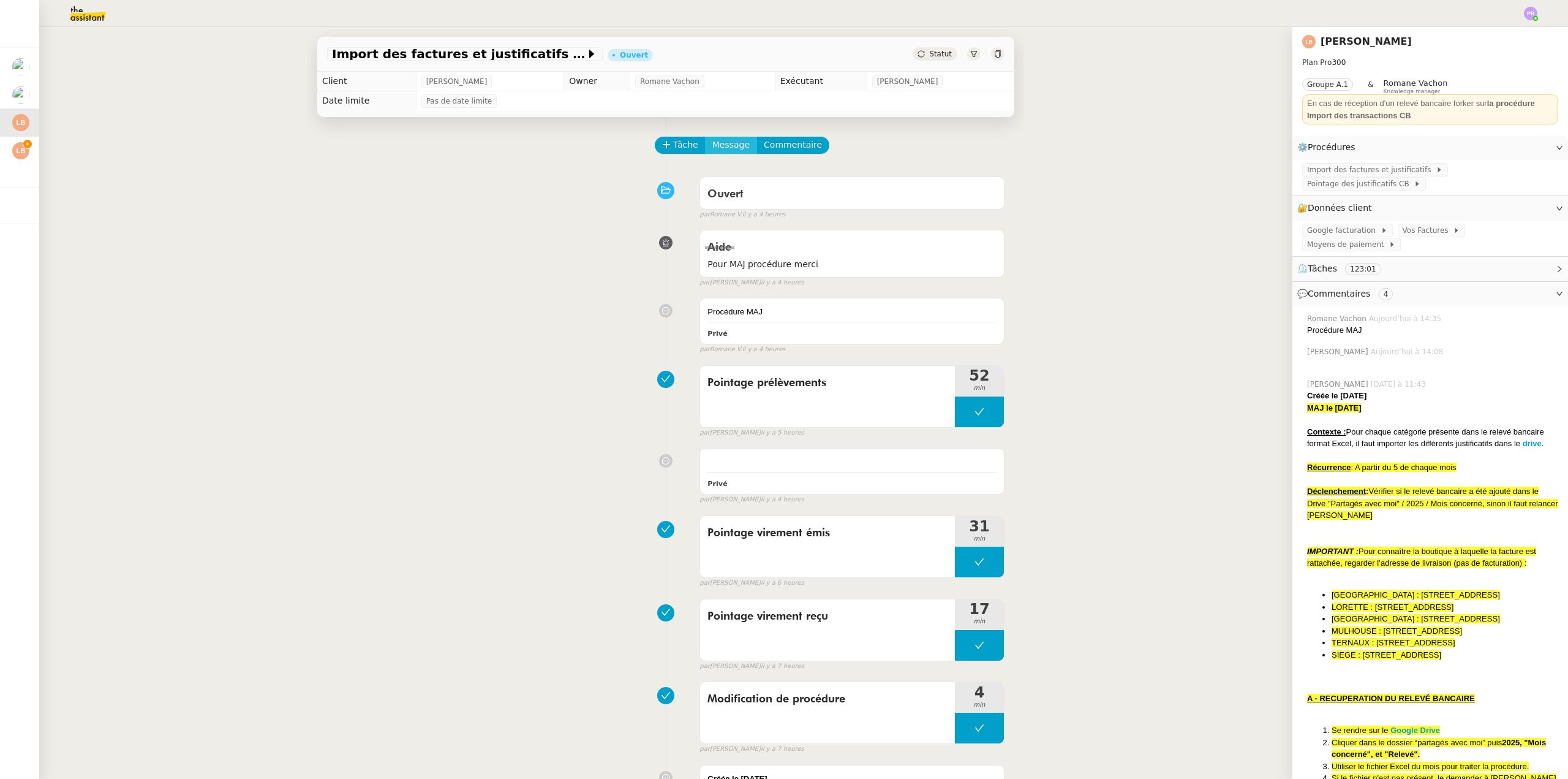
click at [721, 140] on span "Message" at bounding box center [731, 145] width 37 height 14
click at [751, 180] on span "Nouvelle conversation" at bounding box center [774, 180] width 108 height 10
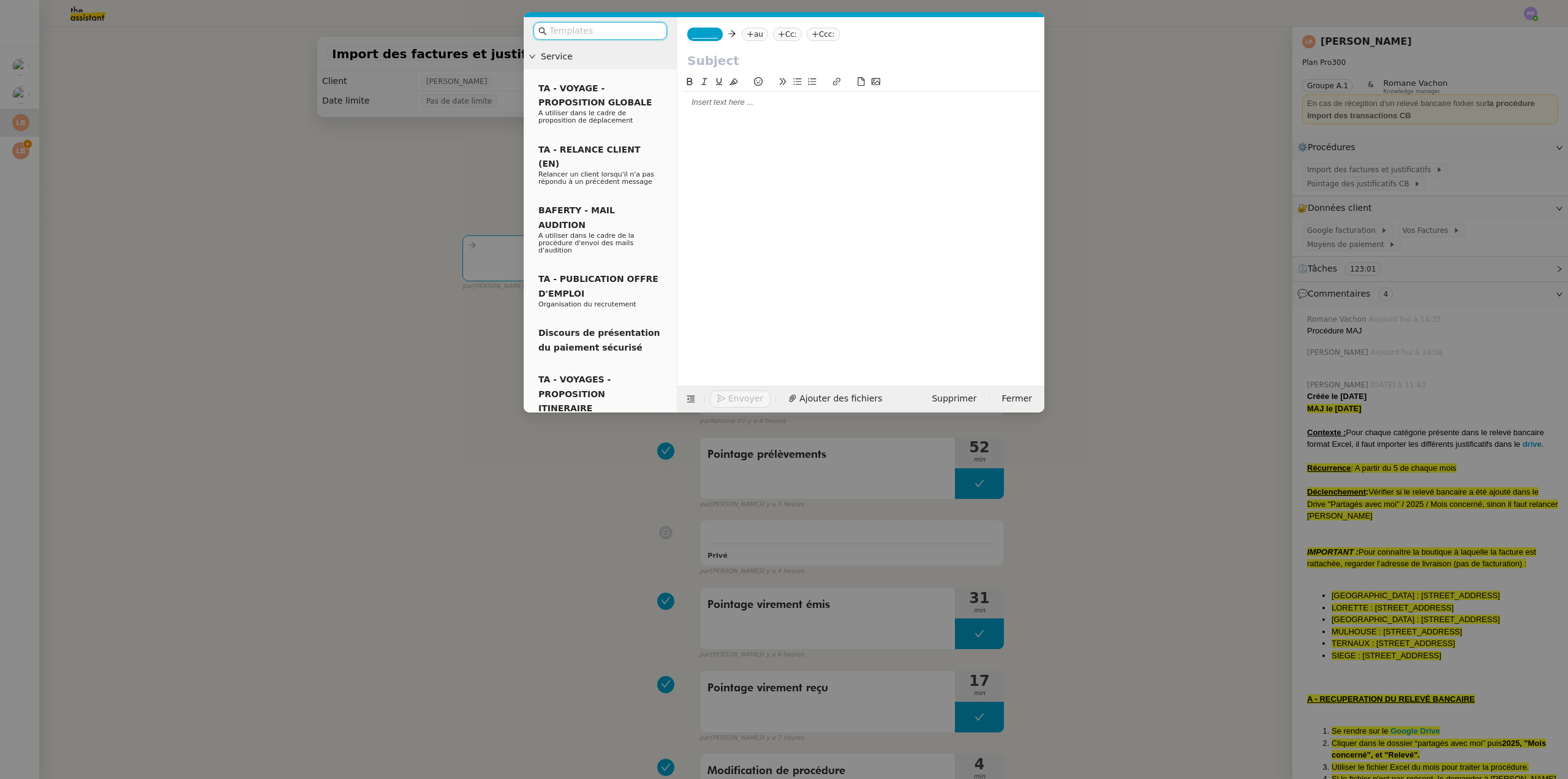
click at [599, 29] on input "text" at bounding box center [605, 31] width 110 height 14
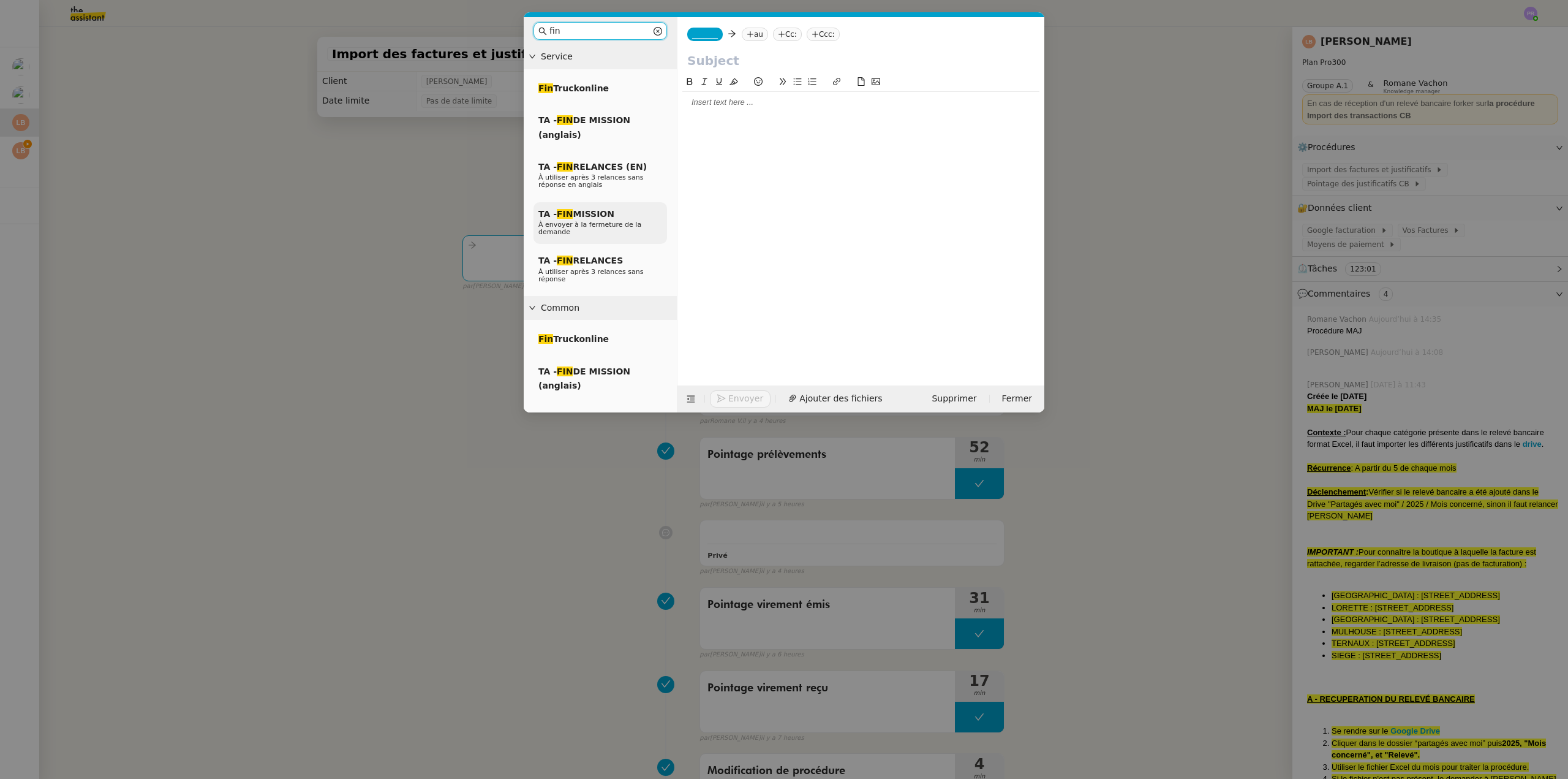
type input "fin"
click at [605, 213] on span "TA - FIN MISSION" at bounding box center [576, 214] width 76 height 10
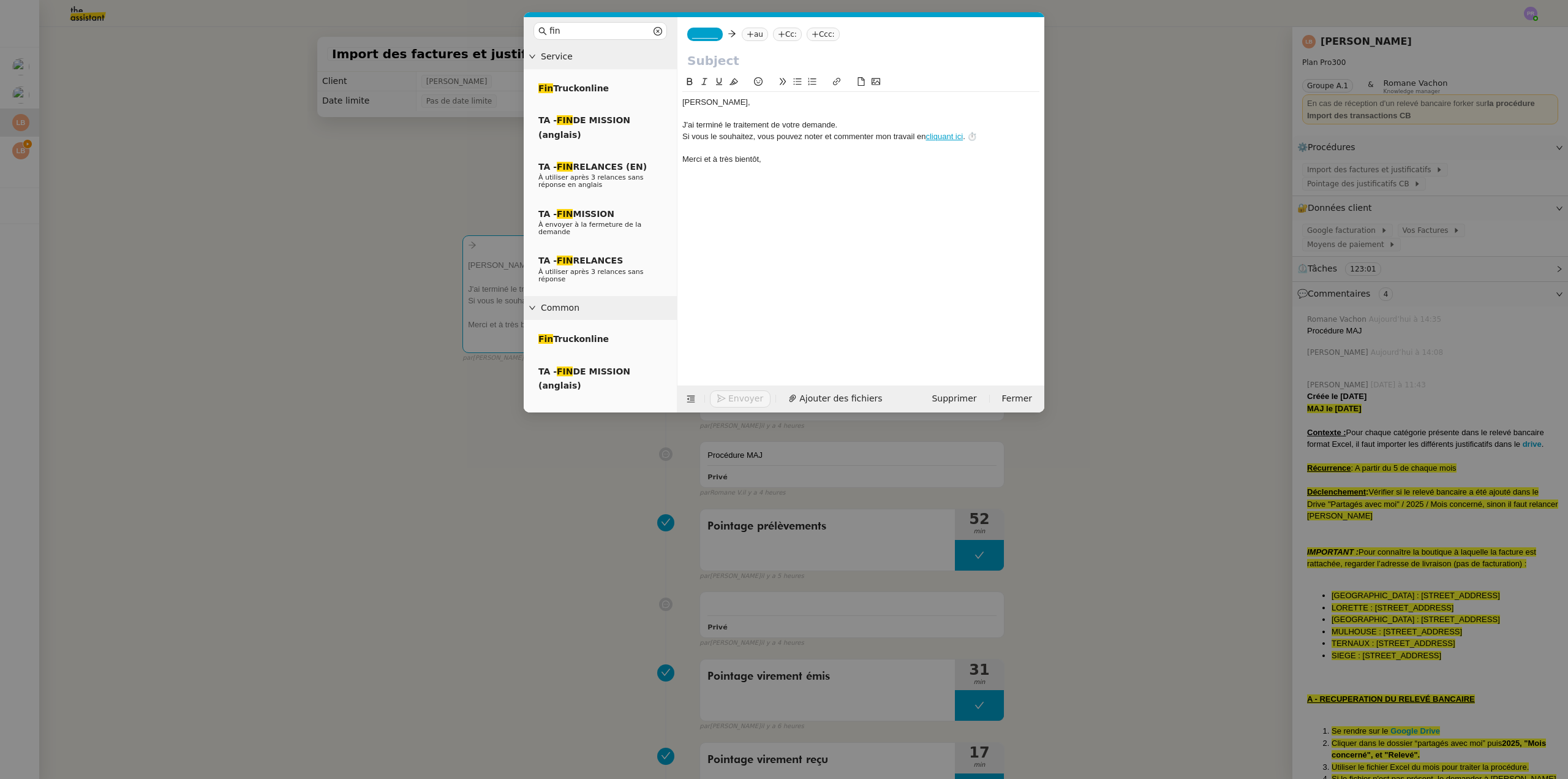
click at [441, 50] on nz-modal-container "fin Service Fin Truckonline TA - FIN DE MISSION (anglais) TA - FIN RELANCES (EN…" at bounding box center [784, 389] width 1568 height 779
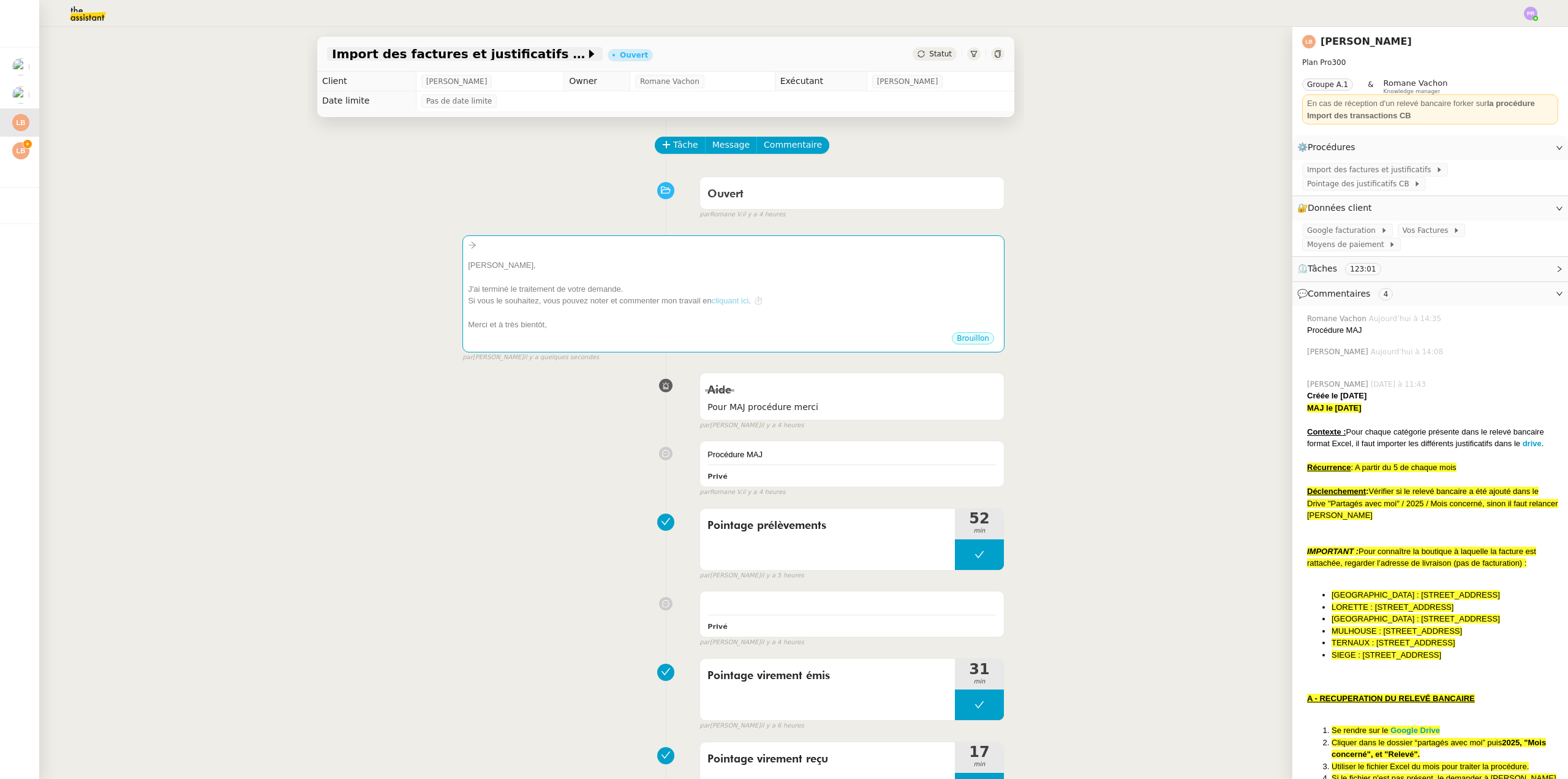
click at [434, 57] on span "Import des factures et justificatifs - [DATE]" at bounding box center [458, 54] width 253 height 12
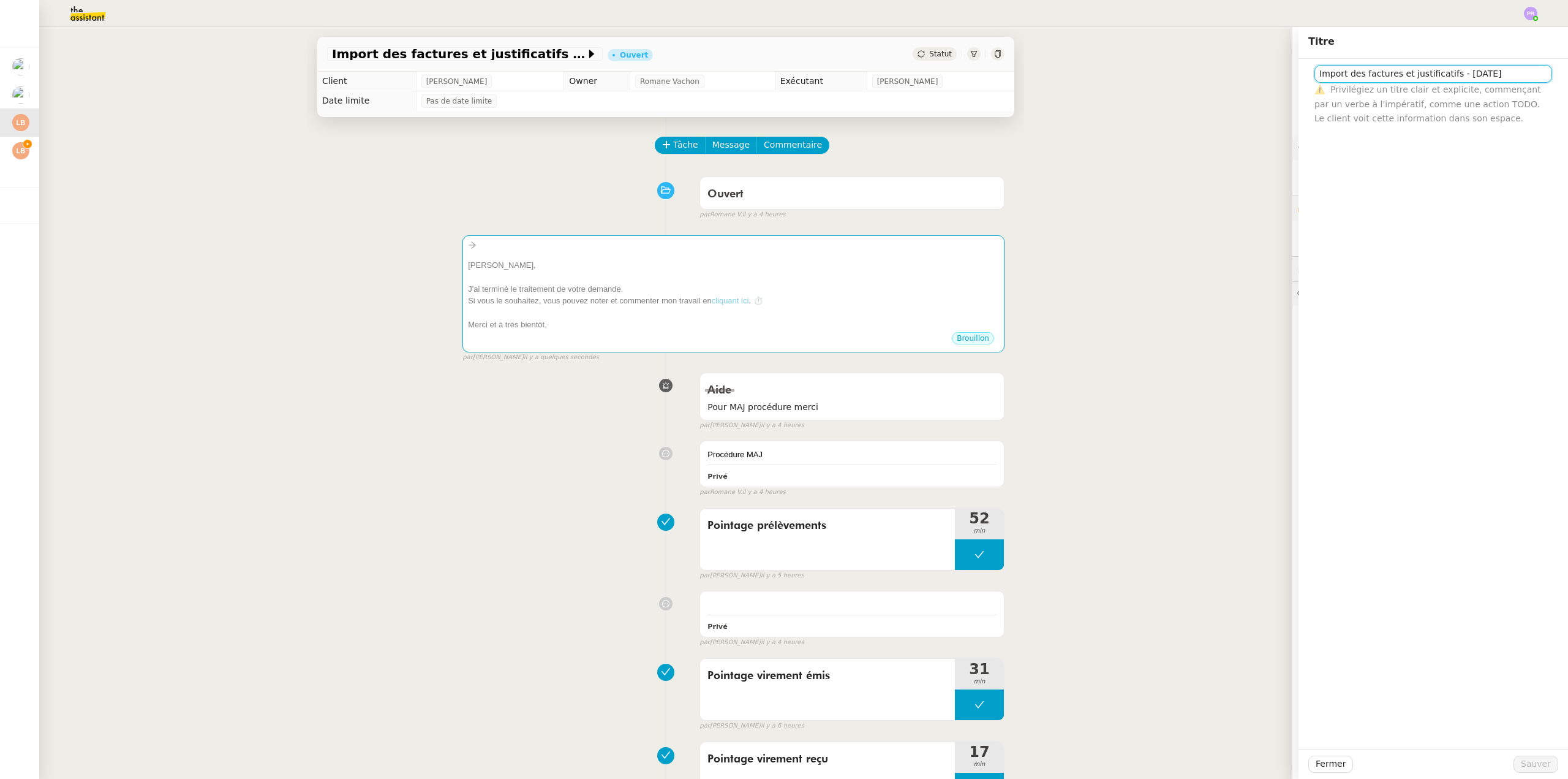
drag, startPoint x: 1494, startPoint y: 69, endPoint x: 1267, endPoint y: 77, distance: 227.1
click at [1273, 77] on app-ticket "Import des factures et justificatifs - Aout 2025 Ouvert Statut Client Laura Bet…" at bounding box center [804, 403] width 1529 height 752
click at [641, 303] on div "Si vous le souhaitez, vous pouvez noter et commenter mon travail en cliquant ic…" at bounding box center [734, 301] width 531 height 12
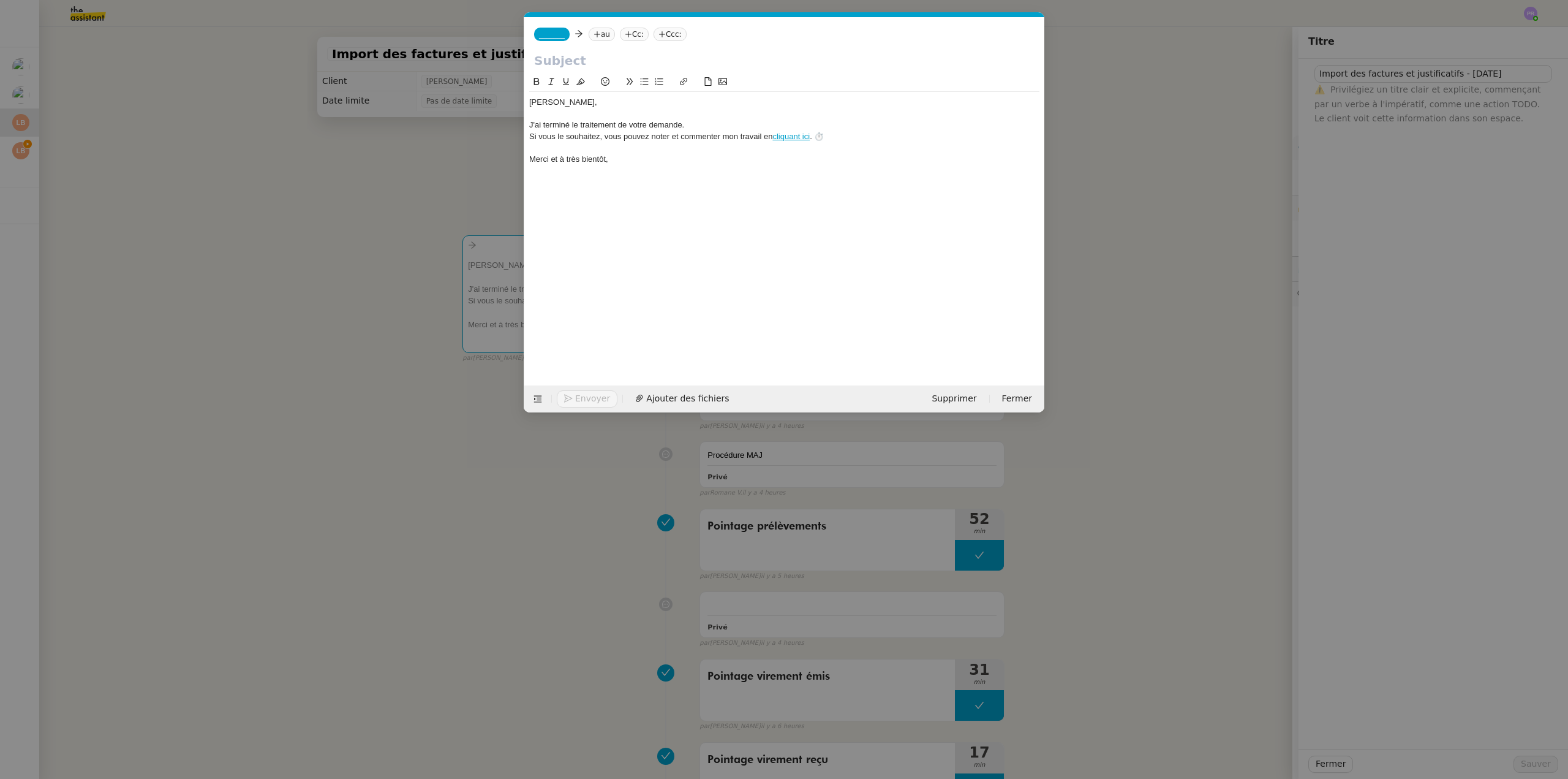
scroll to position [0, 35]
click at [574, 60] on input "text" at bounding box center [785, 61] width 500 height 18
paste input "Import des factures et justificatifs - [DATE]"
type input "Import des factures et justificatifs - [DATE]"
click at [549, 33] on span "_______" at bounding box center [551, 34] width 26 height 9
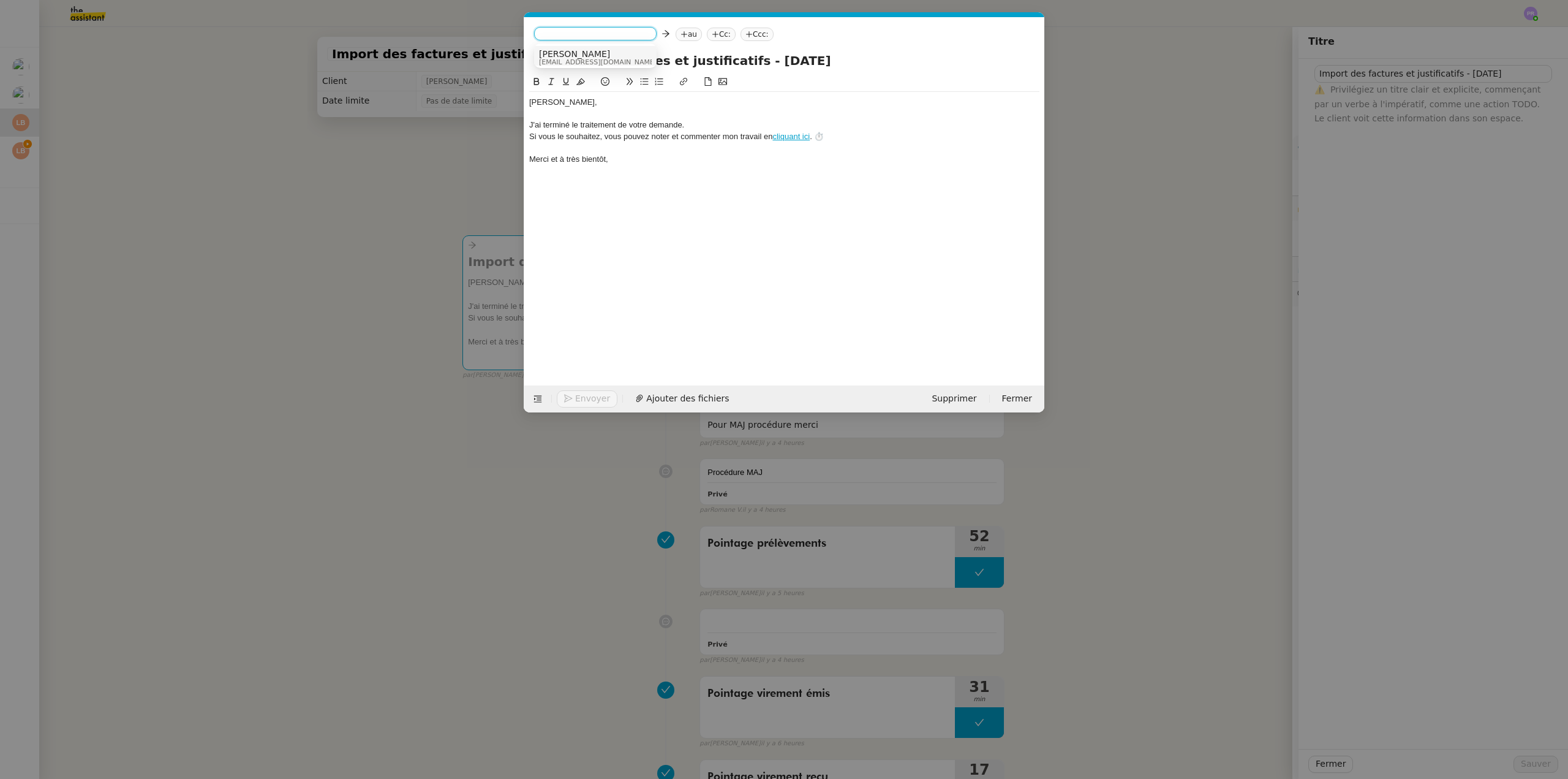
click at [569, 61] on span "[EMAIL_ADDRESS][DOMAIN_NAME]" at bounding box center [598, 62] width 118 height 7
click at [624, 35] on nz-tag "au" at bounding box center [637, 34] width 26 height 14
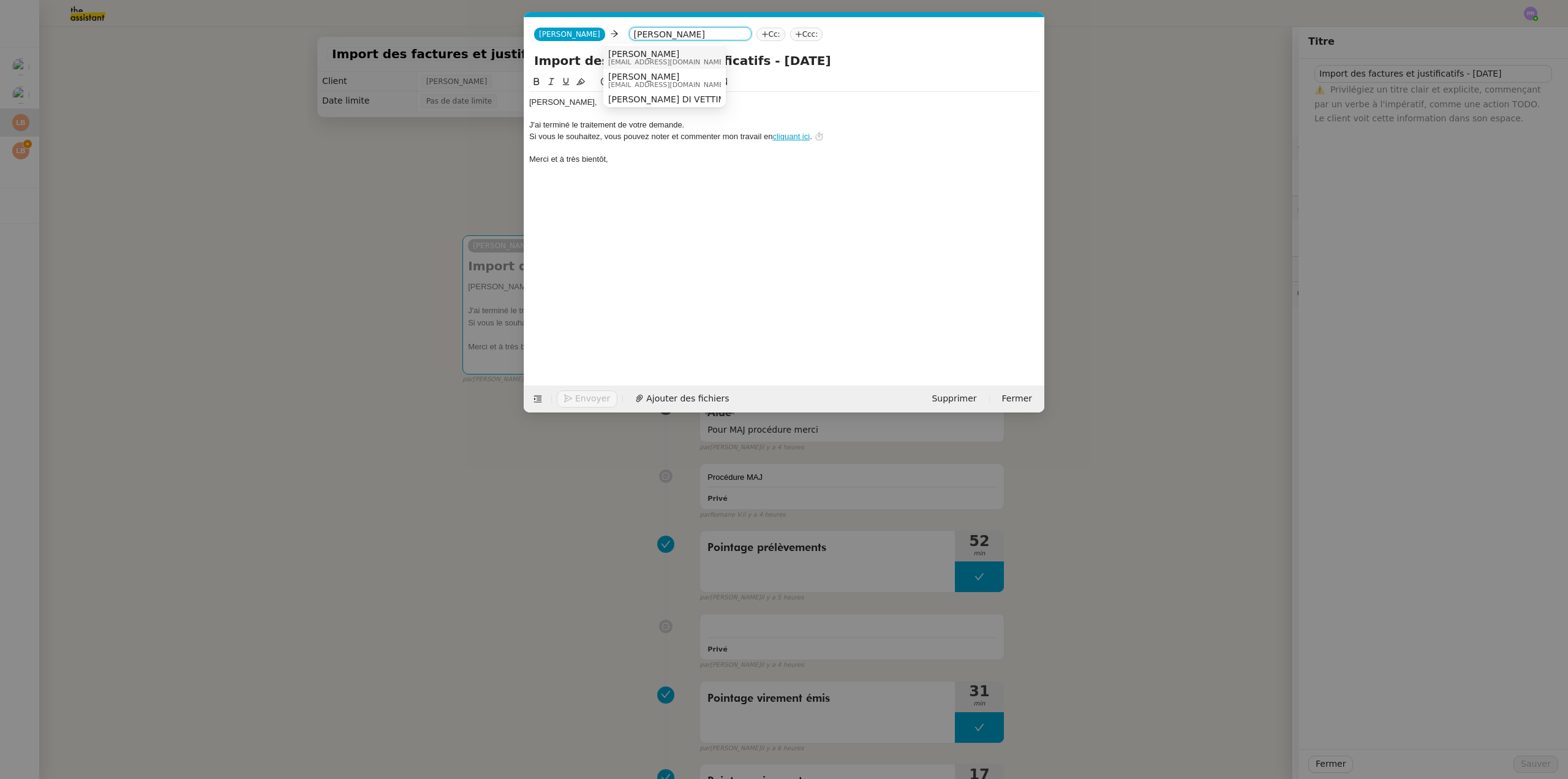
type input "laura bett"
click at [646, 56] on span "[PERSON_NAME]" at bounding box center [667, 54] width 118 height 10
click at [529, 99] on nz-spin "Laura﻿, J'ai terminé le traitement de votre demande. Si vous le souhaitez, vous…" at bounding box center [785, 223] width 520 height 297
click at [529, 100] on nz-spin "Laura﻿, J'ai terminé le traitement de votre demande. Si vous le souhaitez, vous…" at bounding box center [785, 223] width 520 height 297
click at [531, 101] on div "Laura﻿," at bounding box center [784, 102] width 510 height 11
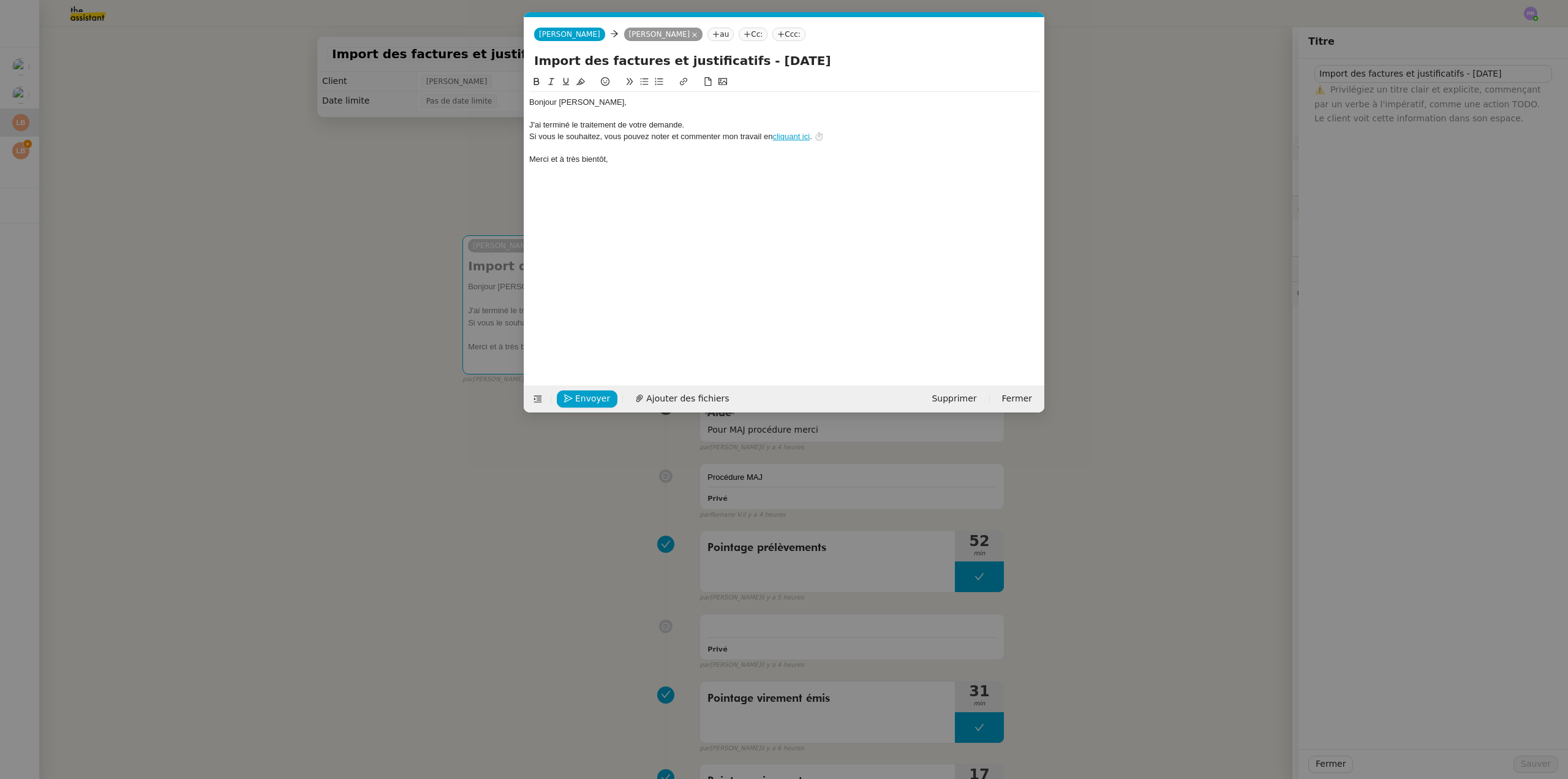
click at [616, 107] on div "Bonjour Laura﻿," at bounding box center [784, 102] width 510 height 11
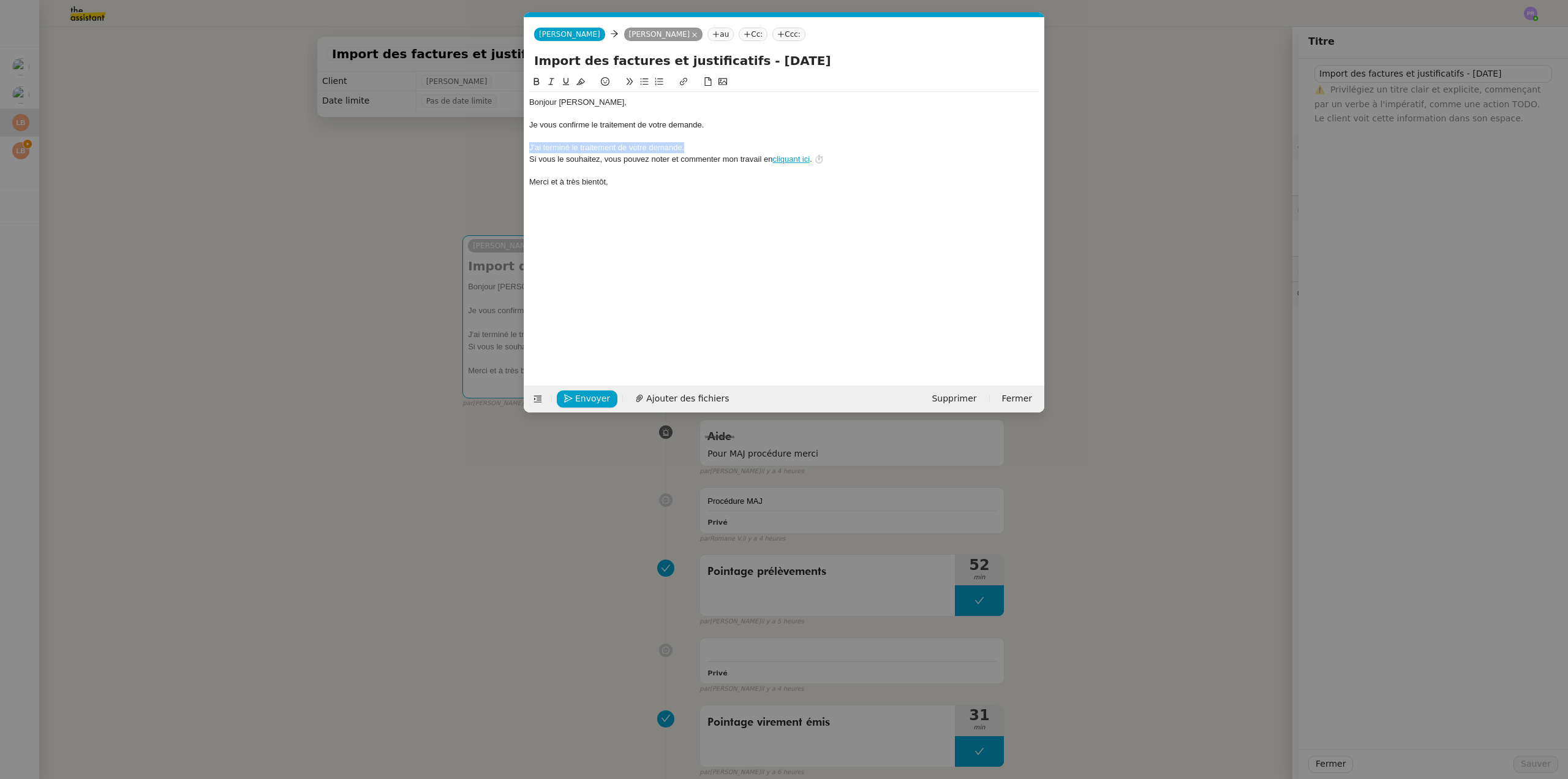
drag, startPoint x: 688, startPoint y: 149, endPoint x: 515, endPoint y: 144, distance: 173.1
click at [515, 144] on nz-modal-container "fin Service Fin Truckonline TA - FIN DE MISSION (anglais) TA - FIN RELANCES (EN…" at bounding box center [784, 389] width 1568 height 779
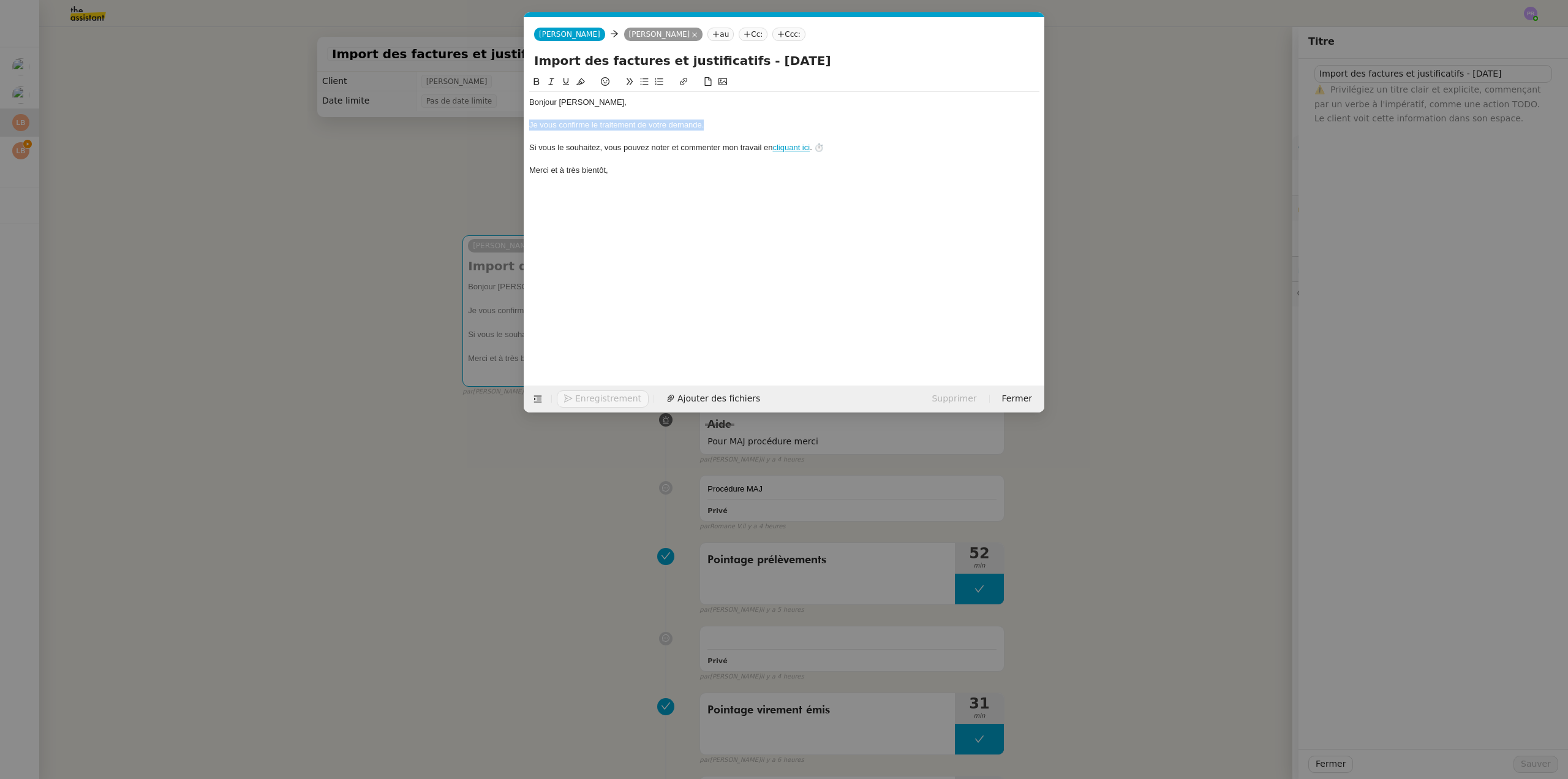
drag, startPoint x: 656, startPoint y: 124, endPoint x: 517, endPoint y: 123, distance: 139.0
click at [517, 123] on nz-modal-container "fin Service Fin Truckonline TA - FIN DE MISSION (anglais) TA - FIN RELANCES (EN…" at bounding box center [784, 389] width 1568 height 779
click at [554, 81] on icon at bounding box center [551, 81] width 9 height 9
click at [700, 111] on div at bounding box center [784, 114] width 510 height 11
click at [420, 185] on nz-modal-container "fin Service Fin Truckonline TA - FIN DE MISSION (anglais) TA - FIN RELANCES (EN…" at bounding box center [784, 389] width 1568 height 779
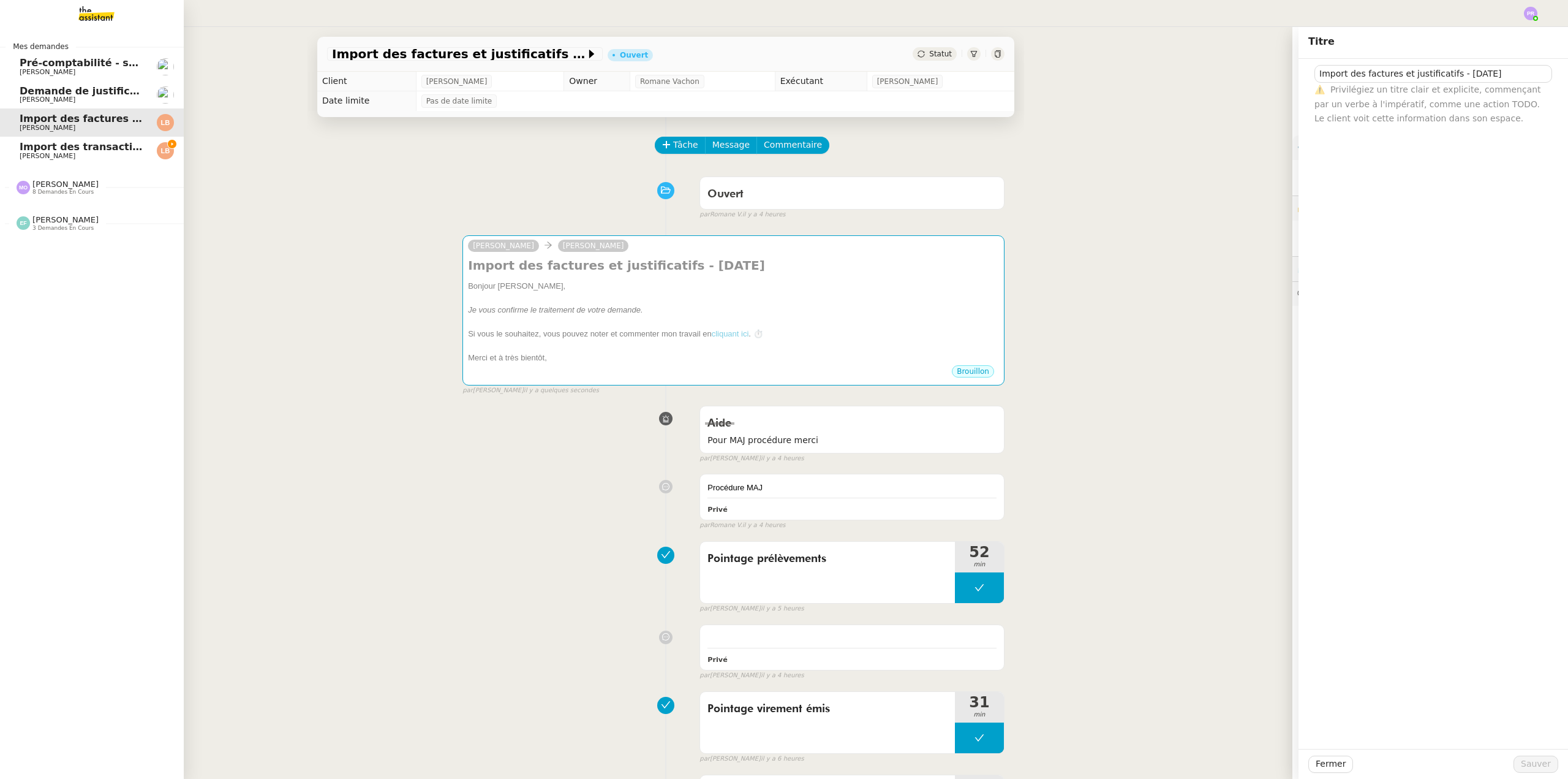
click at [73, 145] on span "Import des transaction CB - [DATE]" at bounding box center [116, 147] width 193 height 12
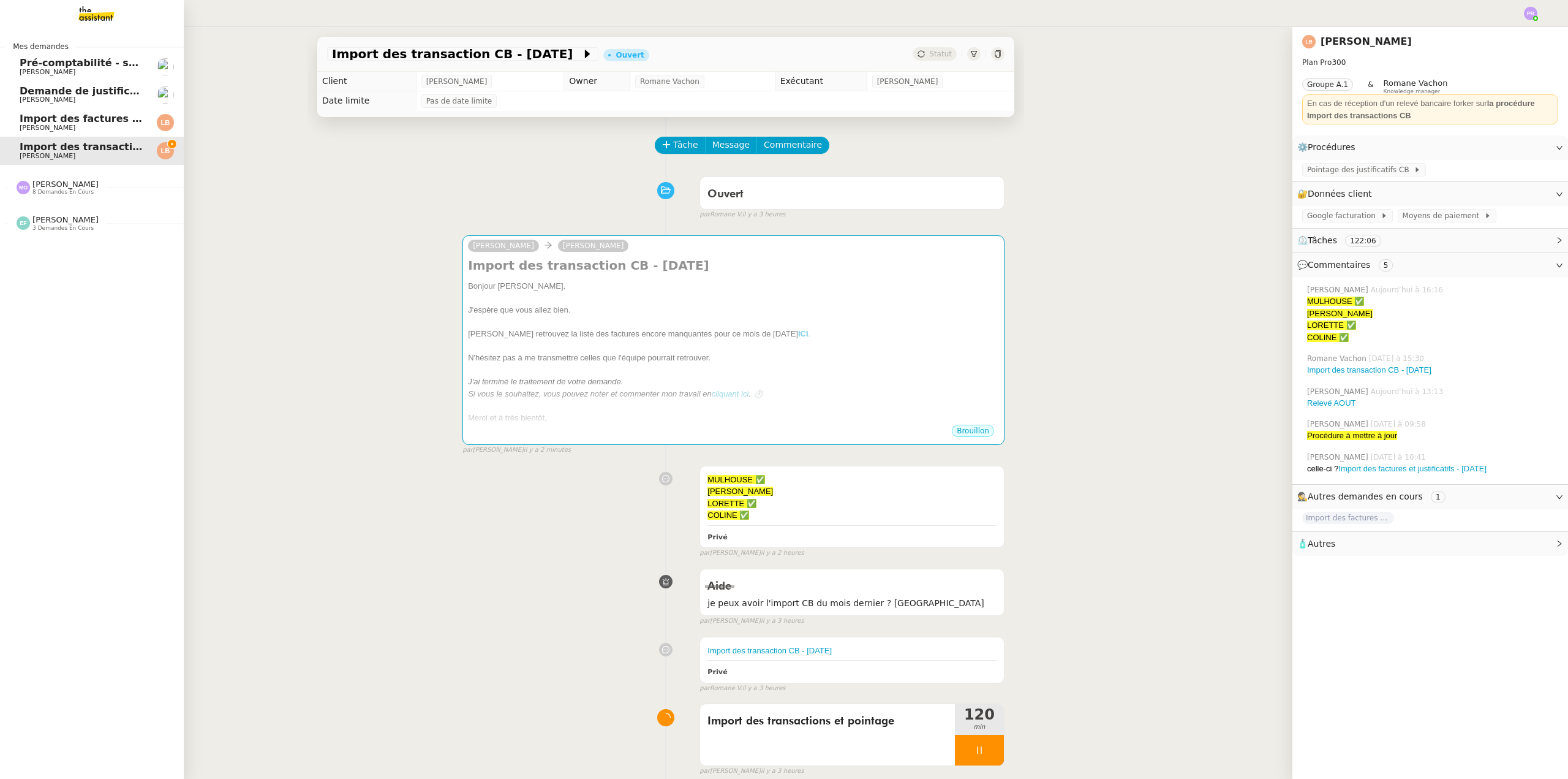
click at [105, 95] on span "Demande de justificatifs Pennylane - [DATE]" at bounding box center [141, 91] width 244 height 12
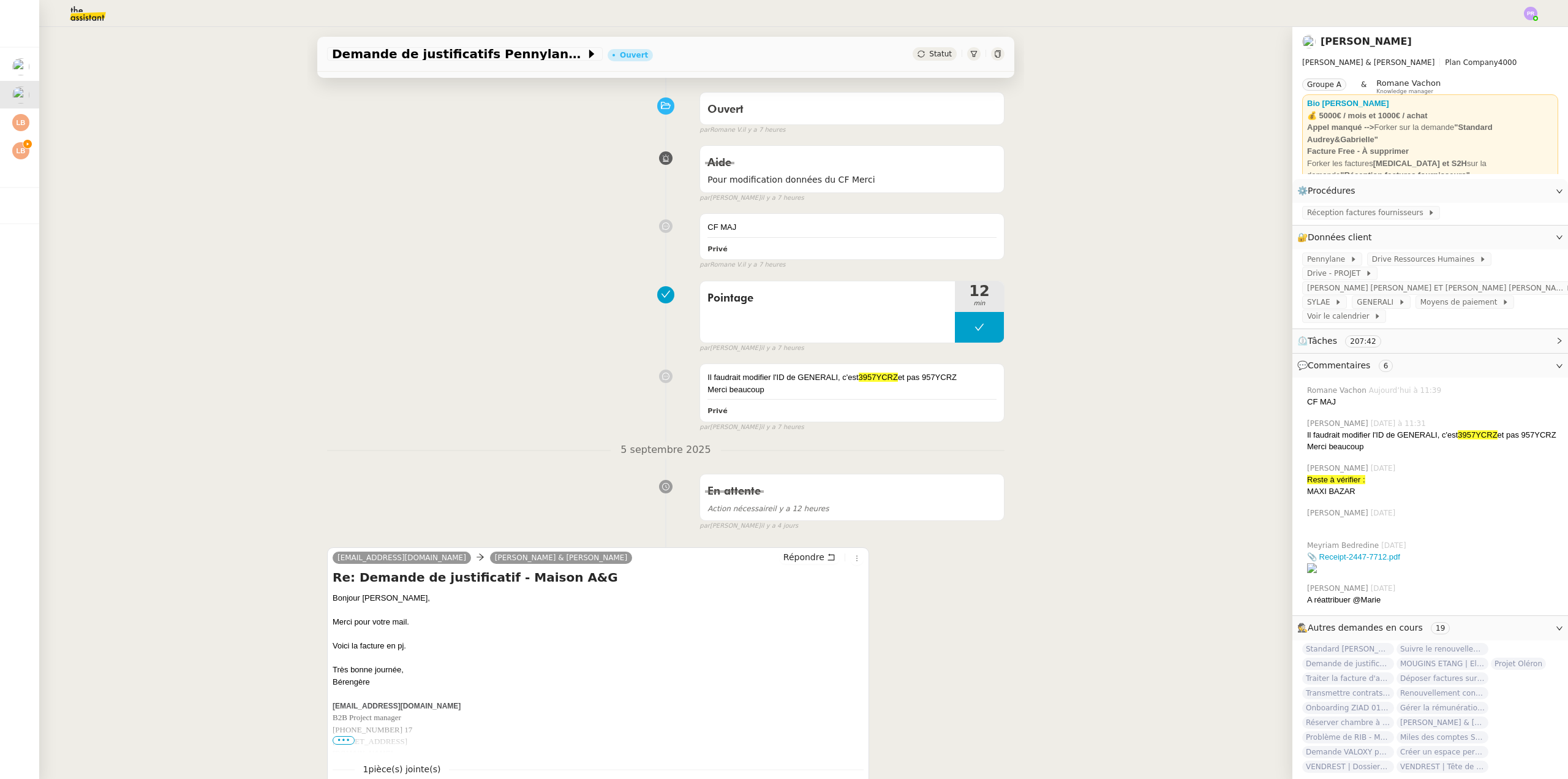
scroll to position [123, 0]
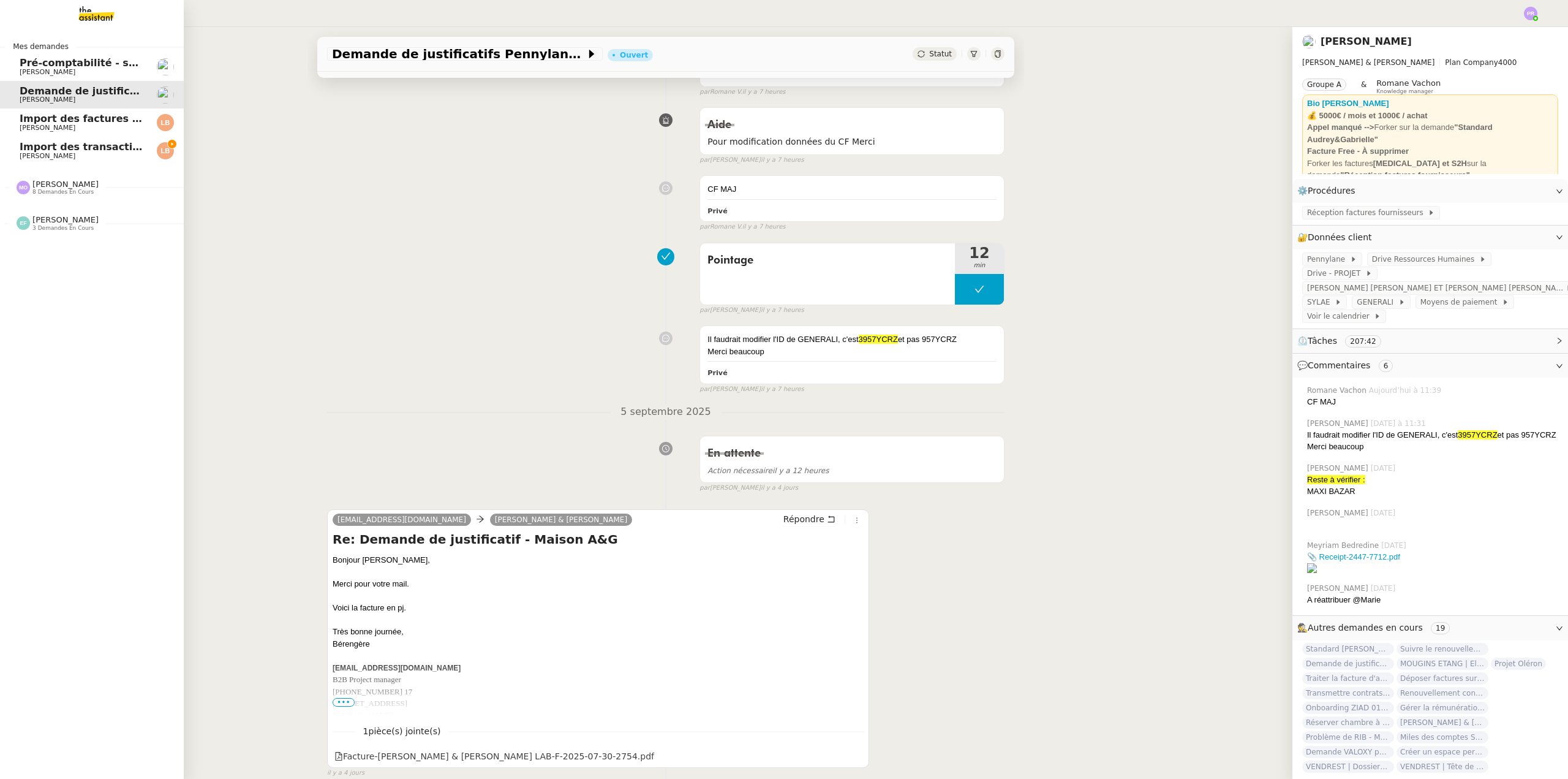
click at [96, 62] on span "Pré-comptabilité - septembre 2025" at bounding box center [117, 63] width 194 height 12
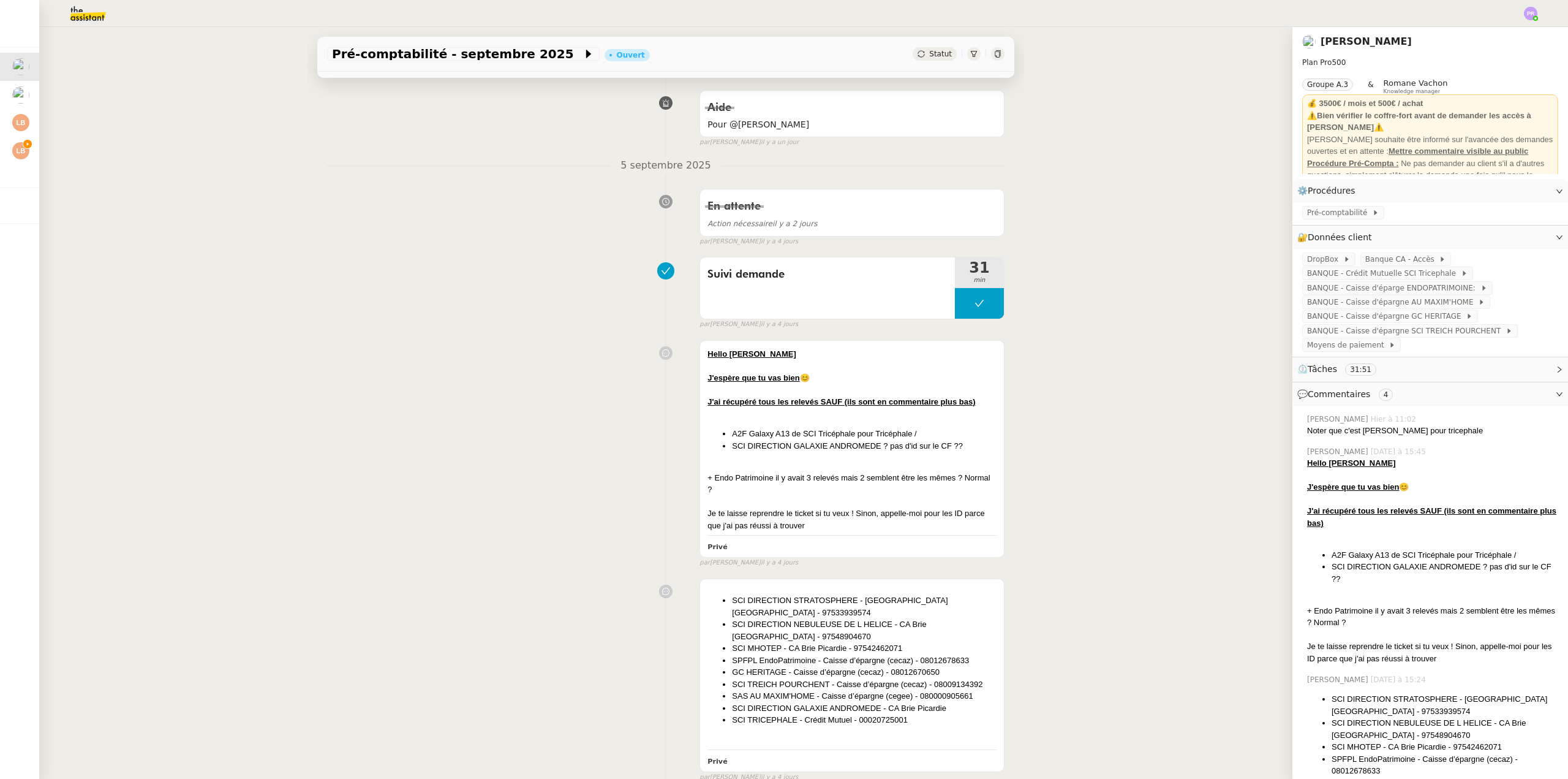
scroll to position [245, 0]
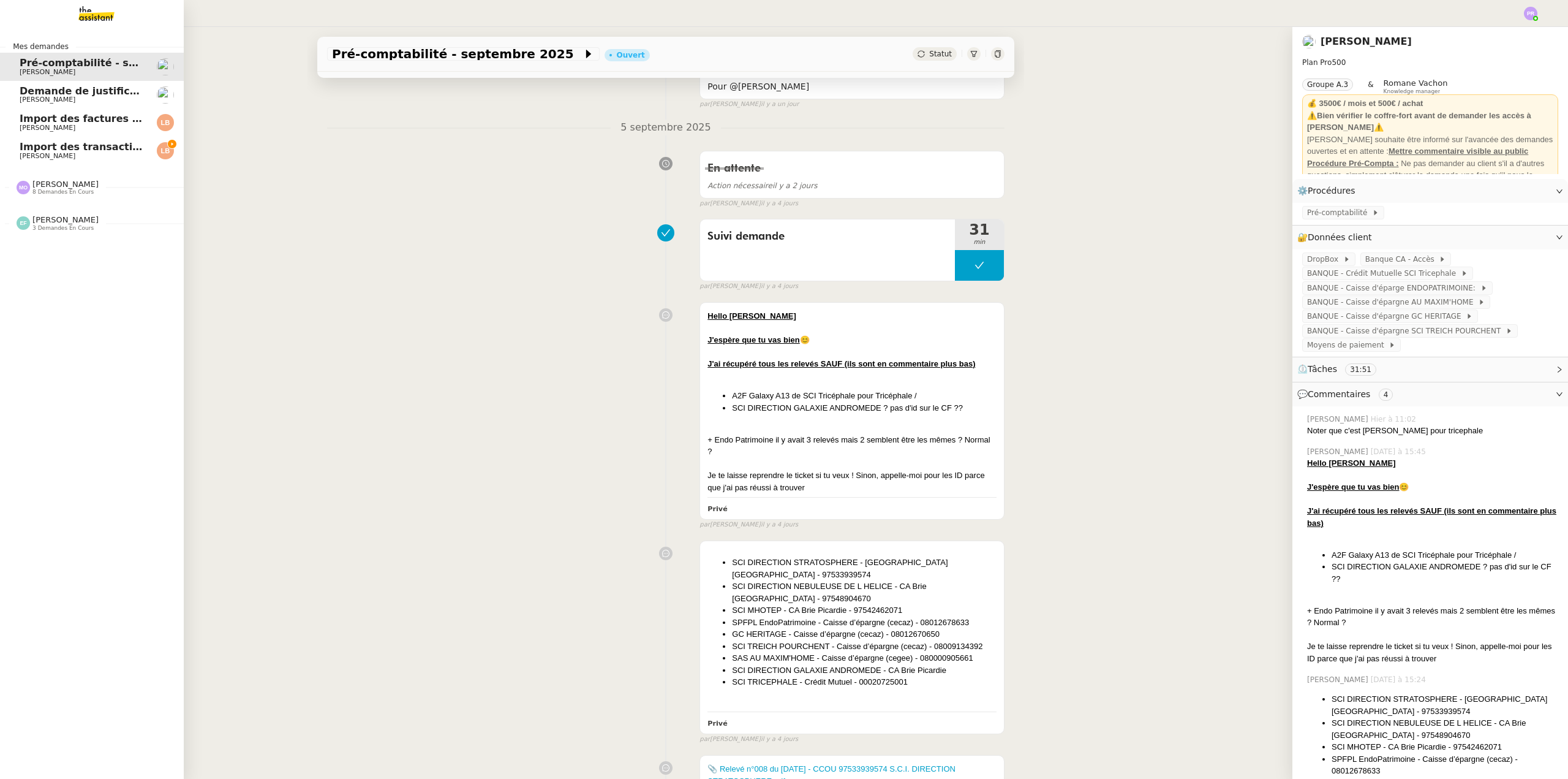
click at [43, 149] on span "Import des transaction CB - [DATE]" at bounding box center [116, 147] width 193 height 12
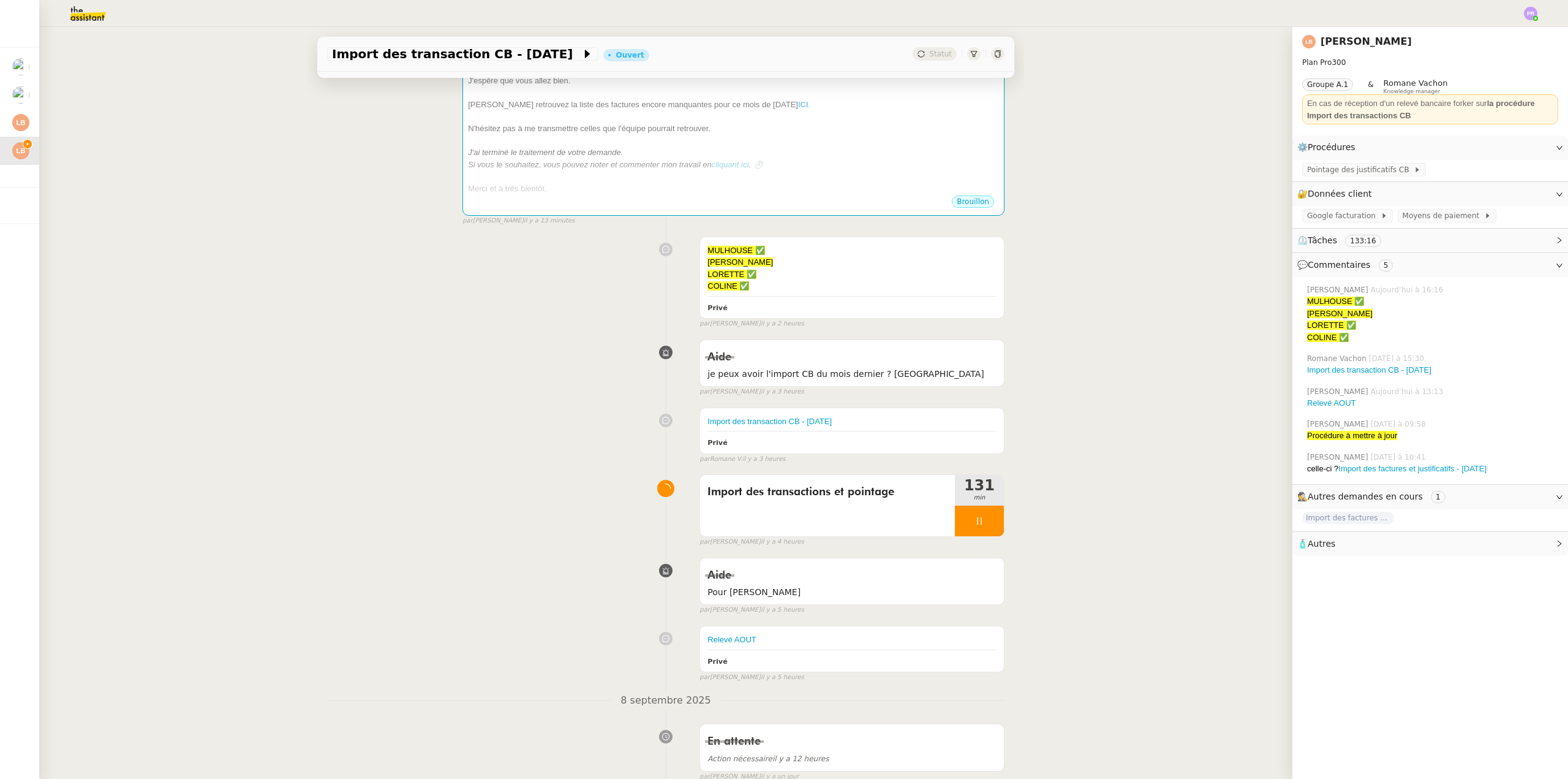
scroll to position [429, 0]
